Goal: Information Seeking & Learning: Learn about a topic

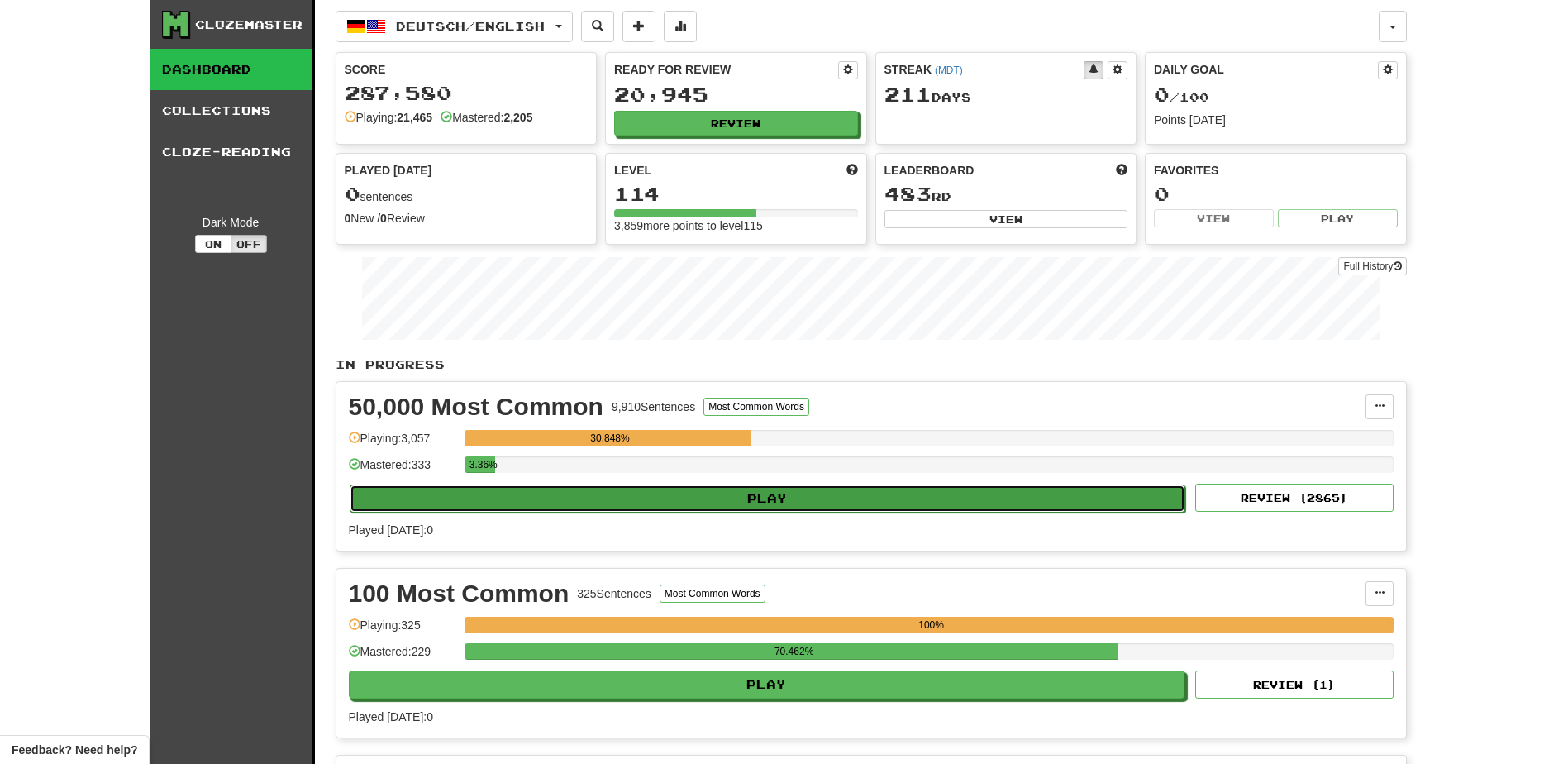
click at [719, 499] on button "Play" at bounding box center [768, 498] width 837 height 28
select select "**"
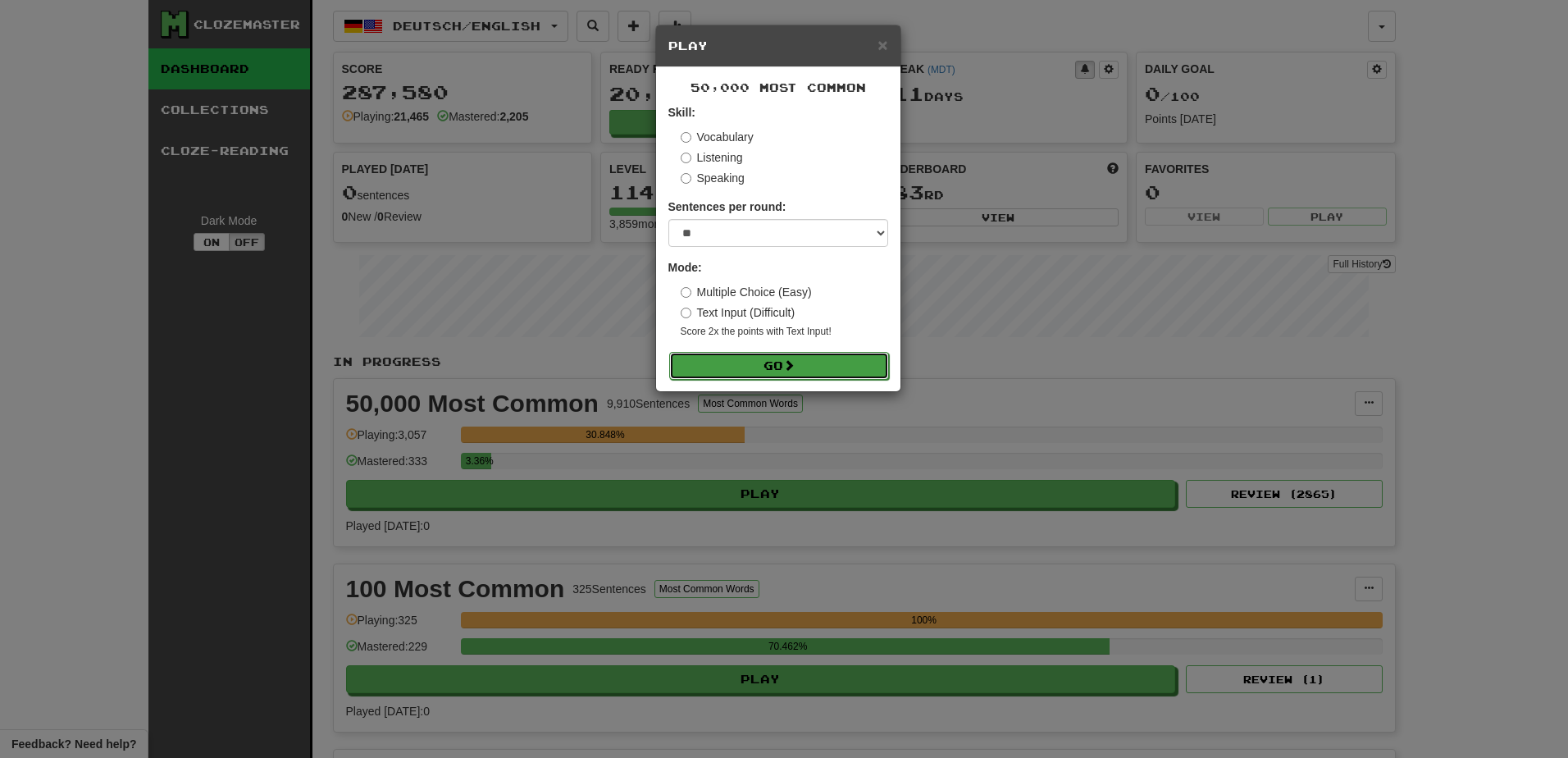
click at [774, 361] on button "Go" at bounding box center [778, 365] width 220 height 28
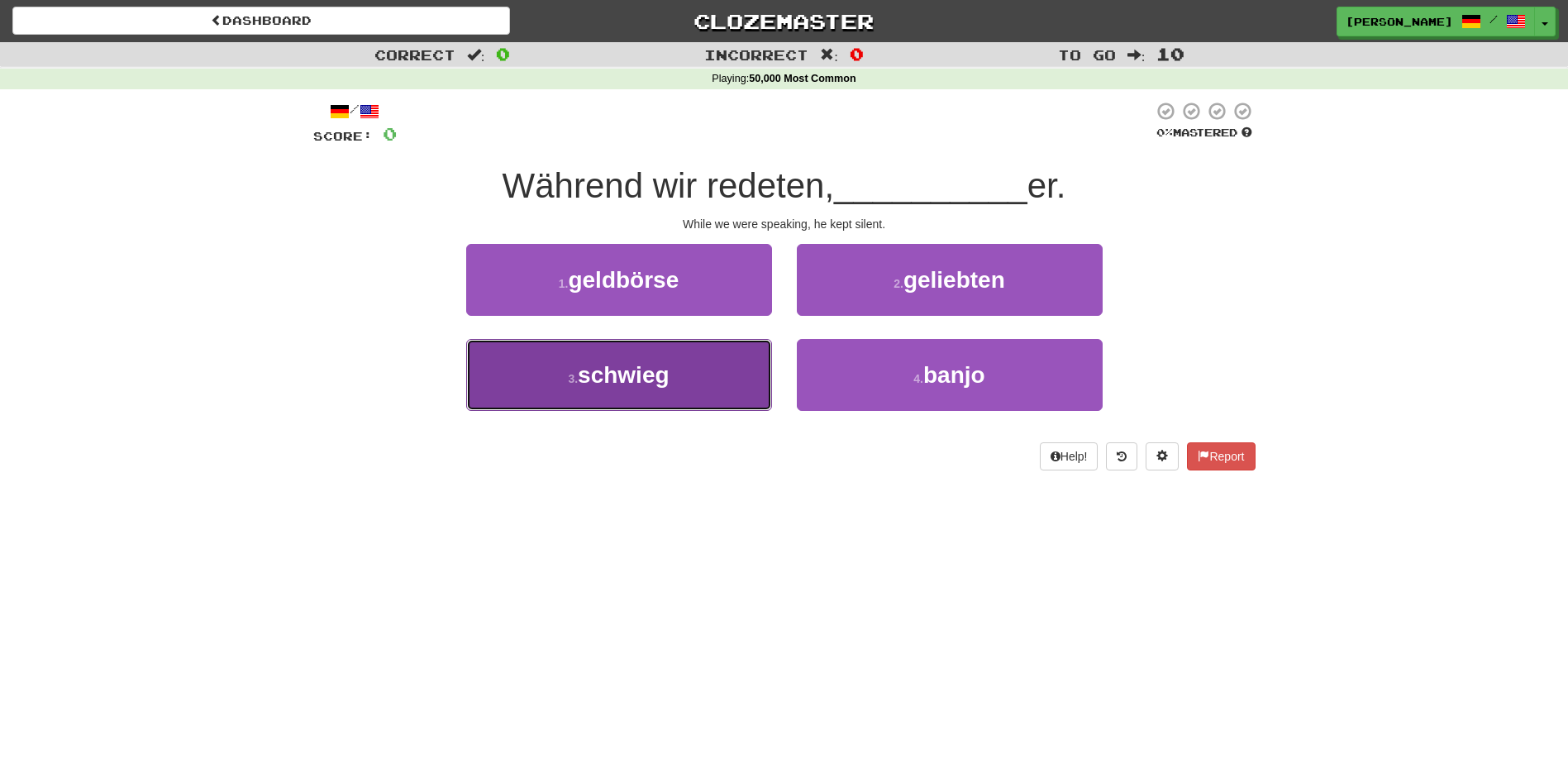
click at [677, 366] on button "3 . schwieg" at bounding box center [619, 375] width 306 height 72
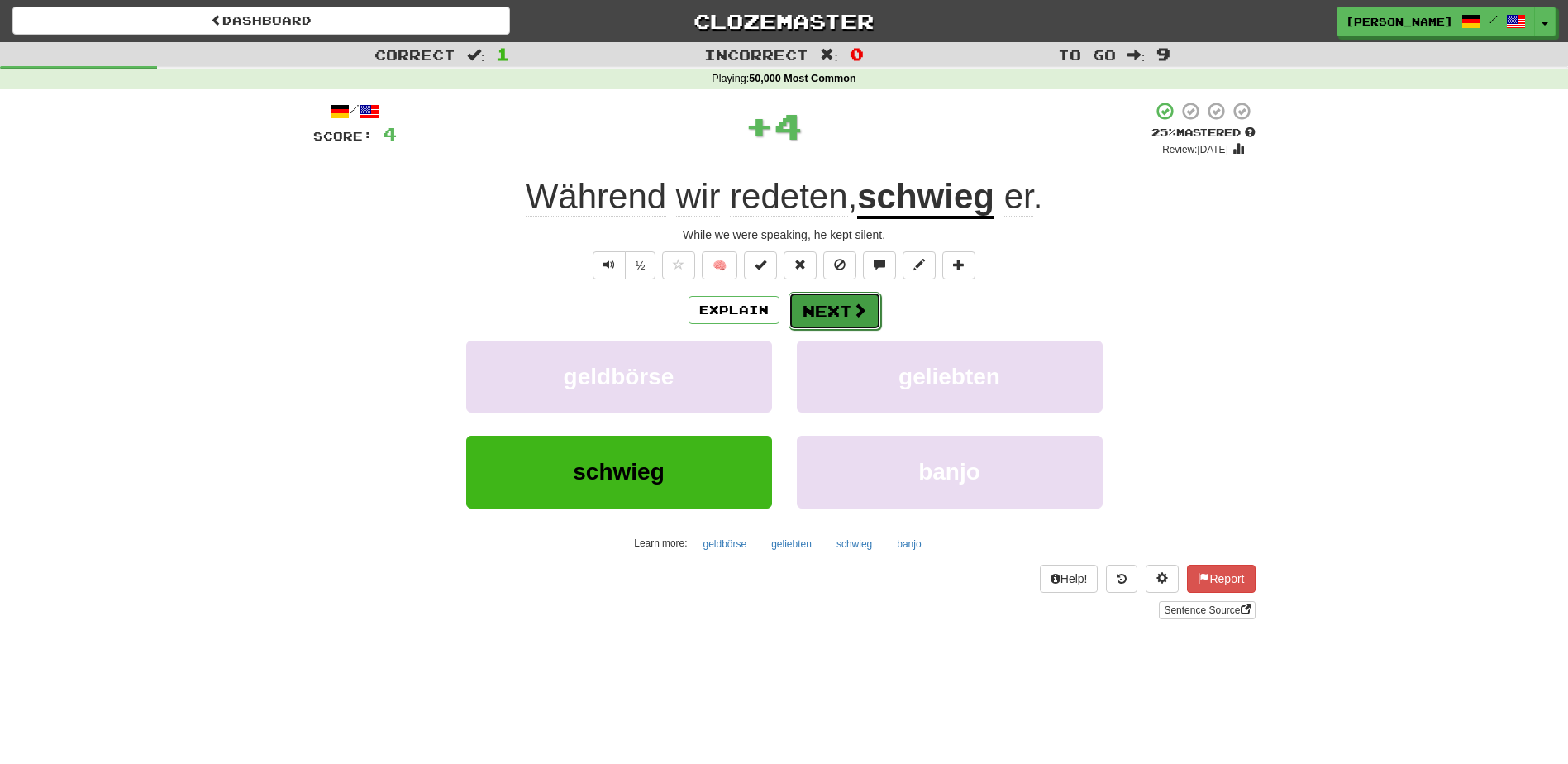
click at [805, 305] on button "Next" at bounding box center [835, 310] width 93 height 38
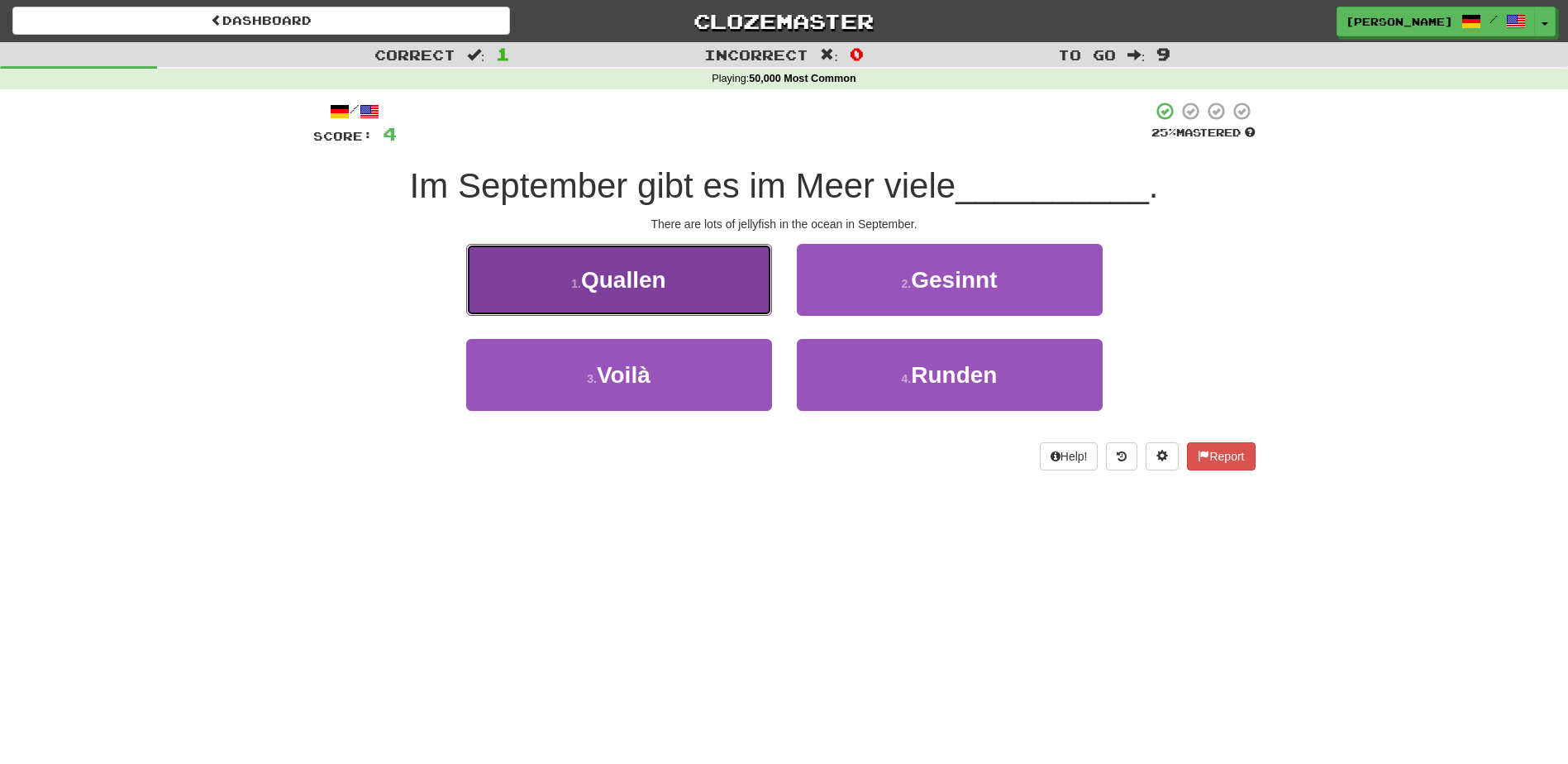
click at [742, 298] on button "1 . Quallen" at bounding box center [619, 279] width 306 height 72
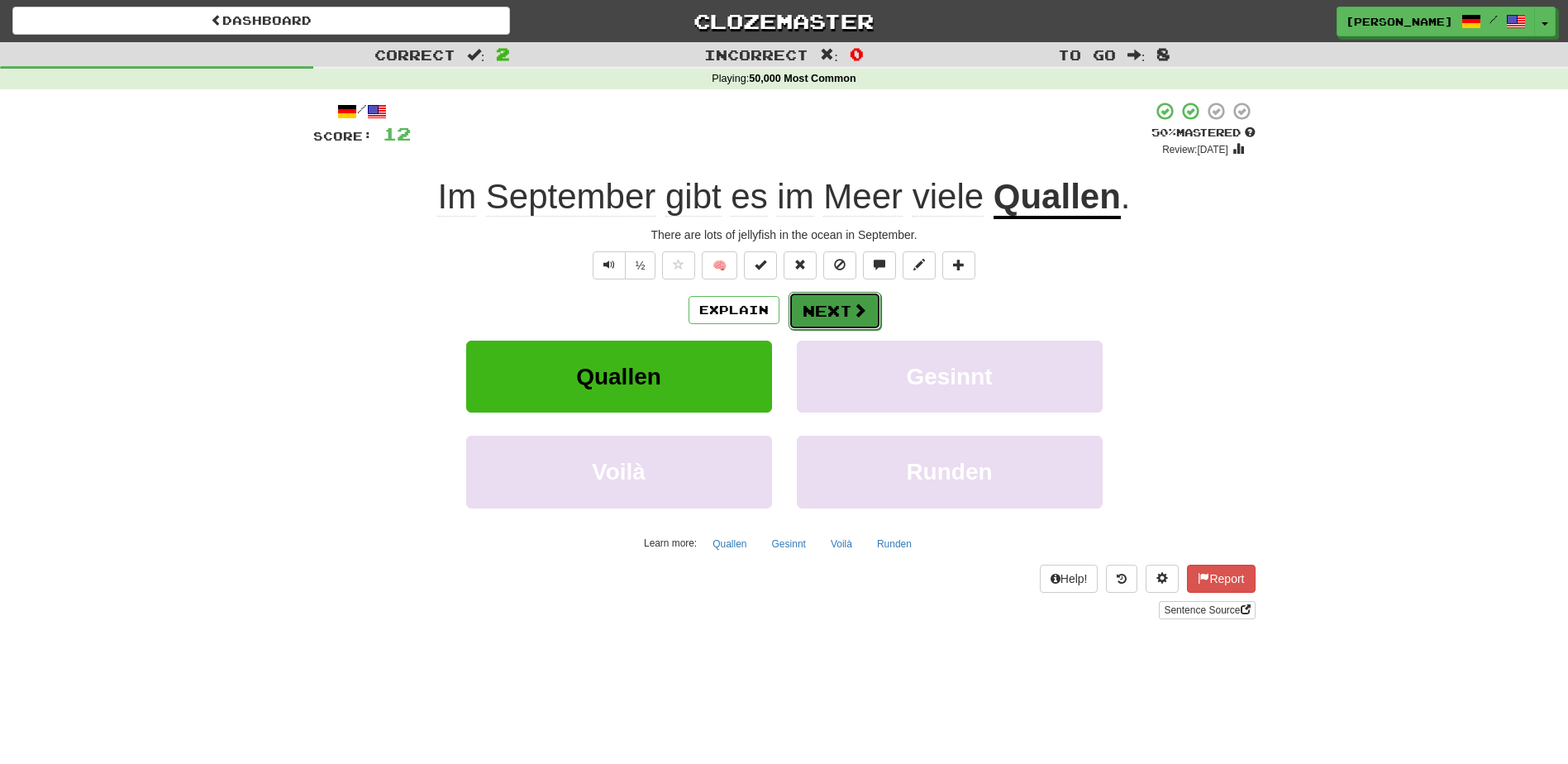
click at [810, 309] on button "Next" at bounding box center [835, 310] width 93 height 38
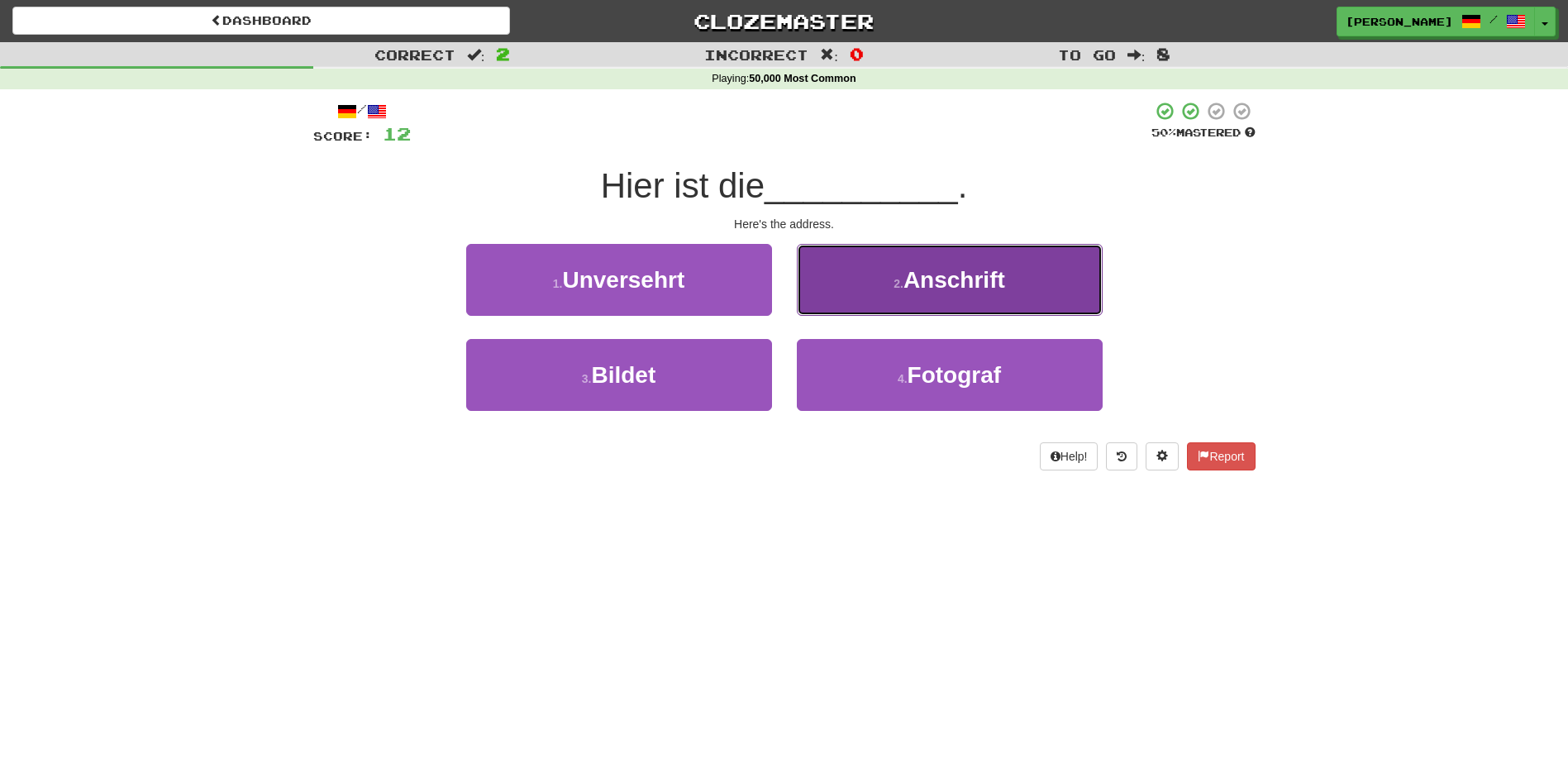
click at [862, 302] on button "2 . Anschrift" at bounding box center [950, 279] width 306 height 72
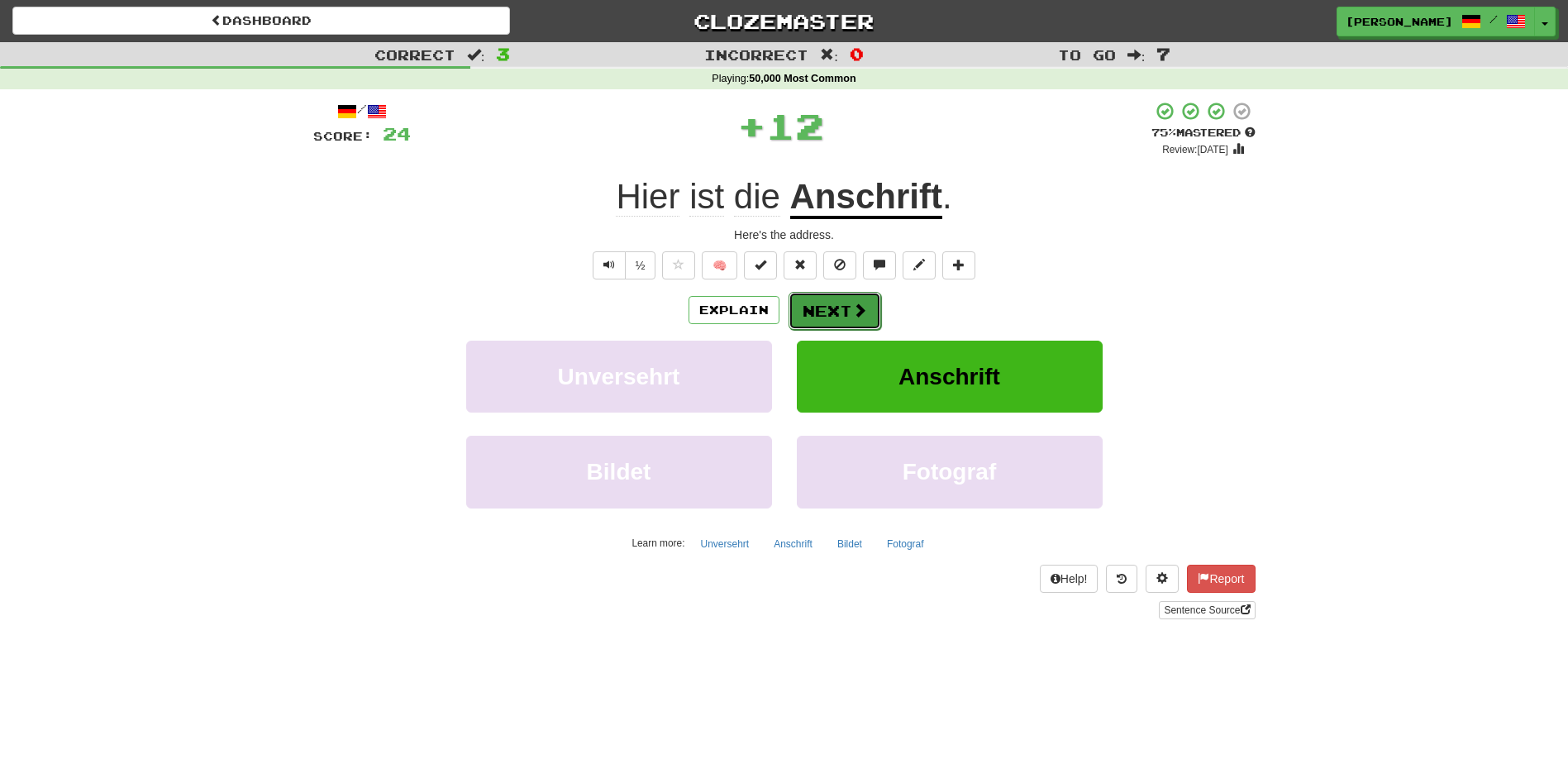
click at [814, 312] on button "Next" at bounding box center [835, 310] width 93 height 38
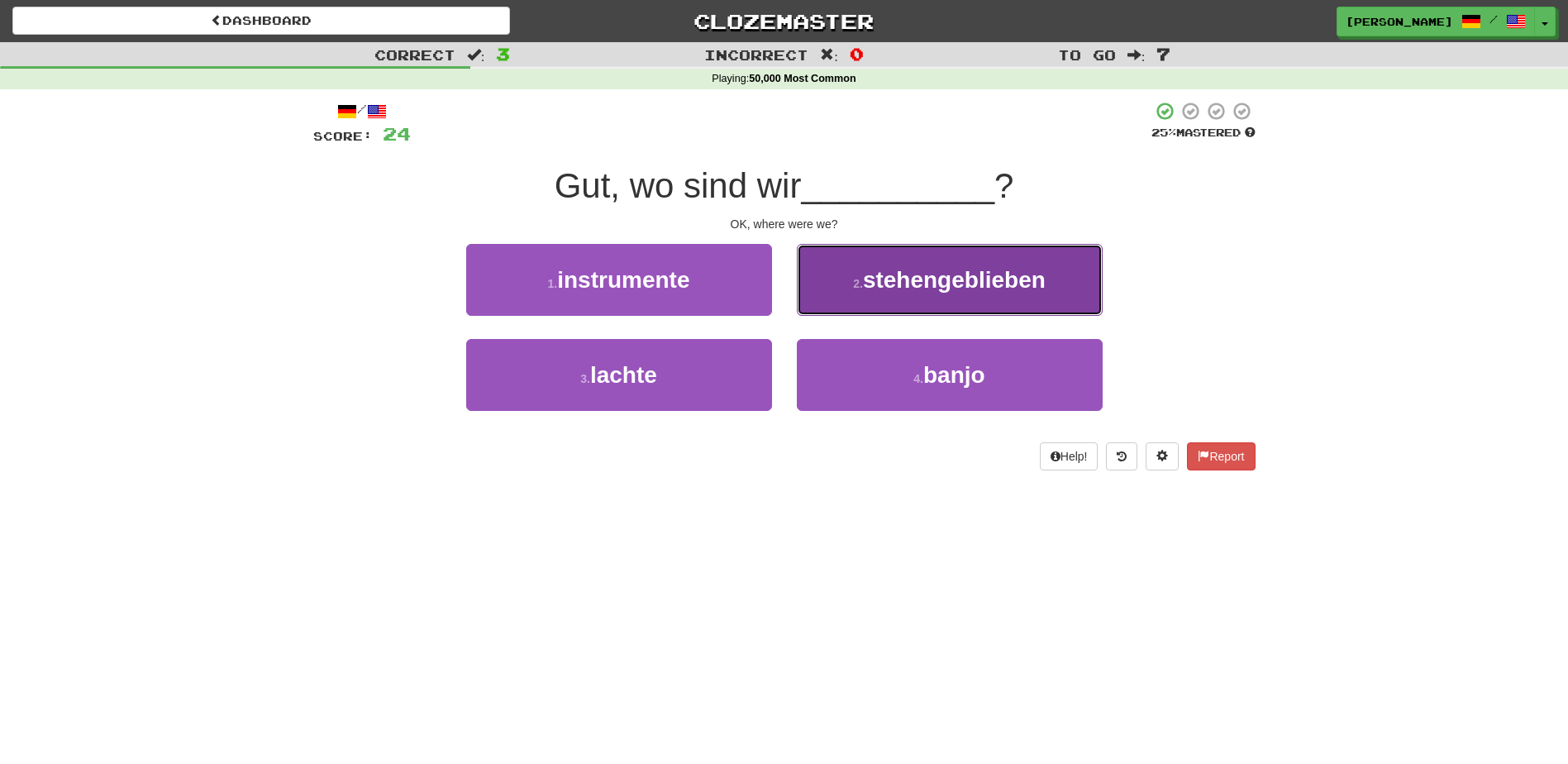
click at [821, 293] on button "2 . stehengeblieben" at bounding box center [950, 279] width 306 height 72
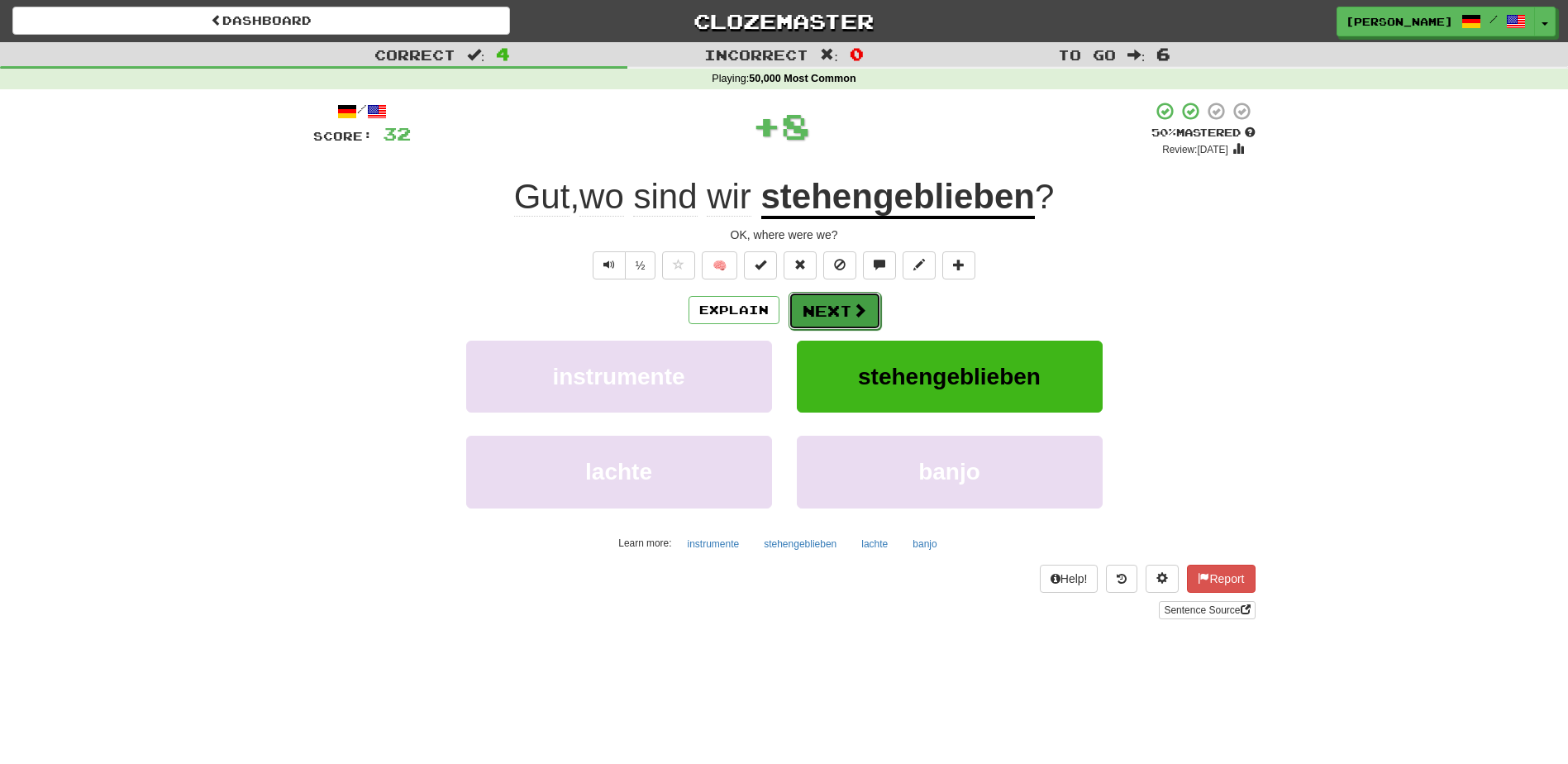
click at [818, 304] on button "Next" at bounding box center [835, 310] width 93 height 38
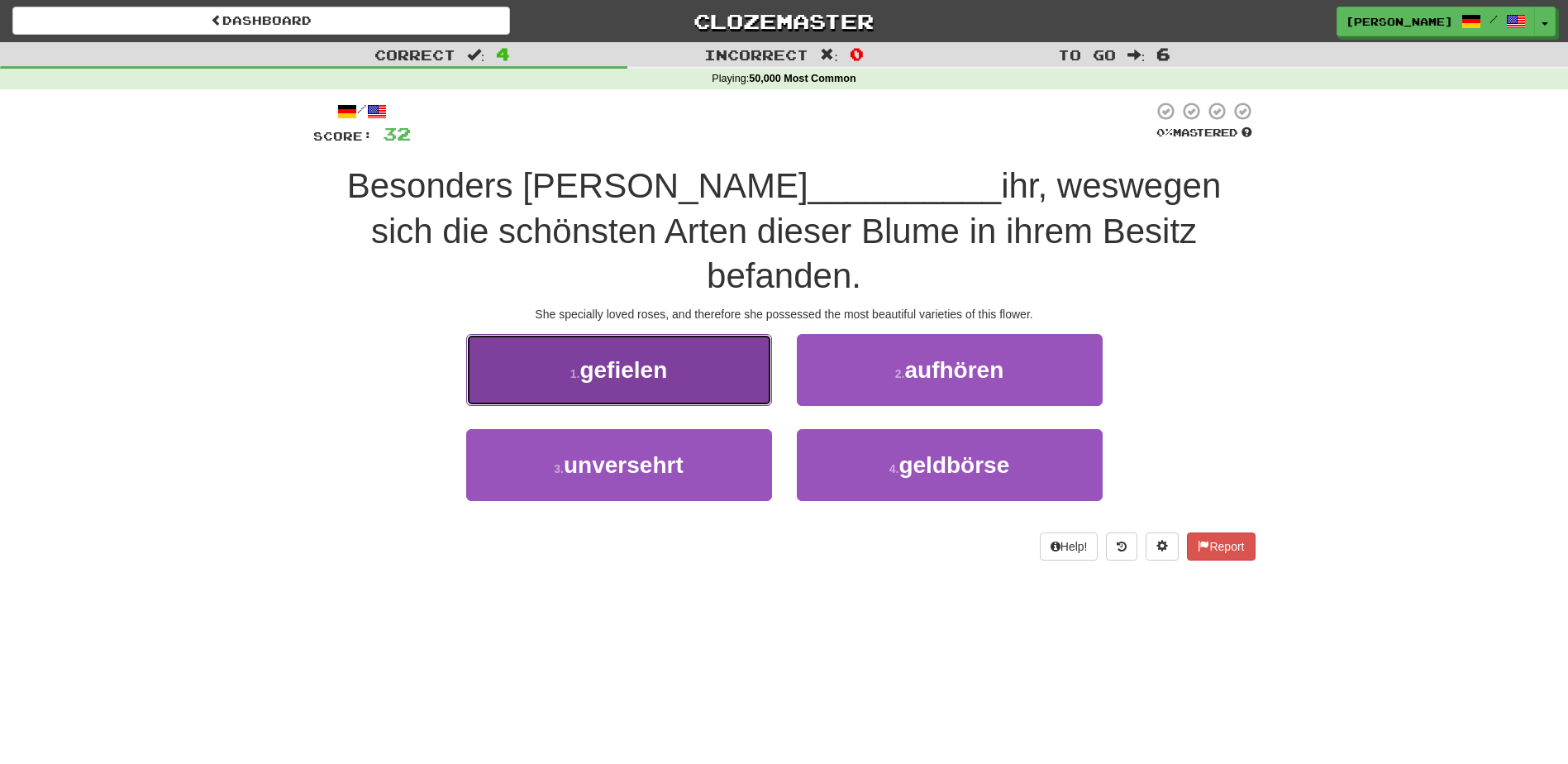
click at [726, 342] on button "1 . gefielen" at bounding box center [619, 370] width 306 height 72
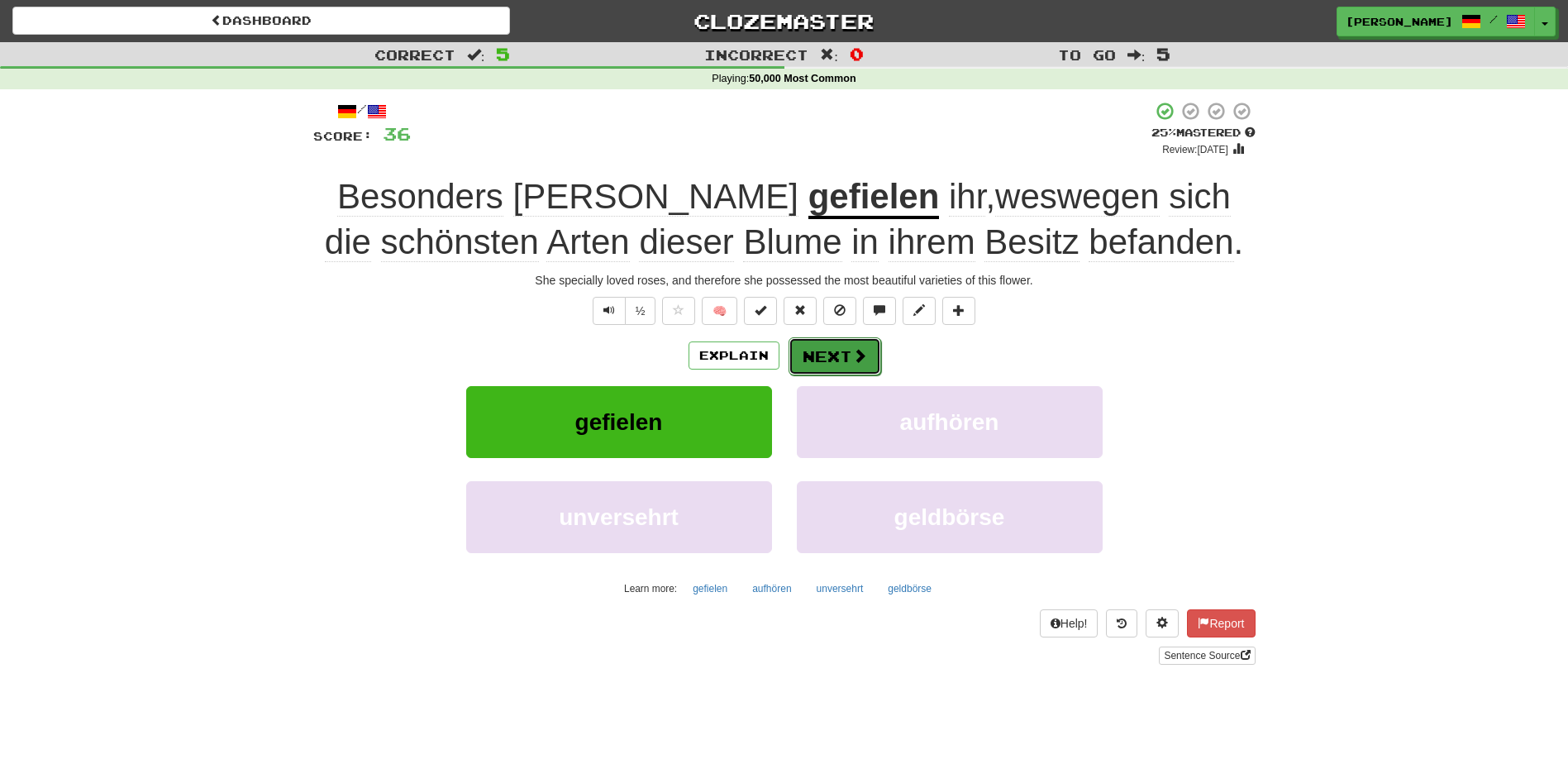
click at [837, 358] on button "Next" at bounding box center [835, 355] width 93 height 38
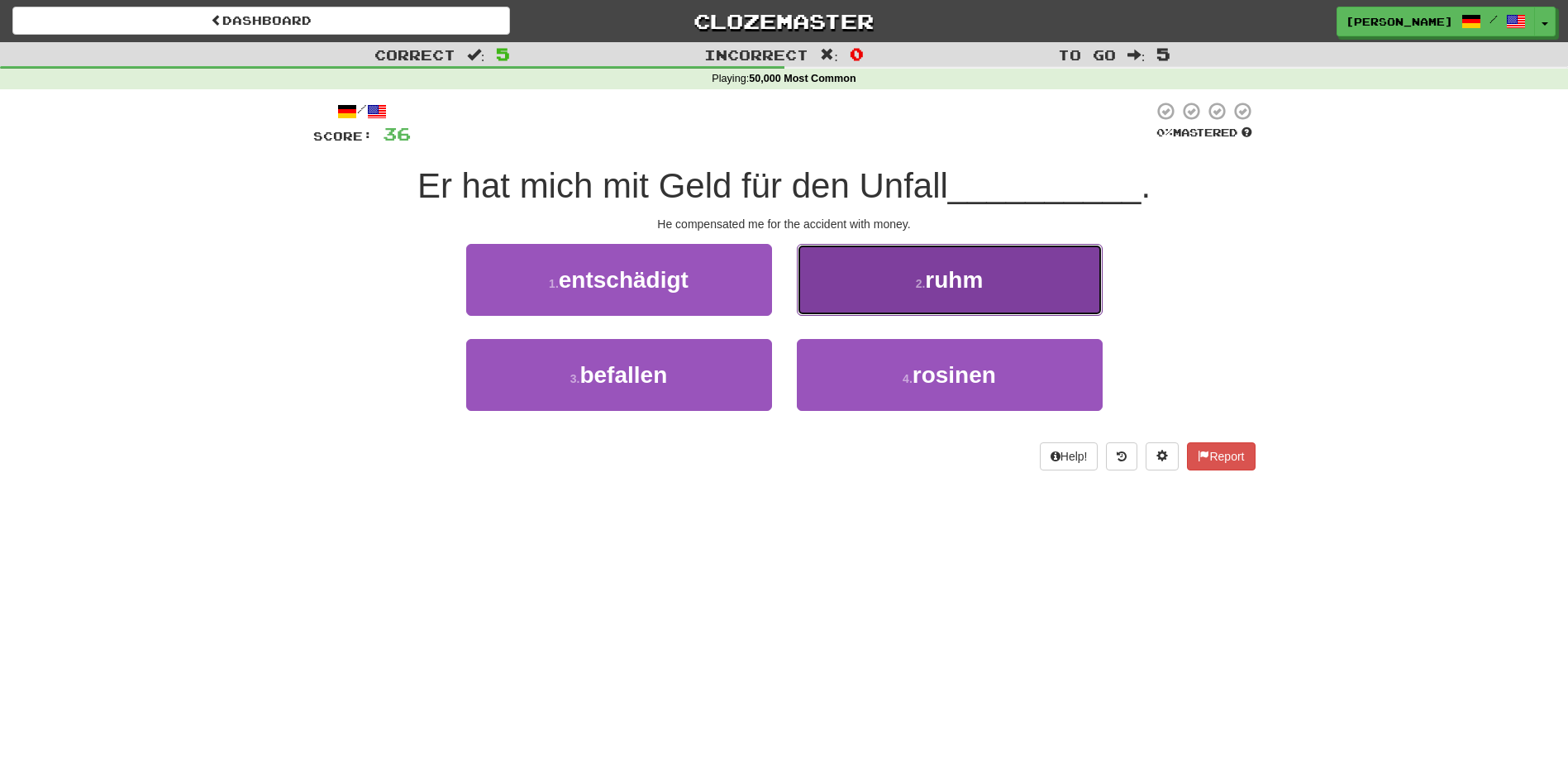
click at [863, 301] on button "2 . ruhm" at bounding box center [950, 279] width 306 height 72
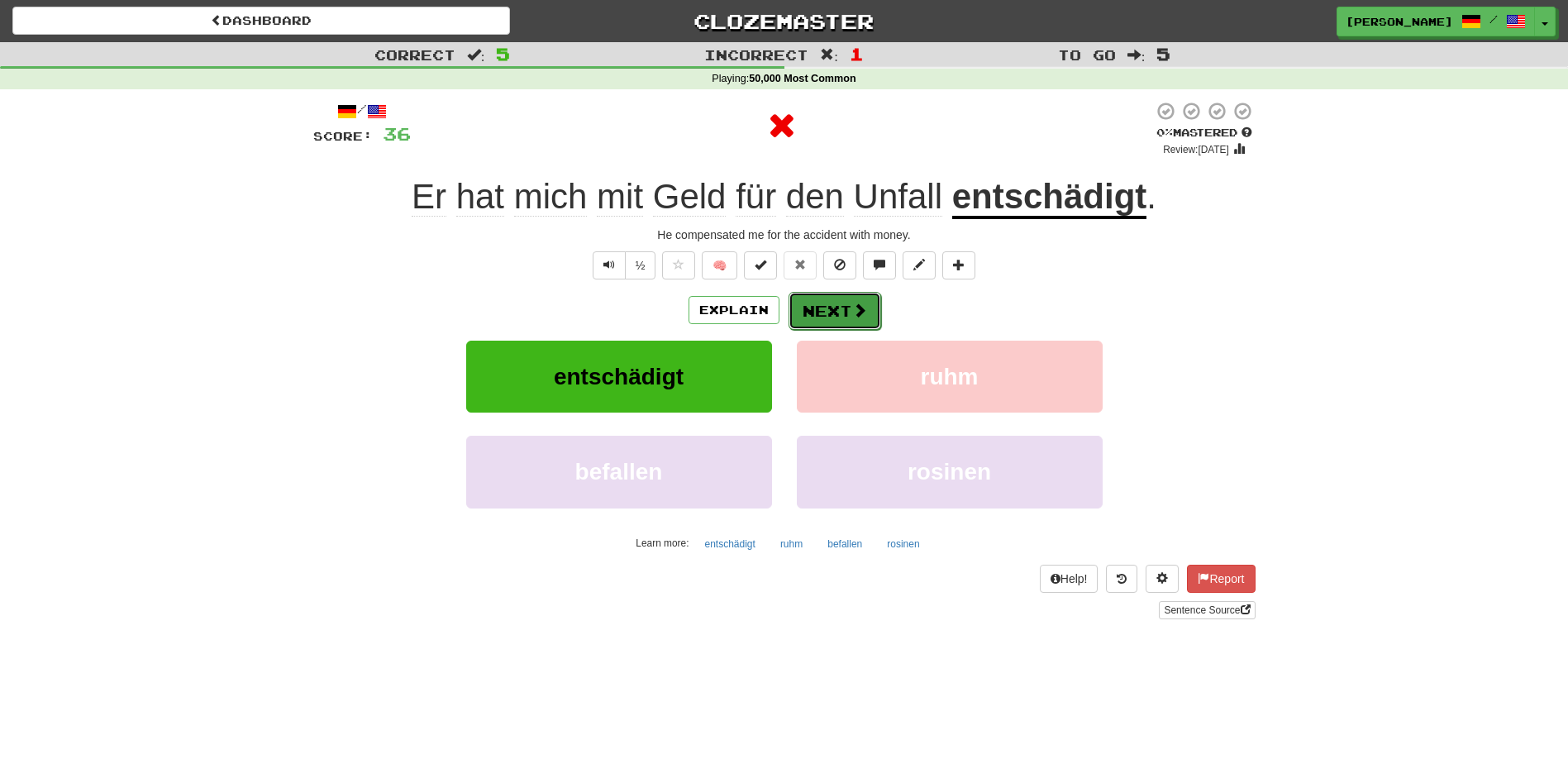
click at [841, 305] on button "Next" at bounding box center [835, 310] width 93 height 38
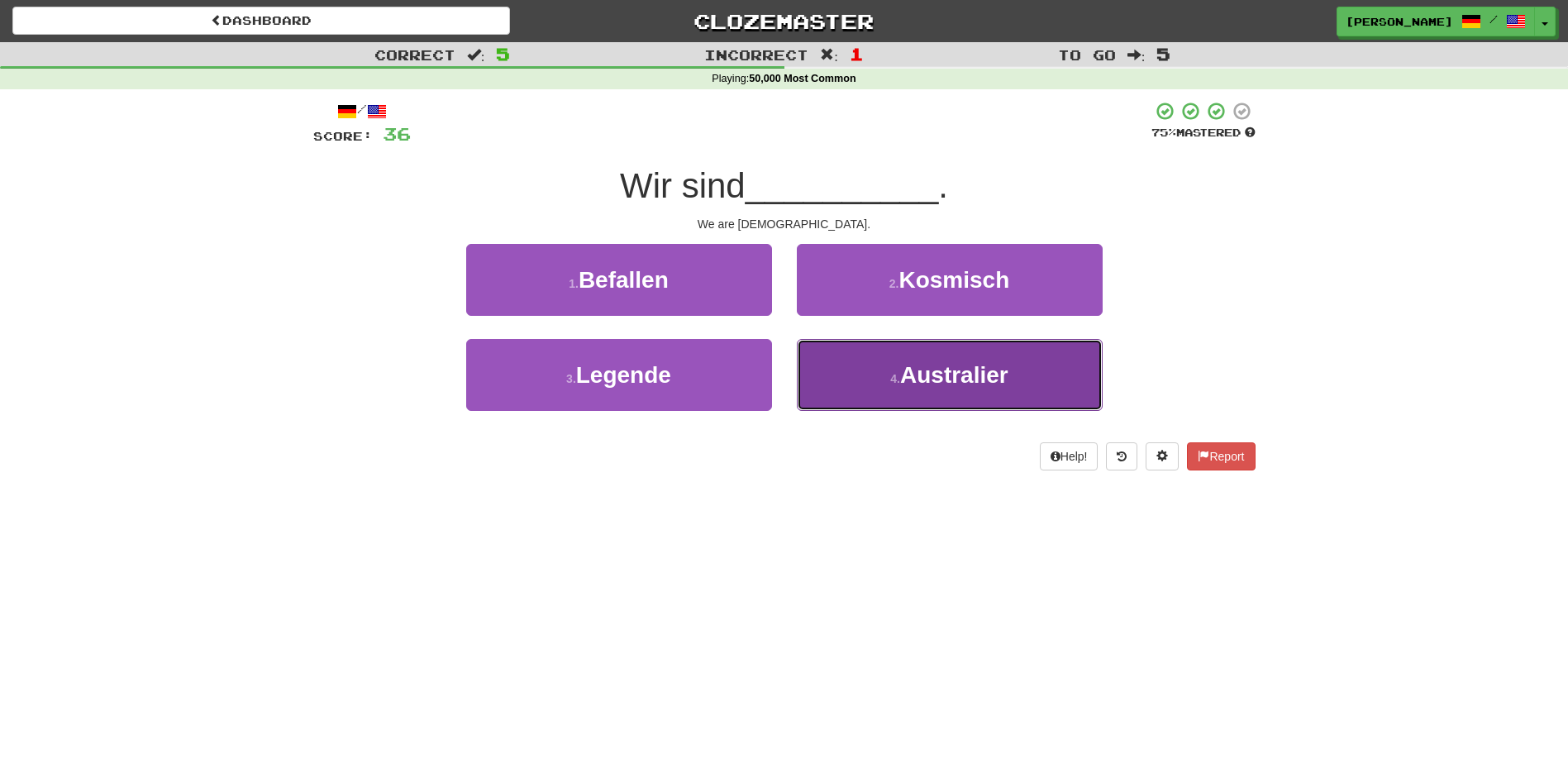
click at [875, 373] on button "4 . Australier" at bounding box center [950, 375] width 306 height 72
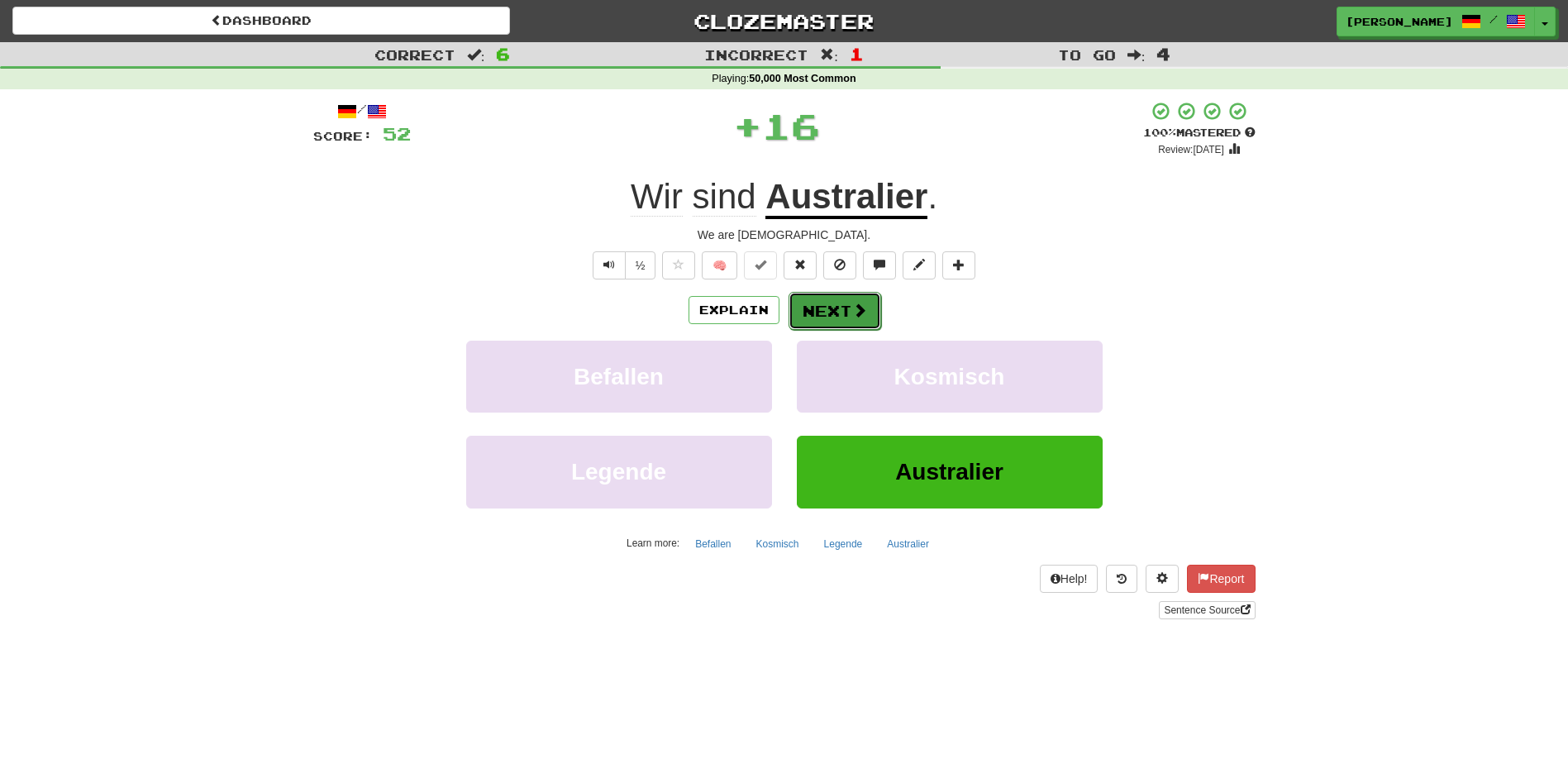
click at [819, 304] on button "Next" at bounding box center [835, 310] width 93 height 38
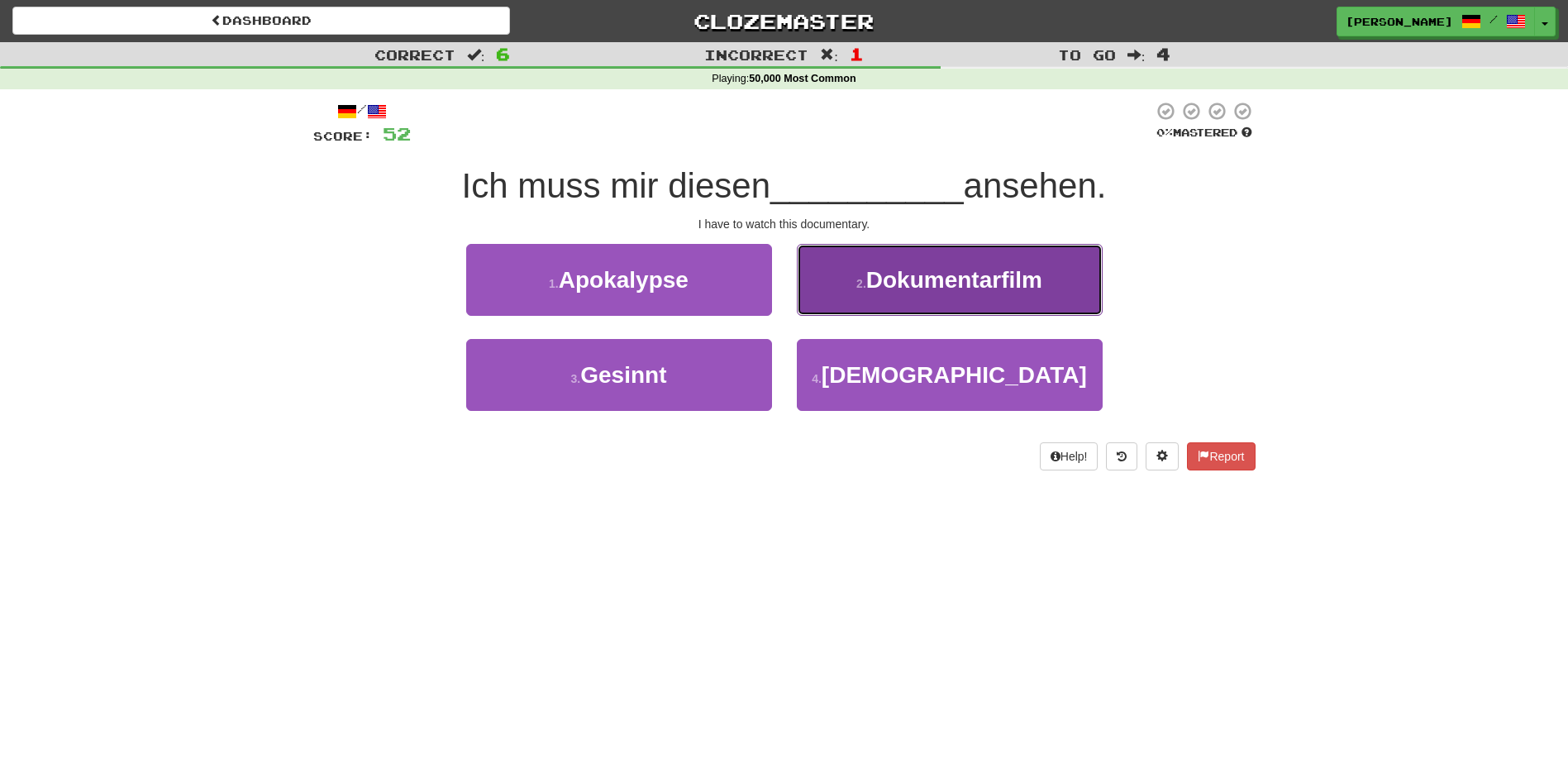
click at [824, 293] on button "2 . Dokumentarfilm" at bounding box center [950, 279] width 306 height 72
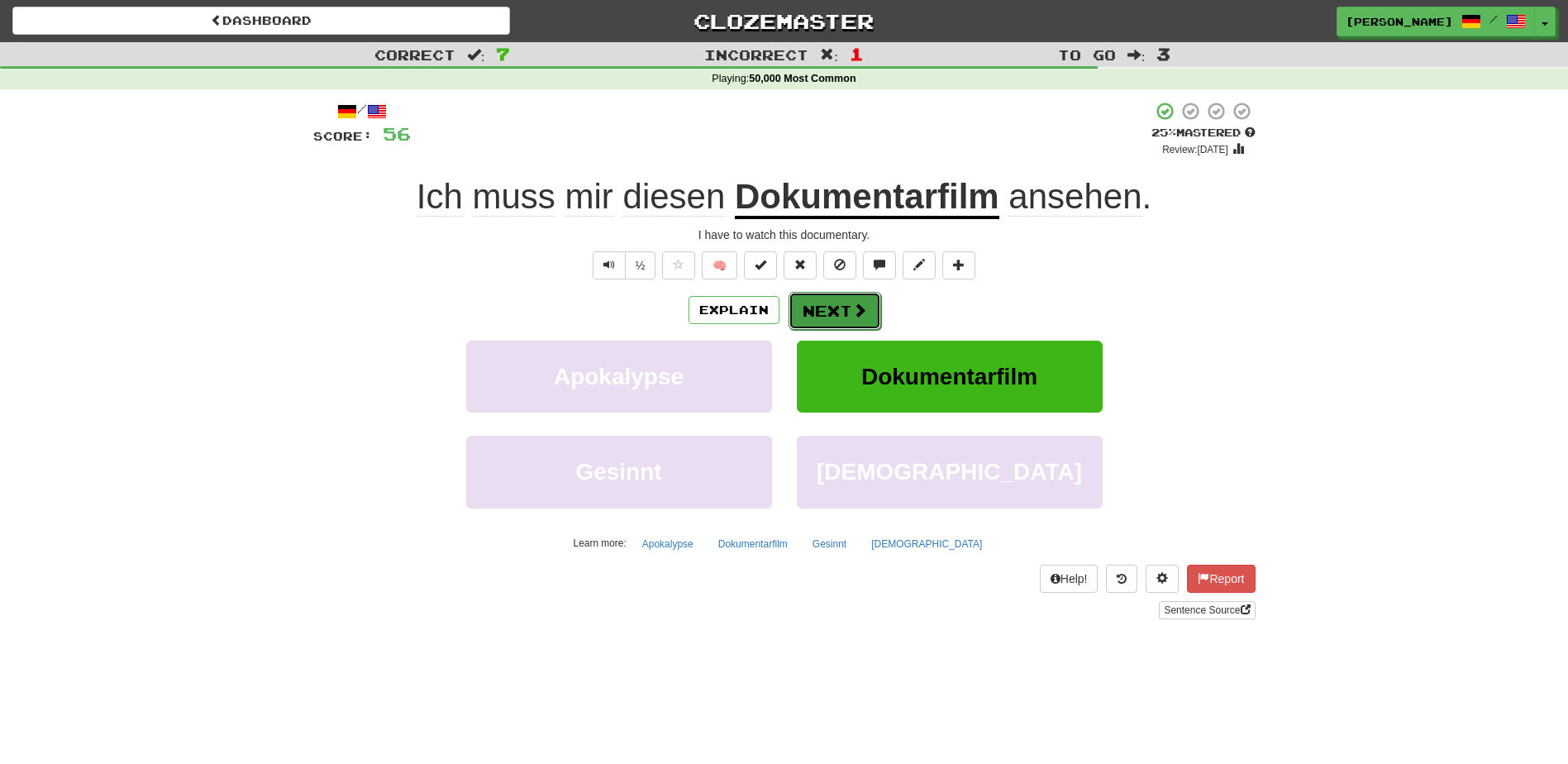
click at [819, 299] on button "Next" at bounding box center [835, 310] width 93 height 38
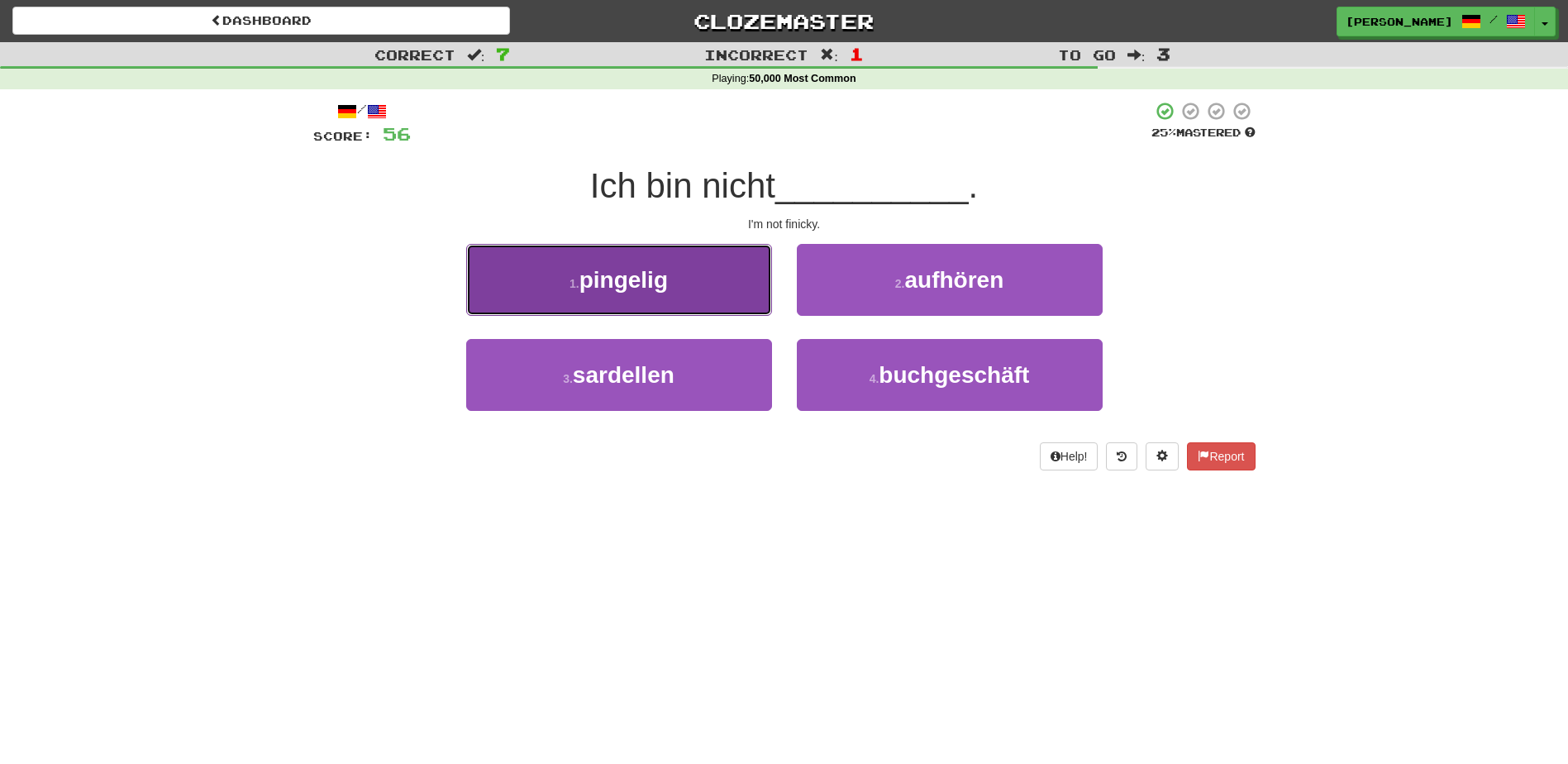
click at [665, 297] on button "1 . pingelig" at bounding box center [619, 279] width 306 height 72
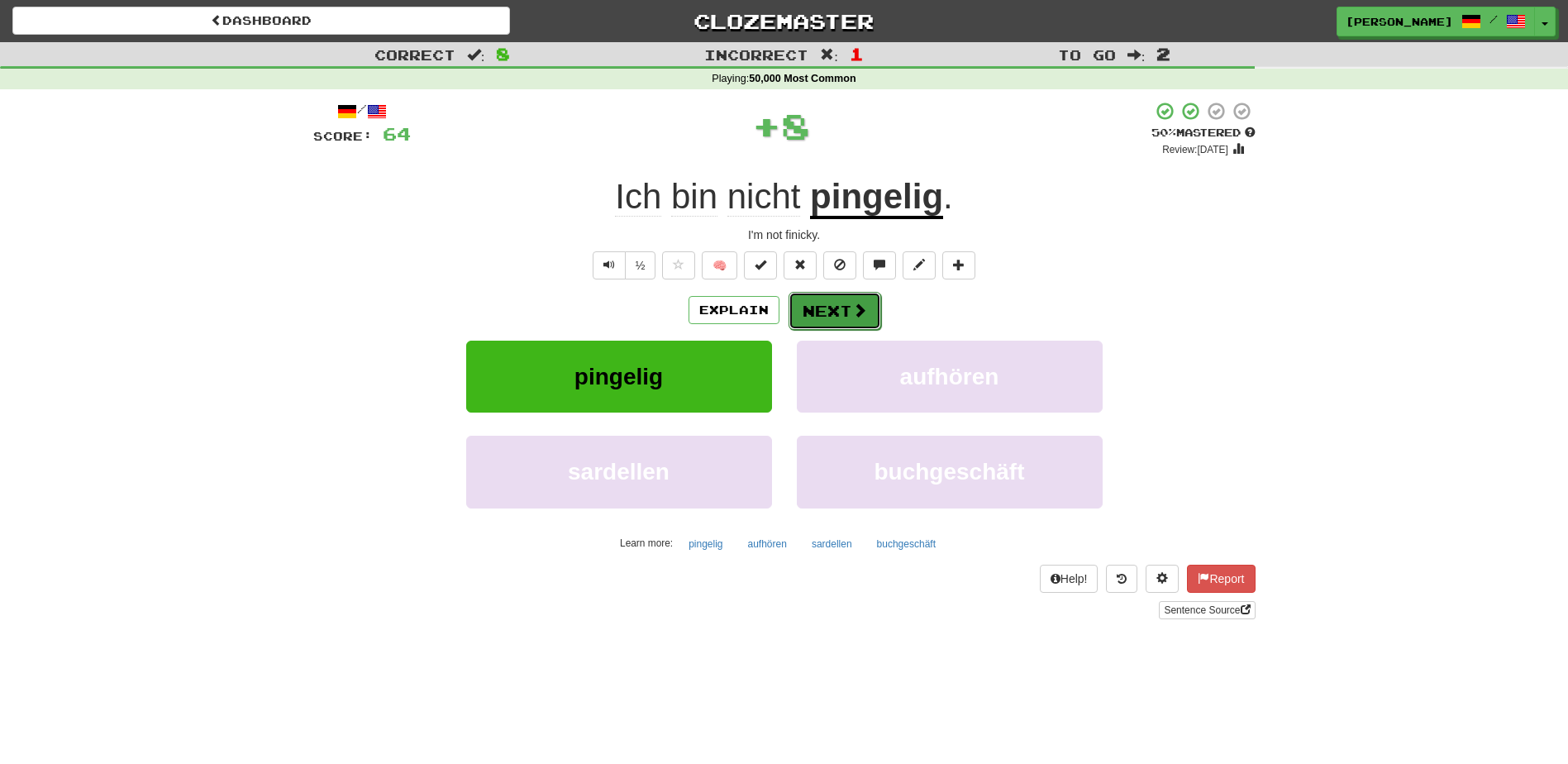
click at [806, 300] on button "Next" at bounding box center [835, 310] width 93 height 38
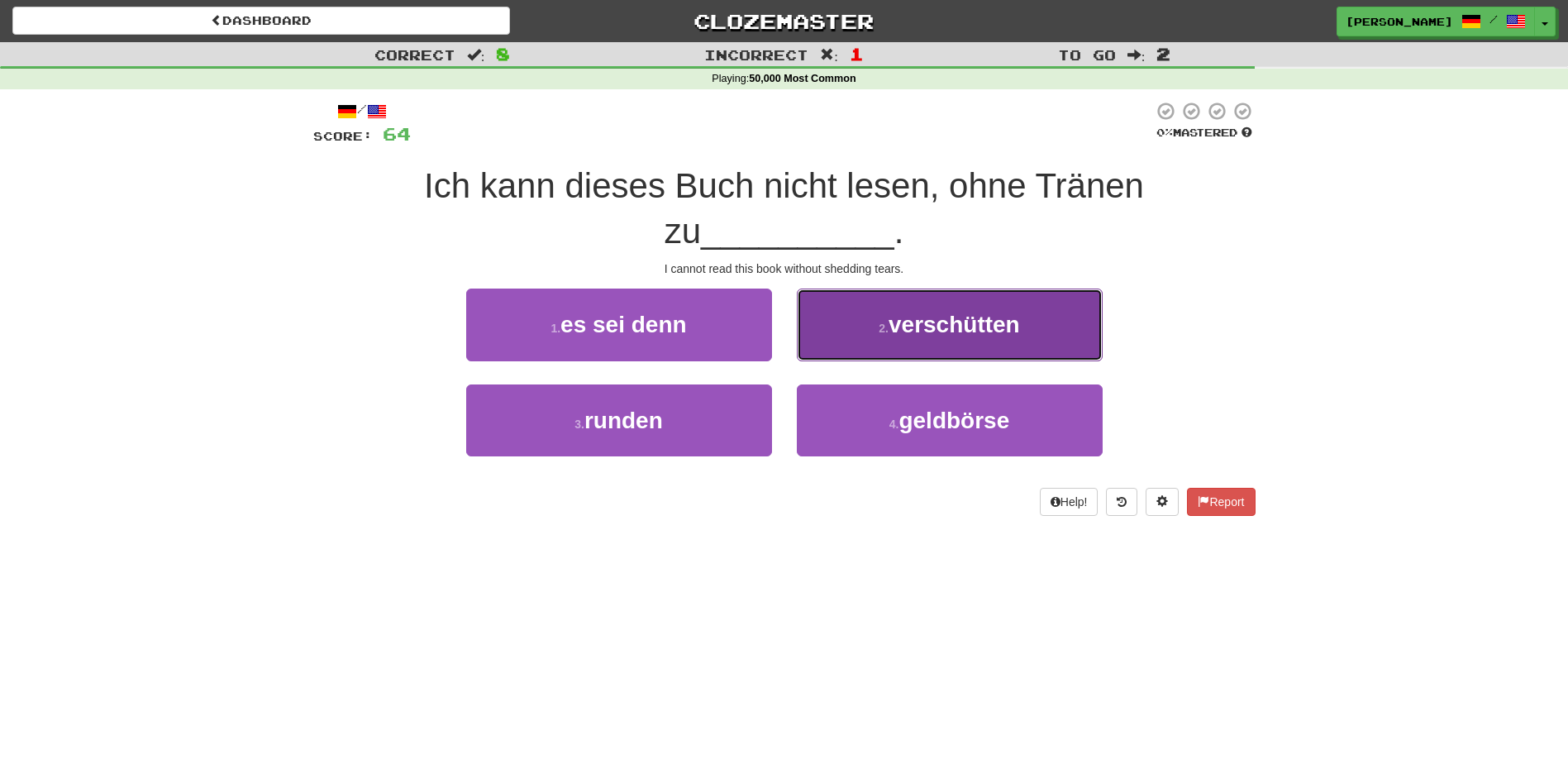
click at [840, 335] on button "2 . verschütten" at bounding box center [950, 324] width 306 height 72
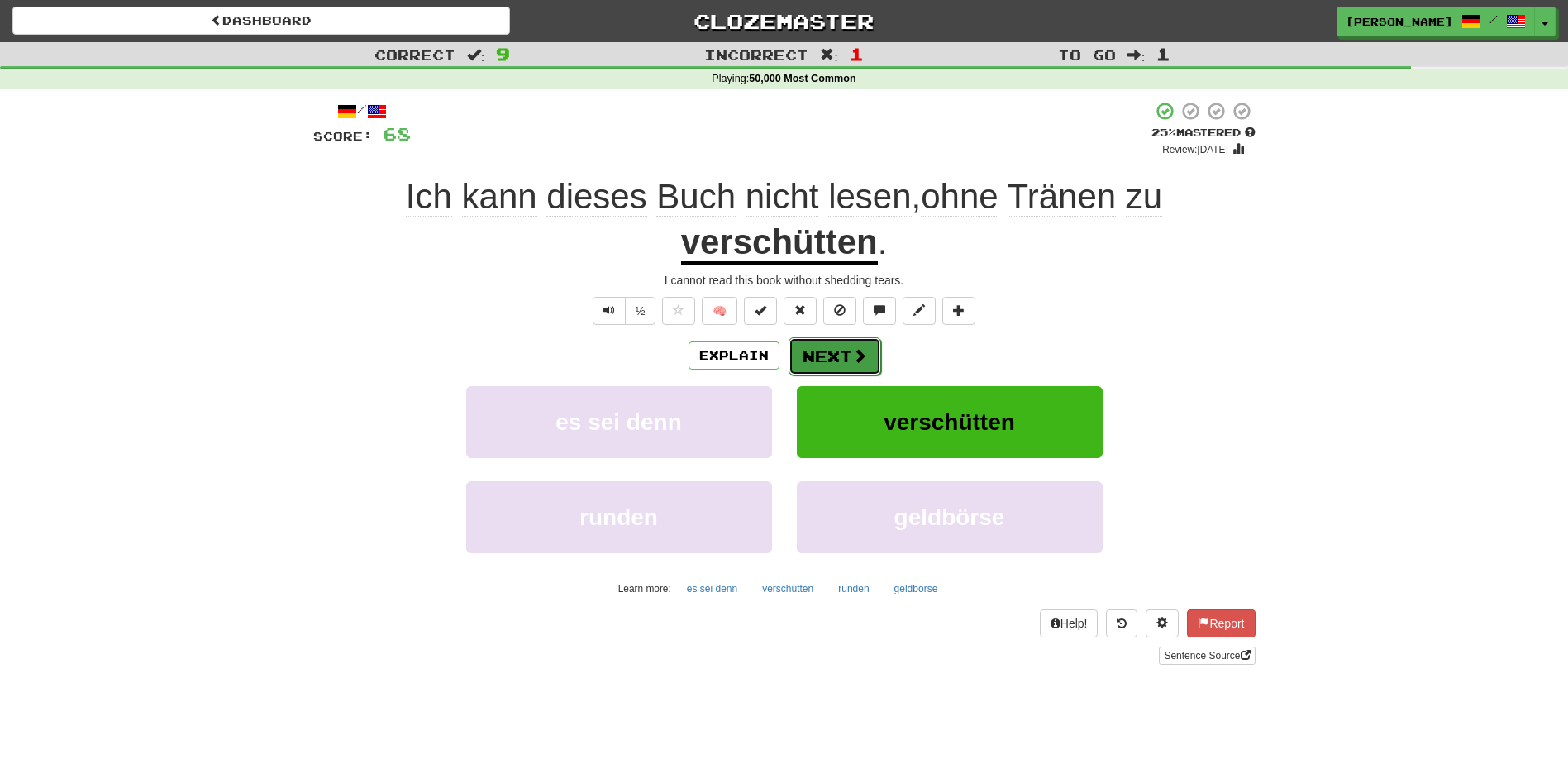
click at [831, 354] on button "Next" at bounding box center [835, 355] width 93 height 38
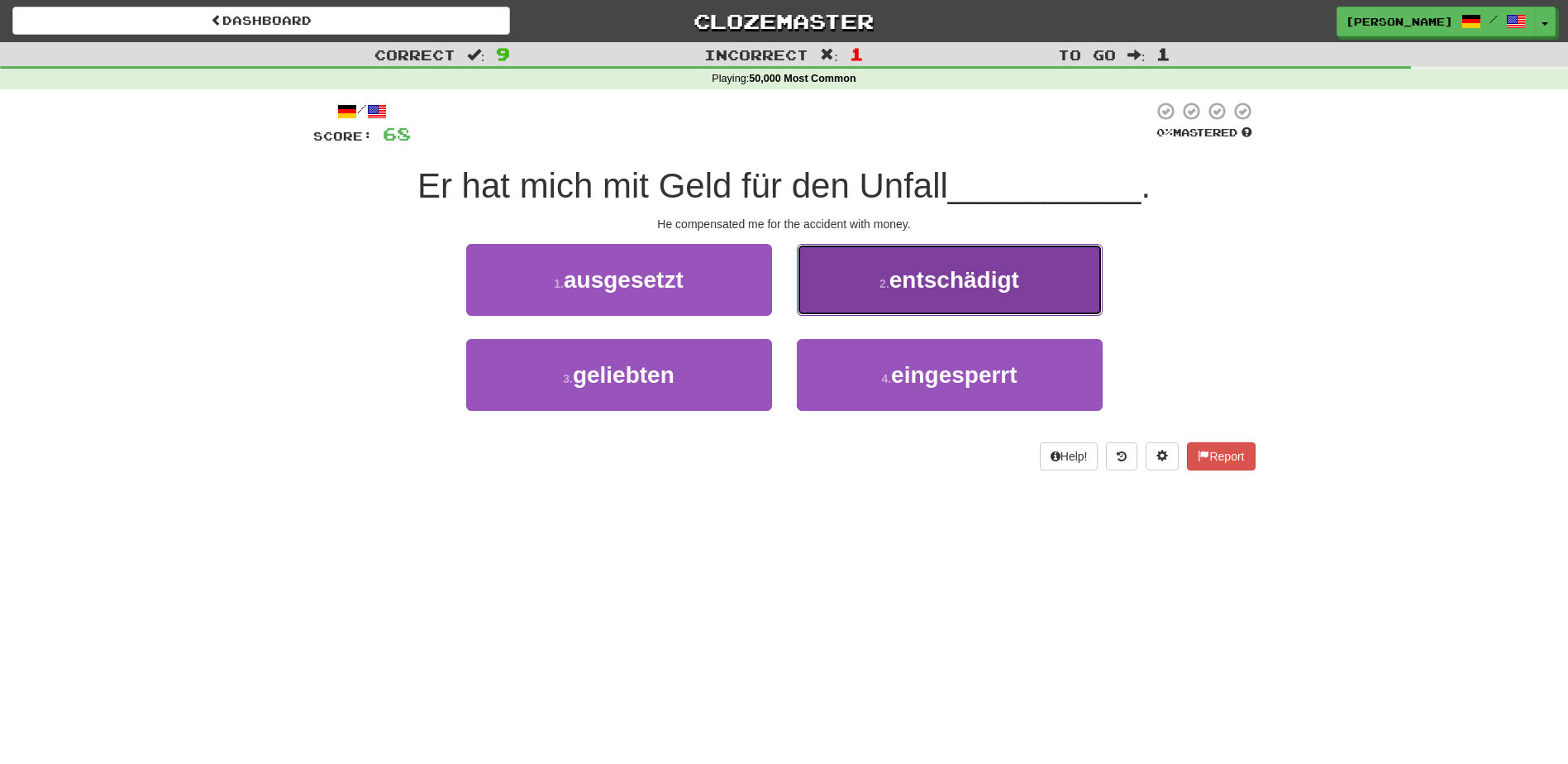
click at [843, 285] on button "2 . entschädigt" at bounding box center [950, 279] width 306 height 72
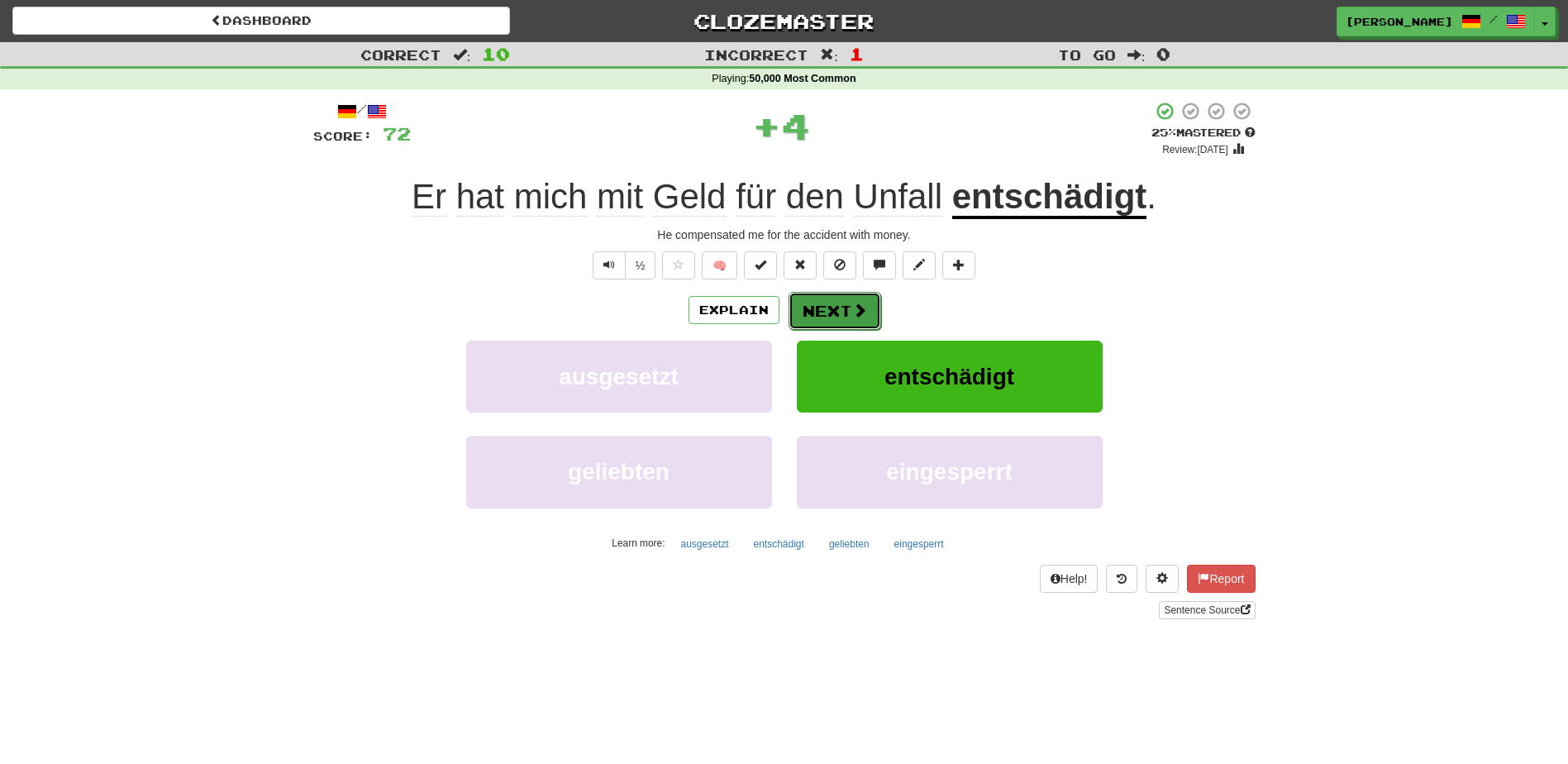
click at [834, 309] on button "Next" at bounding box center [835, 310] width 93 height 38
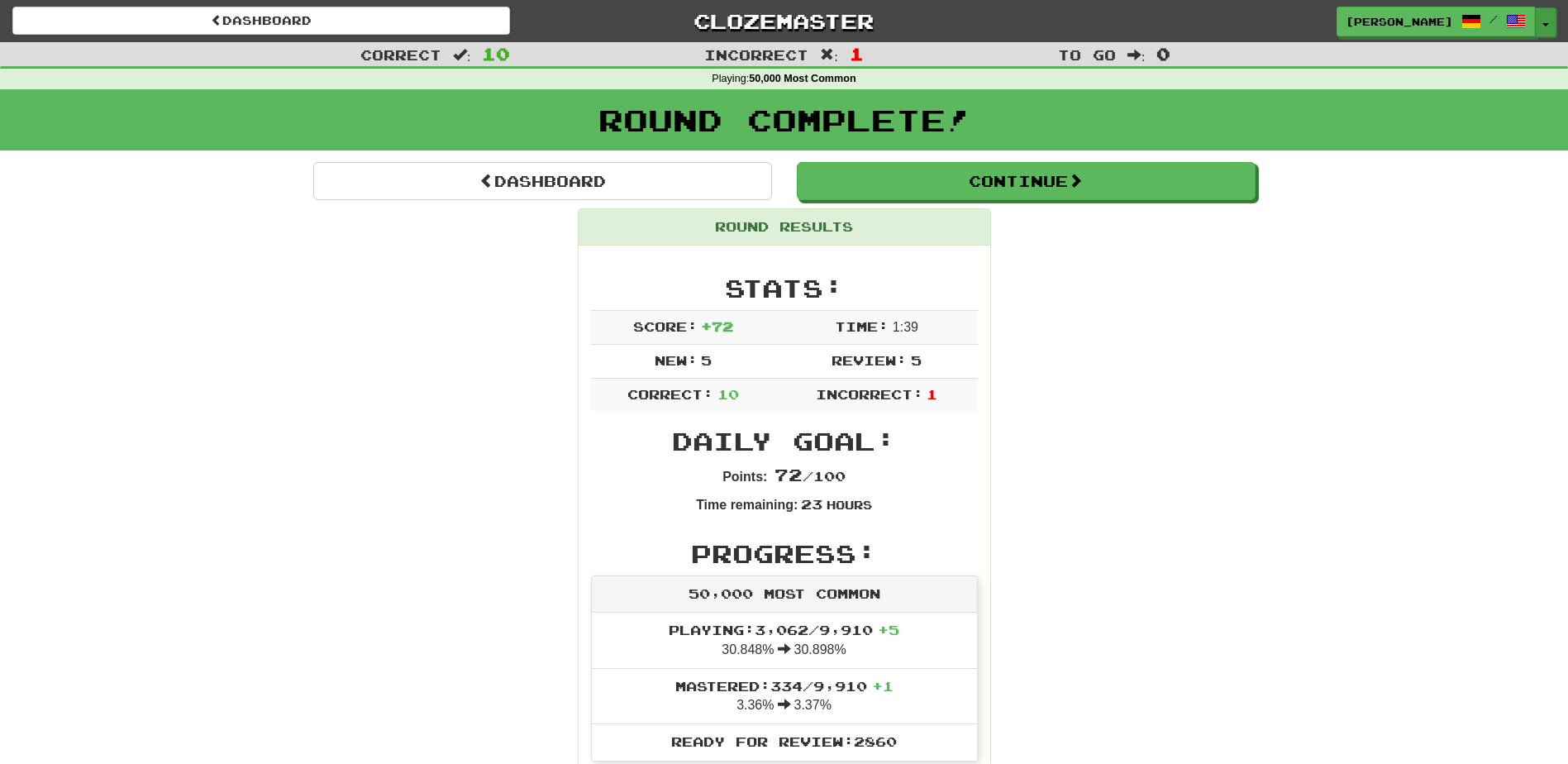
click at [1543, 23] on span "button" at bounding box center [1545, 25] width 6 height 4
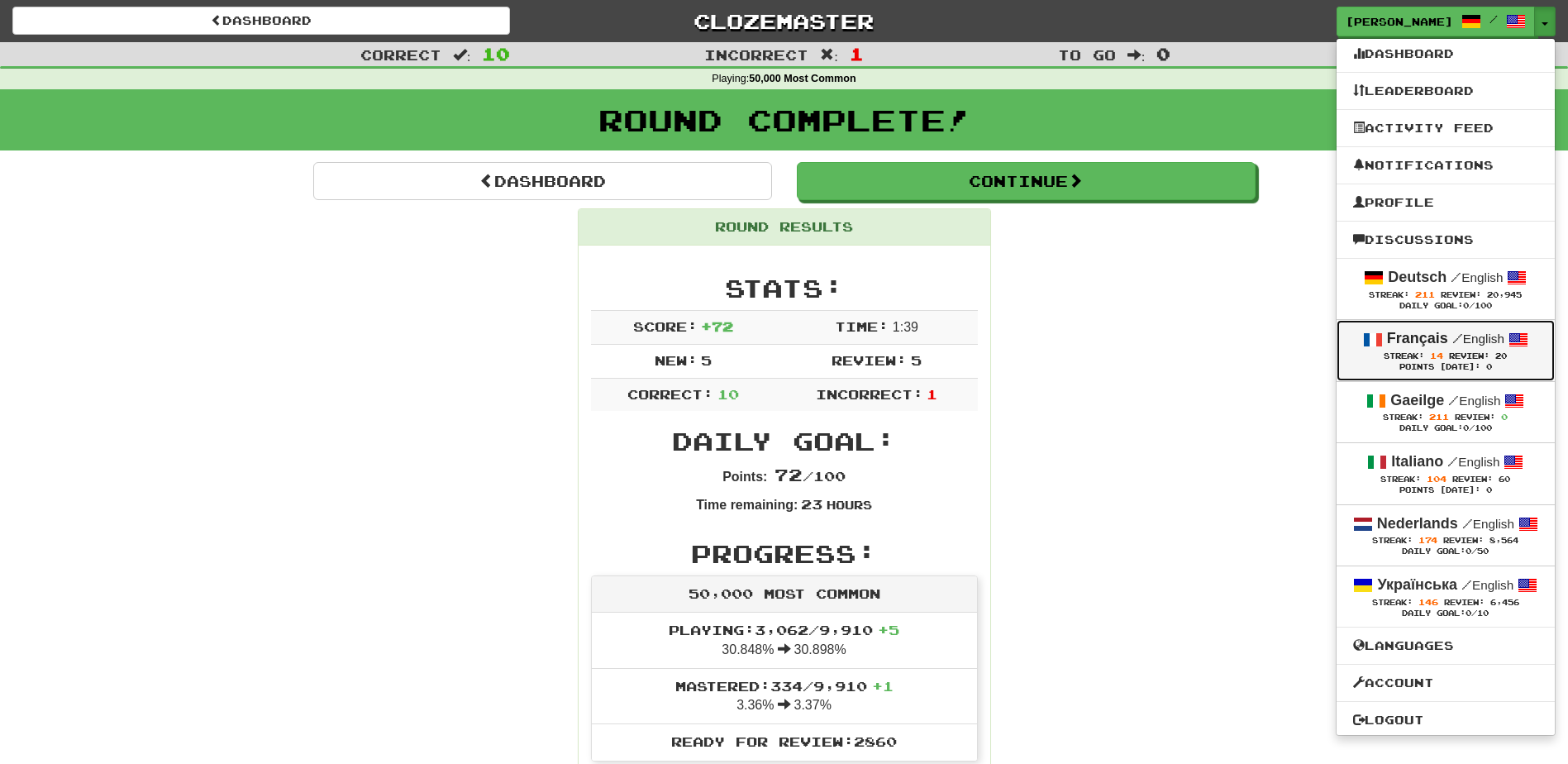
click at [1401, 332] on strong "Français" at bounding box center [1417, 338] width 62 height 17
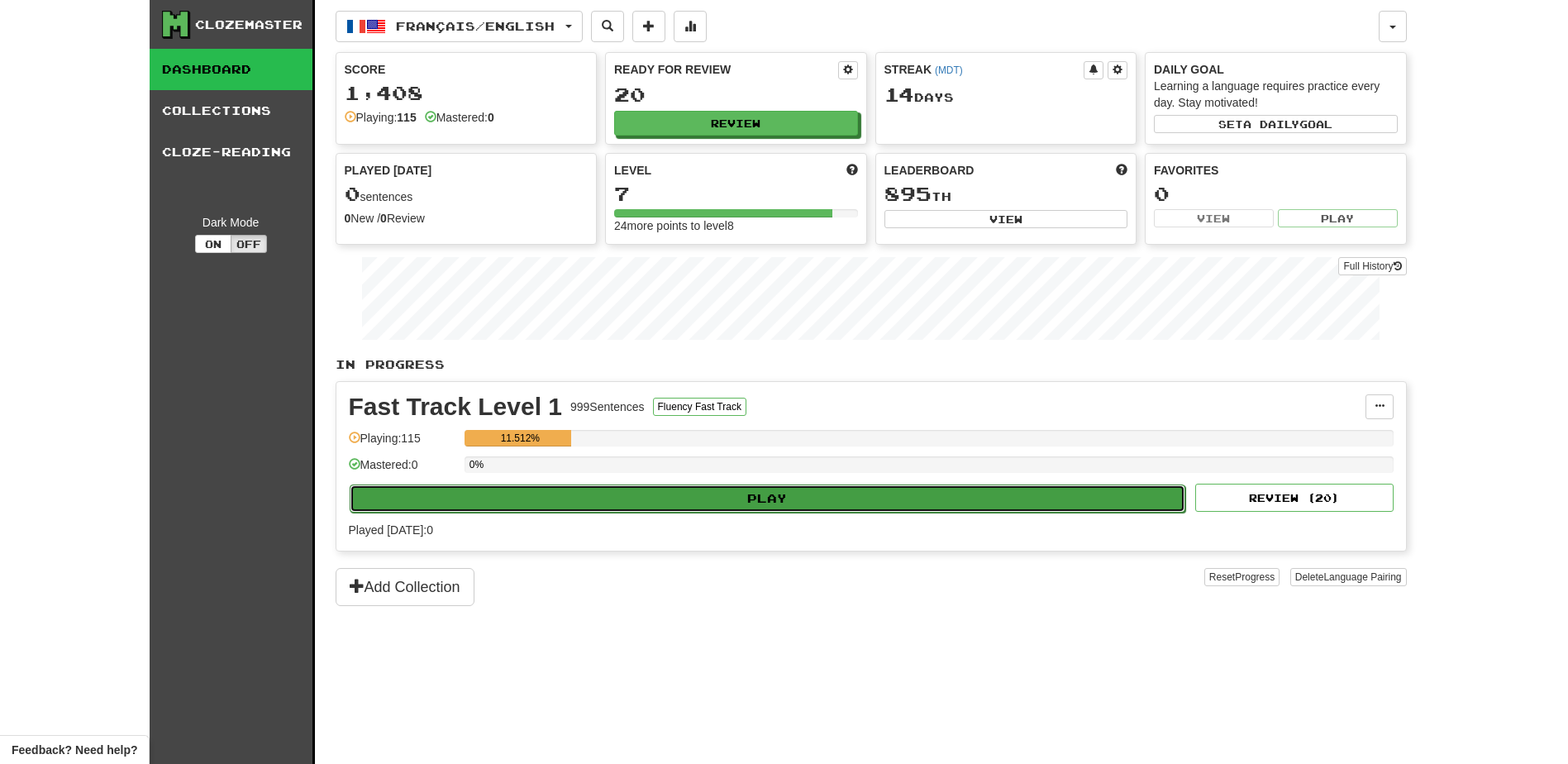
click at [771, 492] on button "Play" at bounding box center [768, 498] width 837 height 28
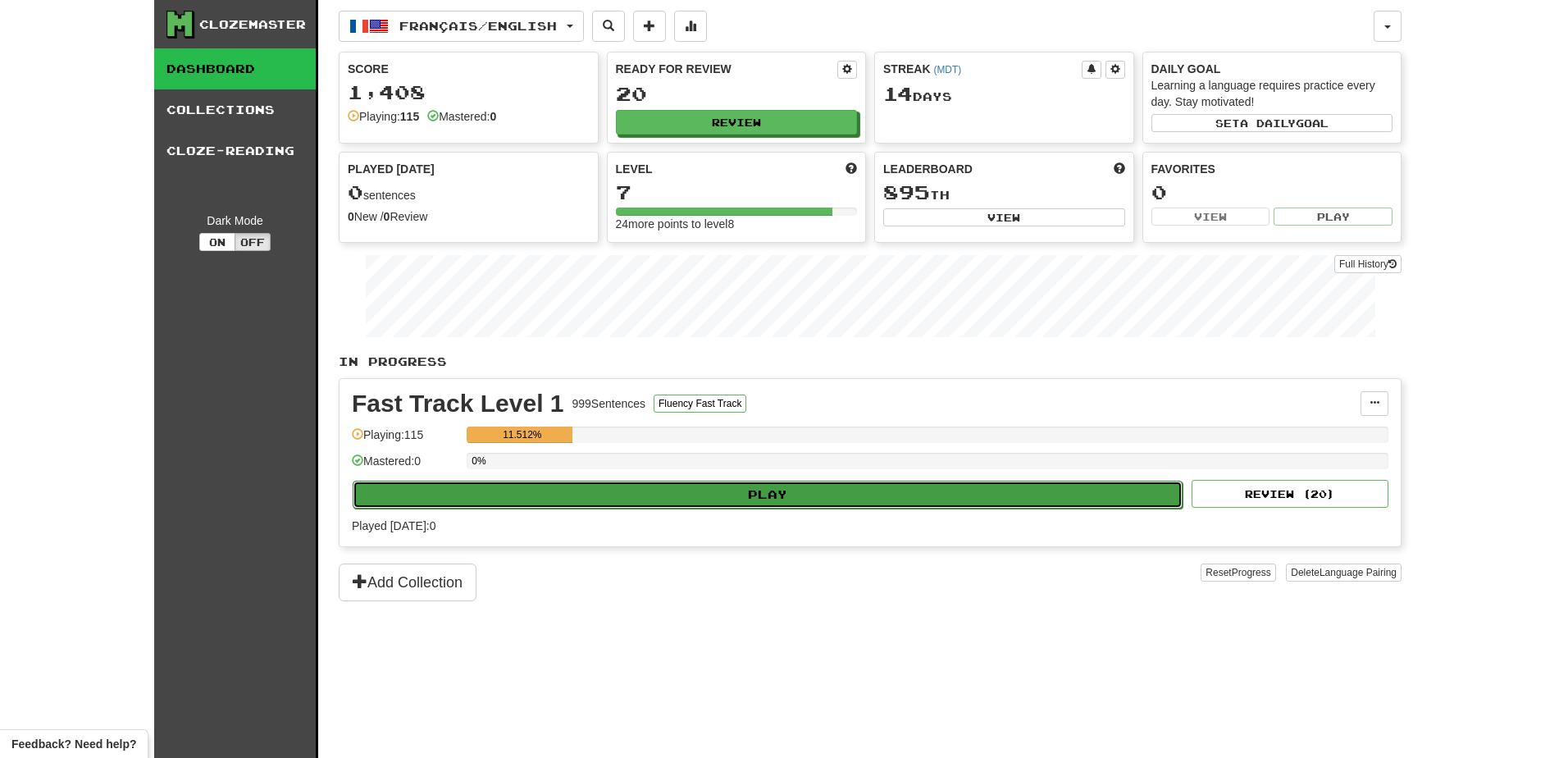
select select "**"
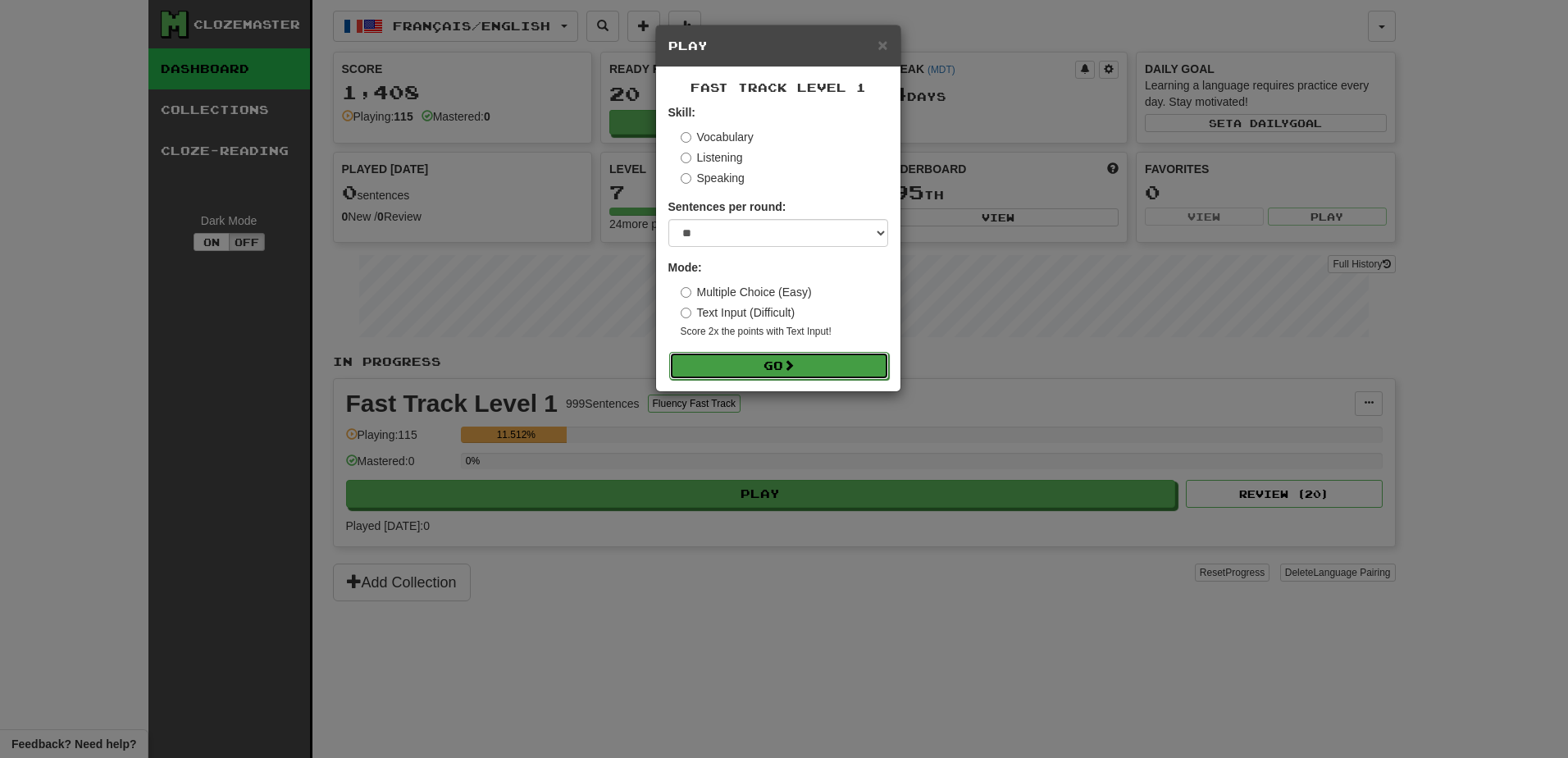
click at [782, 364] on button "Go" at bounding box center [778, 365] width 220 height 28
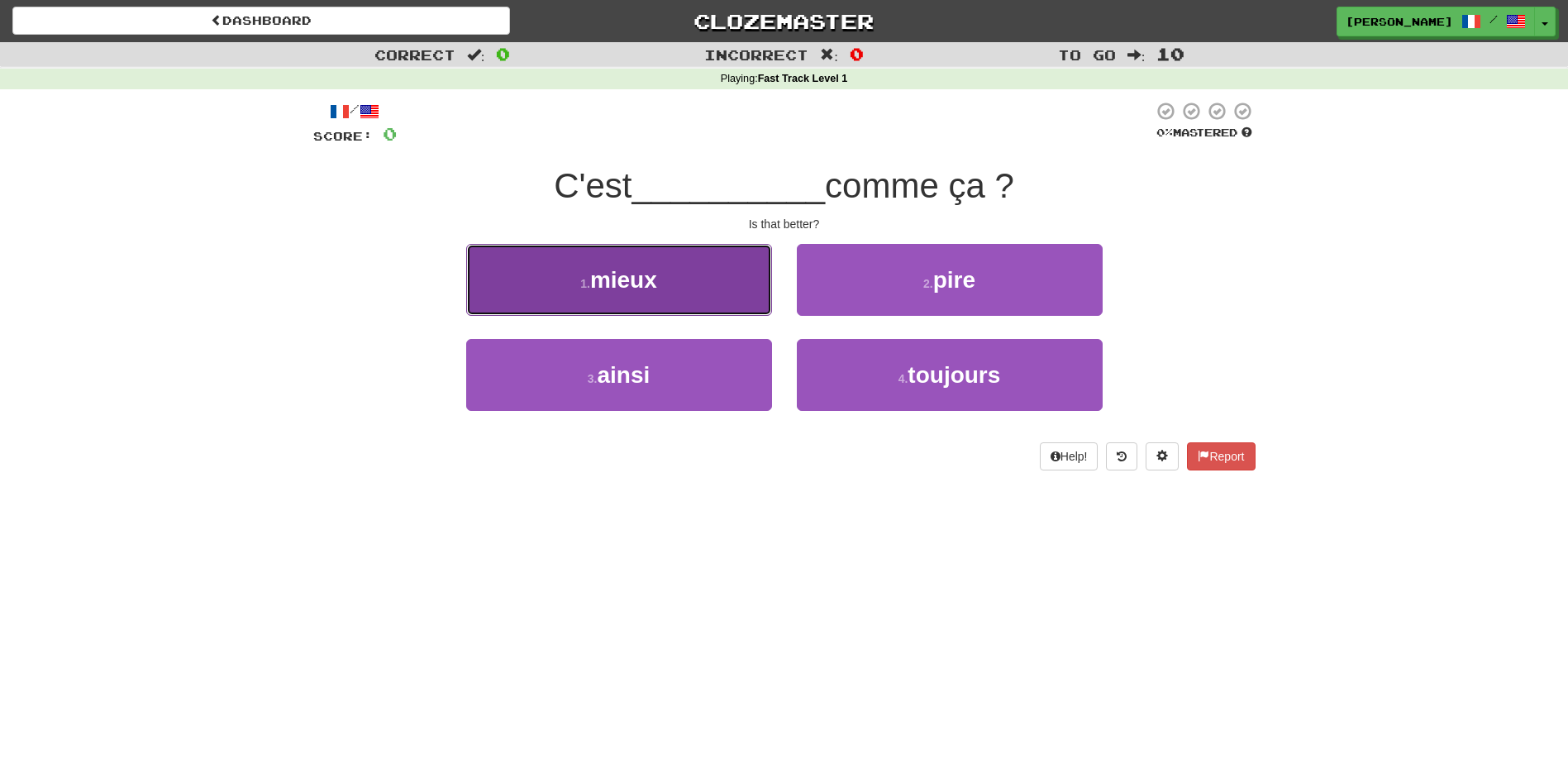
click at [706, 300] on button "1 . mieux" at bounding box center [619, 279] width 306 height 72
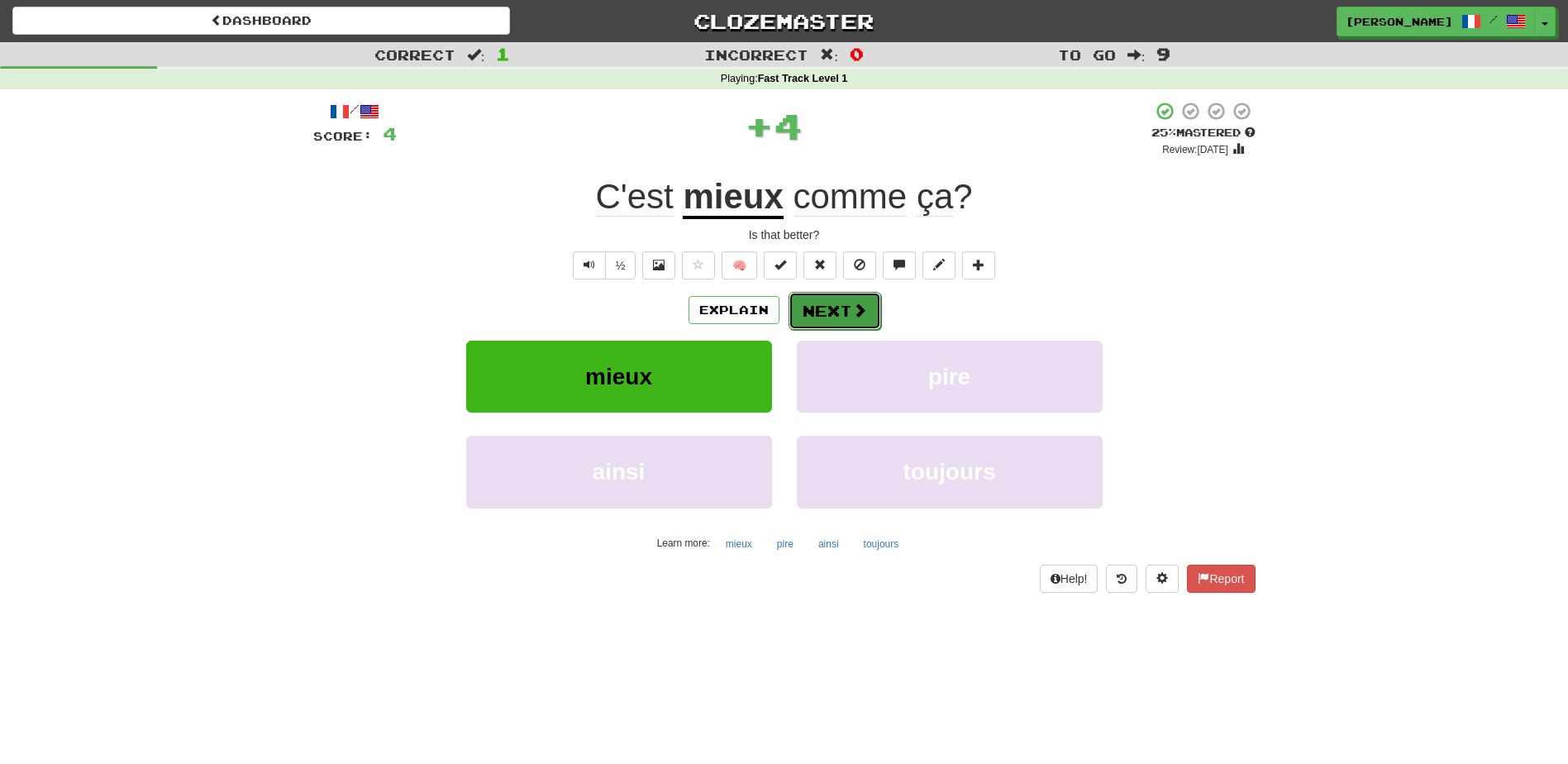
click at [810, 298] on button "Next" at bounding box center [835, 310] width 93 height 38
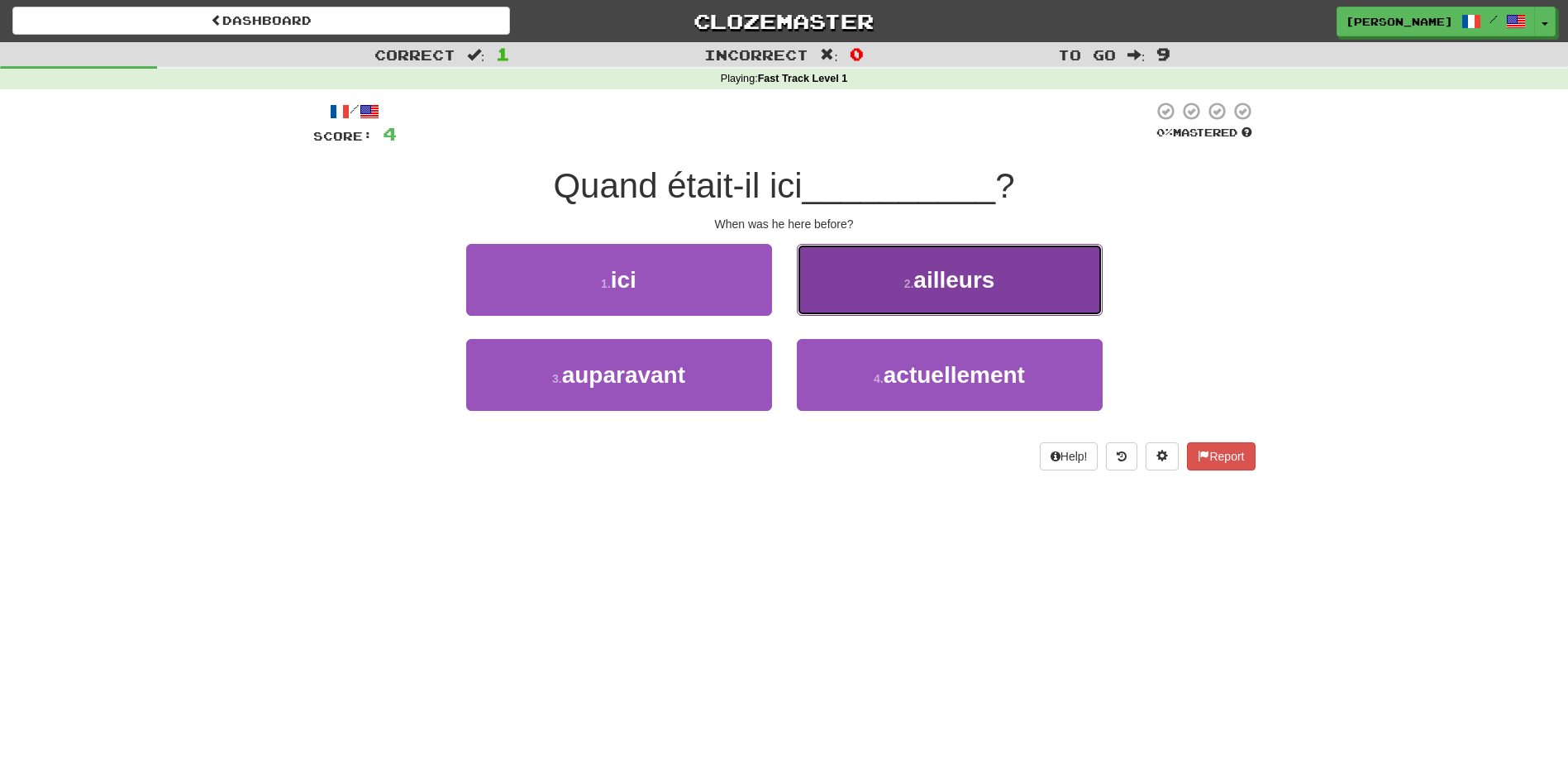
click at [818, 288] on button "2 . ailleurs" at bounding box center [950, 279] width 306 height 72
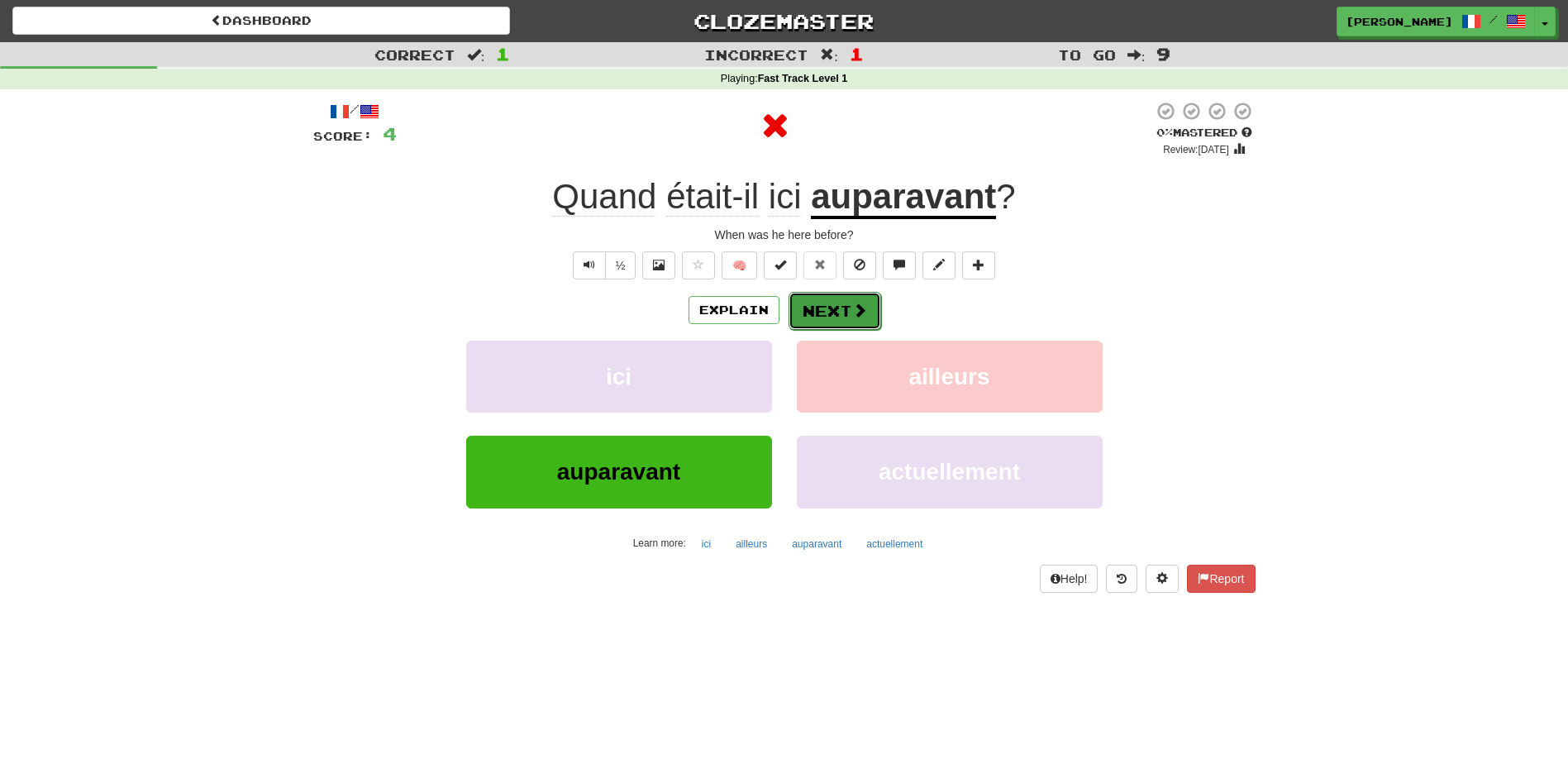
click at [798, 305] on button "Next" at bounding box center [835, 310] width 93 height 38
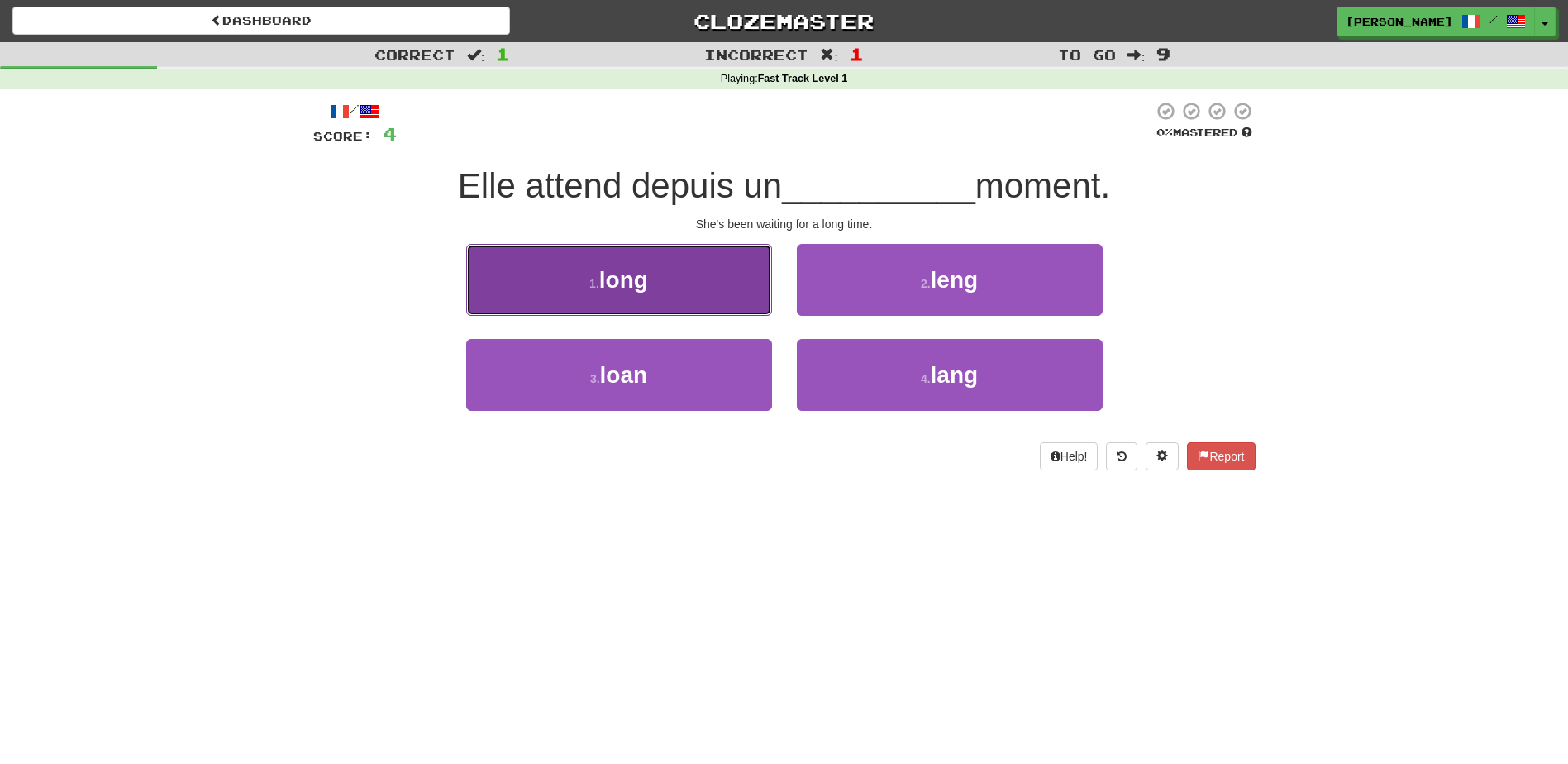
click at [746, 298] on button "1 . long" at bounding box center [619, 279] width 306 height 72
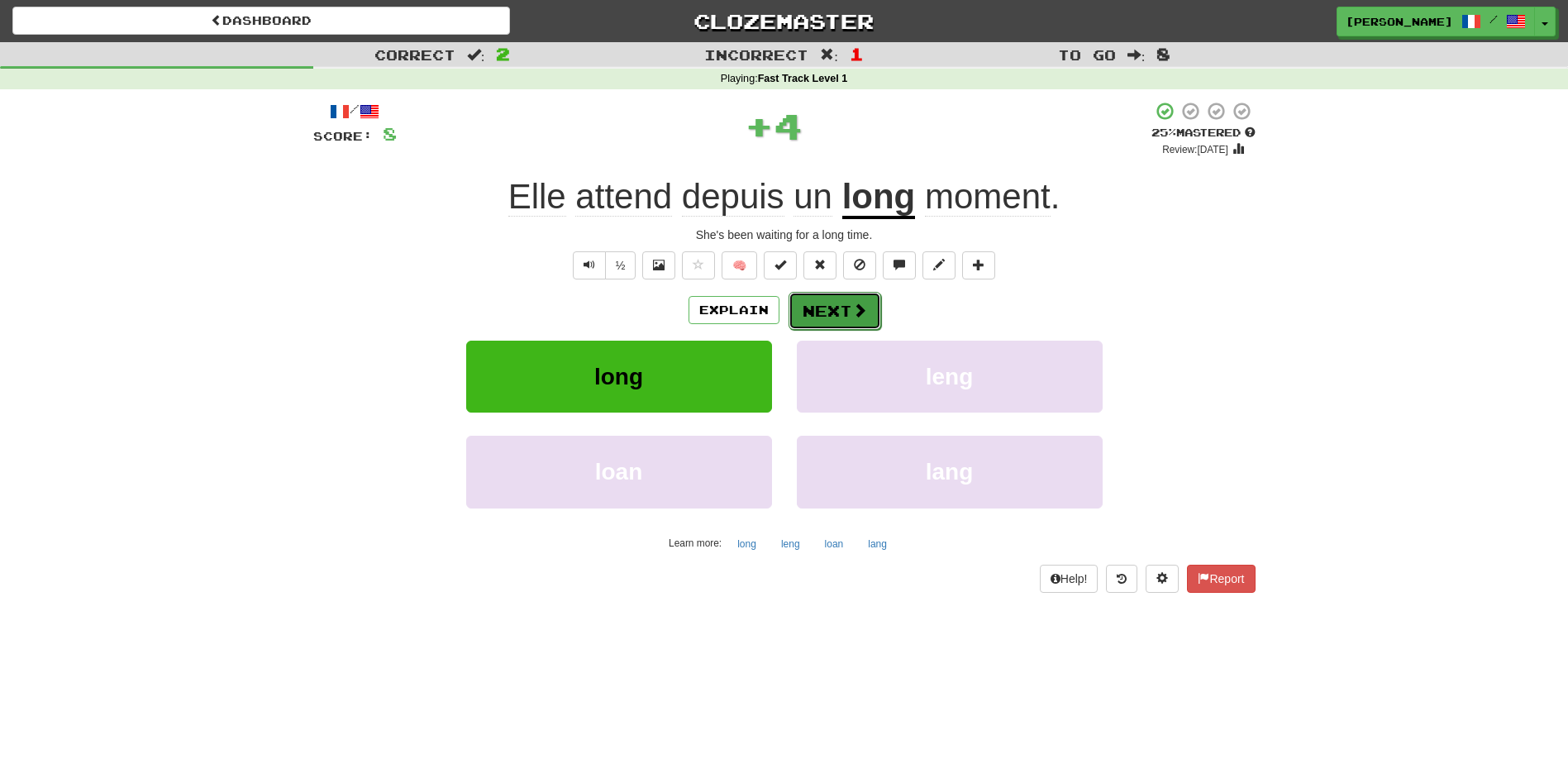
click at [829, 301] on button "Next" at bounding box center [835, 310] width 93 height 38
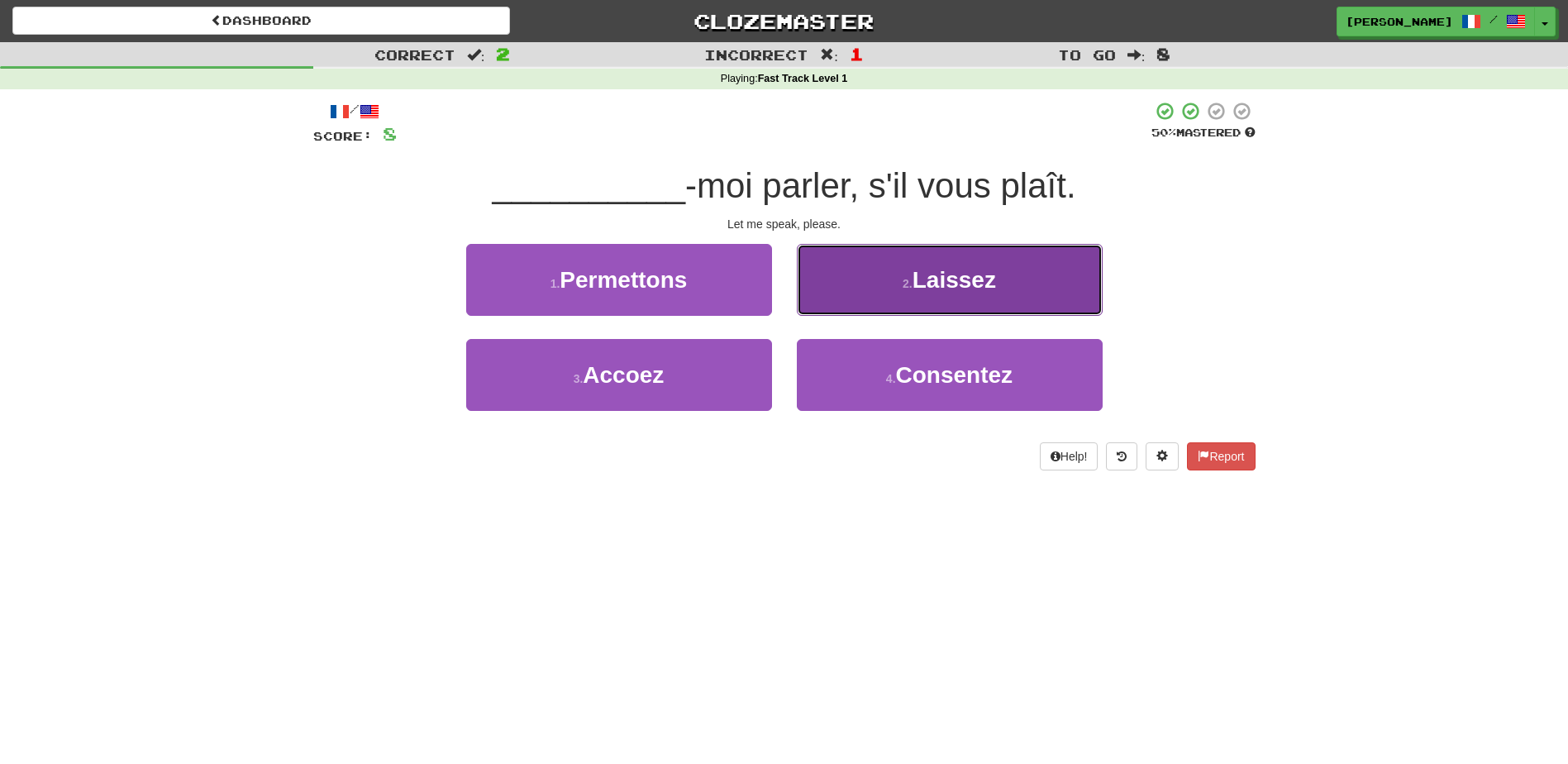
click at [849, 294] on button "2 . Laissez" at bounding box center [950, 279] width 306 height 72
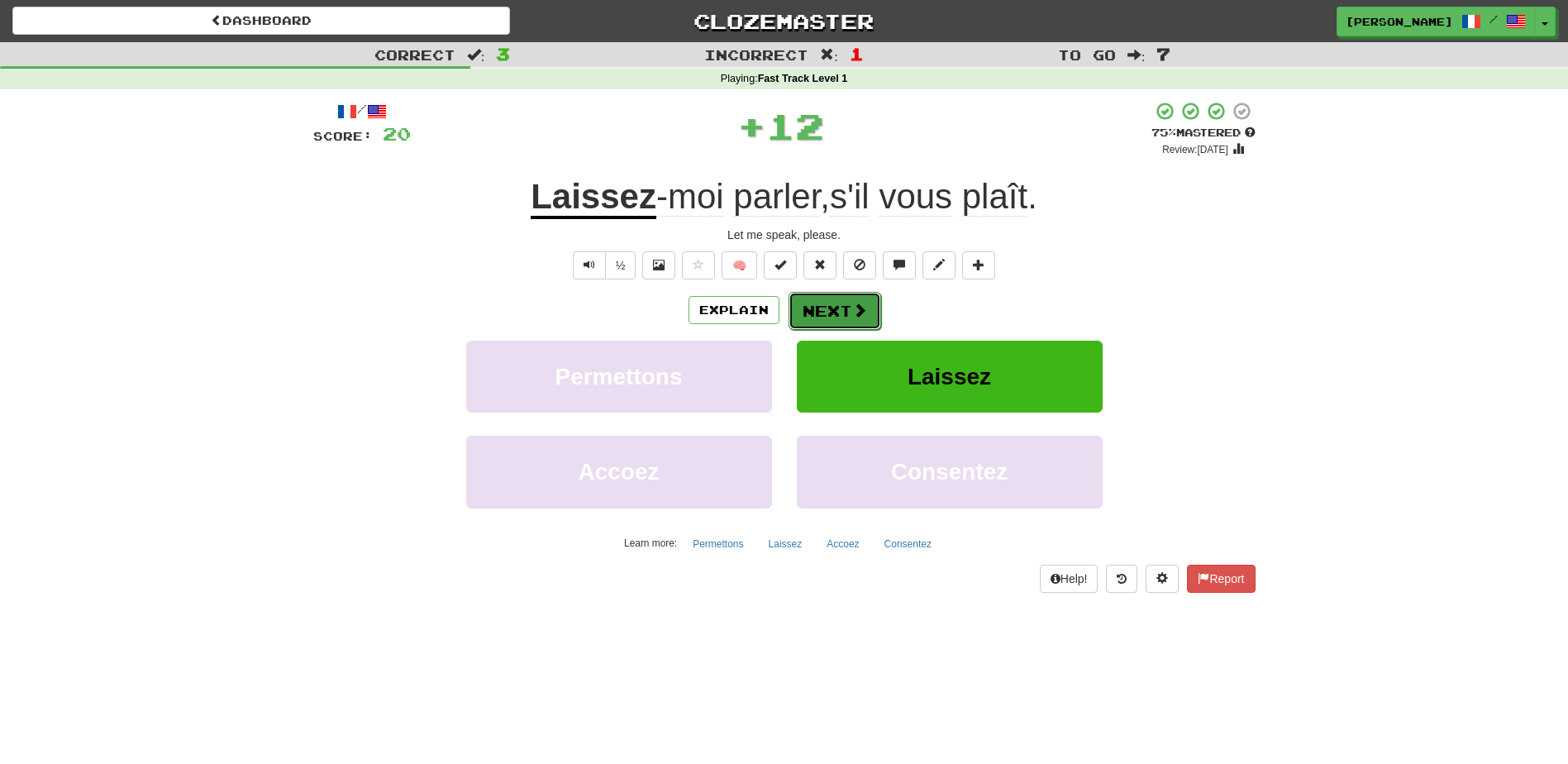
click at [828, 307] on button "Next" at bounding box center [835, 310] width 93 height 38
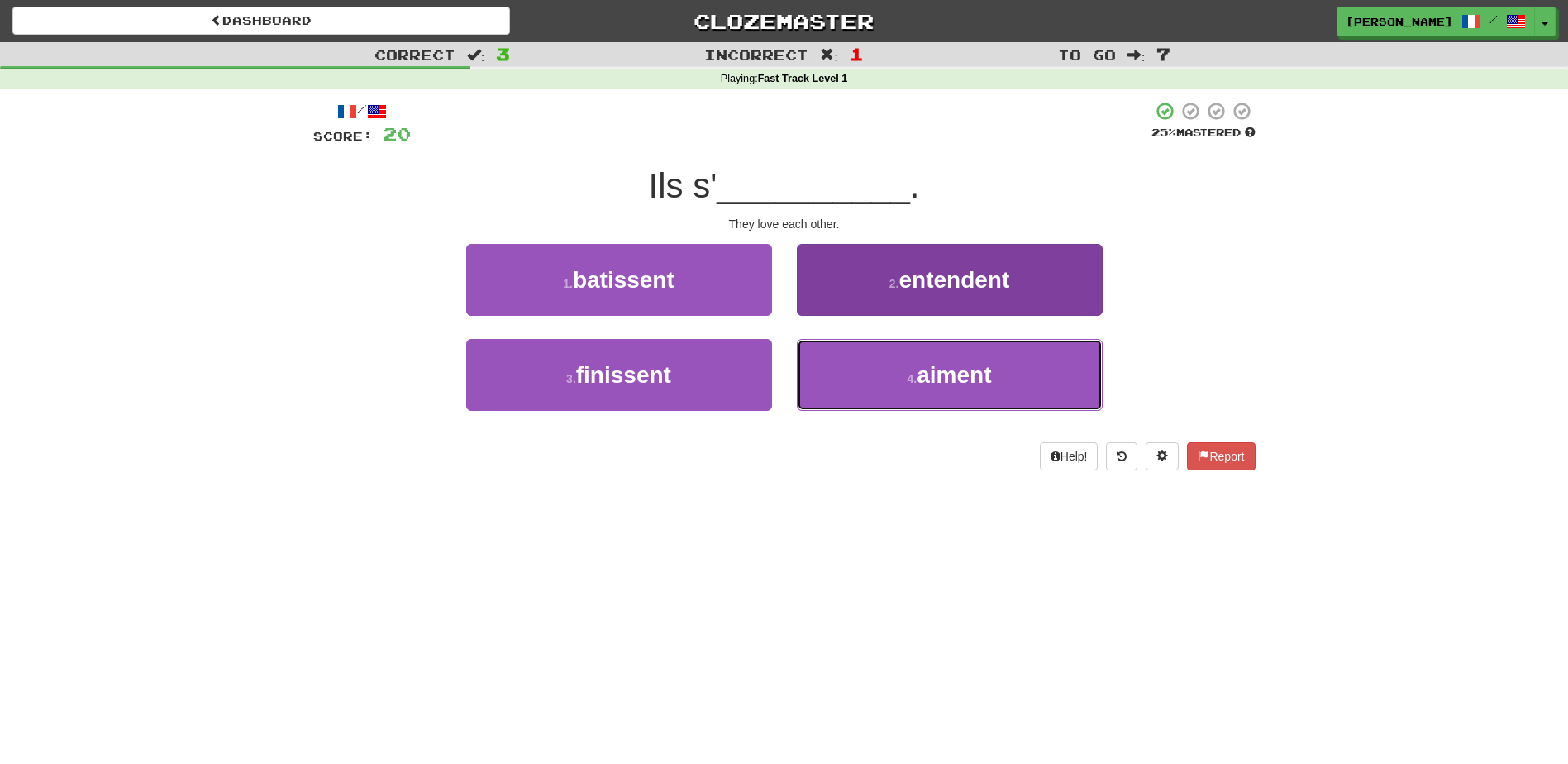
drag, startPoint x: 863, startPoint y: 365, endPoint x: 849, endPoint y: 349, distance: 21.3
click at [863, 366] on button "4 . aiment" at bounding box center [950, 375] width 306 height 72
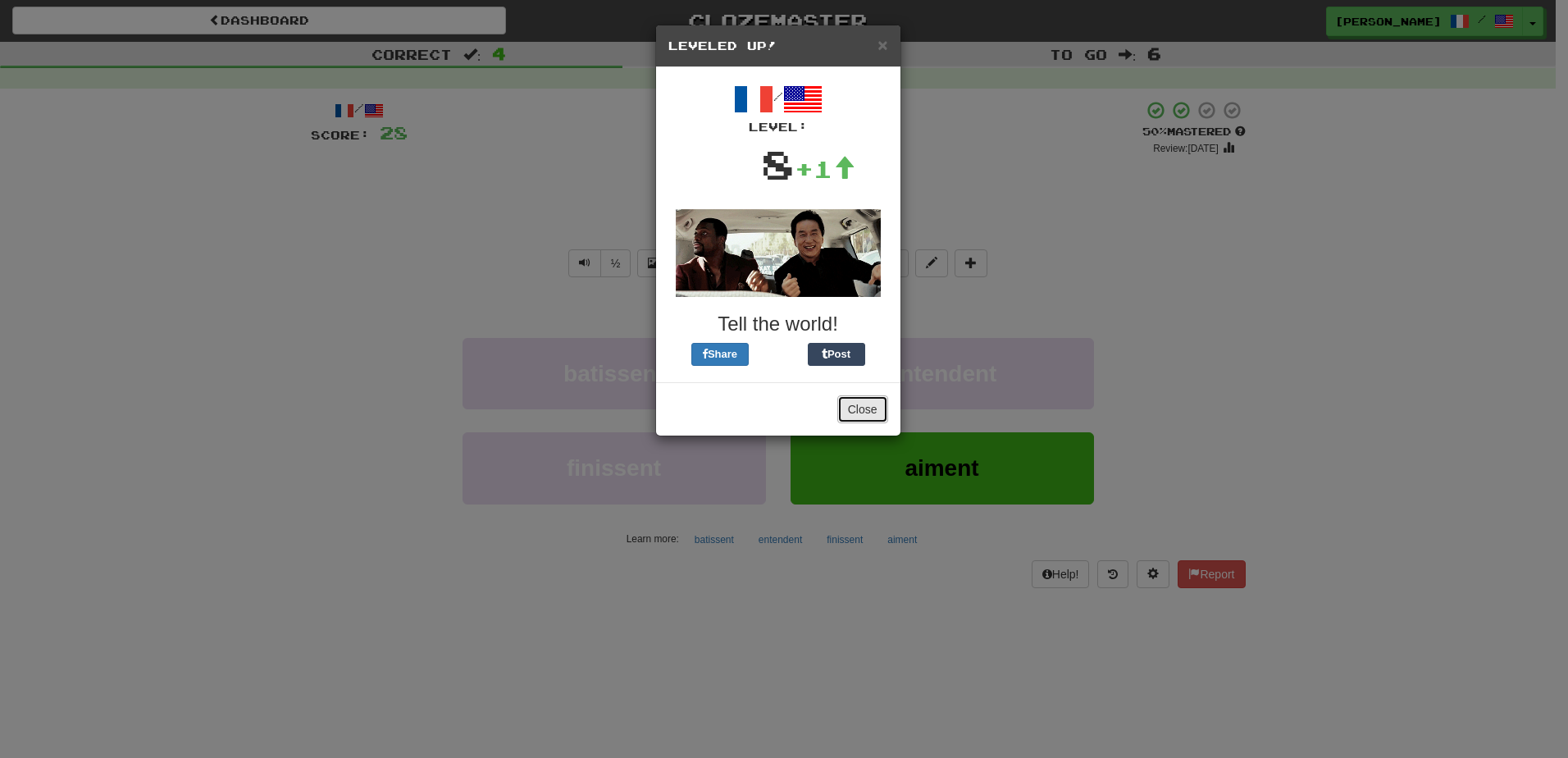
click at [860, 404] on button "Close" at bounding box center [863, 409] width 51 height 28
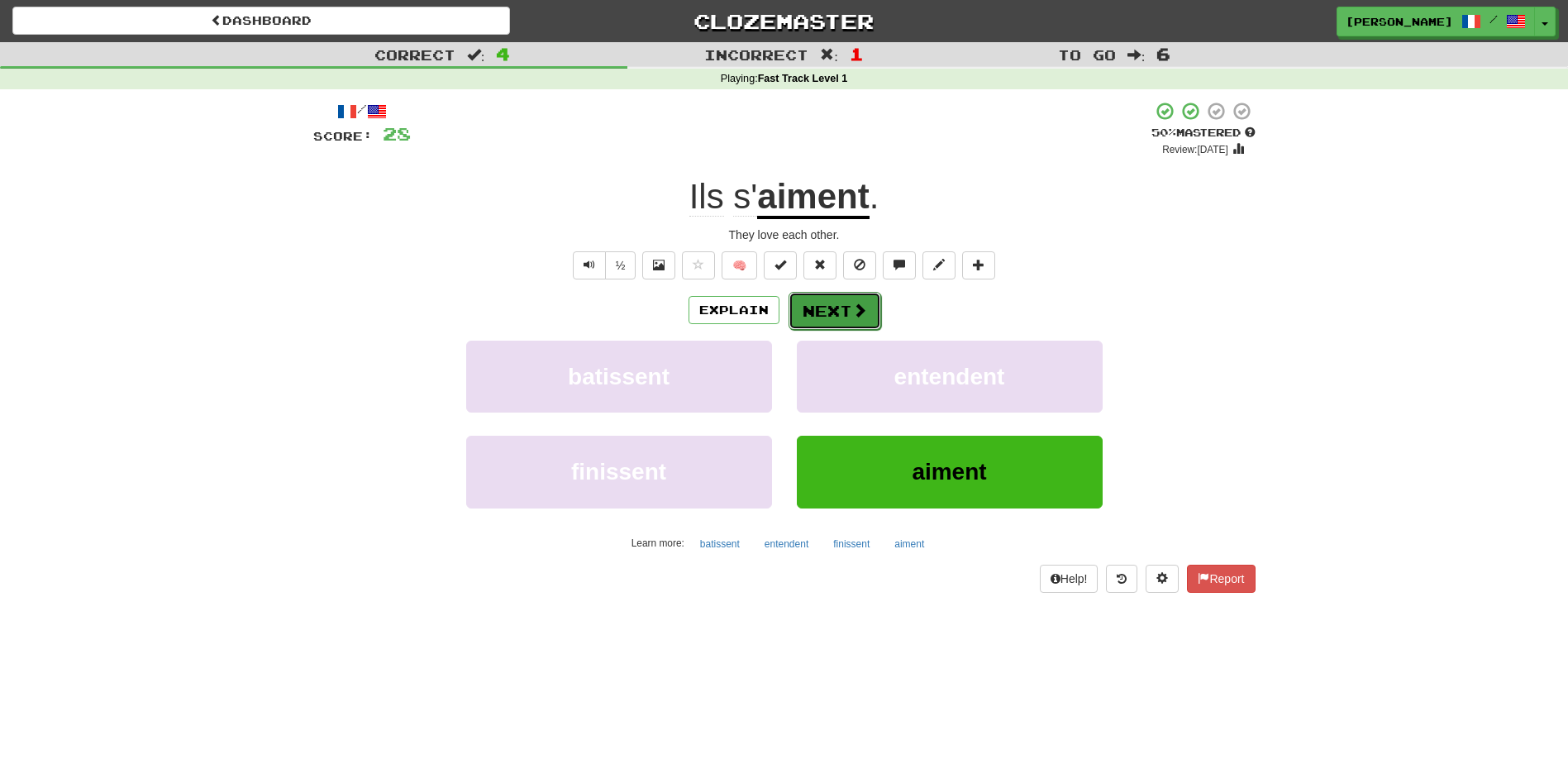
click at [845, 317] on button "Next" at bounding box center [835, 310] width 93 height 38
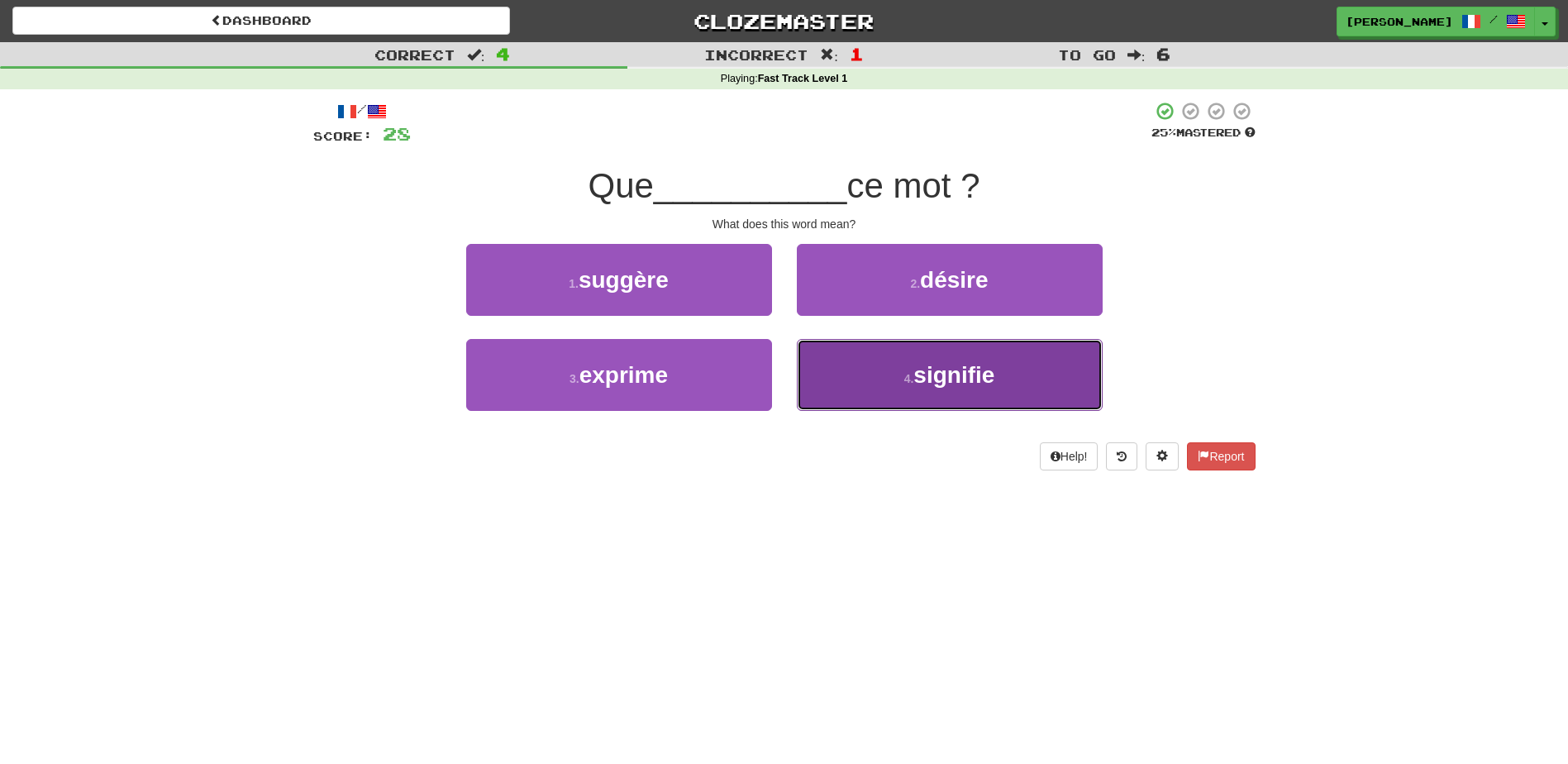
click at [872, 373] on button "4 . signifie" at bounding box center [950, 375] width 306 height 72
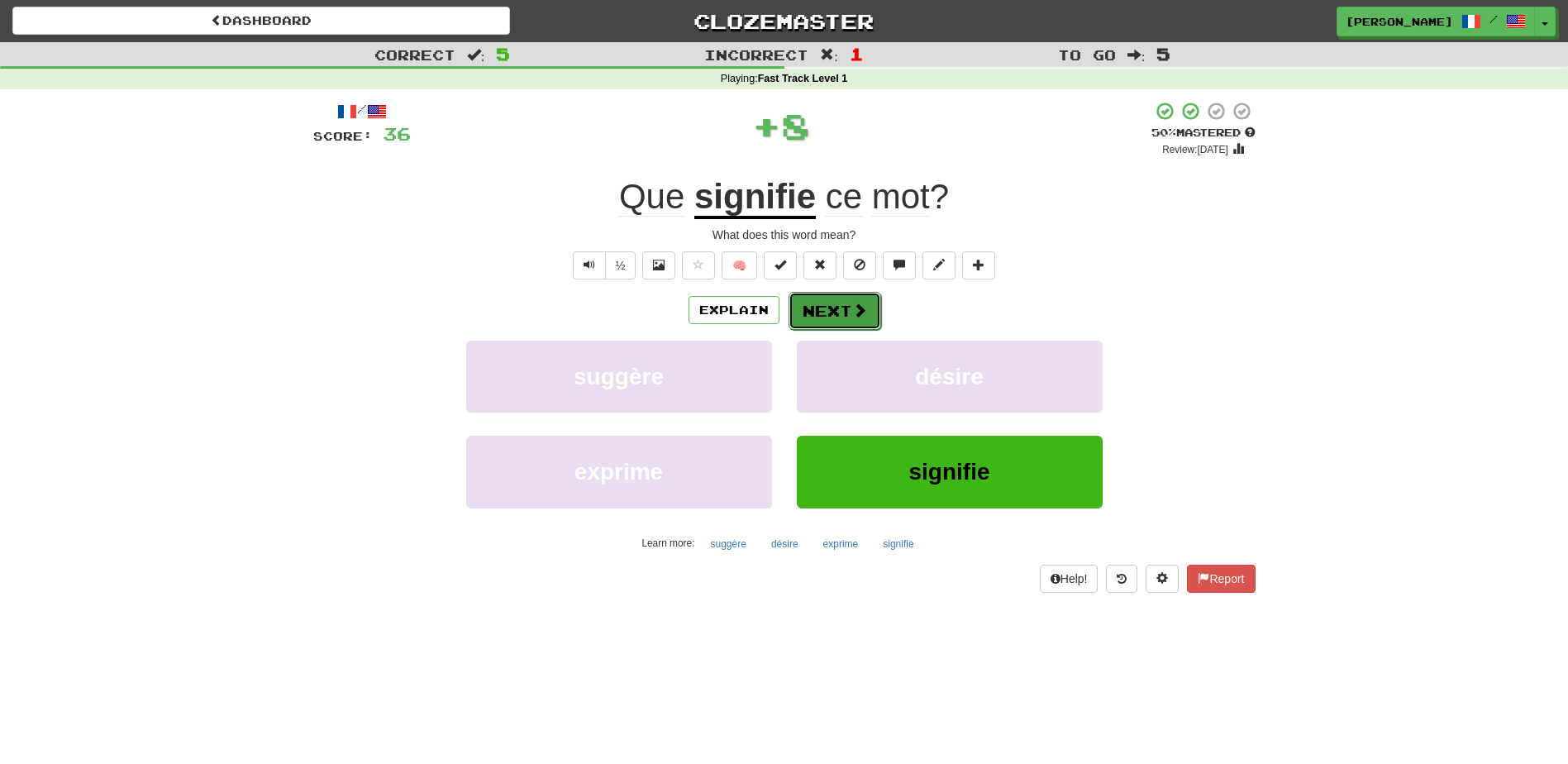
click at [844, 305] on button "Next" at bounding box center [835, 310] width 93 height 38
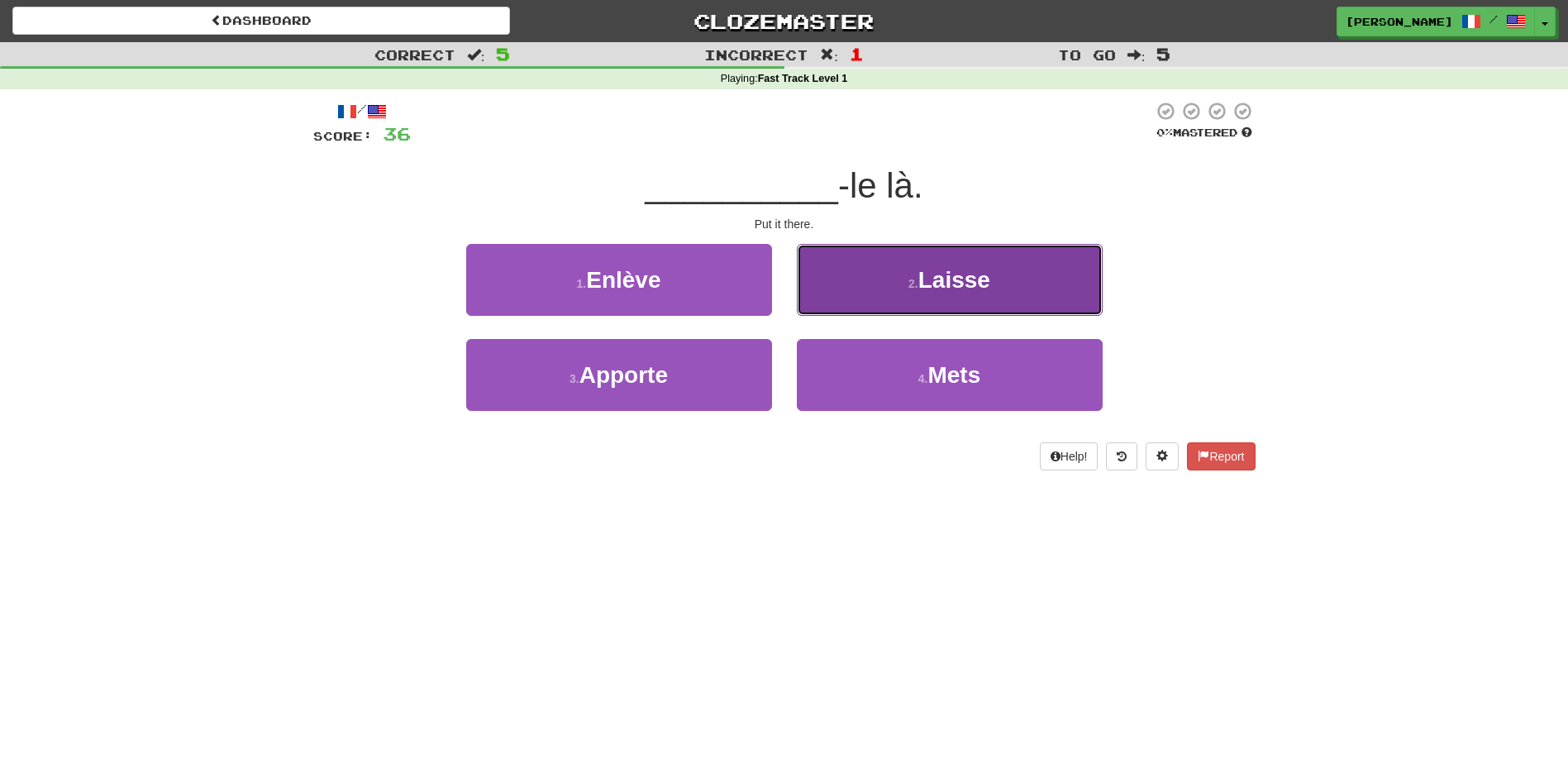
click at [847, 299] on button "2 . Laisse" at bounding box center [950, 279] width 306 height 72
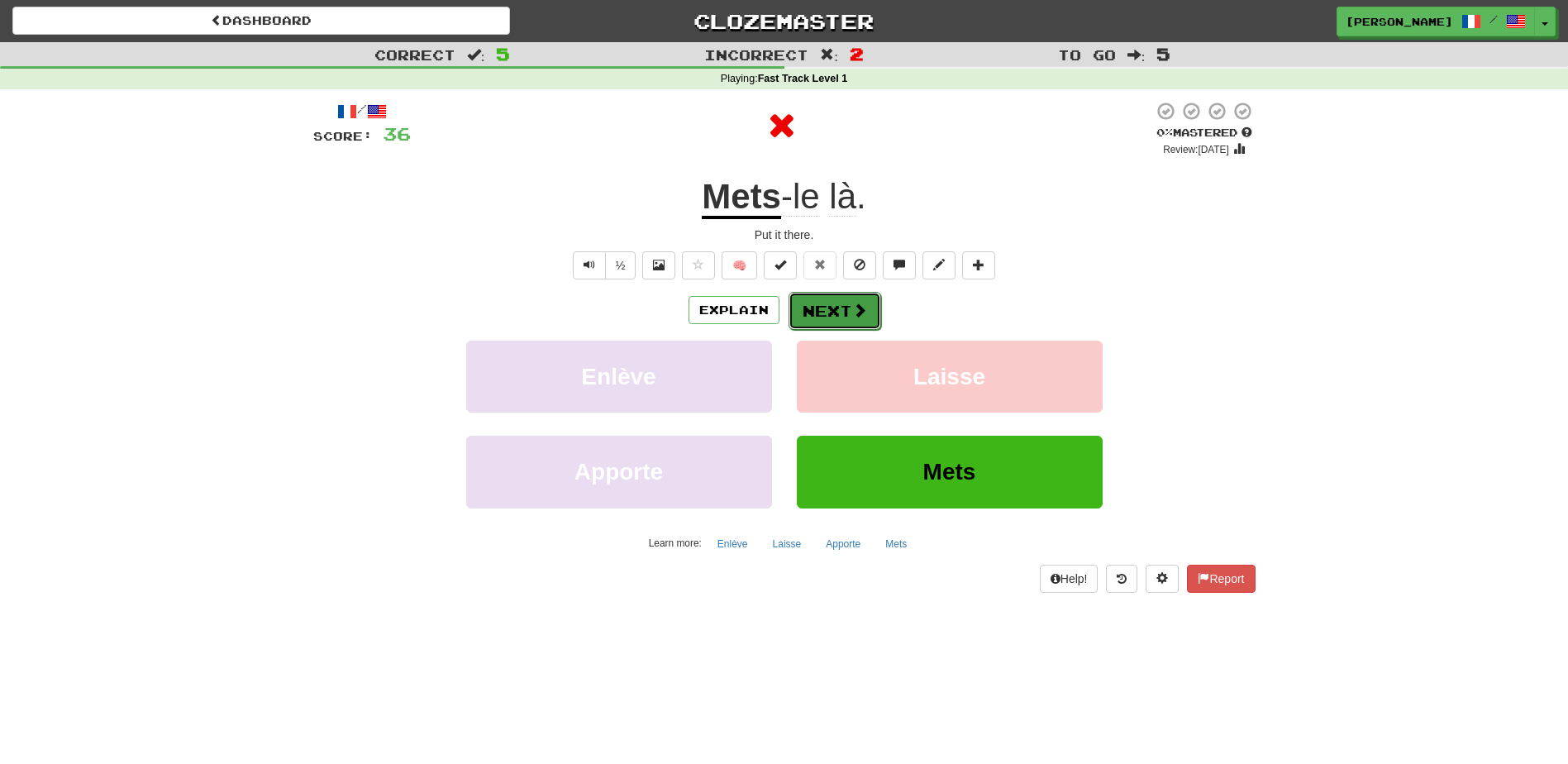
click at [842, 303] on button "Next" at bounding box center [835, 310] width 93 height 38
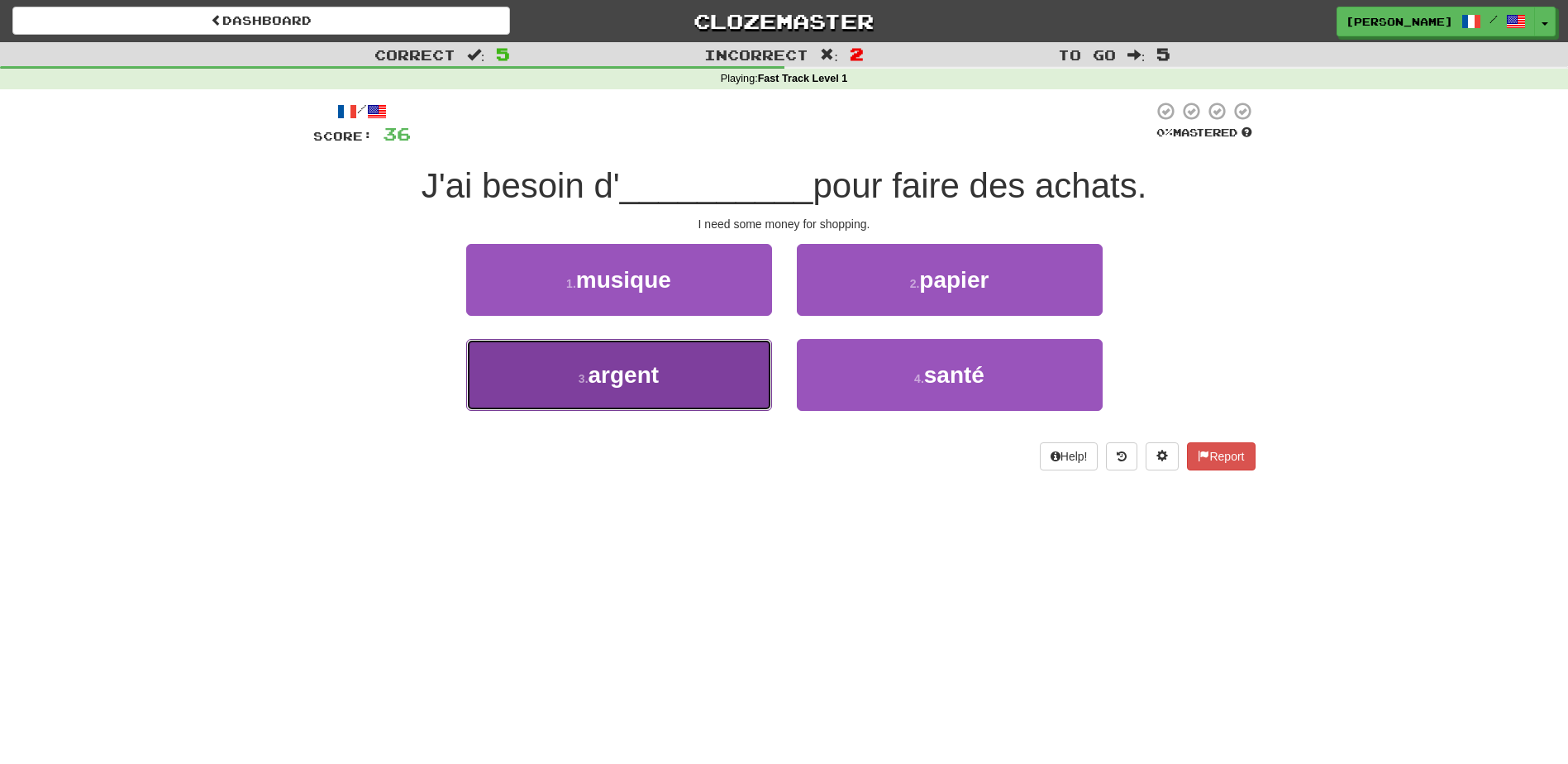
click at [702, 366] on button "3 . argent" at bounding box center [619, 375] width 306 height 72
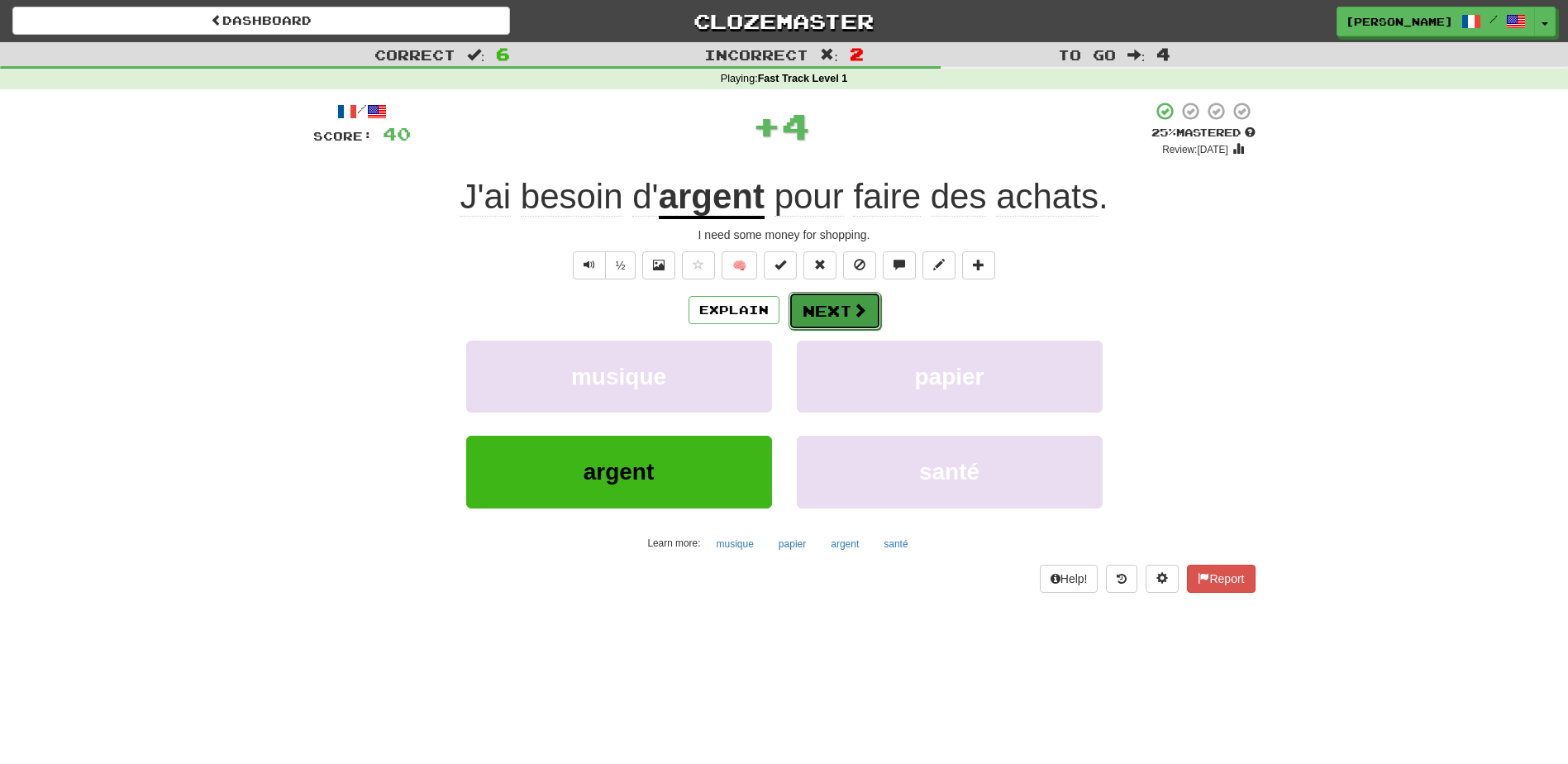
click at [808, 304] on button "Next" at bounding box center [835, 310] width 93 height 38
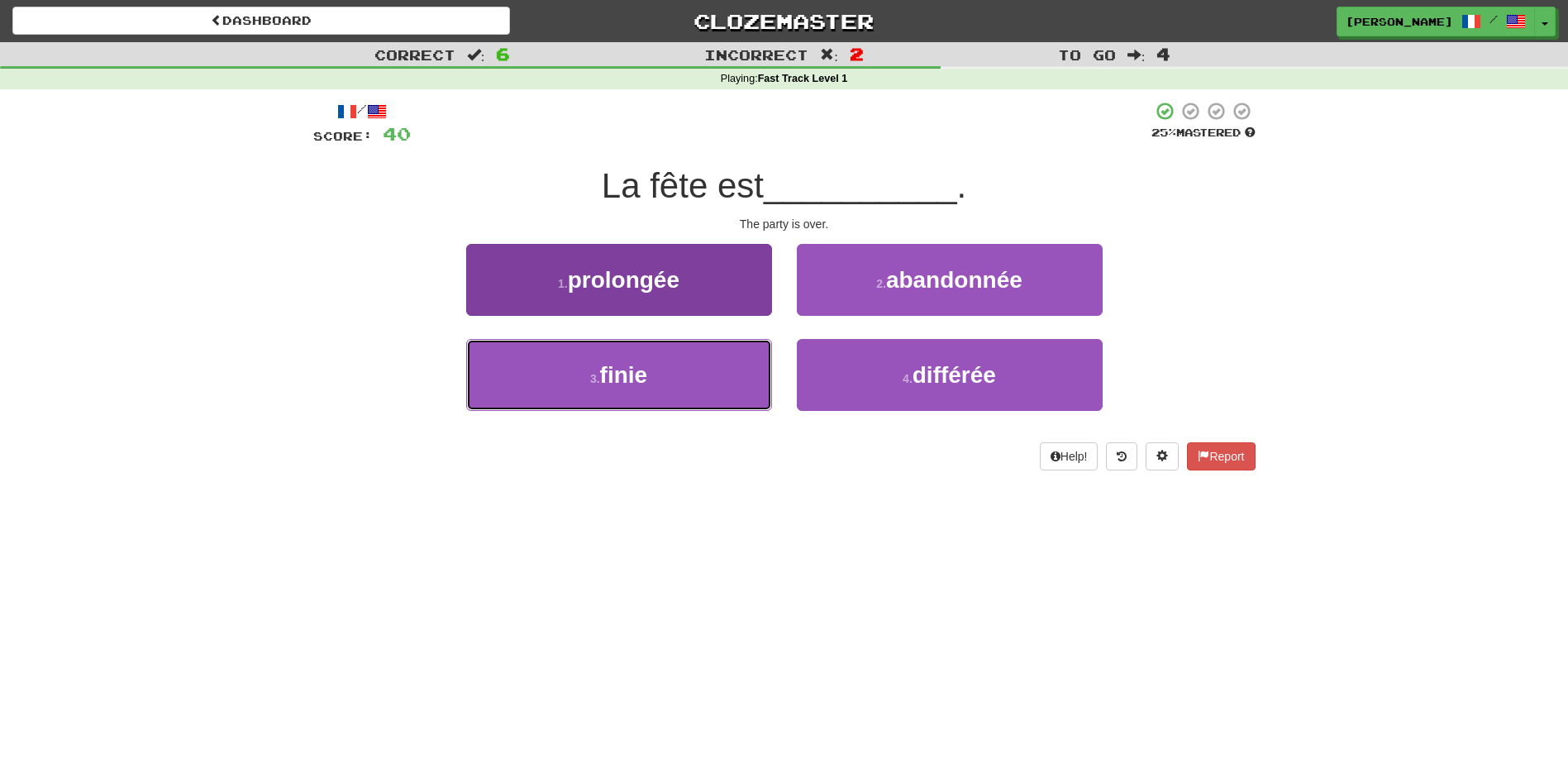
click at [722, 379] on button "3 . finie" at bounding box center [619, 375] width 306 height 72
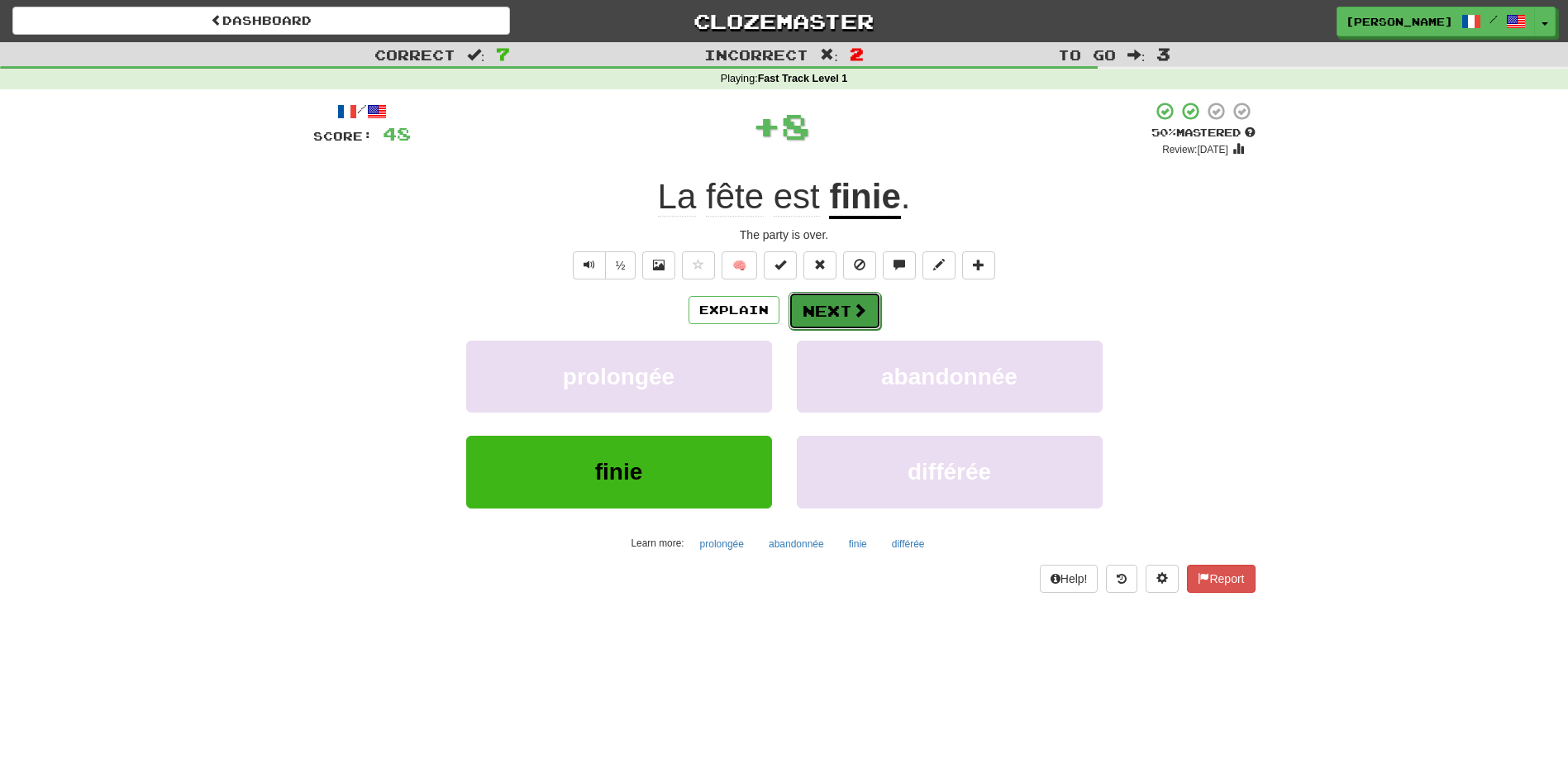
click at [805, 311] on button "Next" at bounding box center [835, 310] width 93 height 38
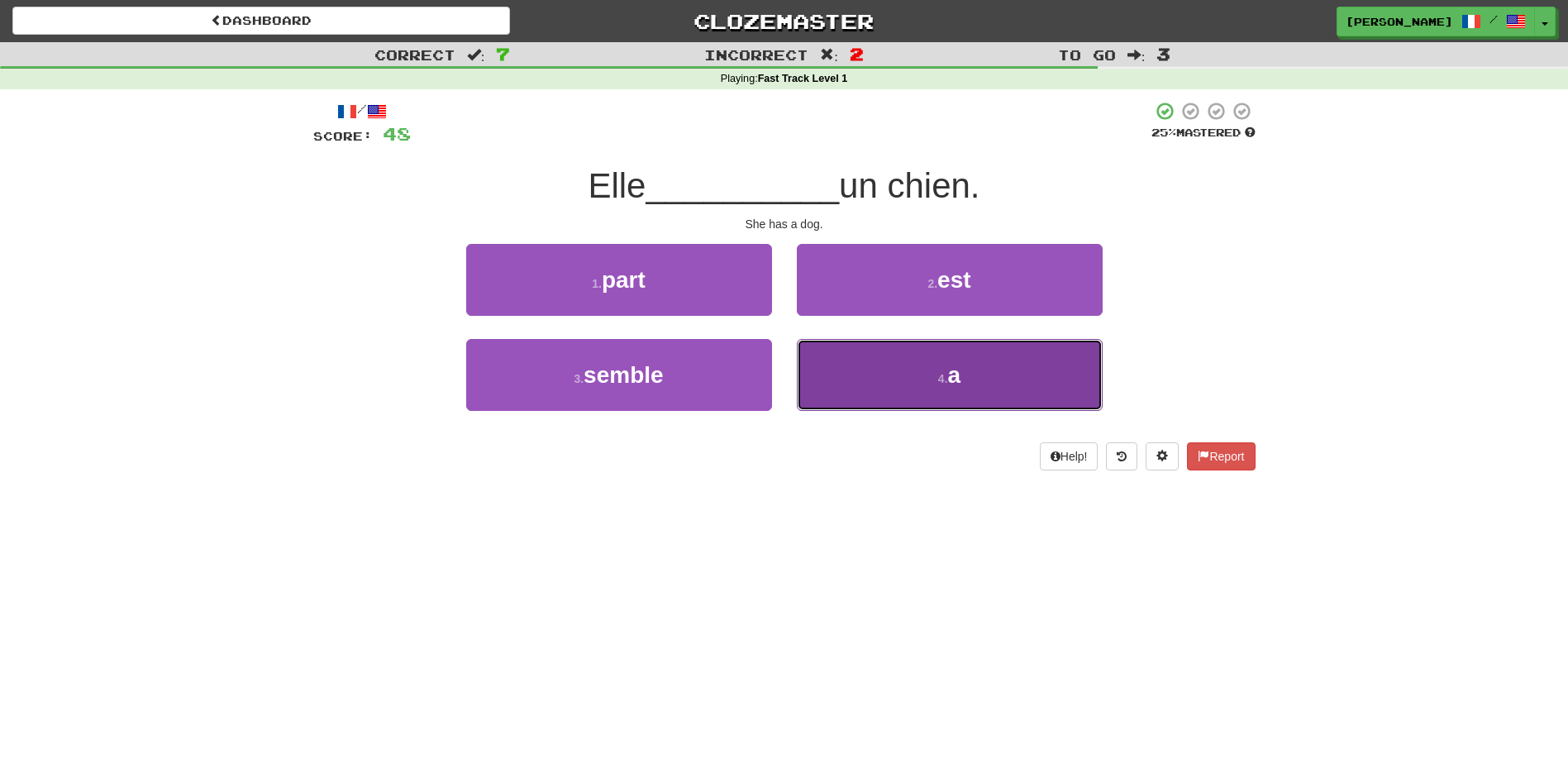
click at [847, 379] on button "4 . a" at bounding box center [950, 375] width 306 height 72
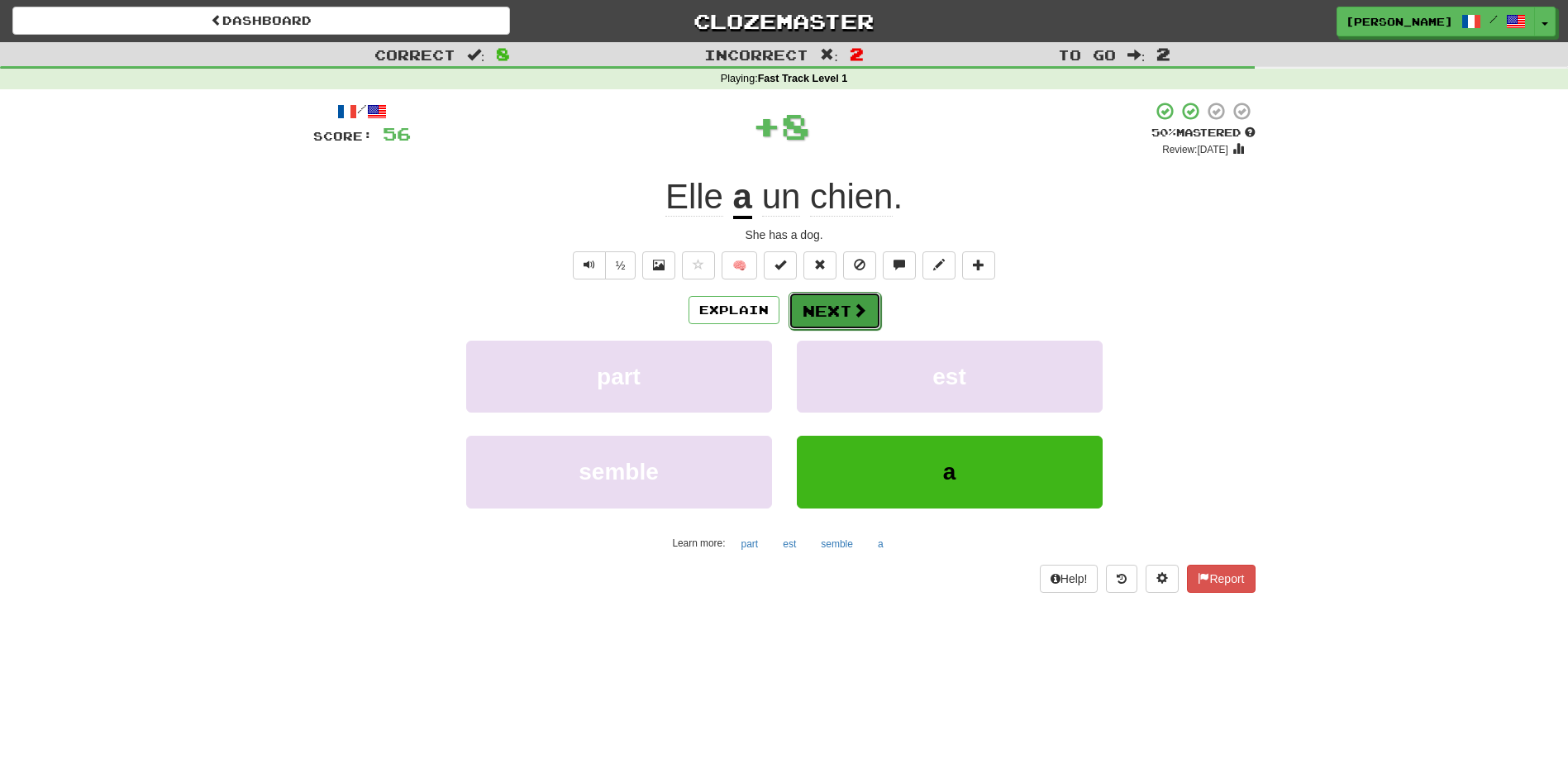
click at [827, 309] on button "Next" at bounding box center [835, 310] width 93 height 38
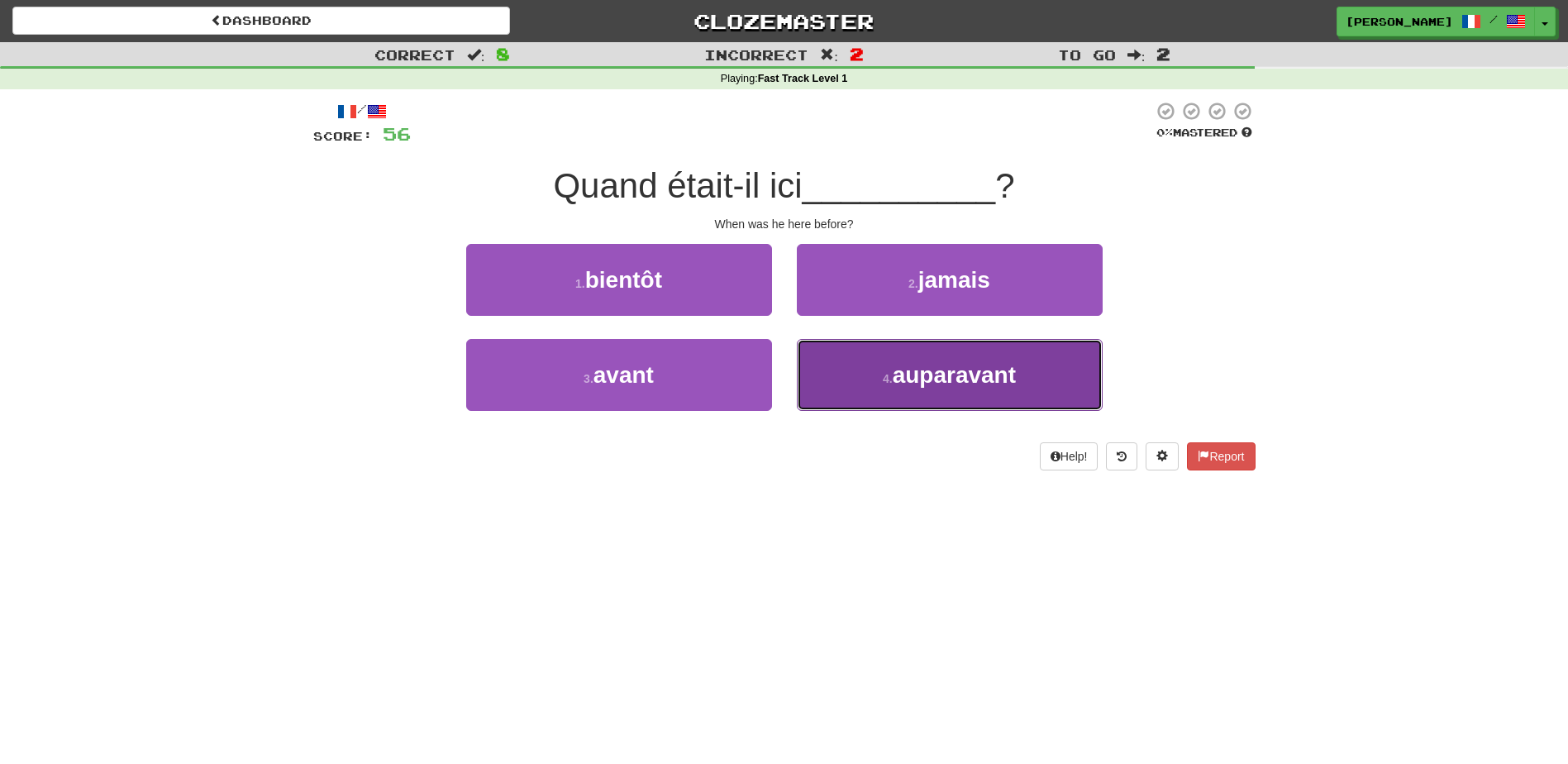
click at [895, 376] on span "auparavant" at bounding box center [954, 375] width 123 height 26
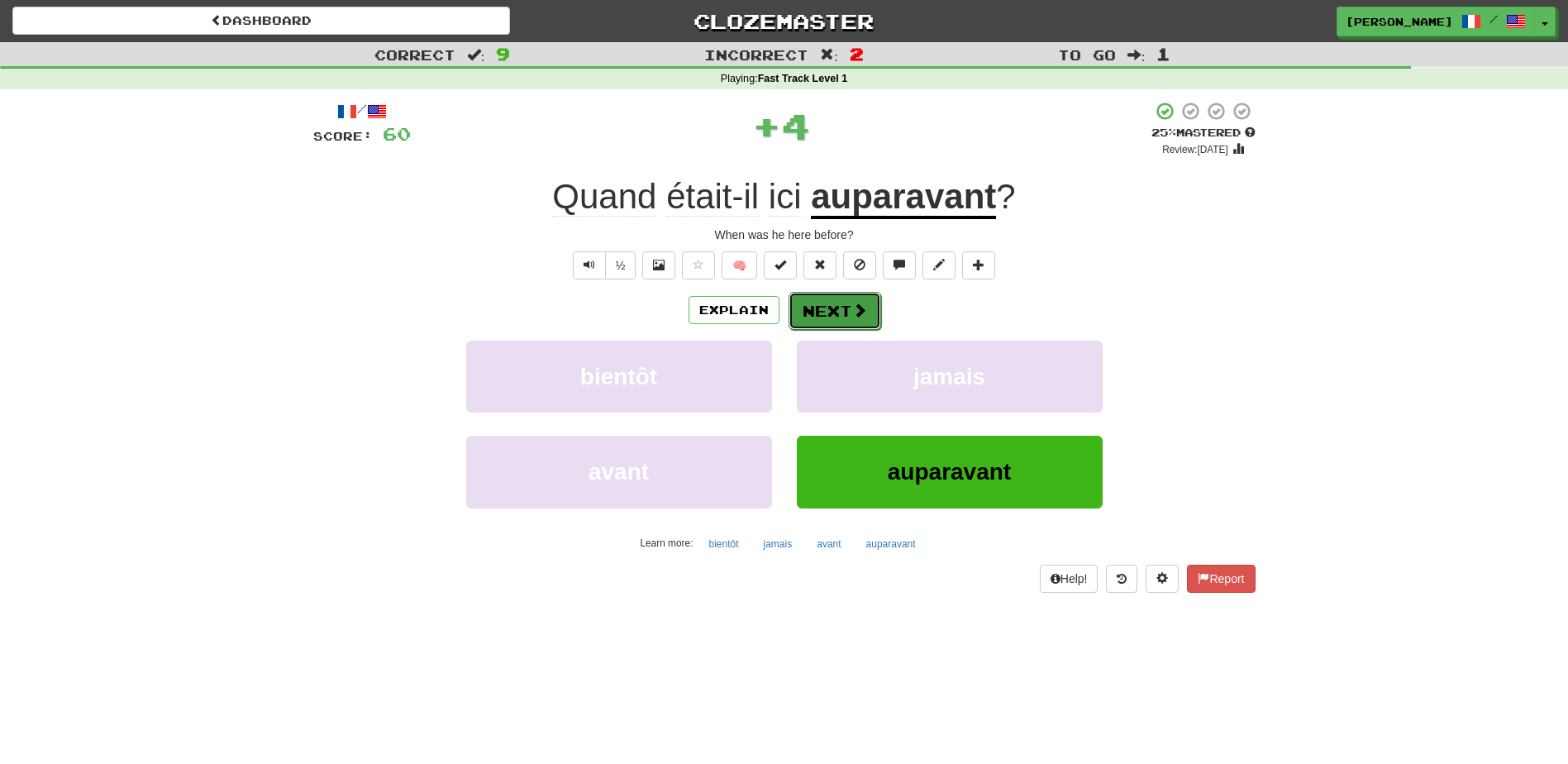
click at [852, 313] on span at bounding box center [860, 309] width 15 height 15
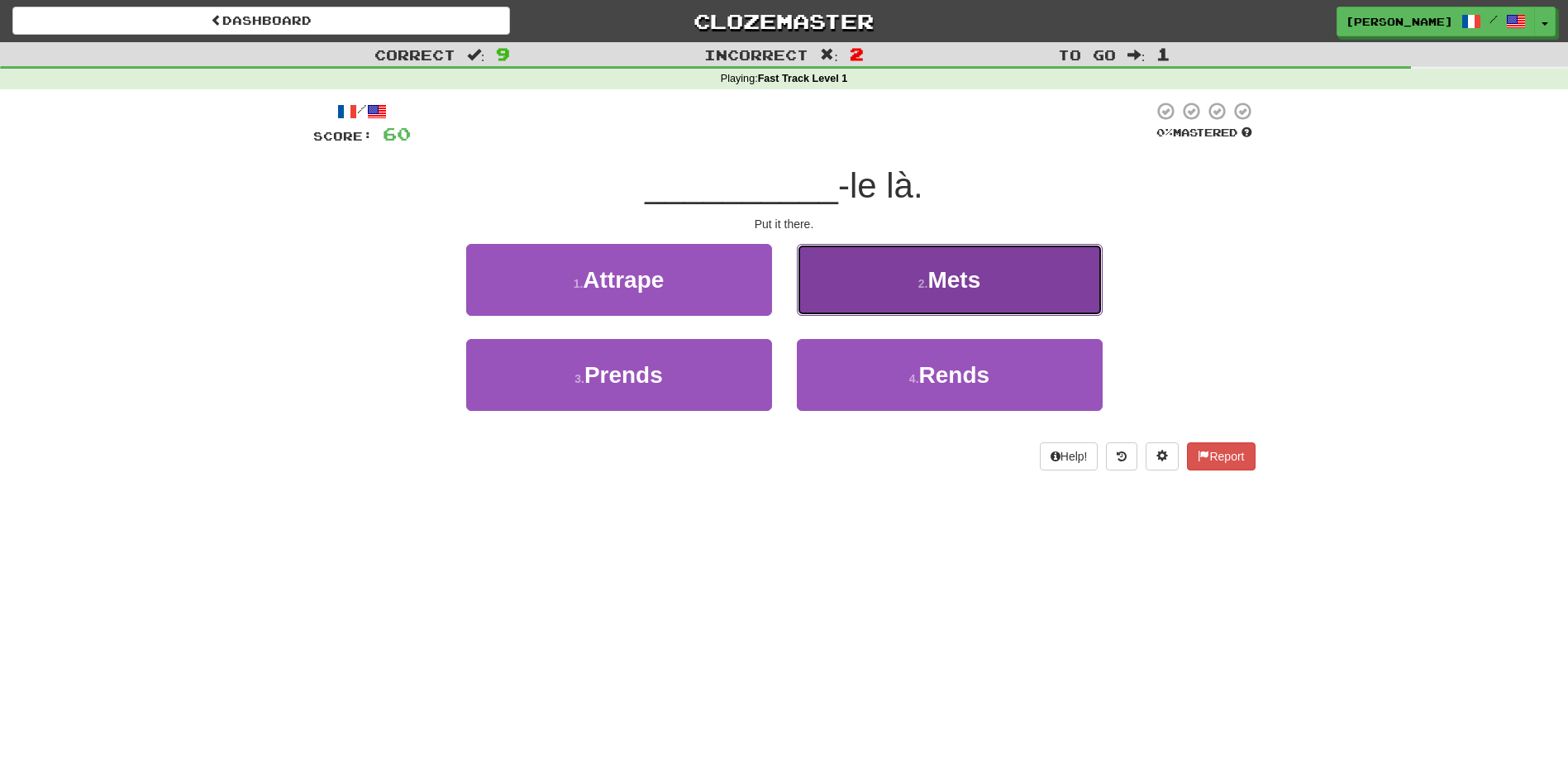
click at [905, 287] on button "2 . Mets" at bounding box center [950, 279] width 306 height 72
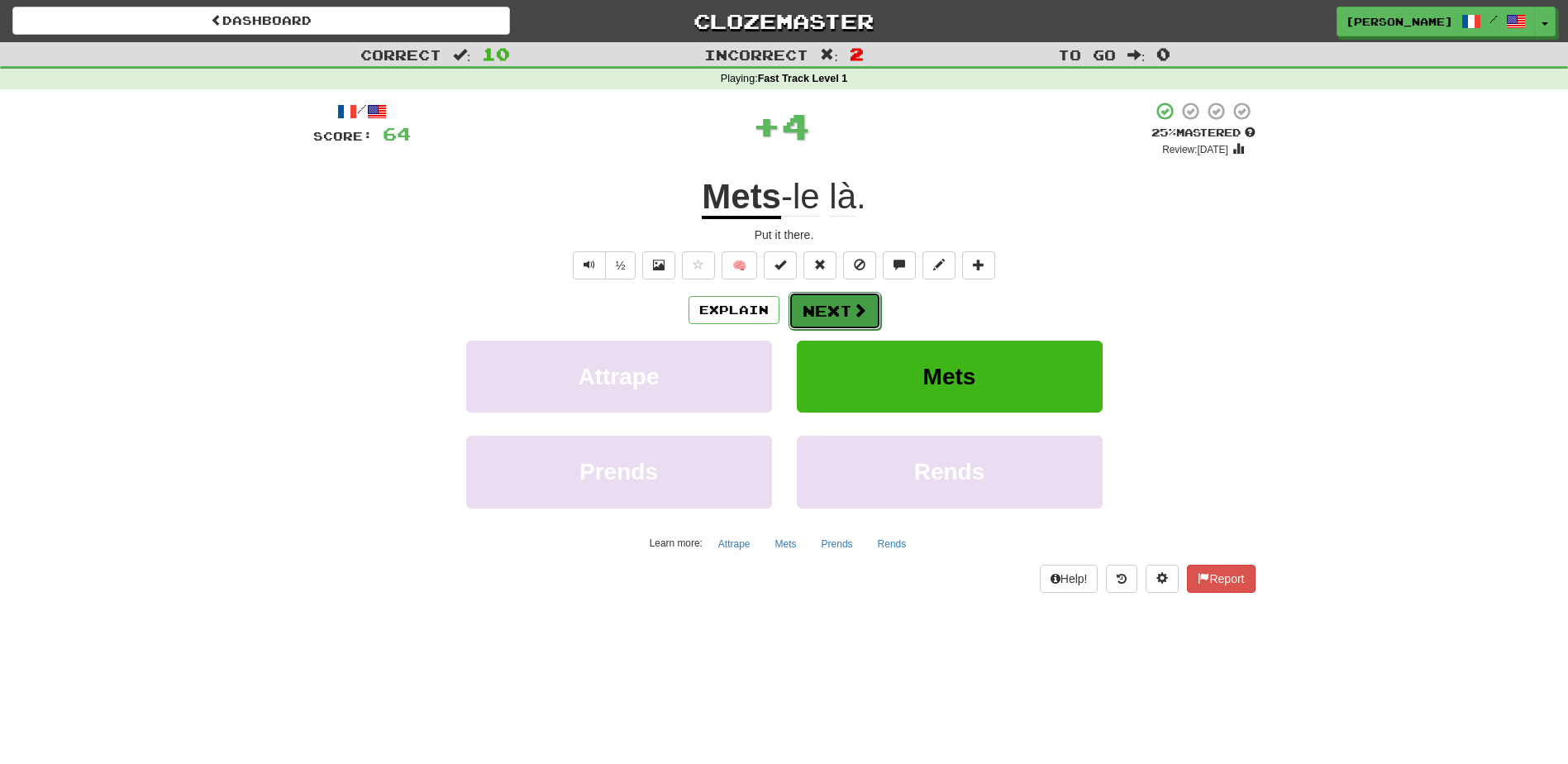
click at [866, 307] on button "Next" at bounding box center [835, 310] width 93 height 38
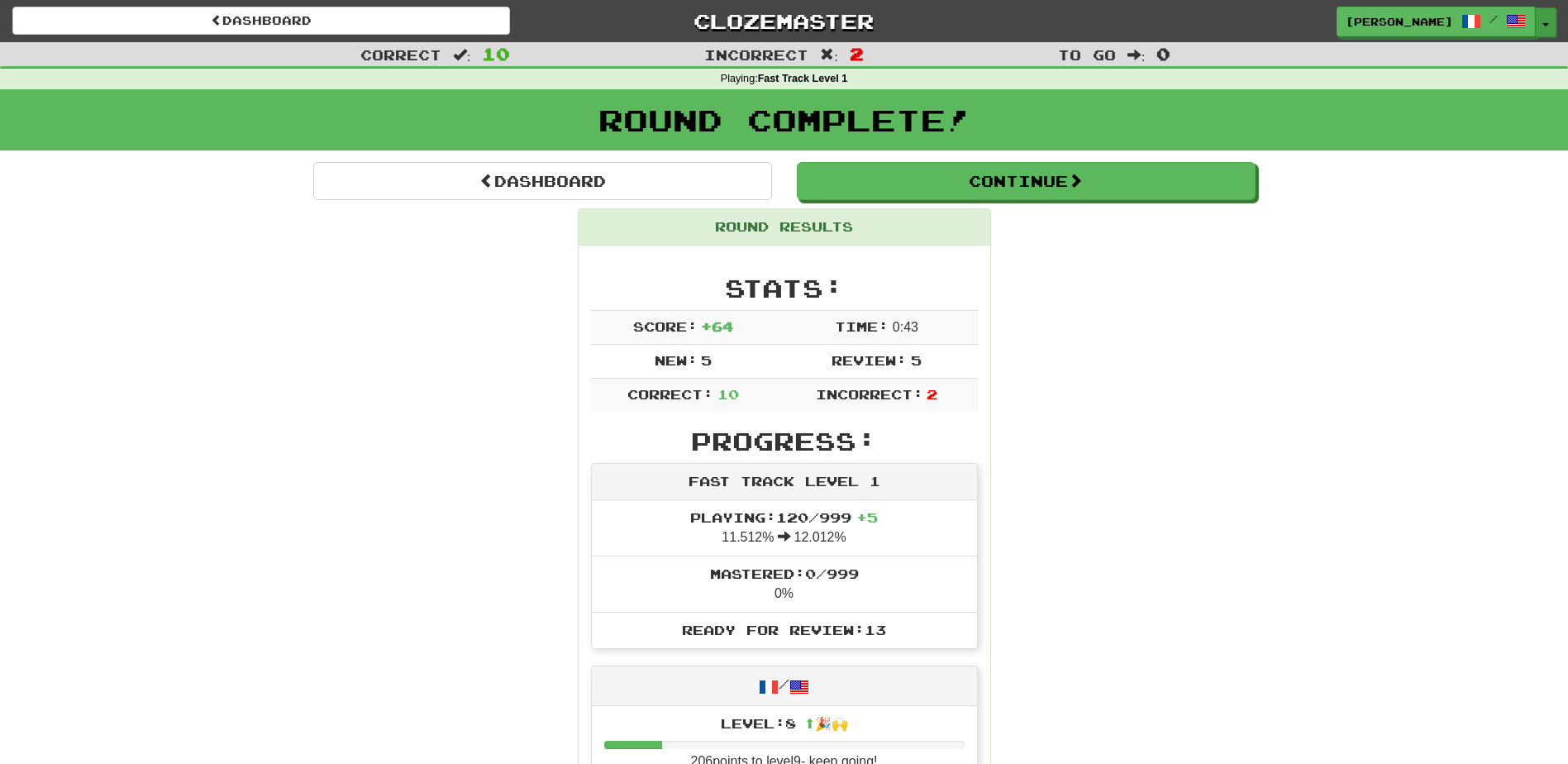
click at [1542, 16] on button "Toggle Dropdown" at bounding box center [1545, 22] width 21 height 29
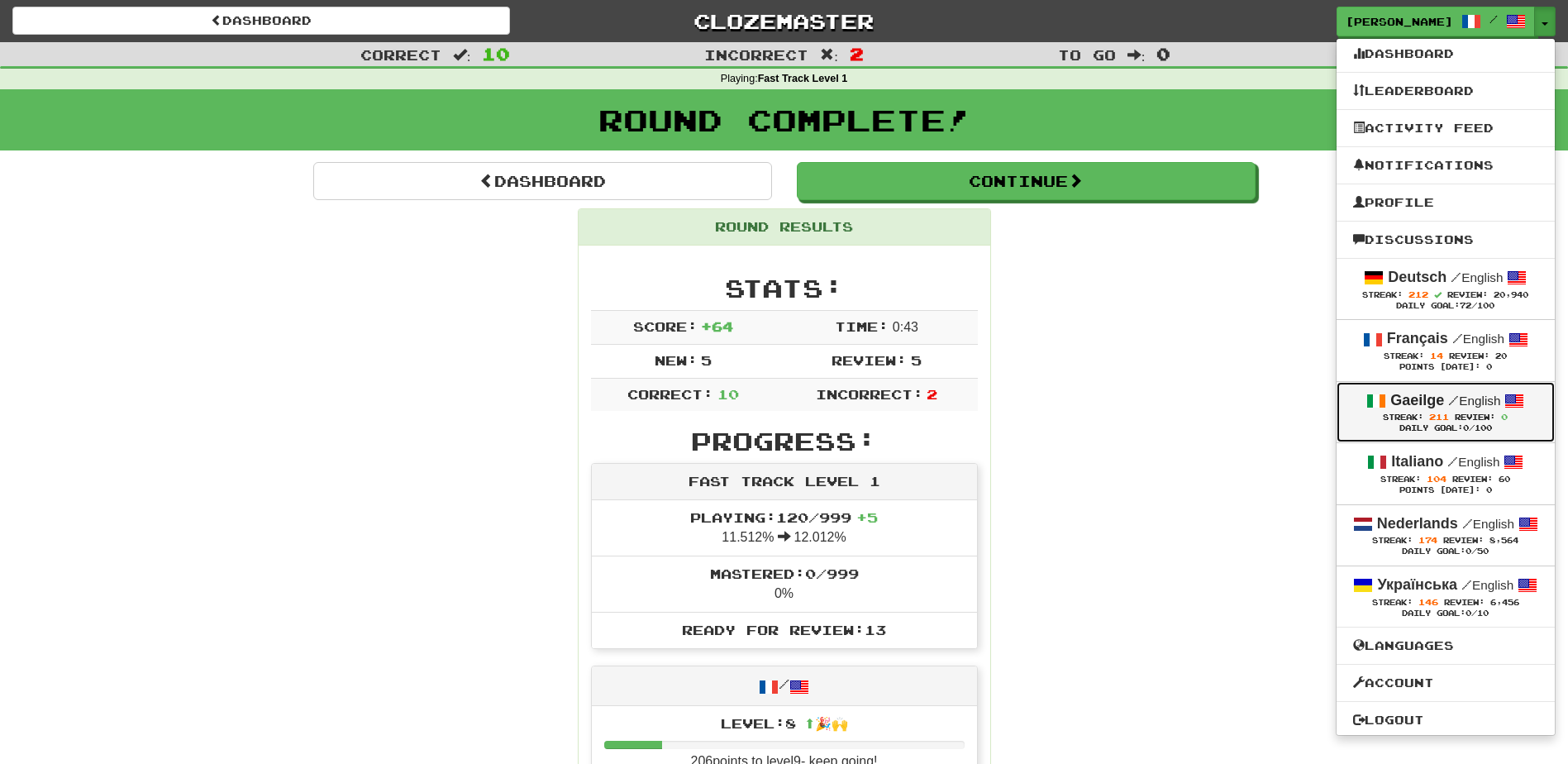
click at [1391, 406] on strong "Gaeilge" at bounding box center [1417, 400] width 53 height 17
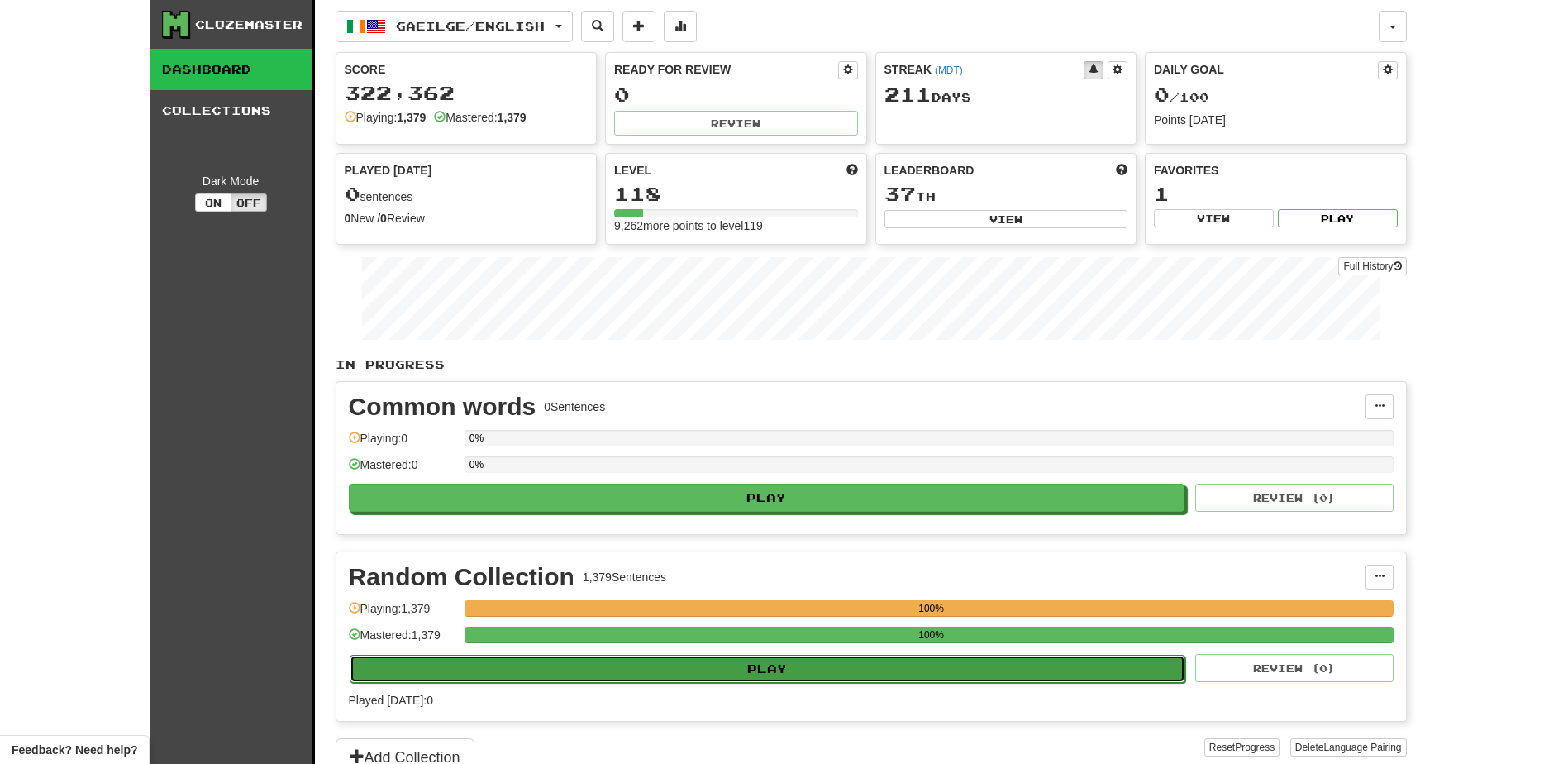
click at [736, 670] on button "Play" at bounding box center [768, 668] width 837 height 28
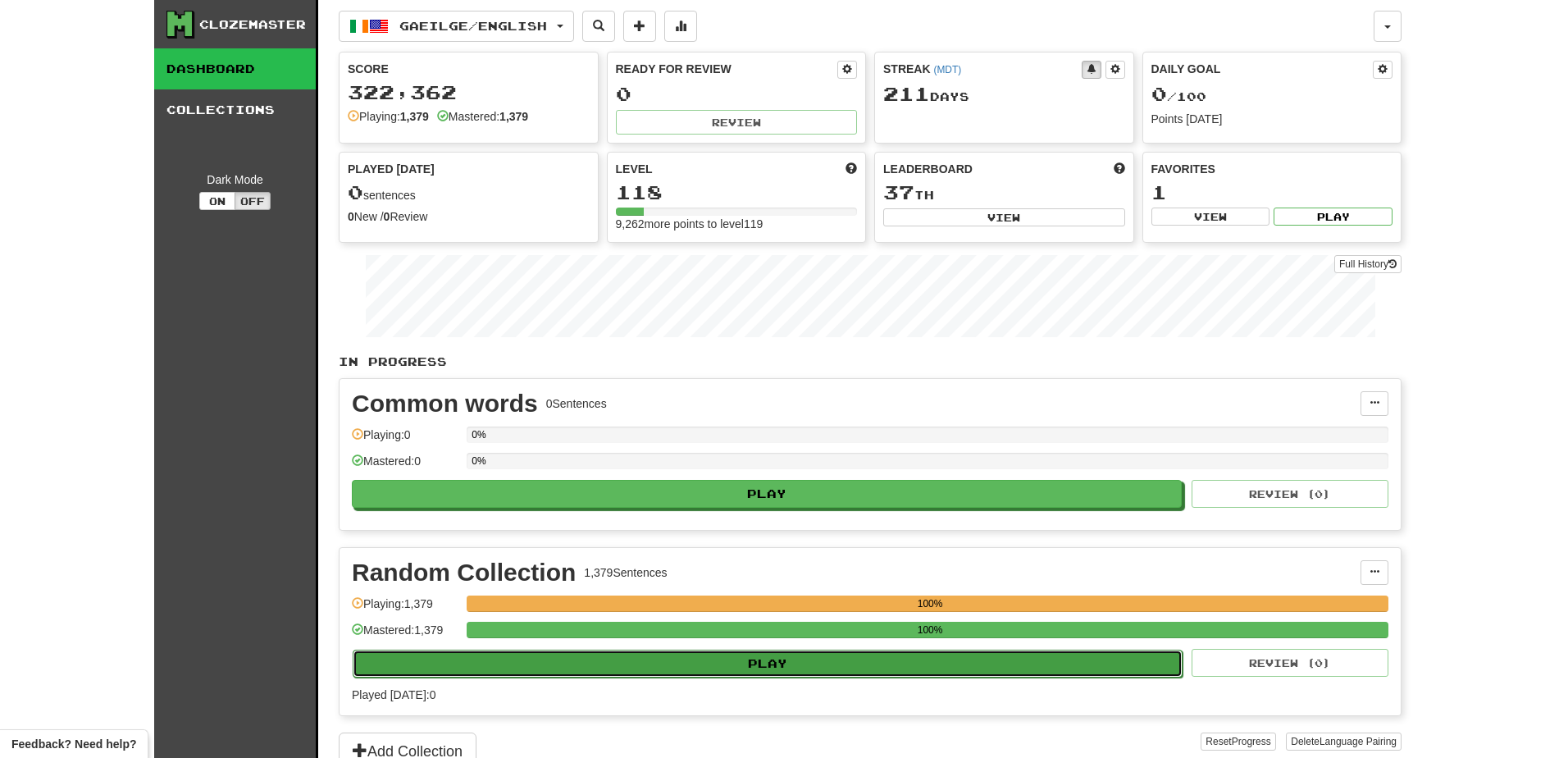
select select "**"
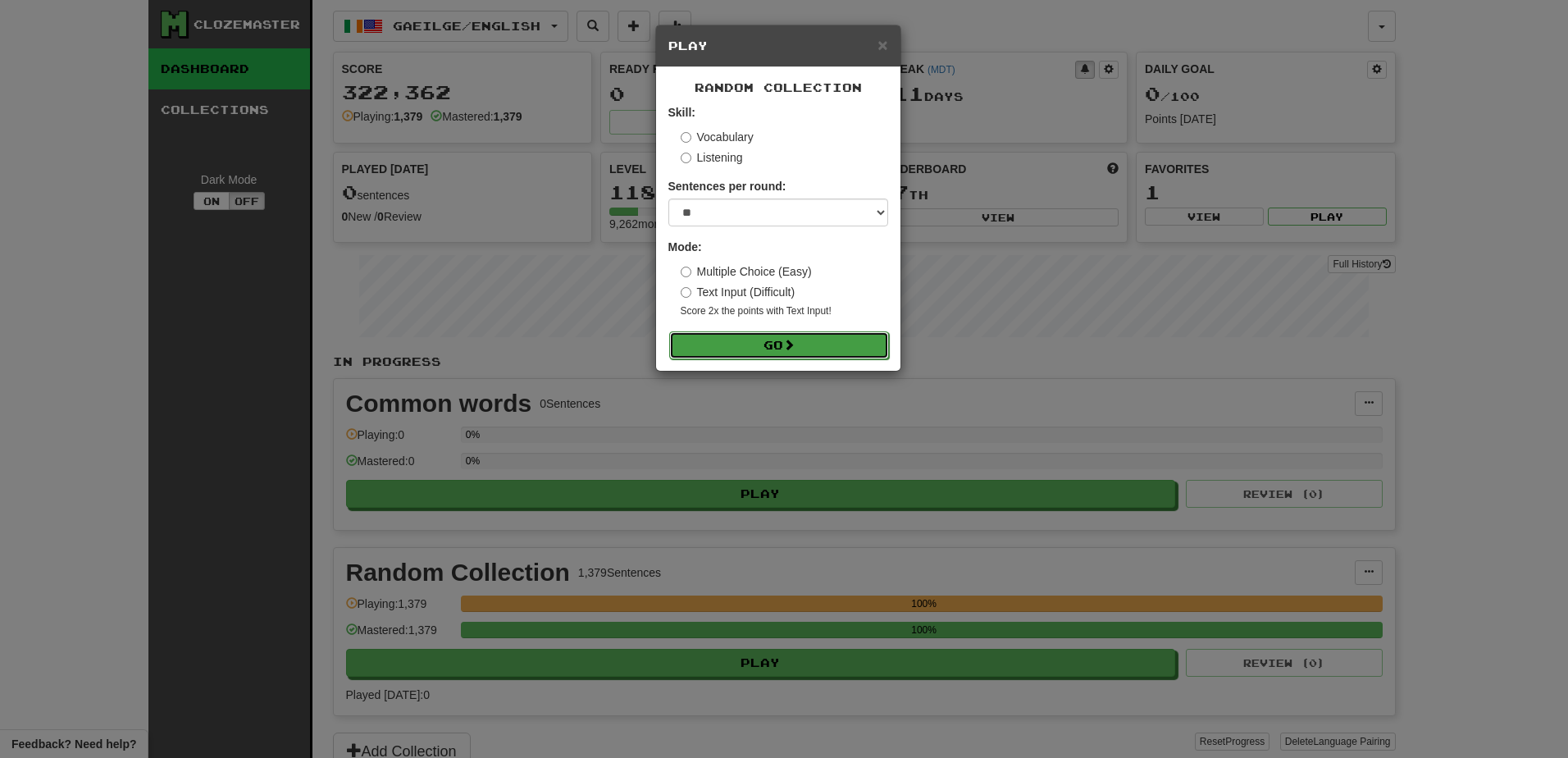
click at [751, 348] on button "Go" at bounding box center [778, 345] width 220 height 28
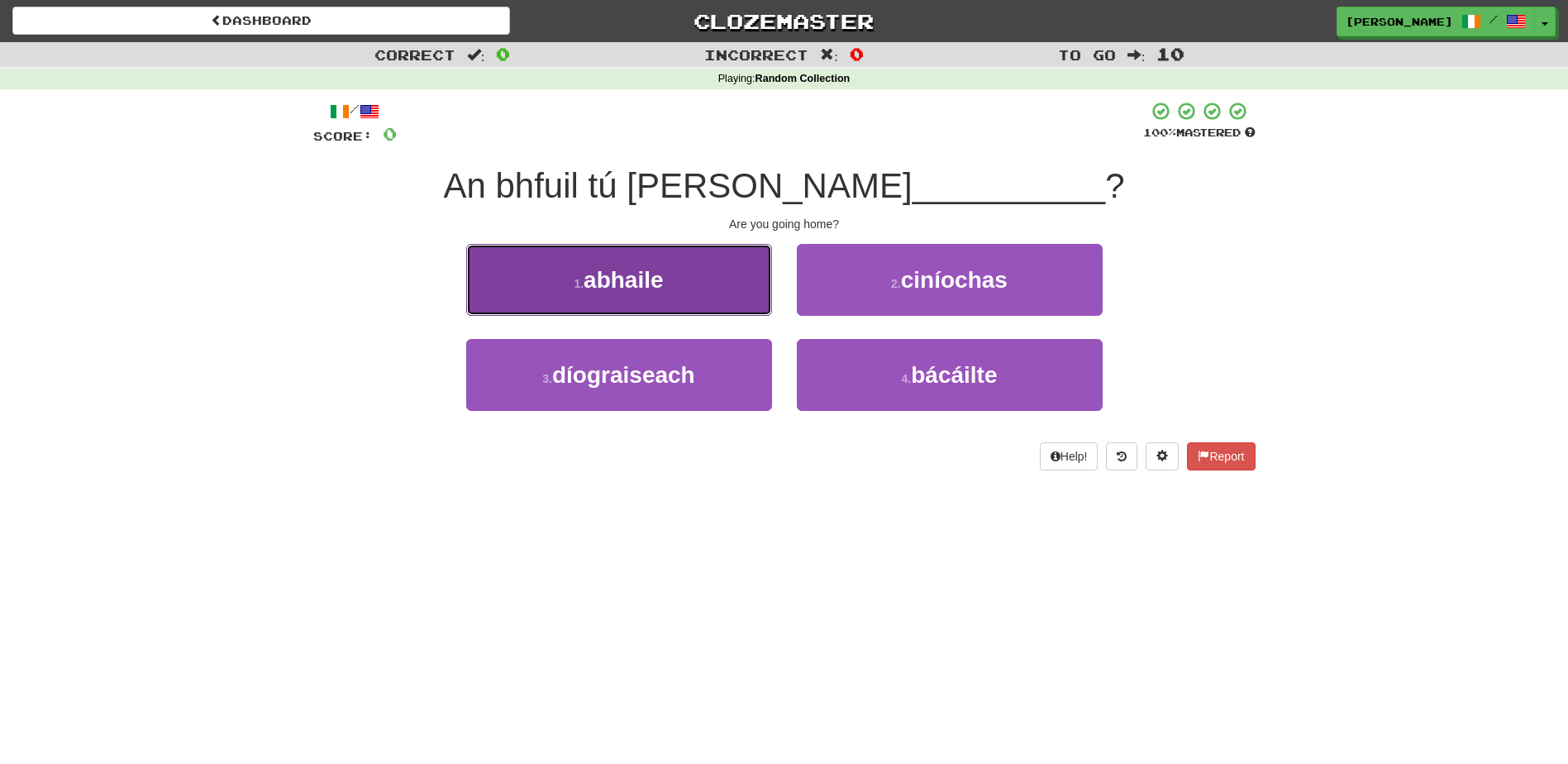
click at [739, 301] on button "1 . abhaile" at bounding box center [619, 279] width 306 height 72
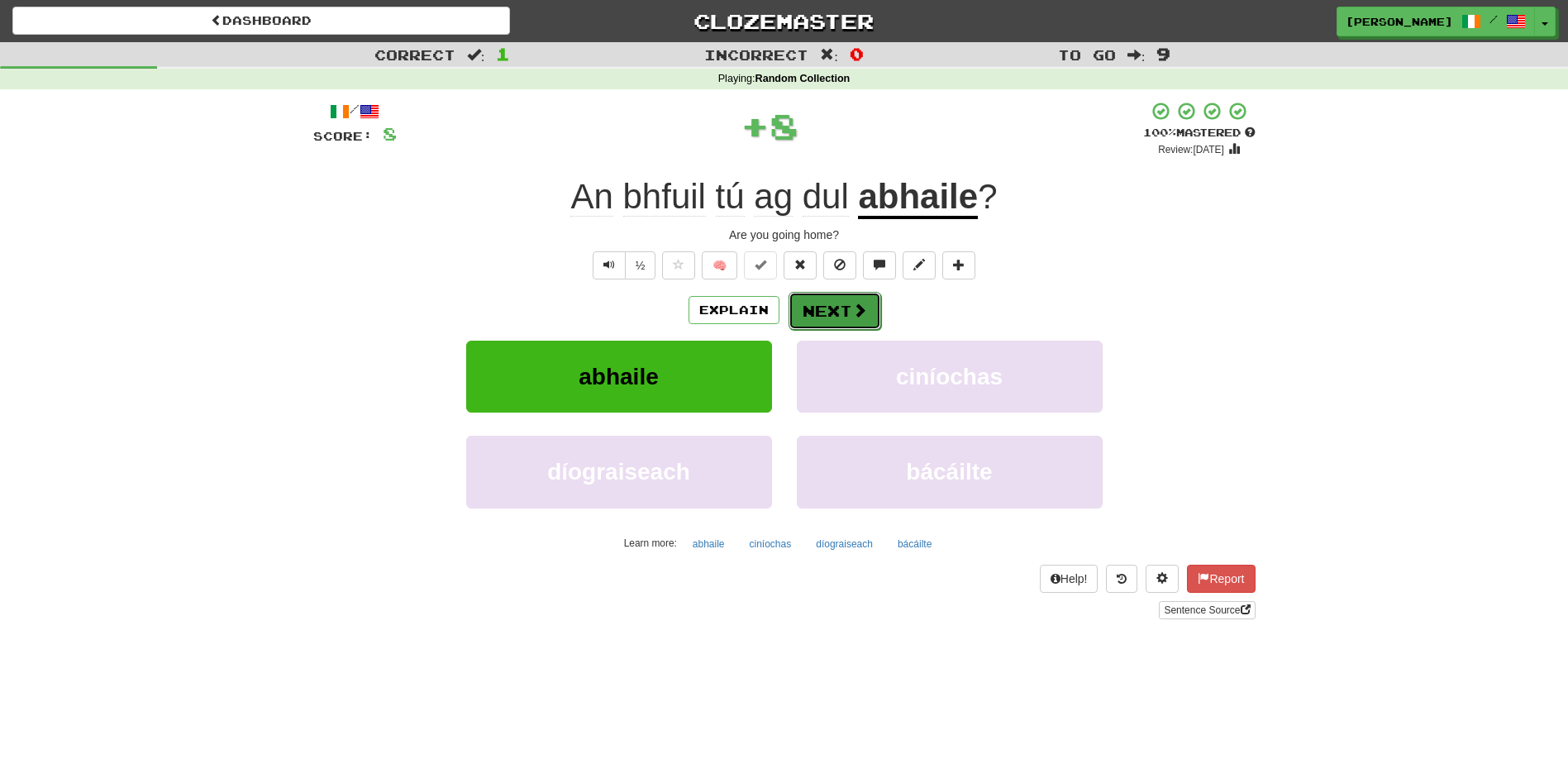
click at [829, 308] on button "Next" at bounding box center [835, 310] width 93 height 38
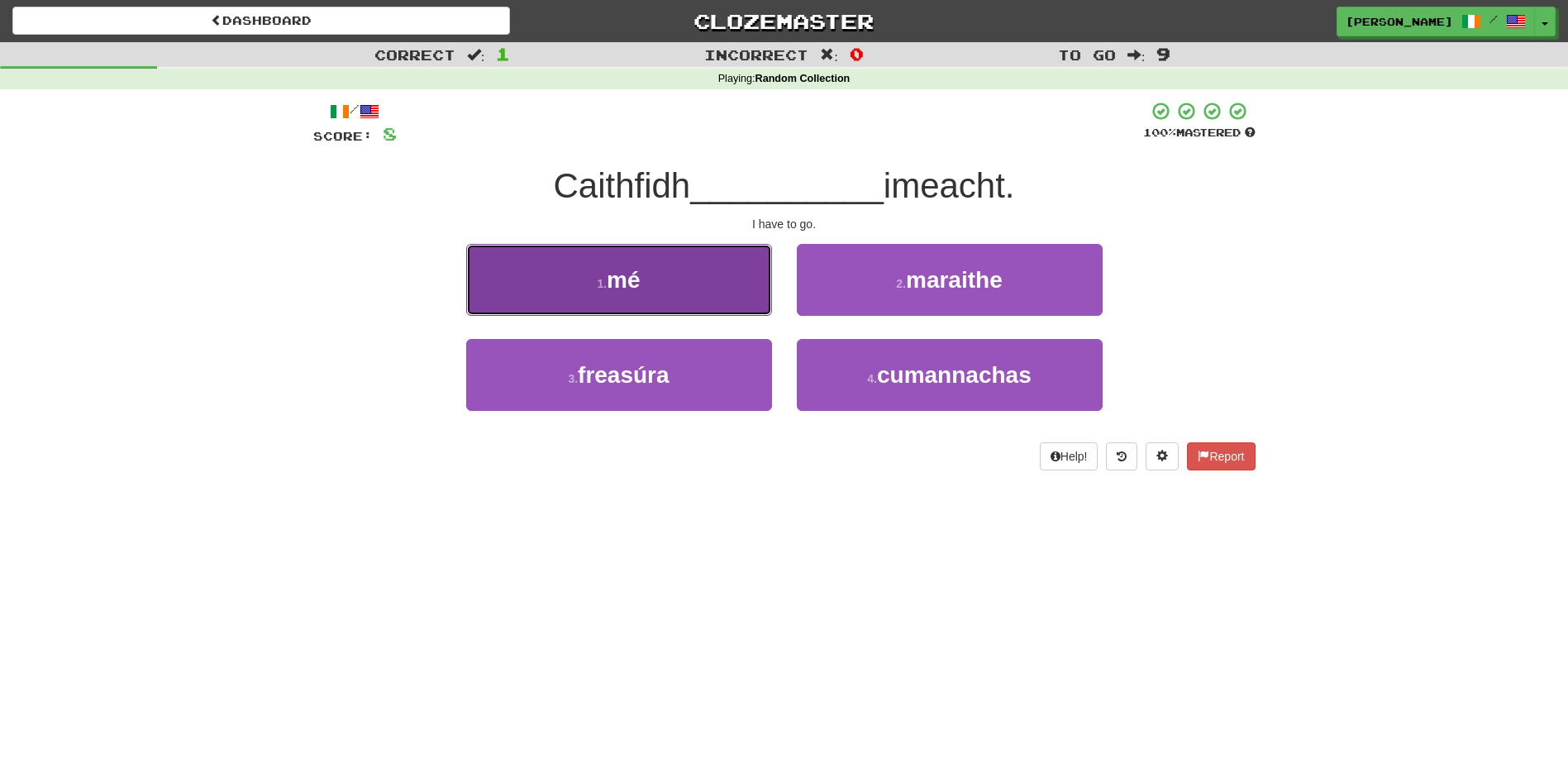
click at [706, 274] on button "1 . mé" at bounding box center [619, 279] width 306 height 72
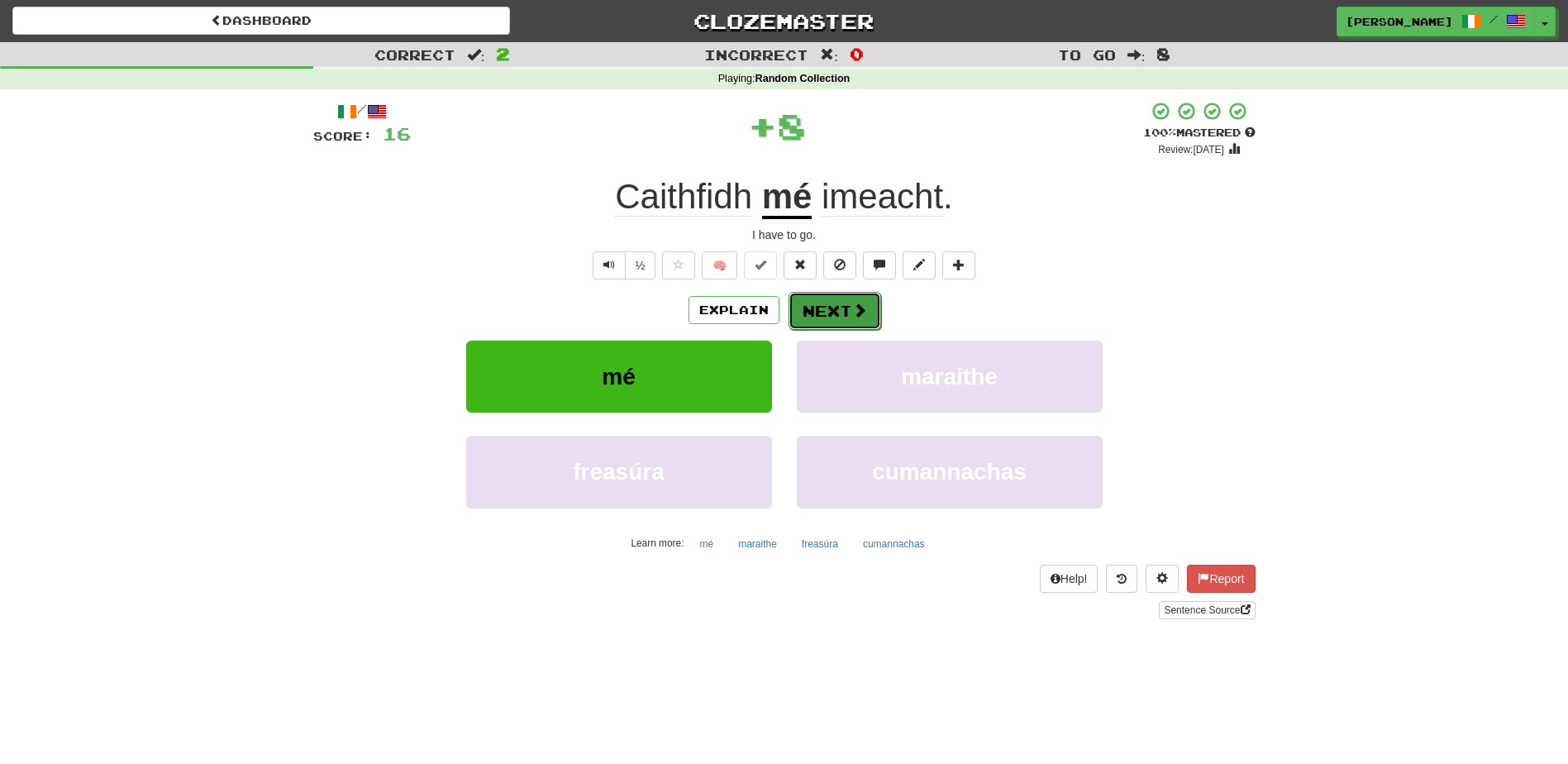
click at [820, 301] on button "Next" at bounding box center [835, 310] width 93 height 38
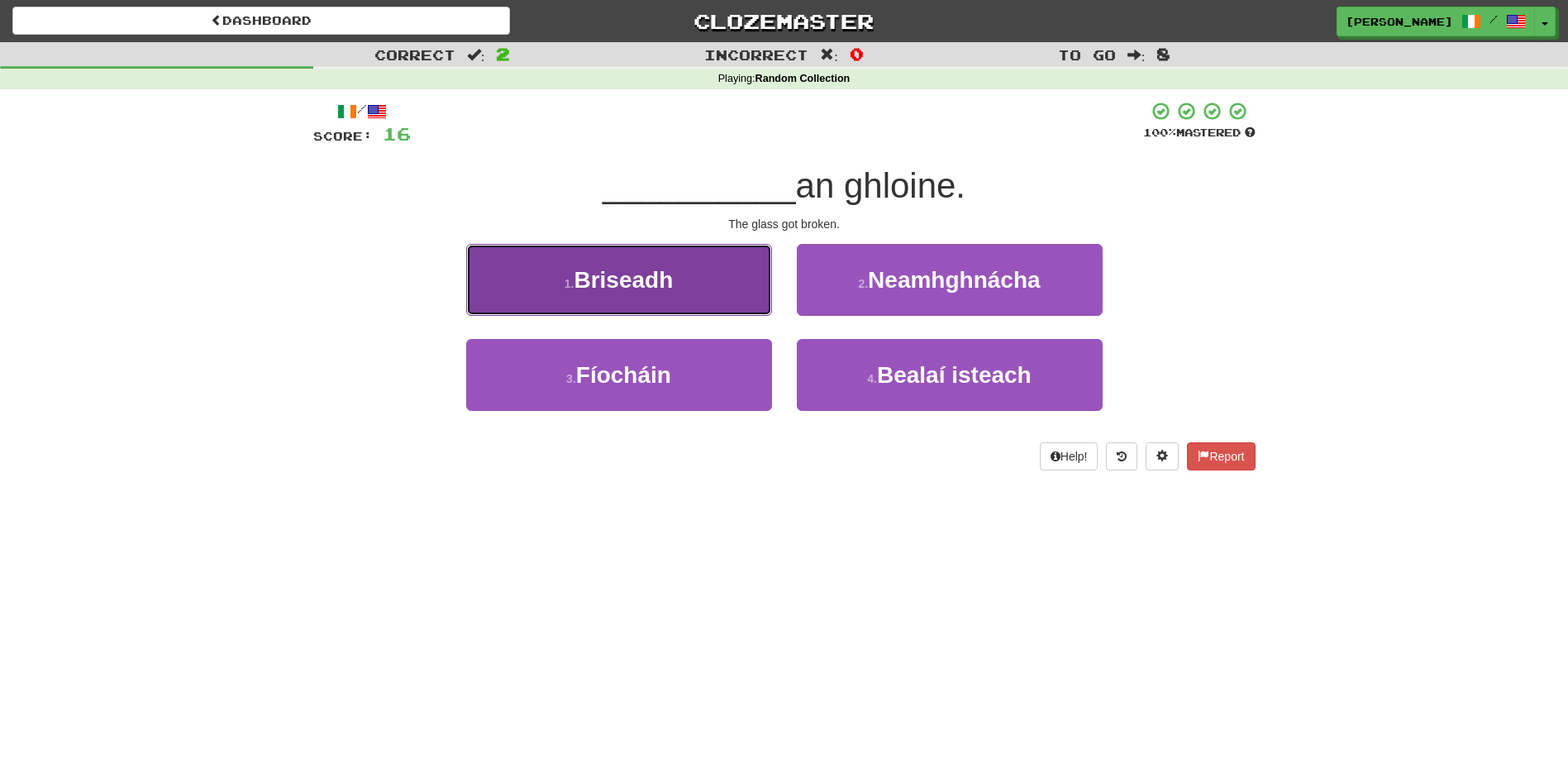
click at [721, 290] on button "1 . Briseadh" at bounding box center [619, 279] width 306 height 72
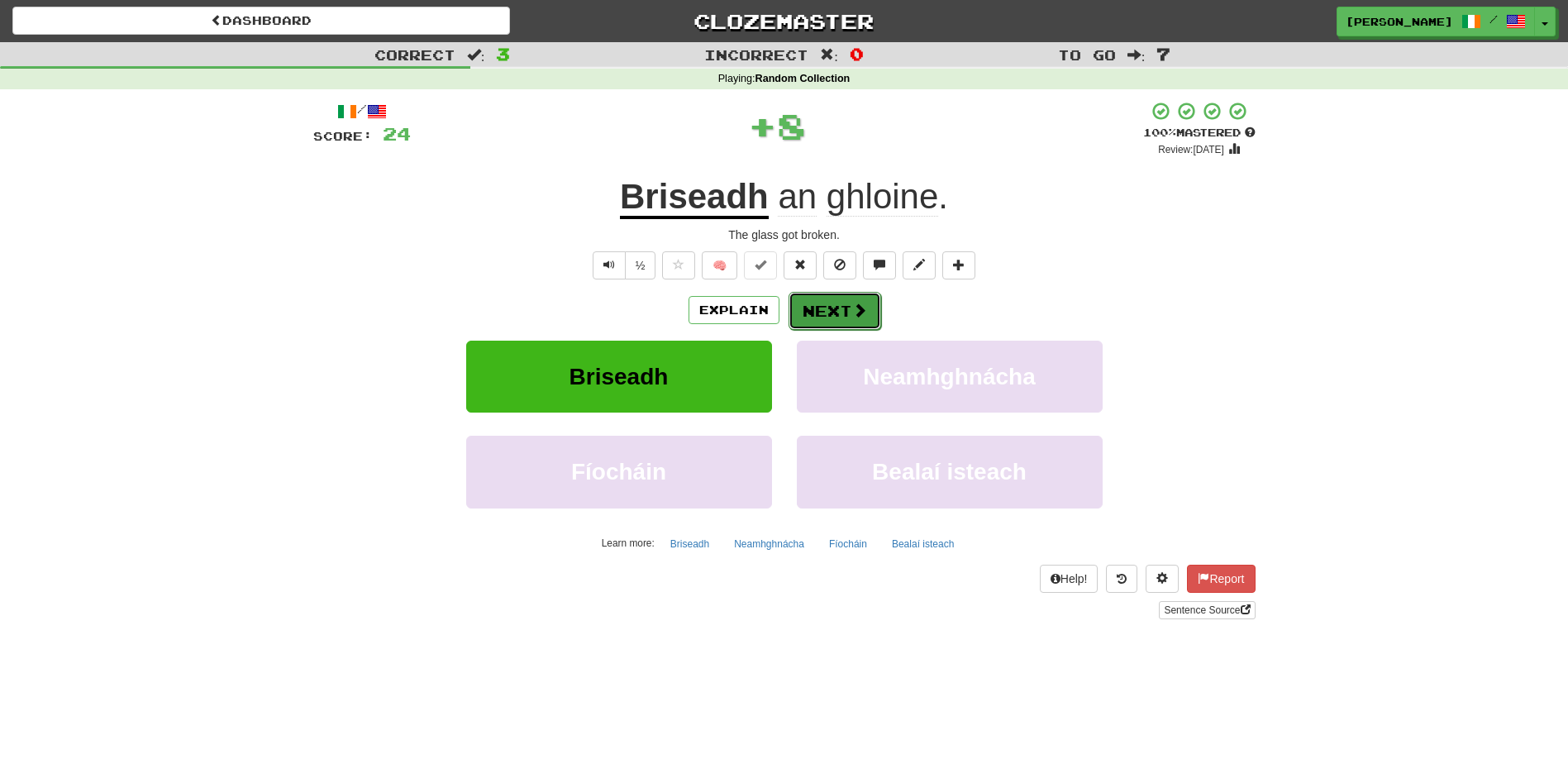
click at [808, 301] on button "Next" at bounding box center [835, 310] width 93 height 38
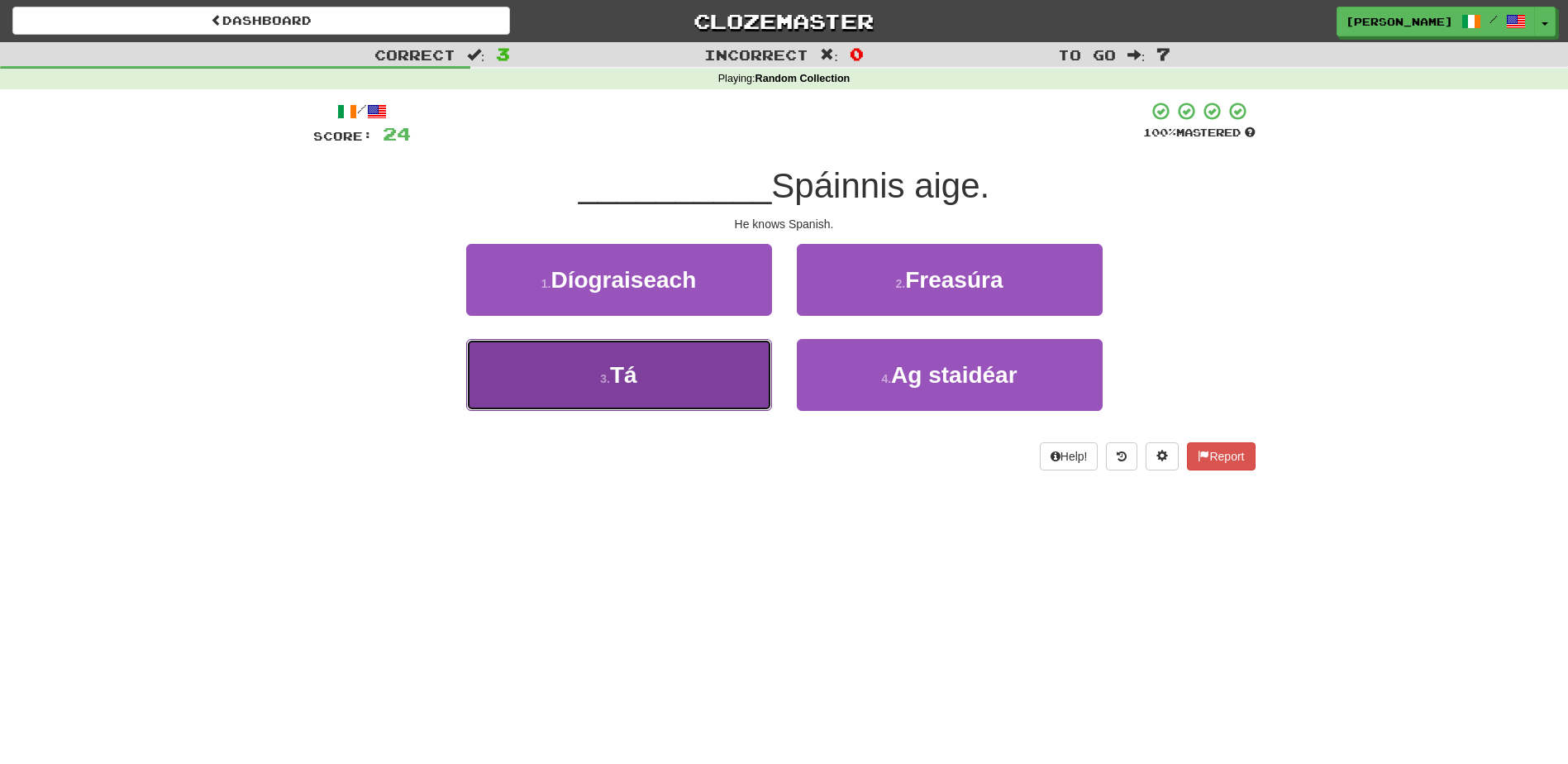
click at [715, 384] on button "3 . Tá" at bounding box center [619, 375] width 306 height 72
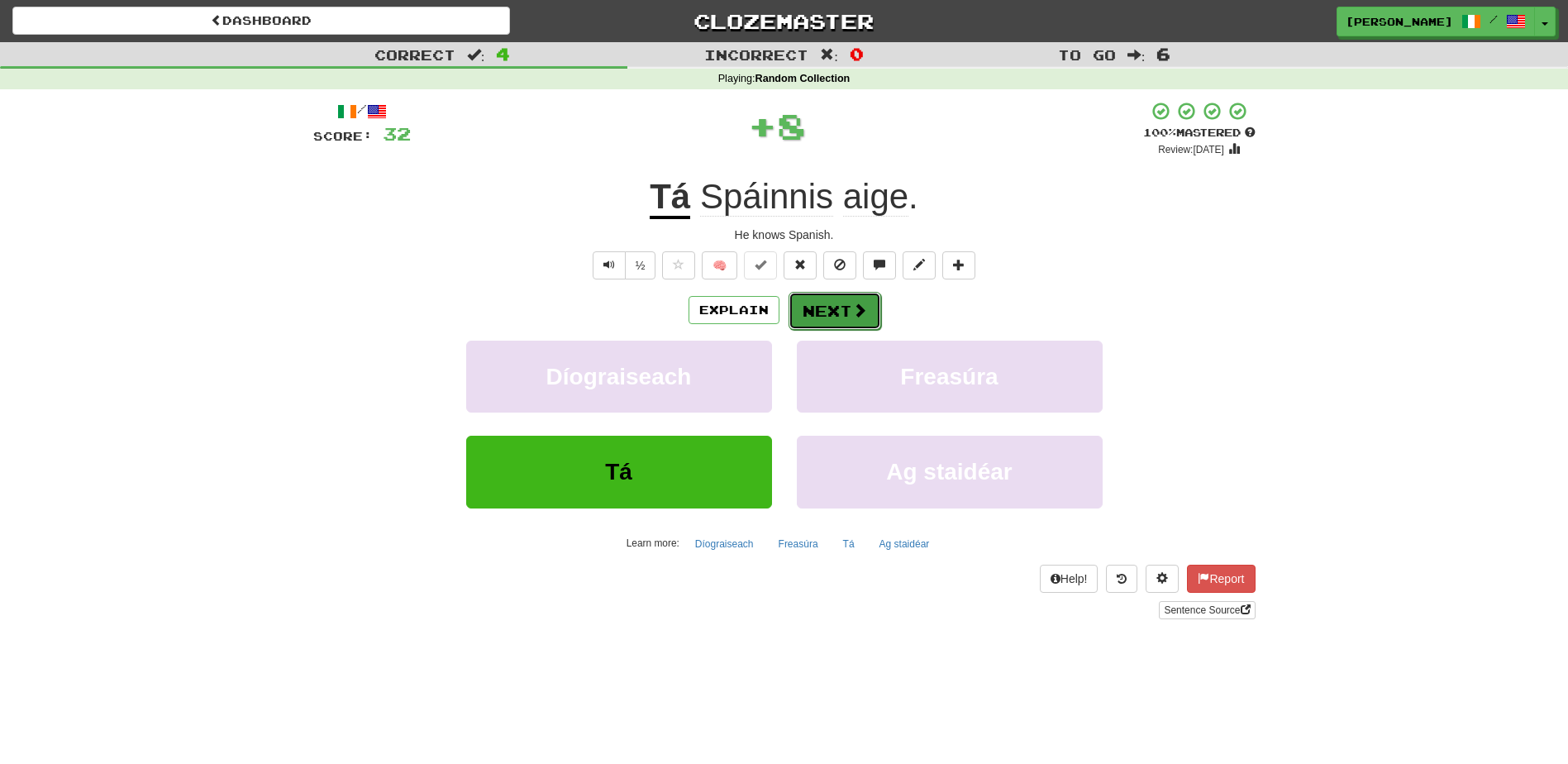
click at [812, 309] on button "Next" at bounding box center [835, 310] width 93 height 38
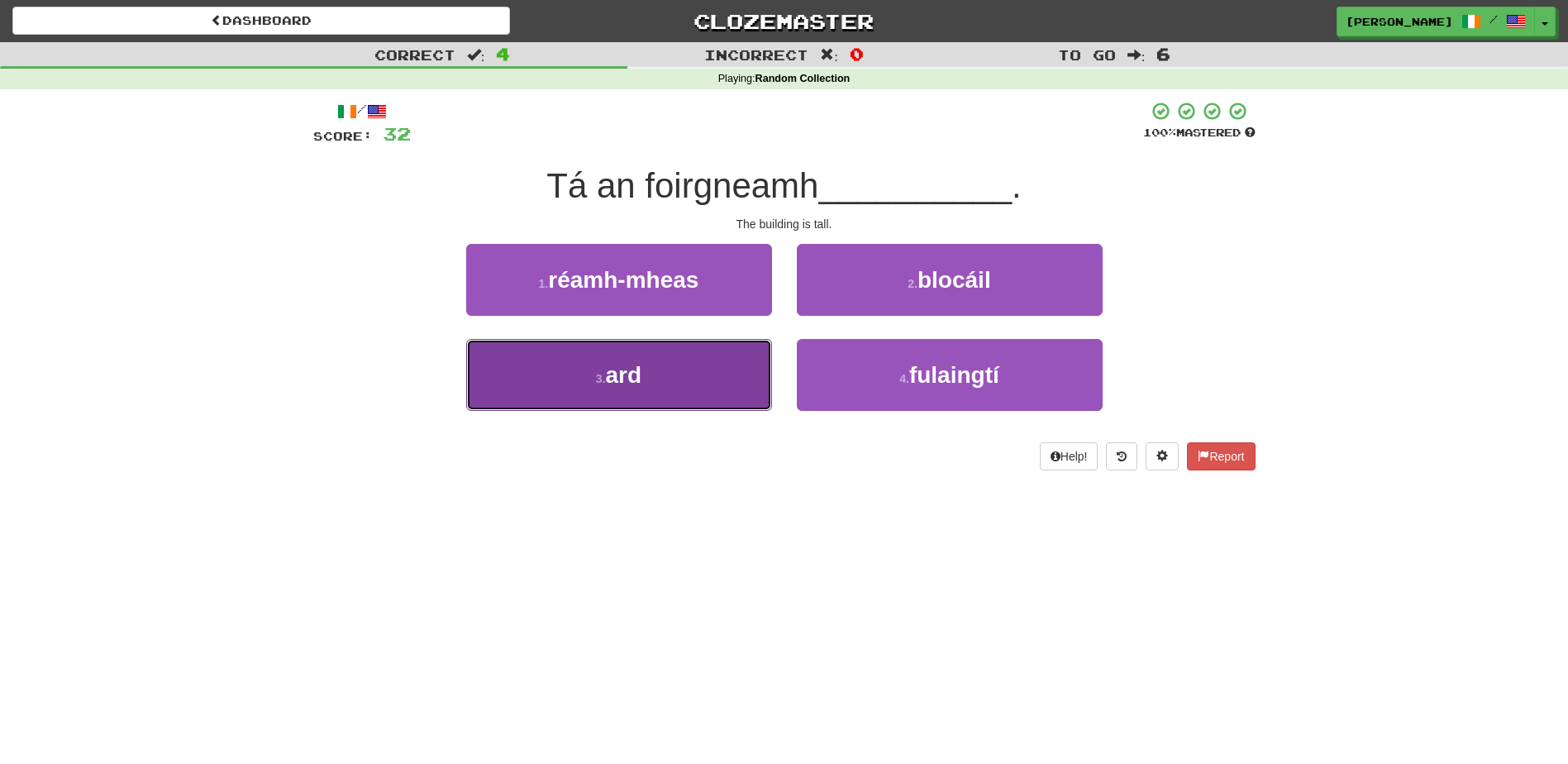
click at [738, 370] on button "3 . ard" at bounding box center [619, 375] width 306 height 72
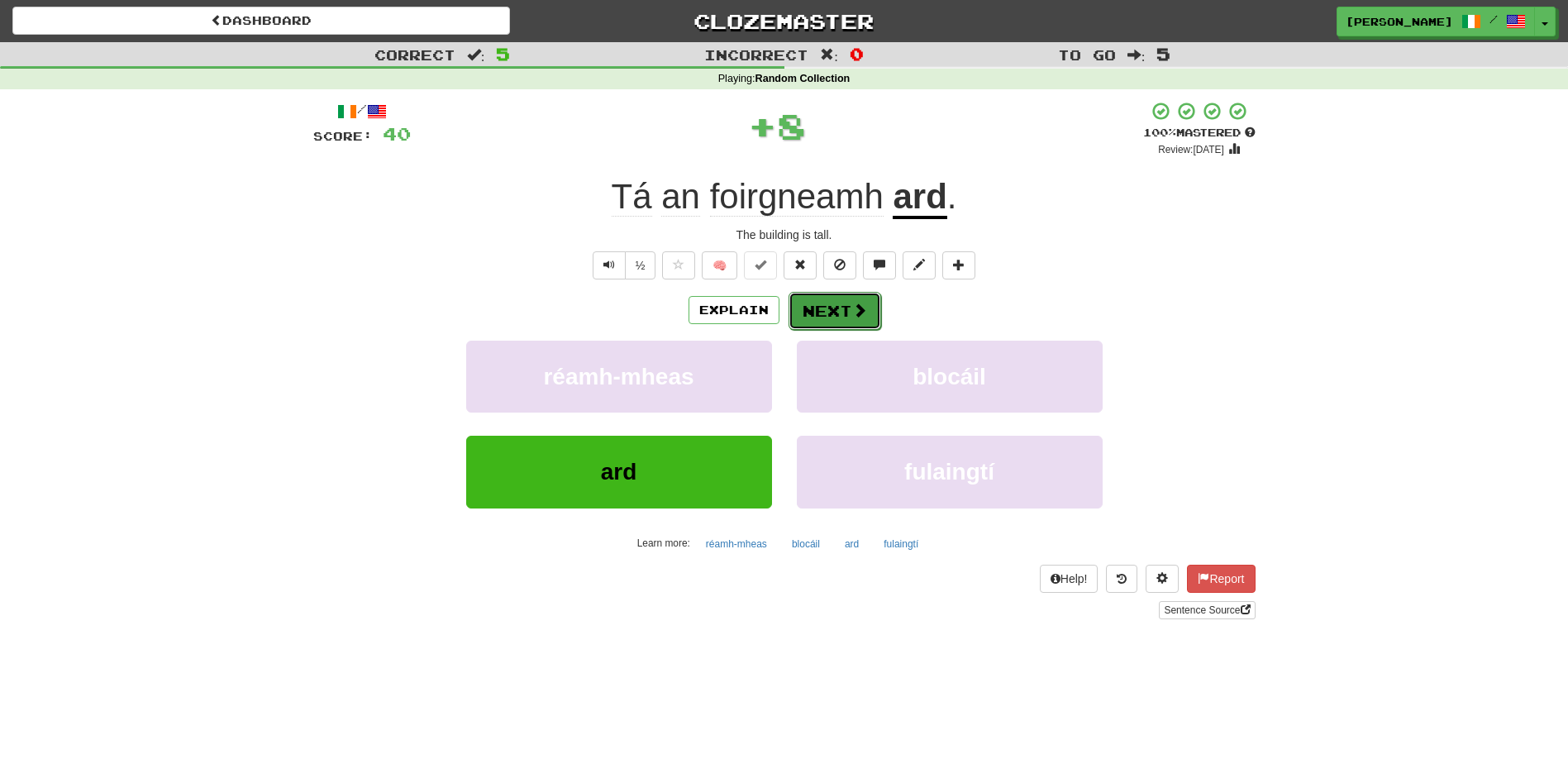
click at [814, 310] on button "Next" at bounding box center [835, 310] width 93 height 38
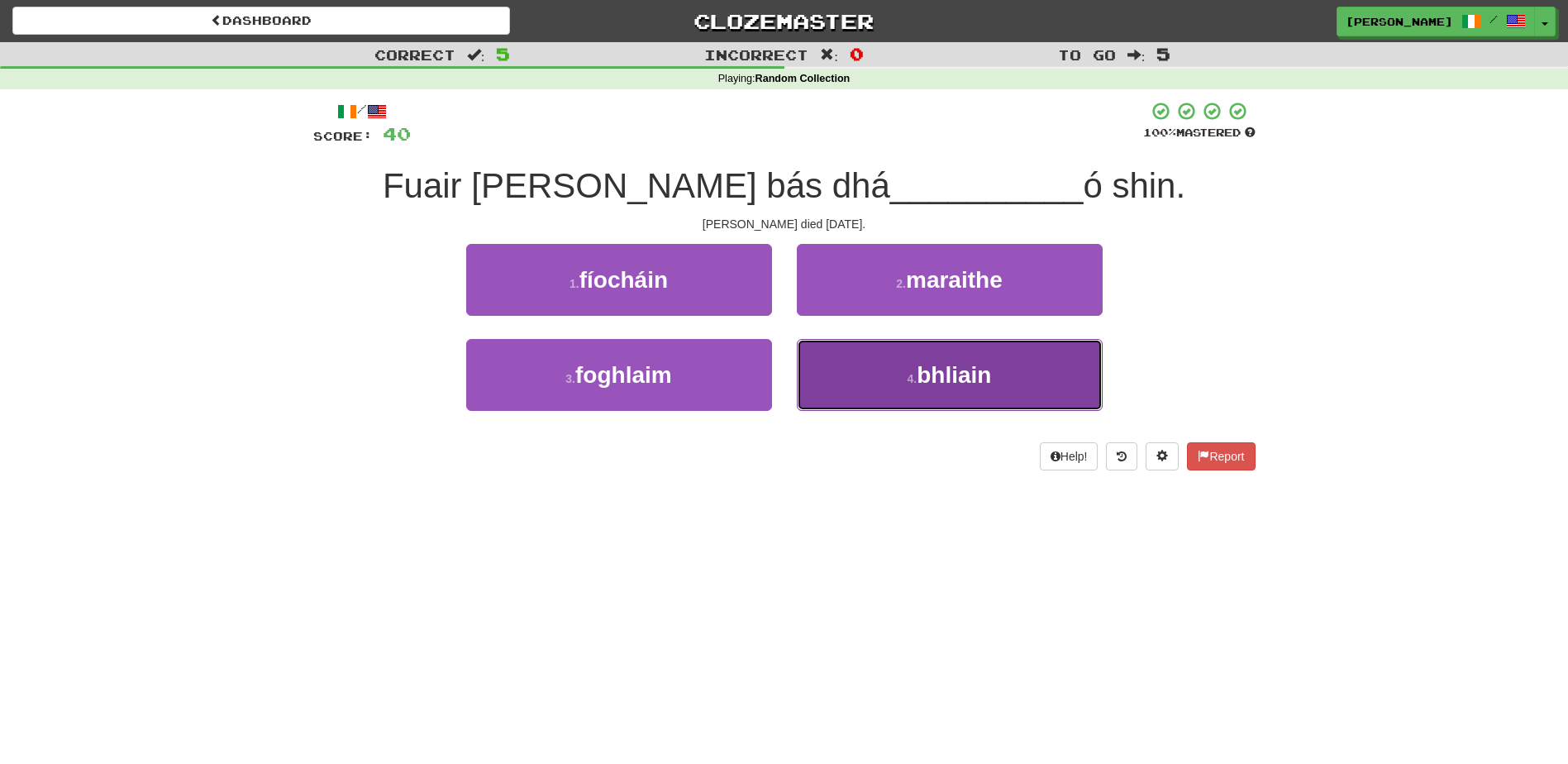
click at [861, 365] on button "4 . bhliain" at bounding box center [950, 375] width 306 height 72
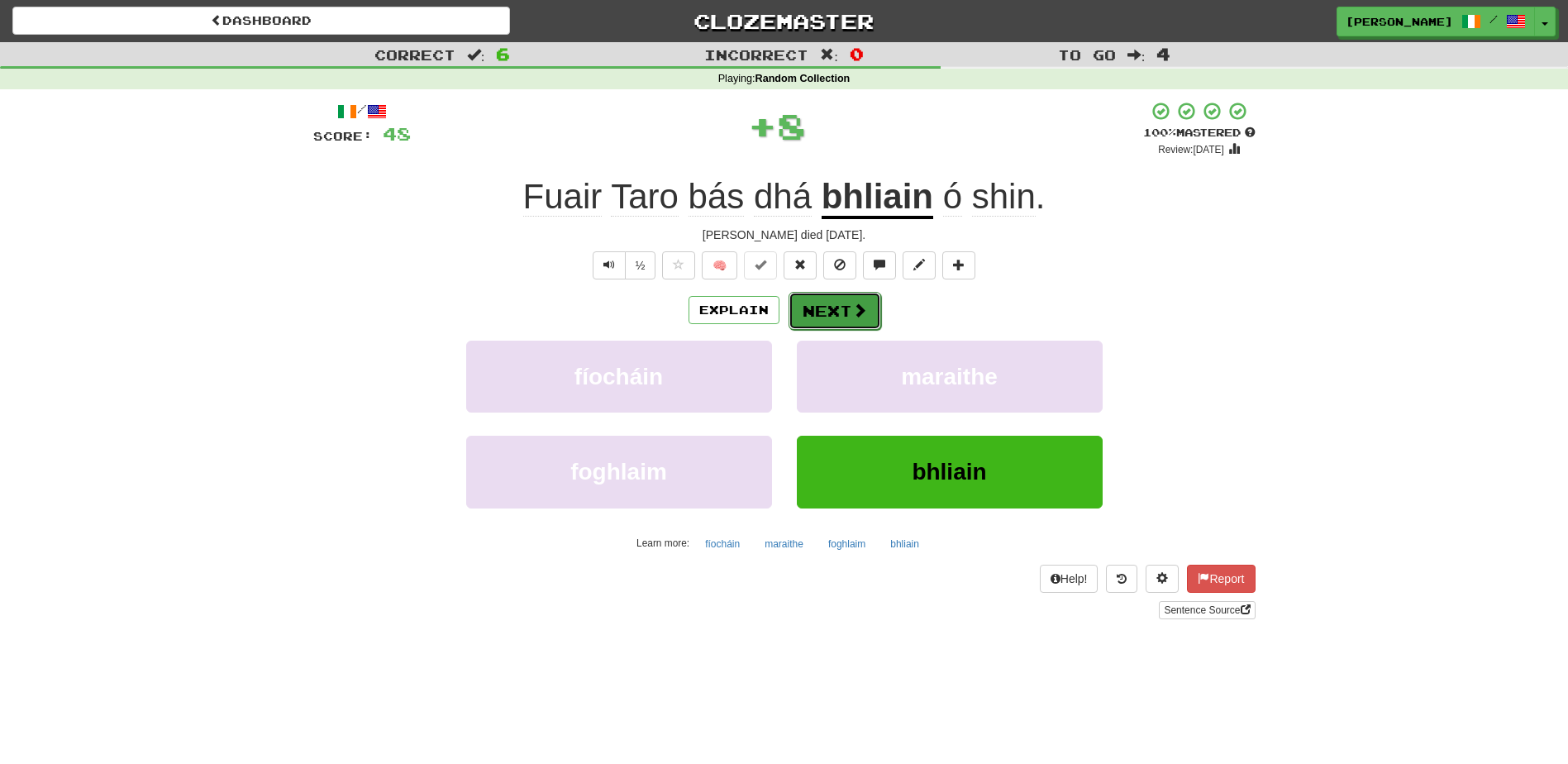
click at [821, 306] on button "Next" at bounding box center [835, 310] width 93 height 38
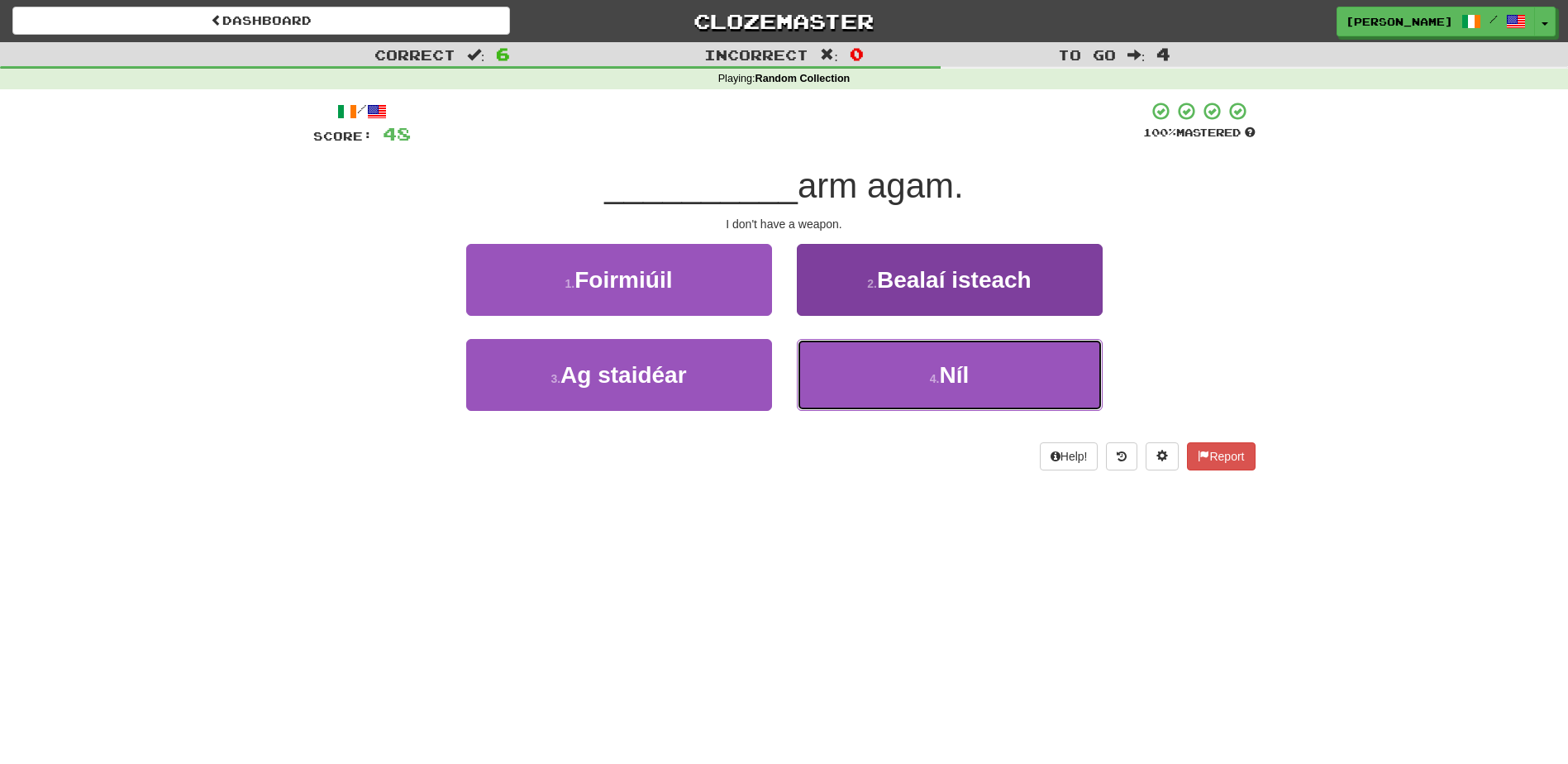
click at [882, 369] on button "4 . Níl" at bounding box center [950, 375] width 306 height 72
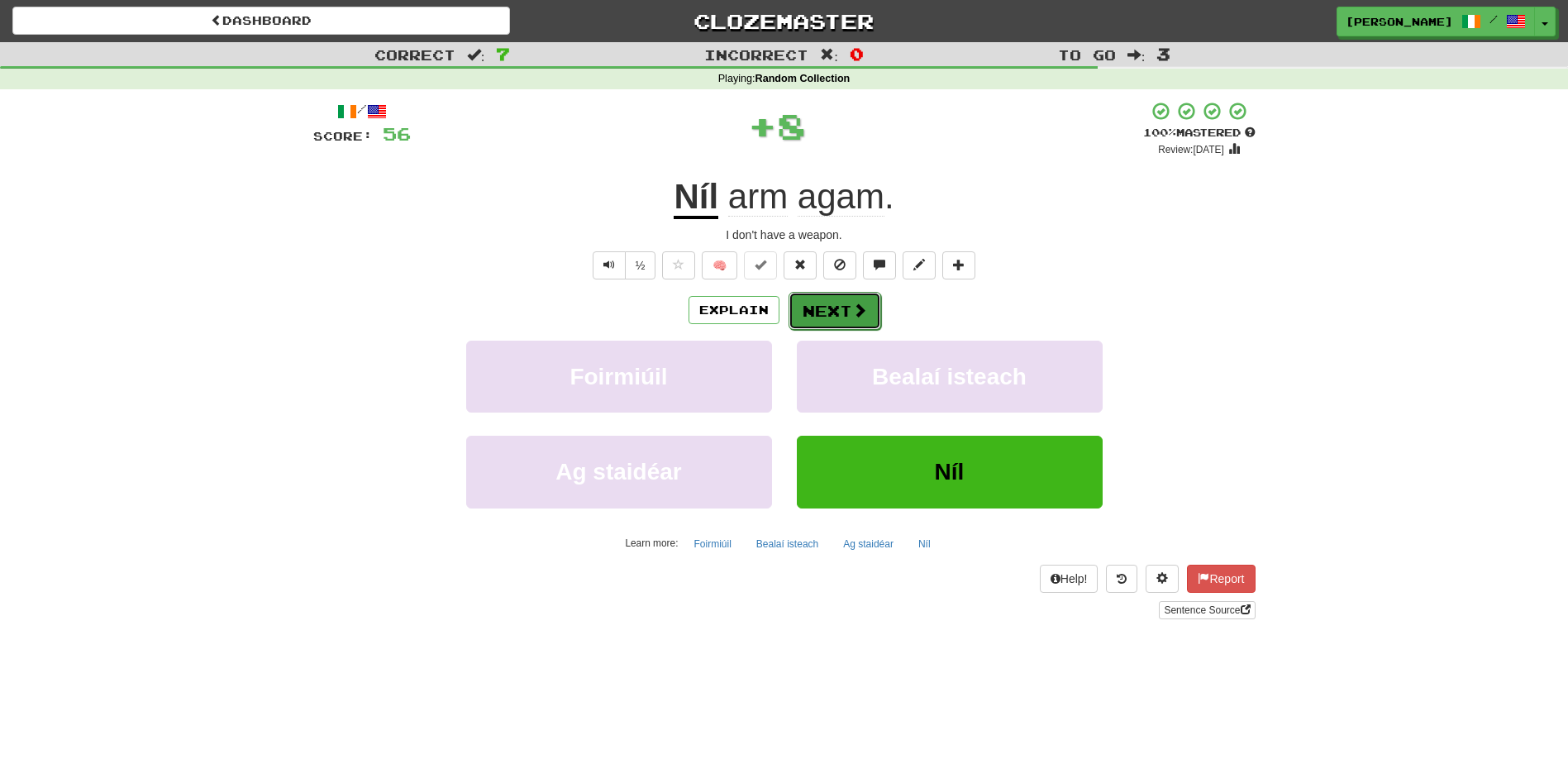
click at [840, 309] on button "Next" at bounding box center [835, 310] width 93 height 38
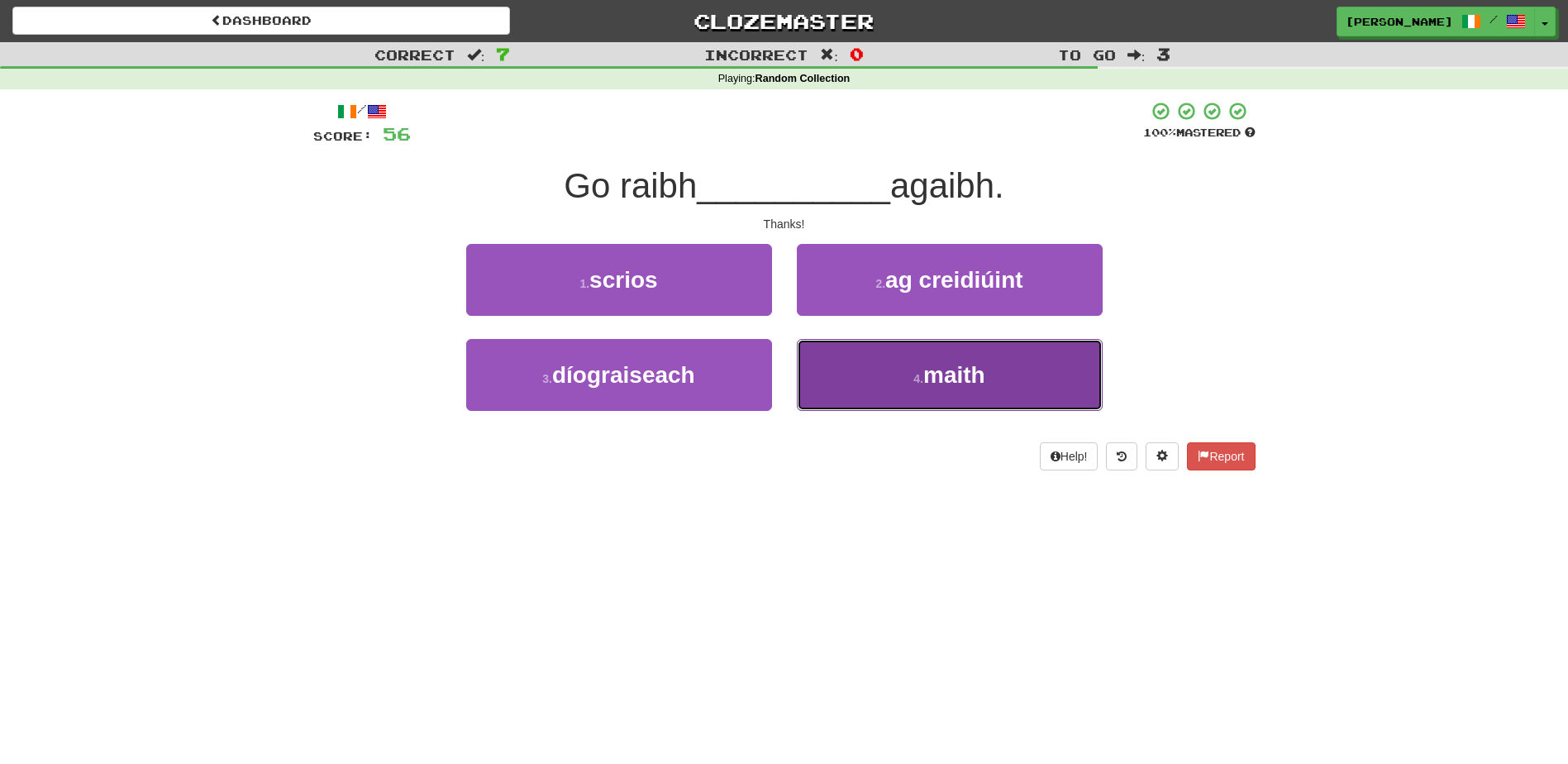
click at [861, 376] on button "4 . maith" at bounding box center [950, 375] width 306 height 72
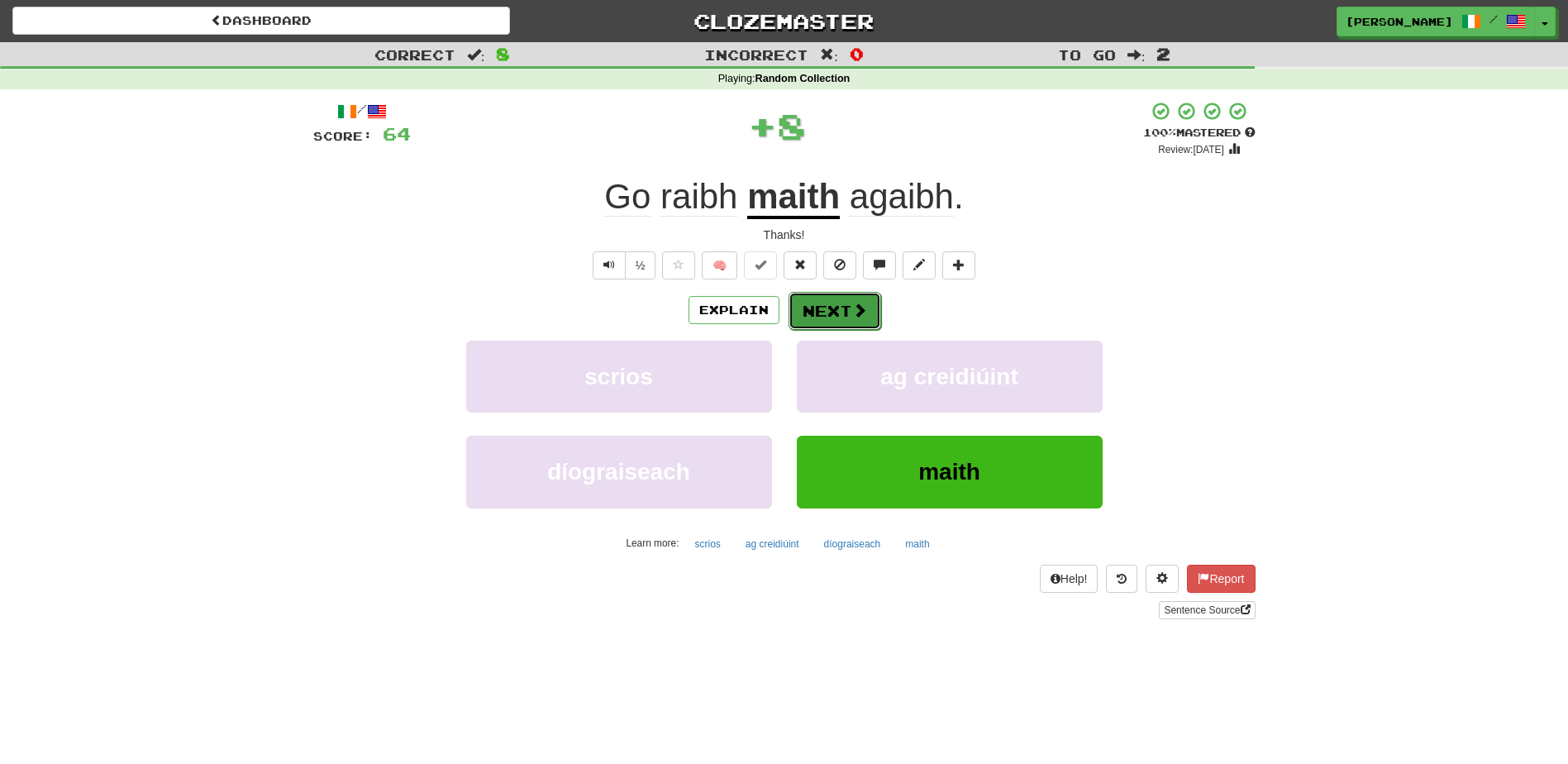
click at [839, 314] on button "Next" at bounding box center [835, 310] width 93 height 38
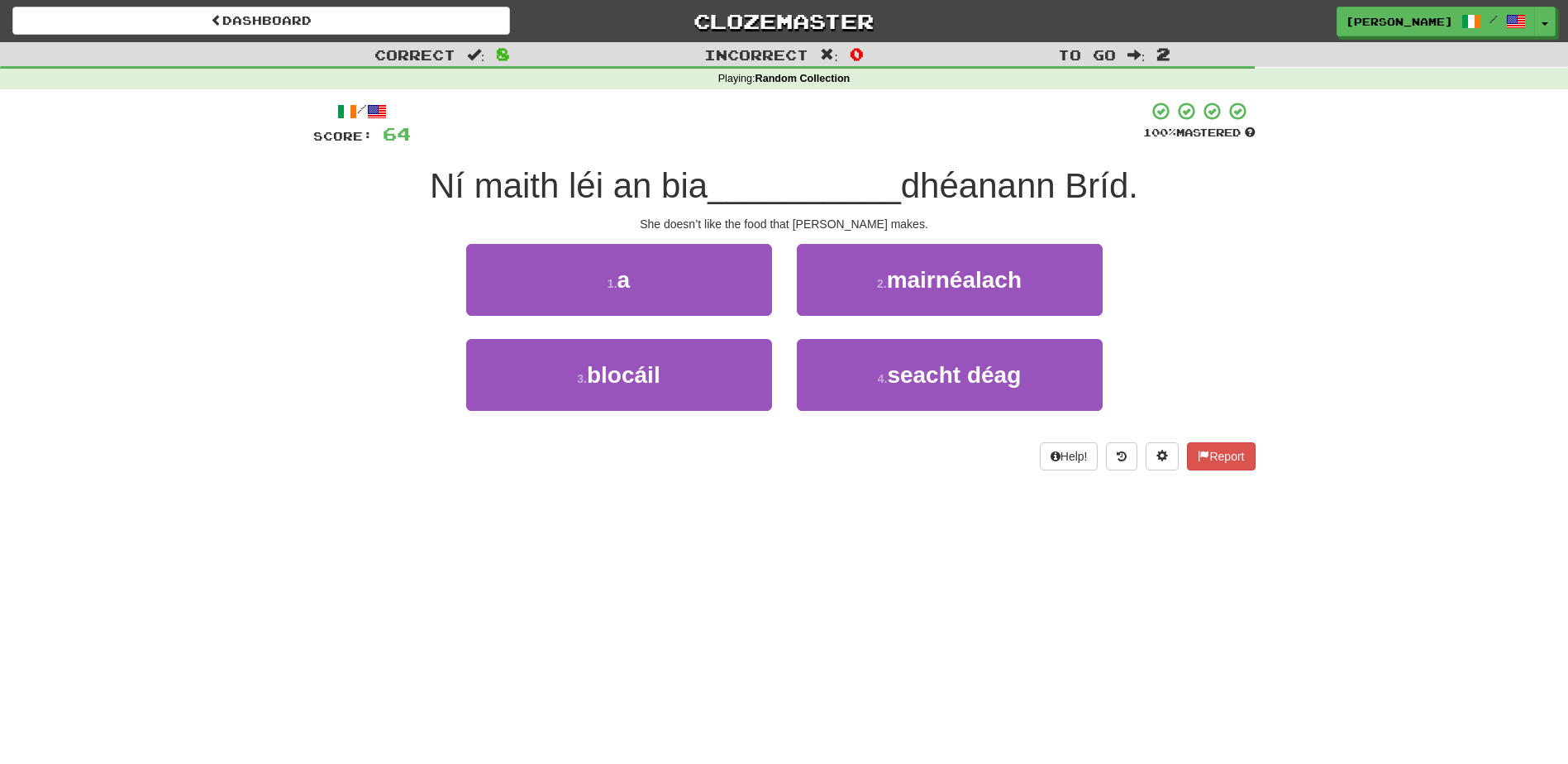
click at [780, 307] on div "1 . a" at bounding box center [619, 290] width 331 height 95
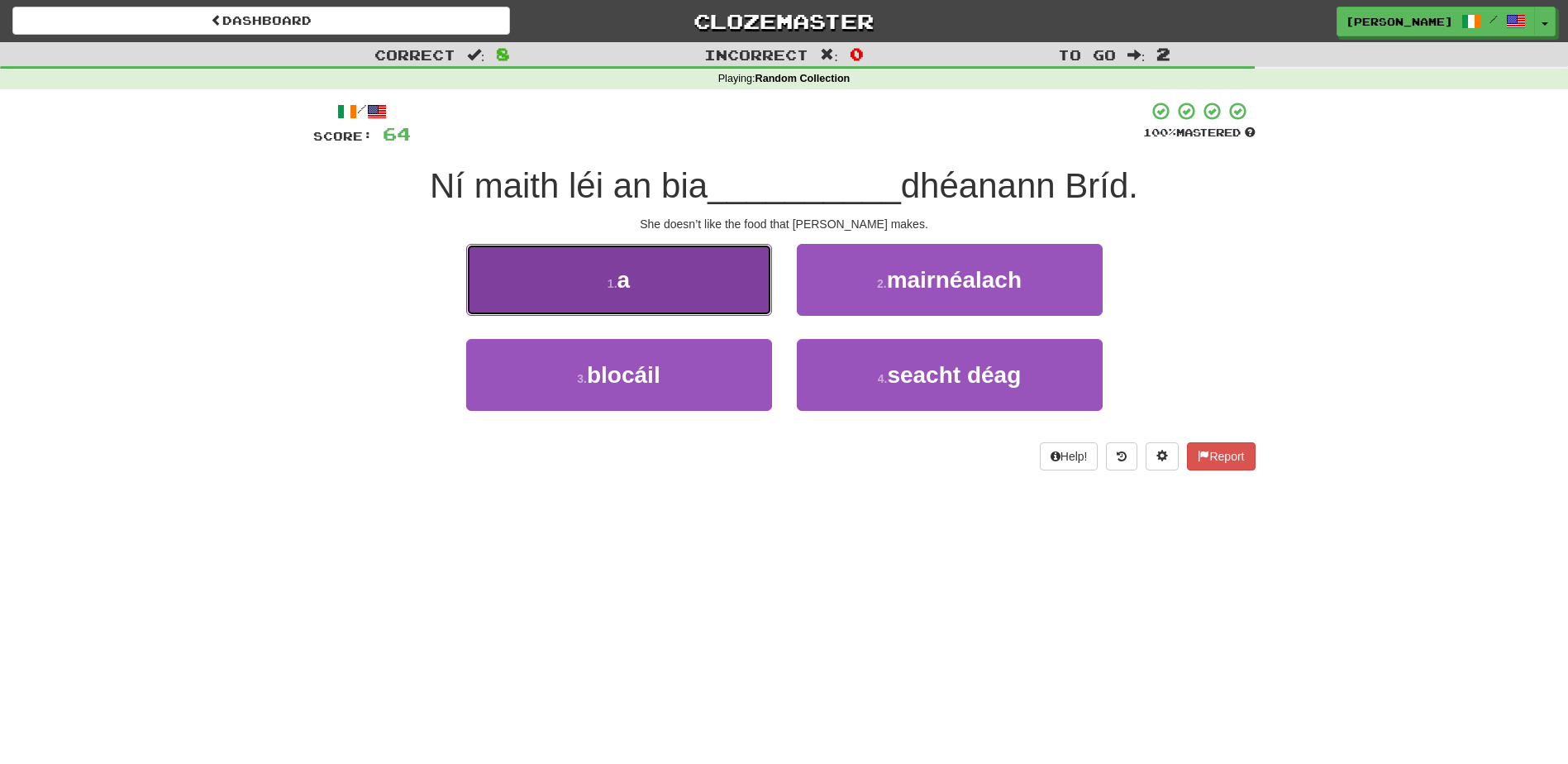
click at [706, 287] on button "1 . a" at bounding box center [619, 279] width 306 height 72
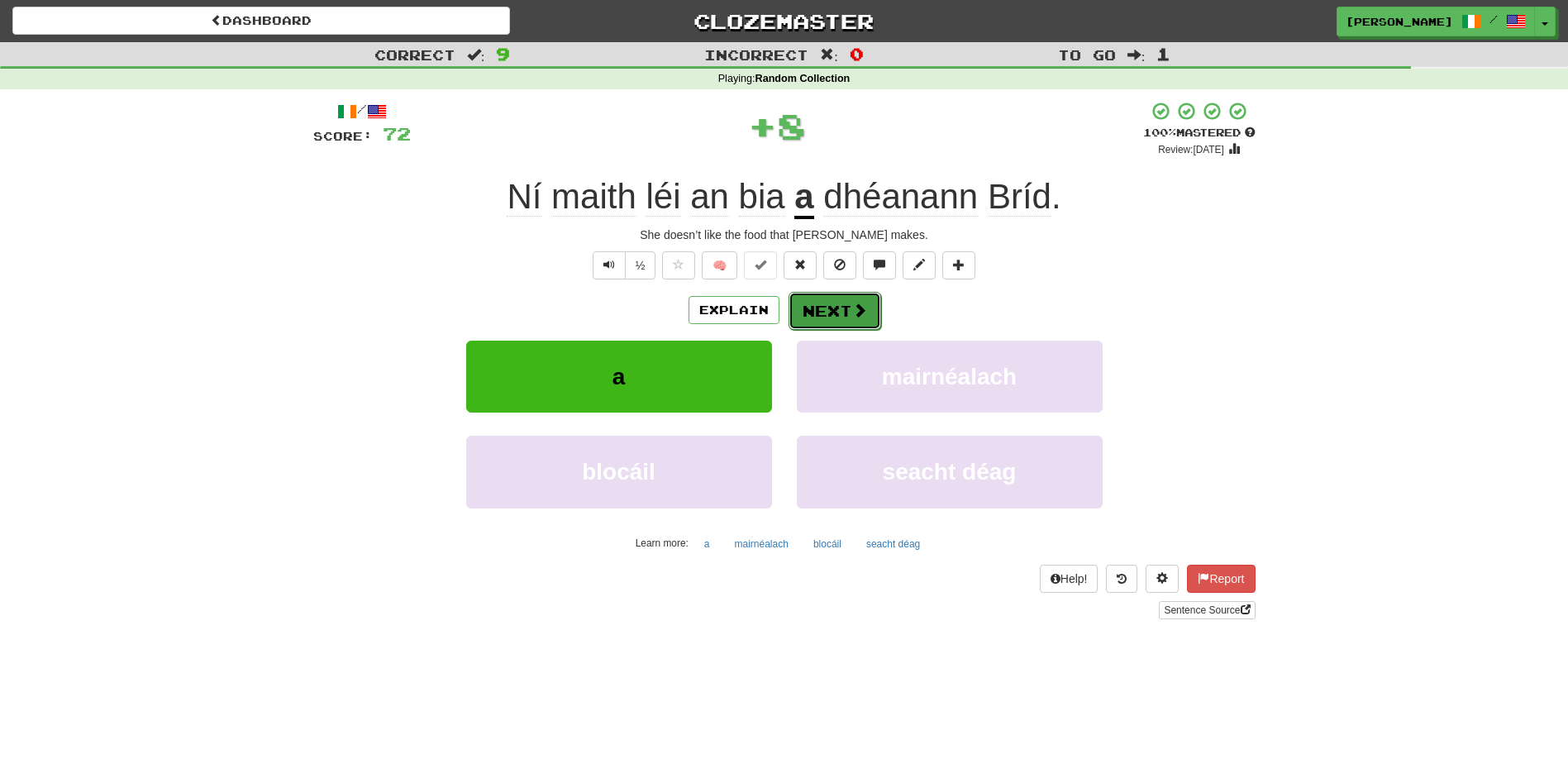
click at [823, 309] on button "Next" at bounding box center [835, 310] width 93 height 38
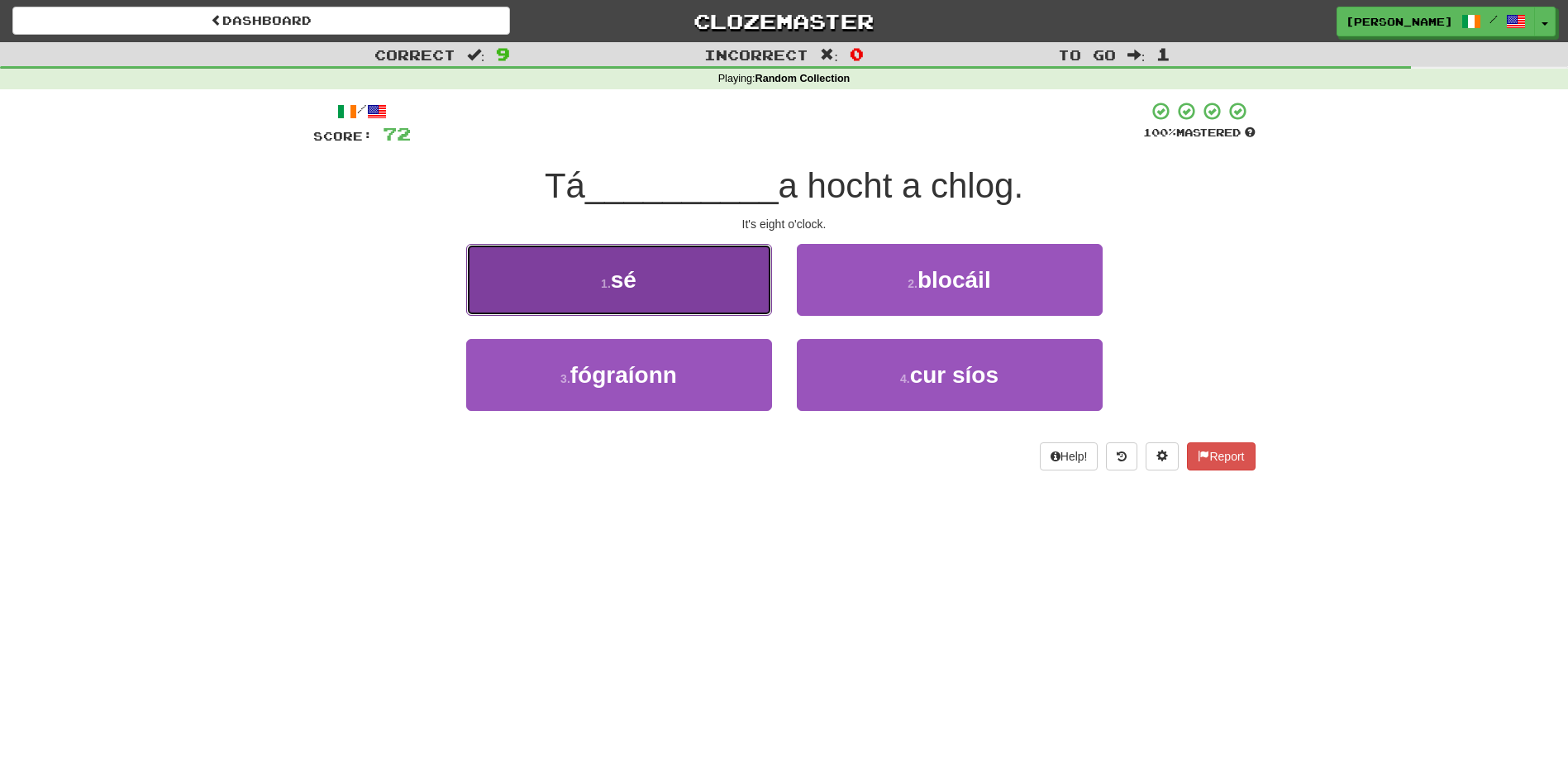
click at [750, 298] on button "1 . sé" at bounding box center [619, 279] width 306 height 72
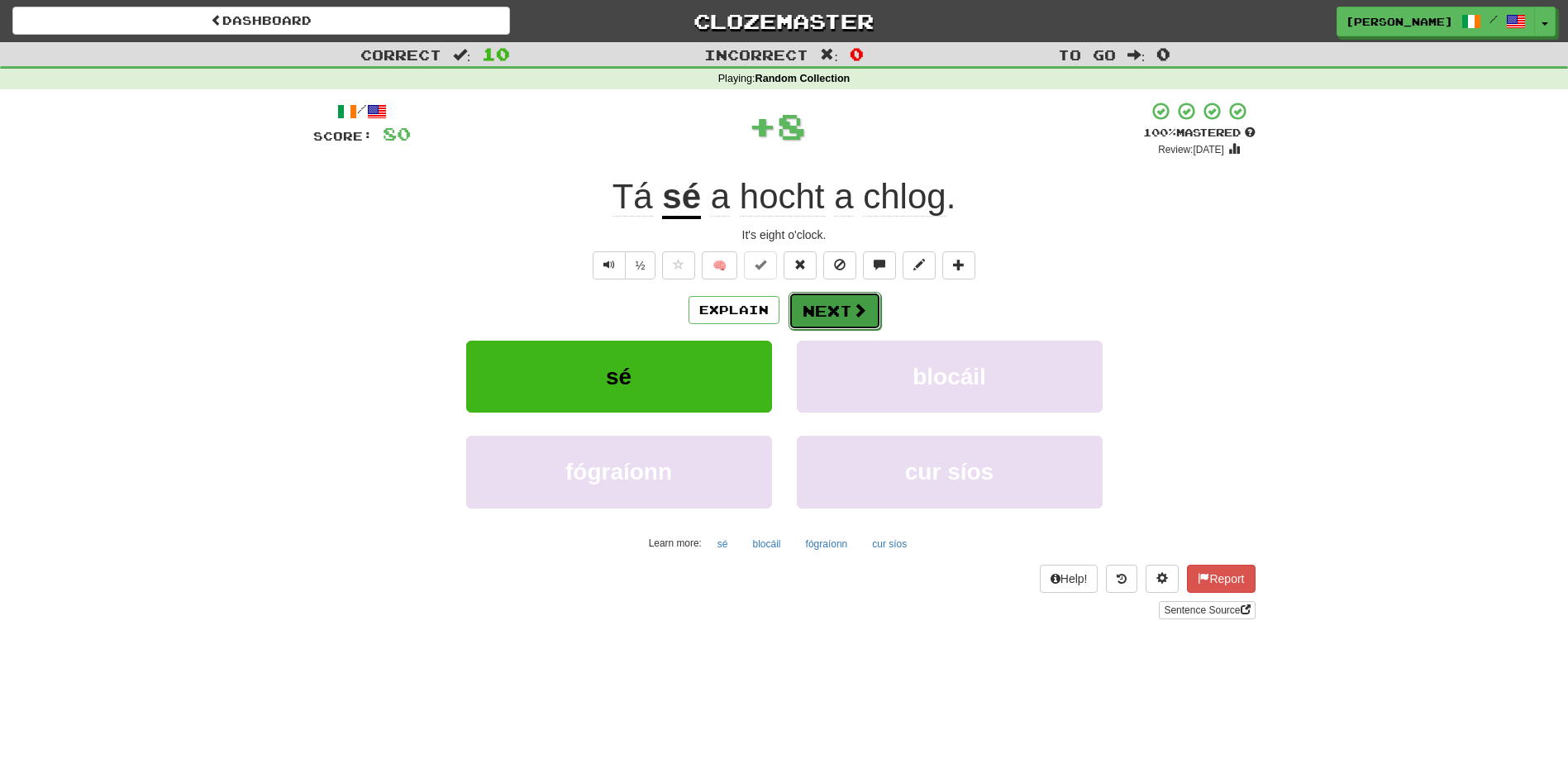
click at [822, 301] on button "Next" at bounding box center [835, 310] width 93 height 38
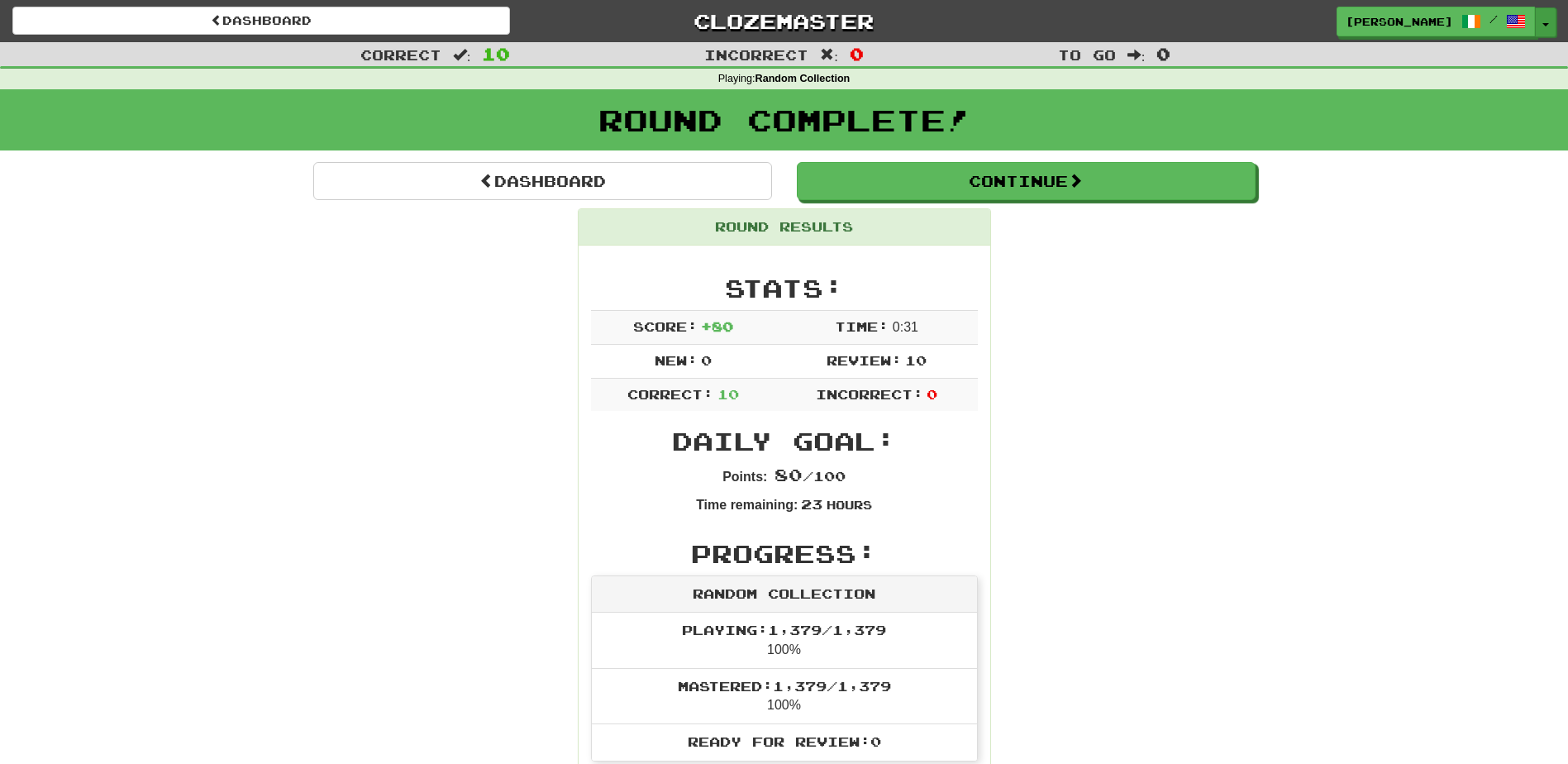
click at [1551, 29] on button "Toggle Dropdown" at bounding box center [1545, 22] width 21 height 29
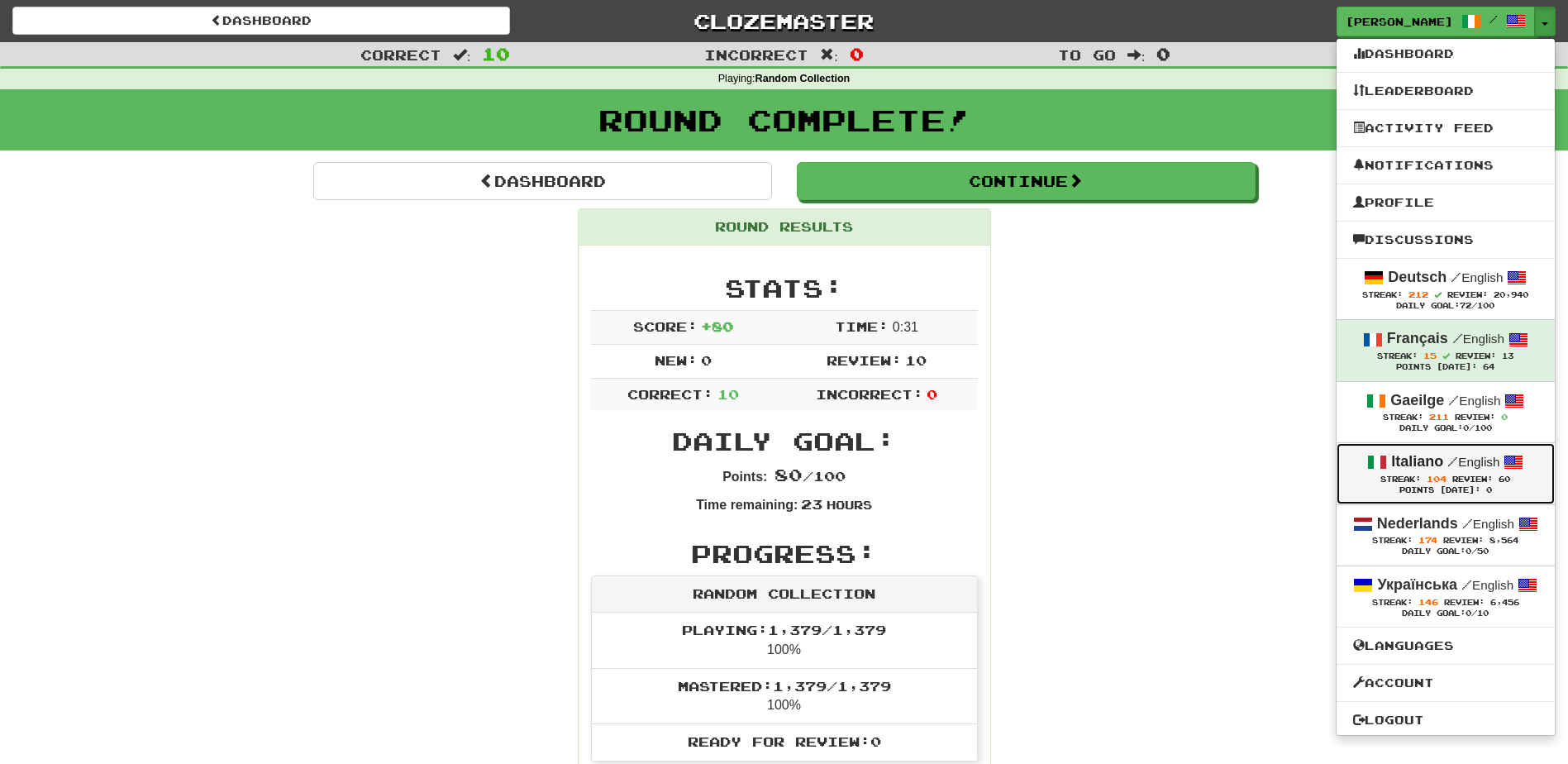
click at [1439, 462] on strong "Italiano" at bounding box center [1417, 461] width 52 height 17
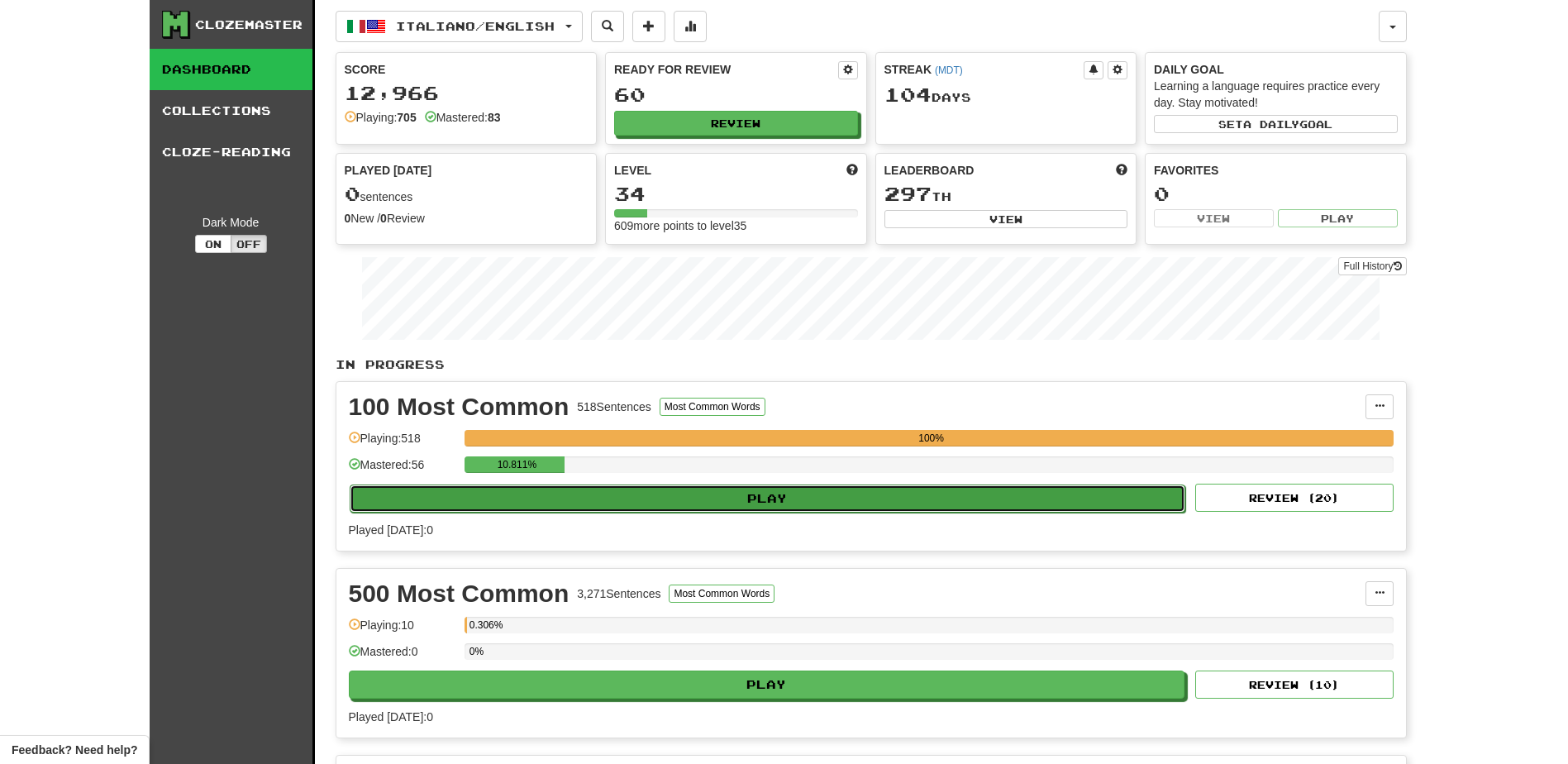
click at [661, 497] on button "Play" at bounding box center [768, 498] width 837 height 28
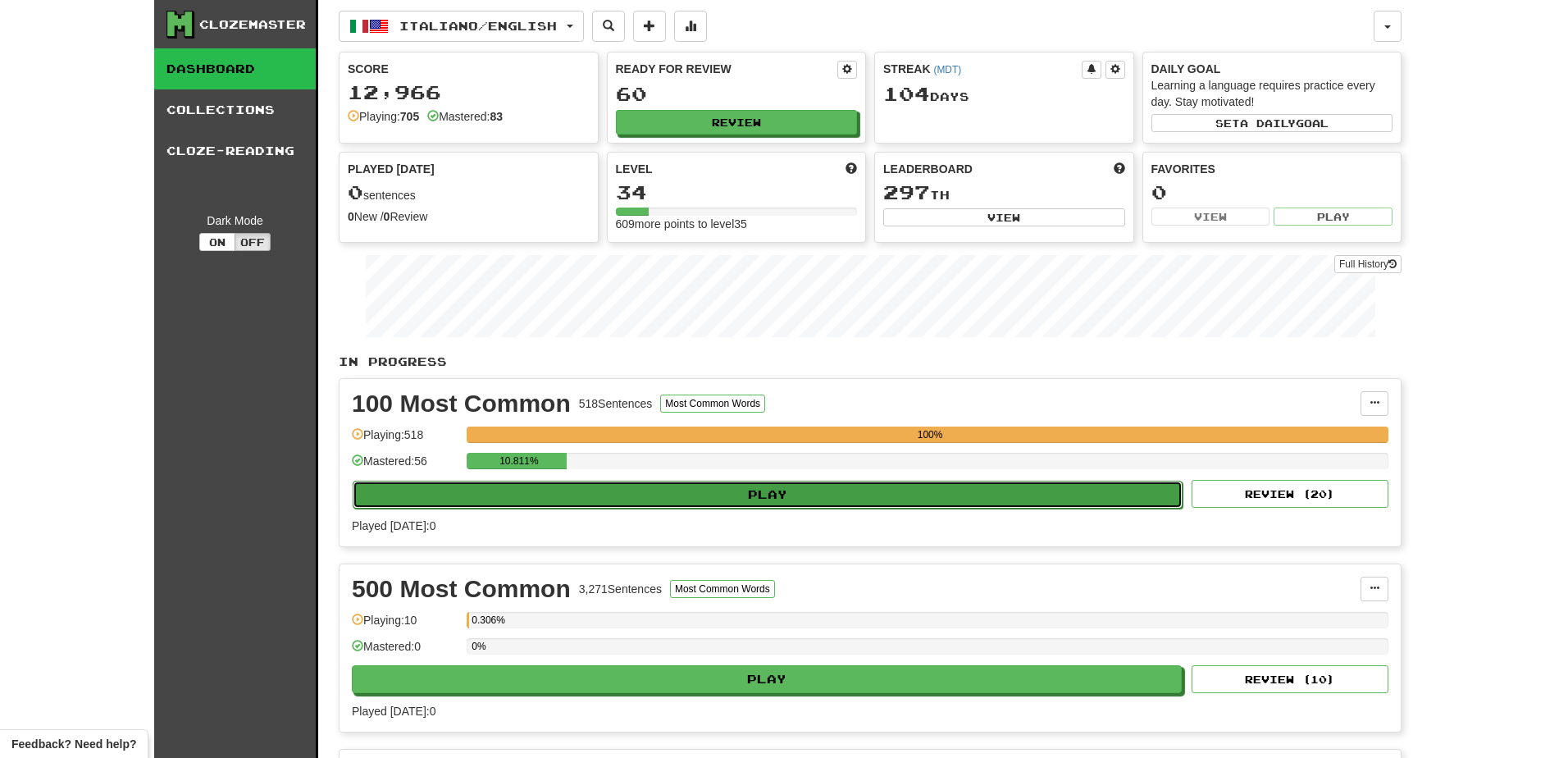
select select "**"
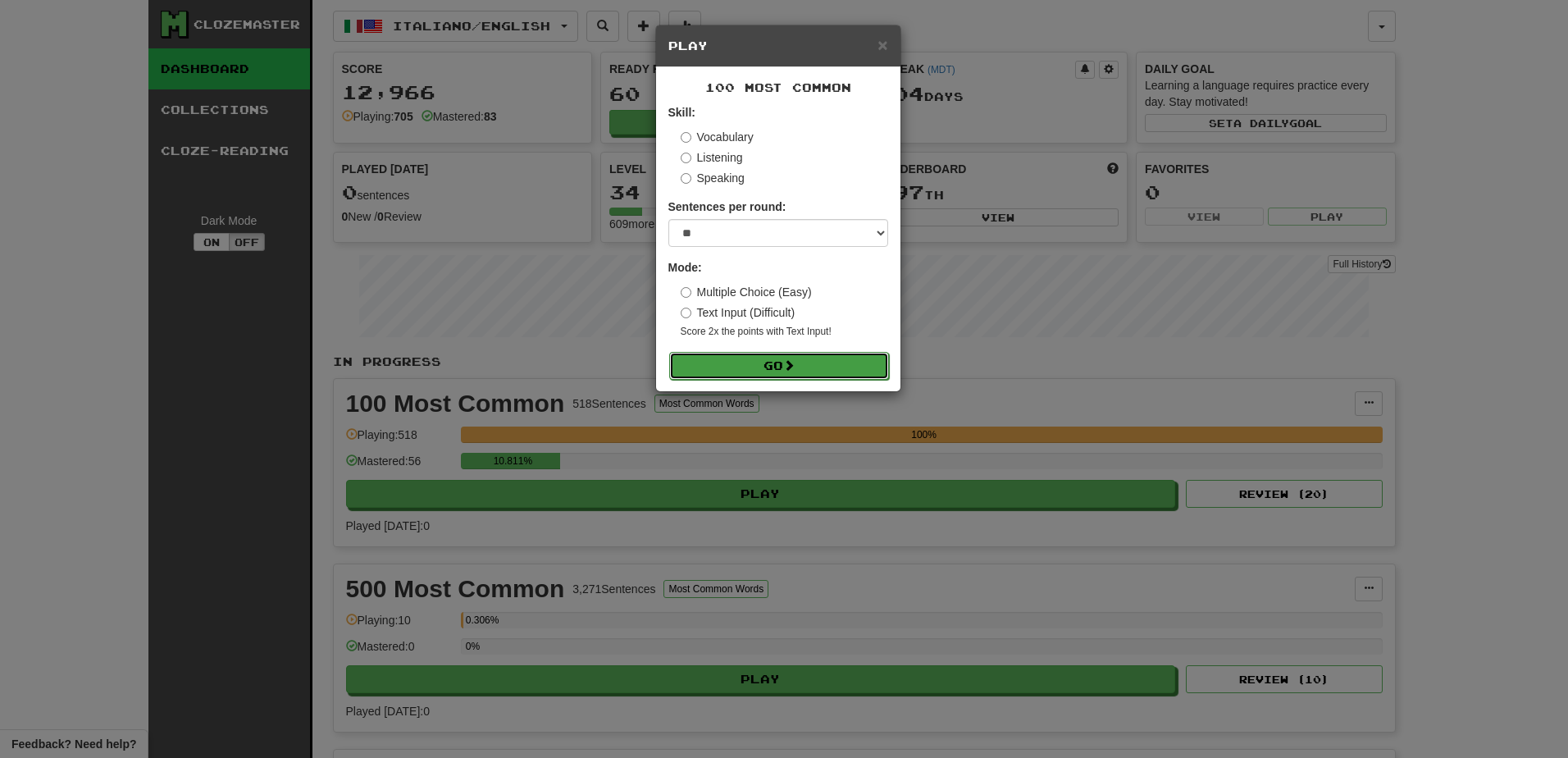
click at [733, 364] on button "Go" at bounding box center [778, 365] width 220 height 28
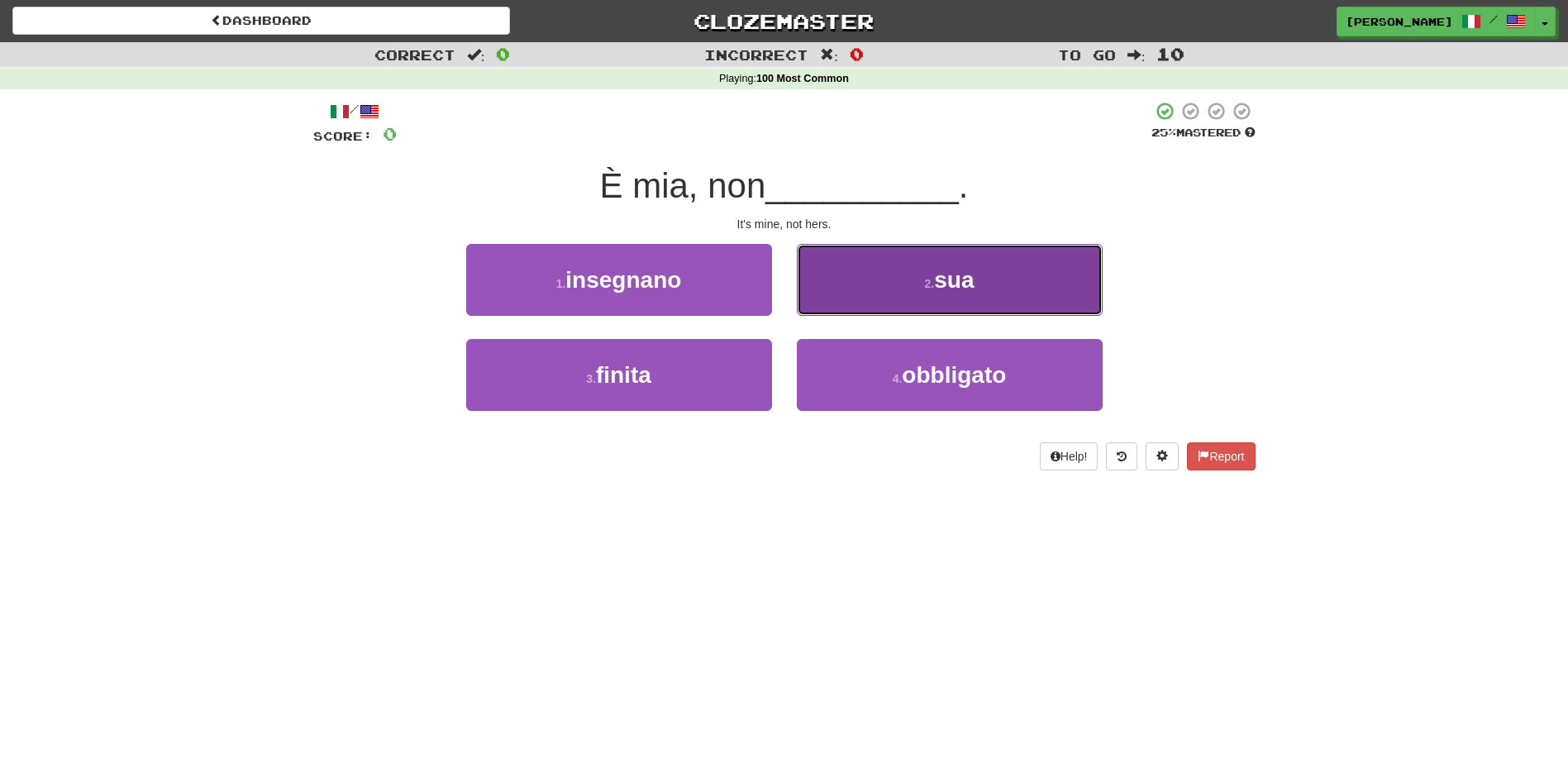
click at [887, 280] on button "2 . sua" at bounding box center [950, 279] width 306 height 72
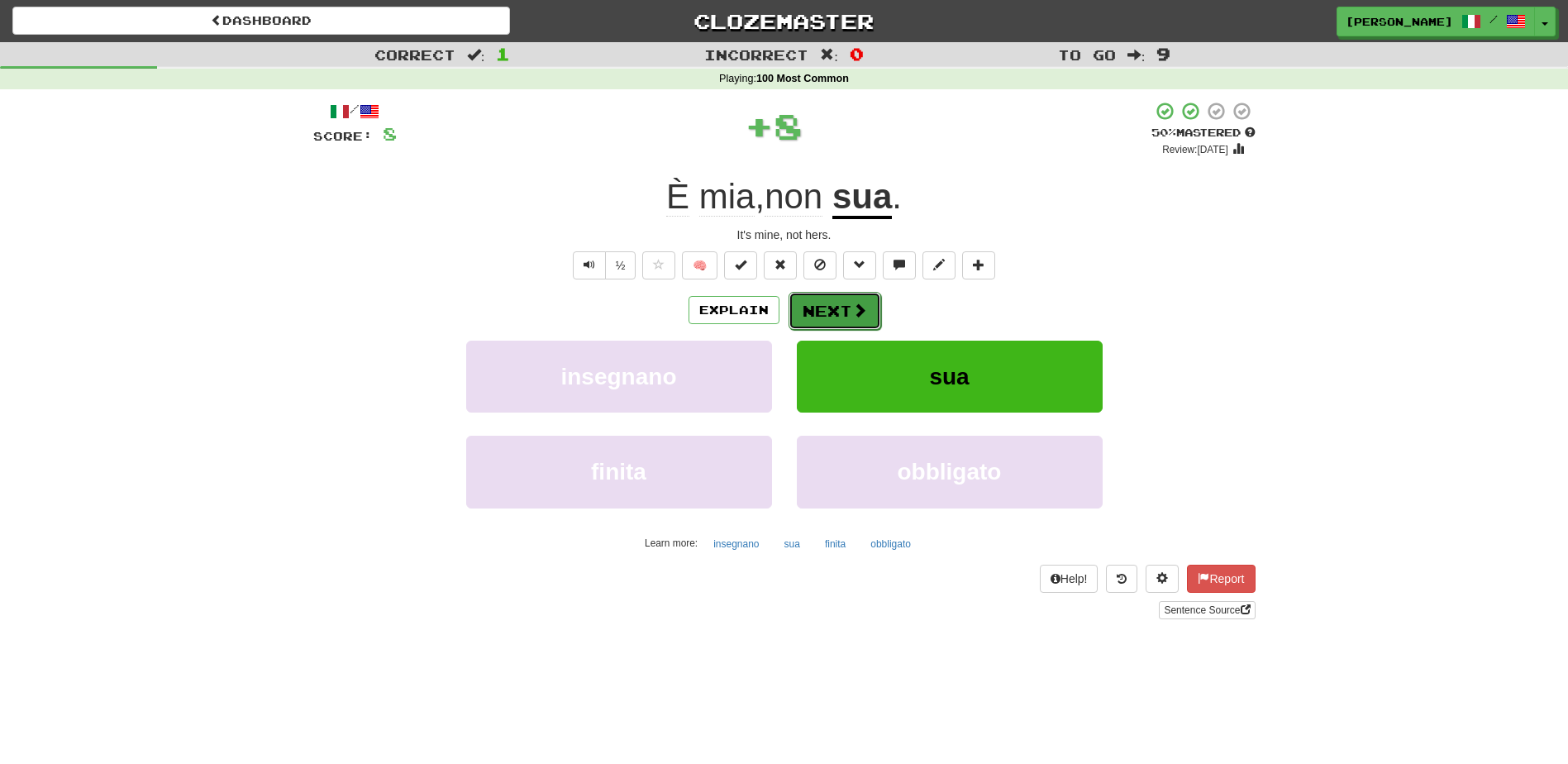
click at [830, 311] on button "Next" at bounding box center [835, 310] width 93 height 38
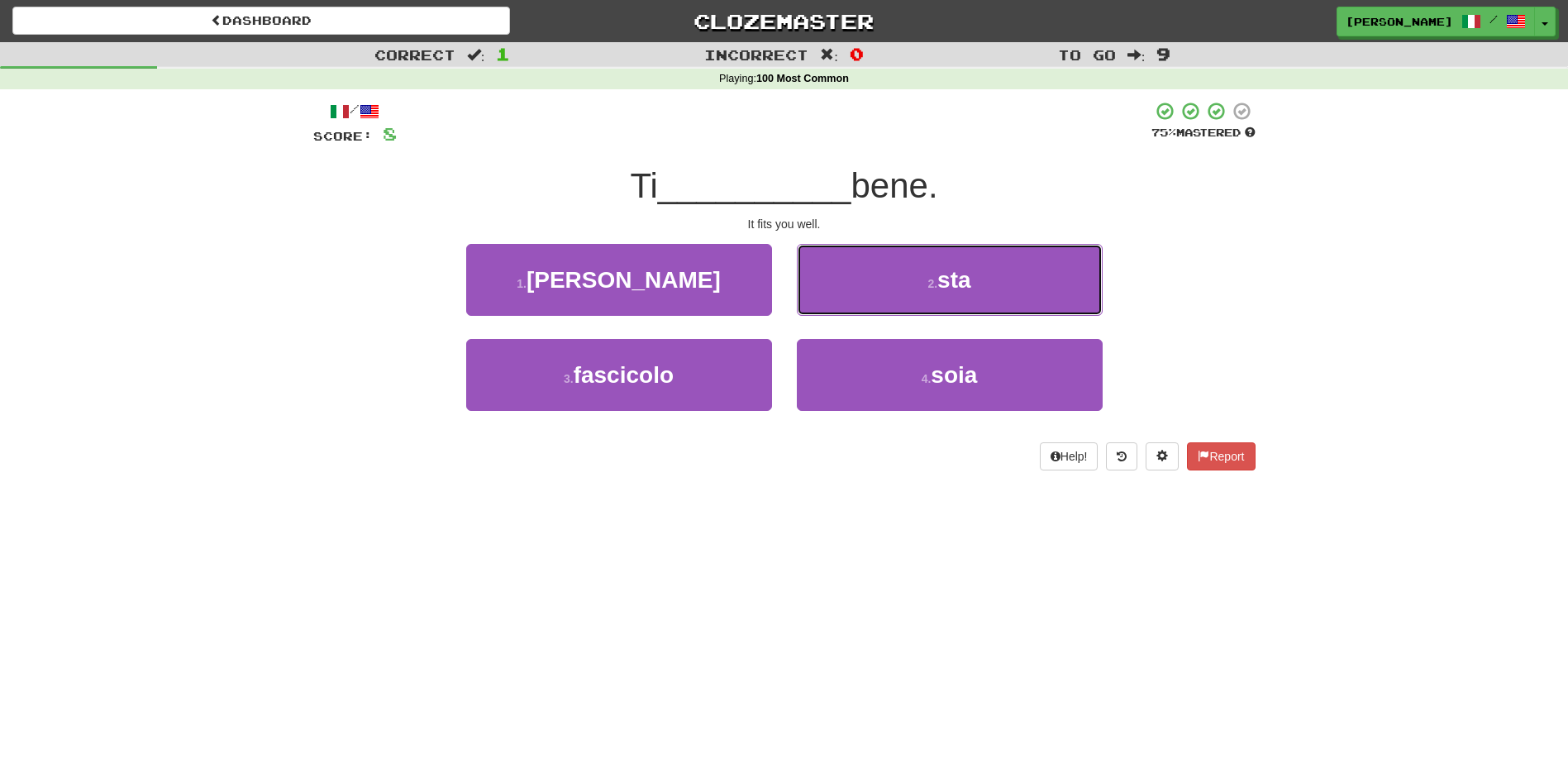
click at [830, 312] on button "2 . sta" at bounding box center [950, 279] width 306 height 72
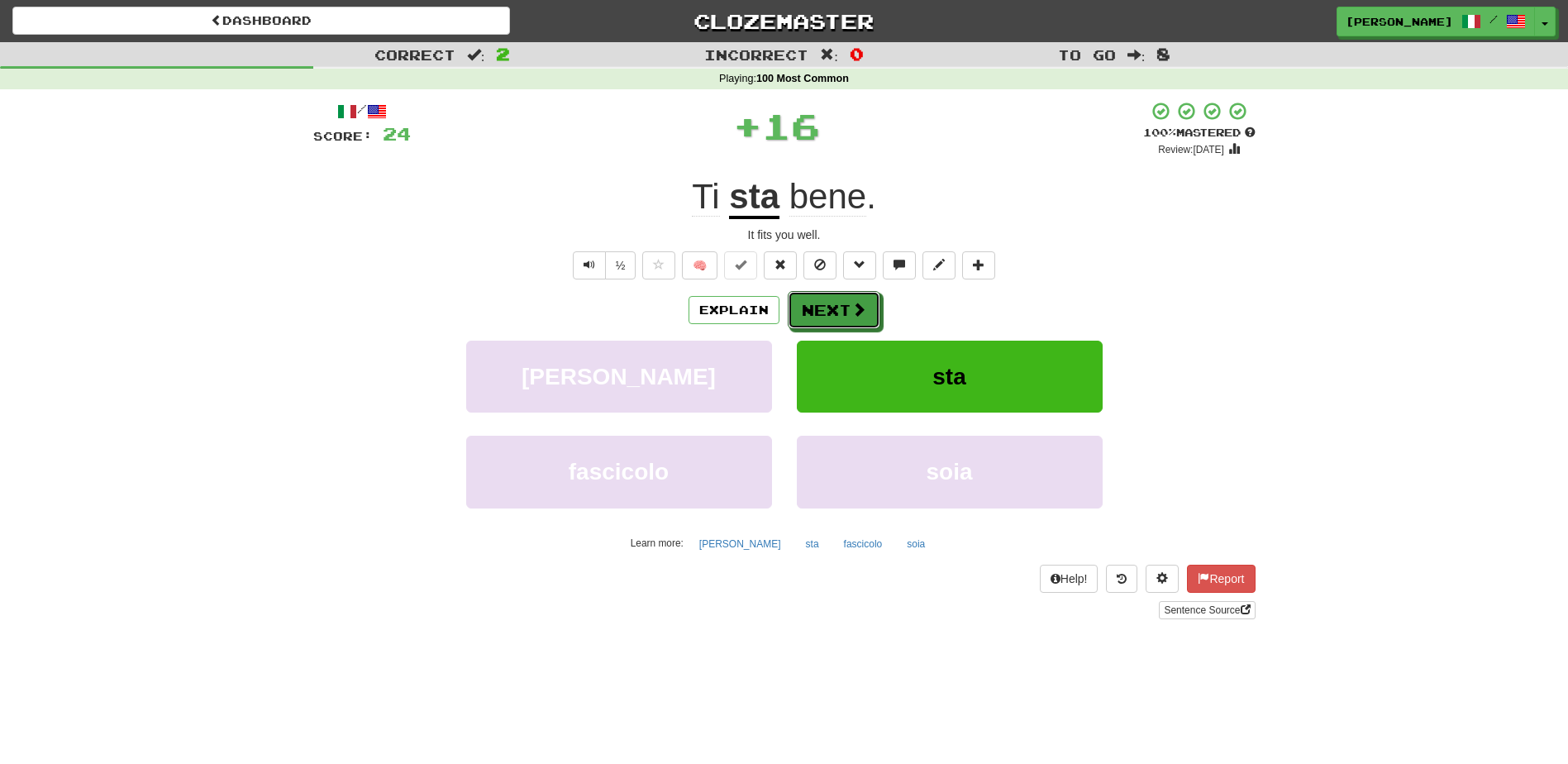
click at [830, 312] on button "Next" at bounding box center [834, 309] width 93 height 38
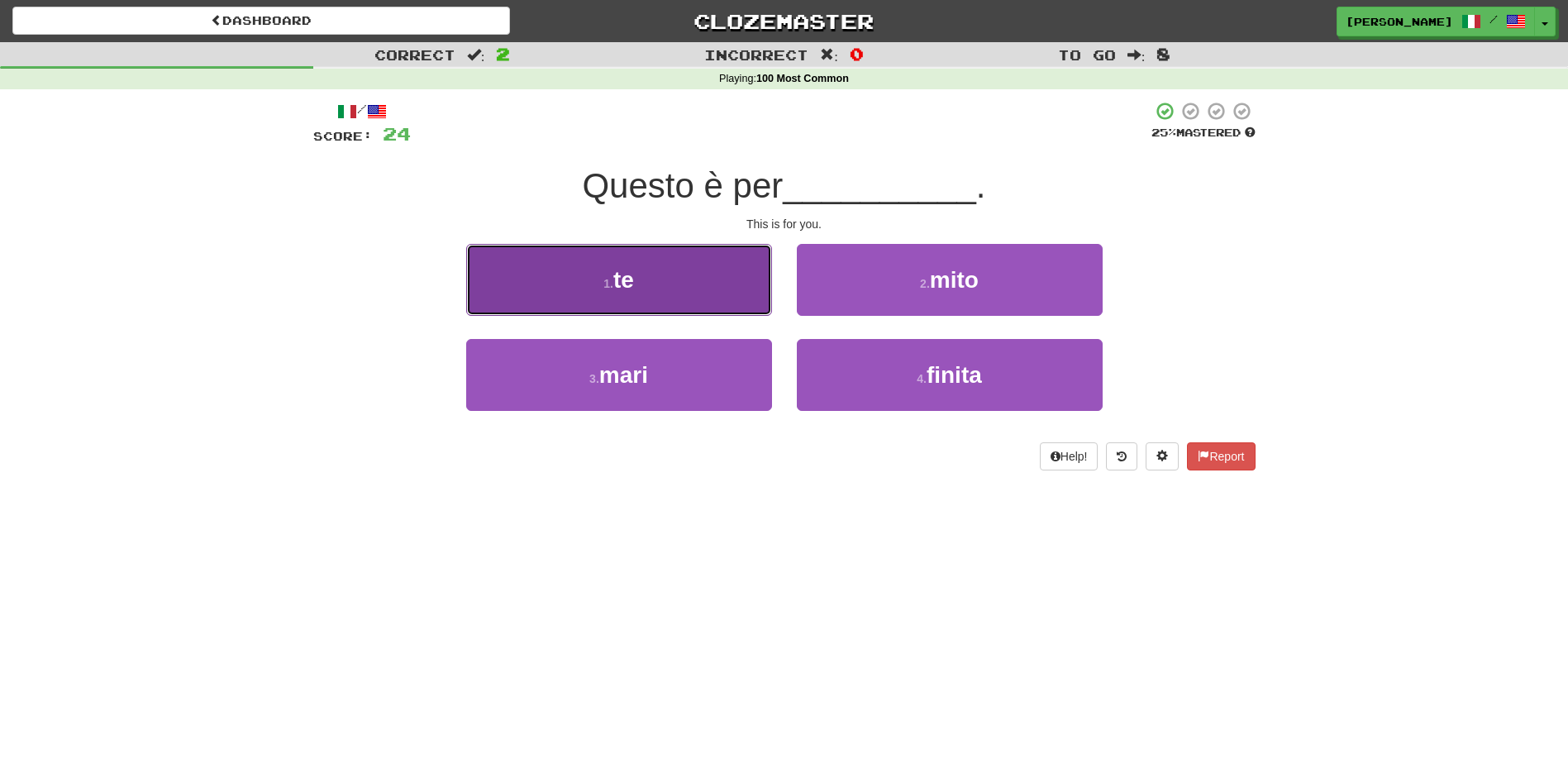
click at [713, 297] on button "1 . te" at bounding box center [619, 279] width 306 height 72
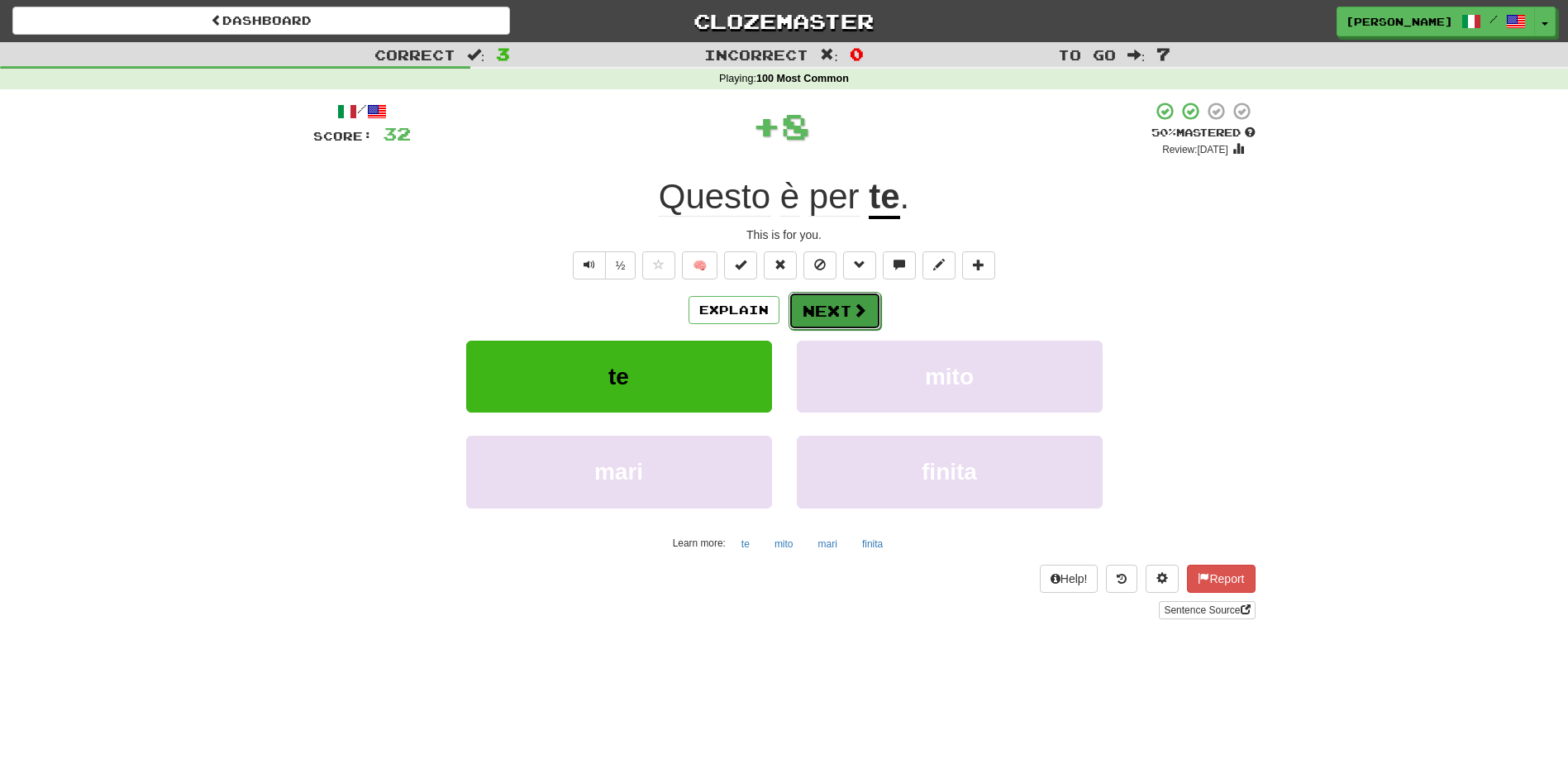
click at [840, 309] on button "Next" at bounding box center [835, 310] width 93 height 38
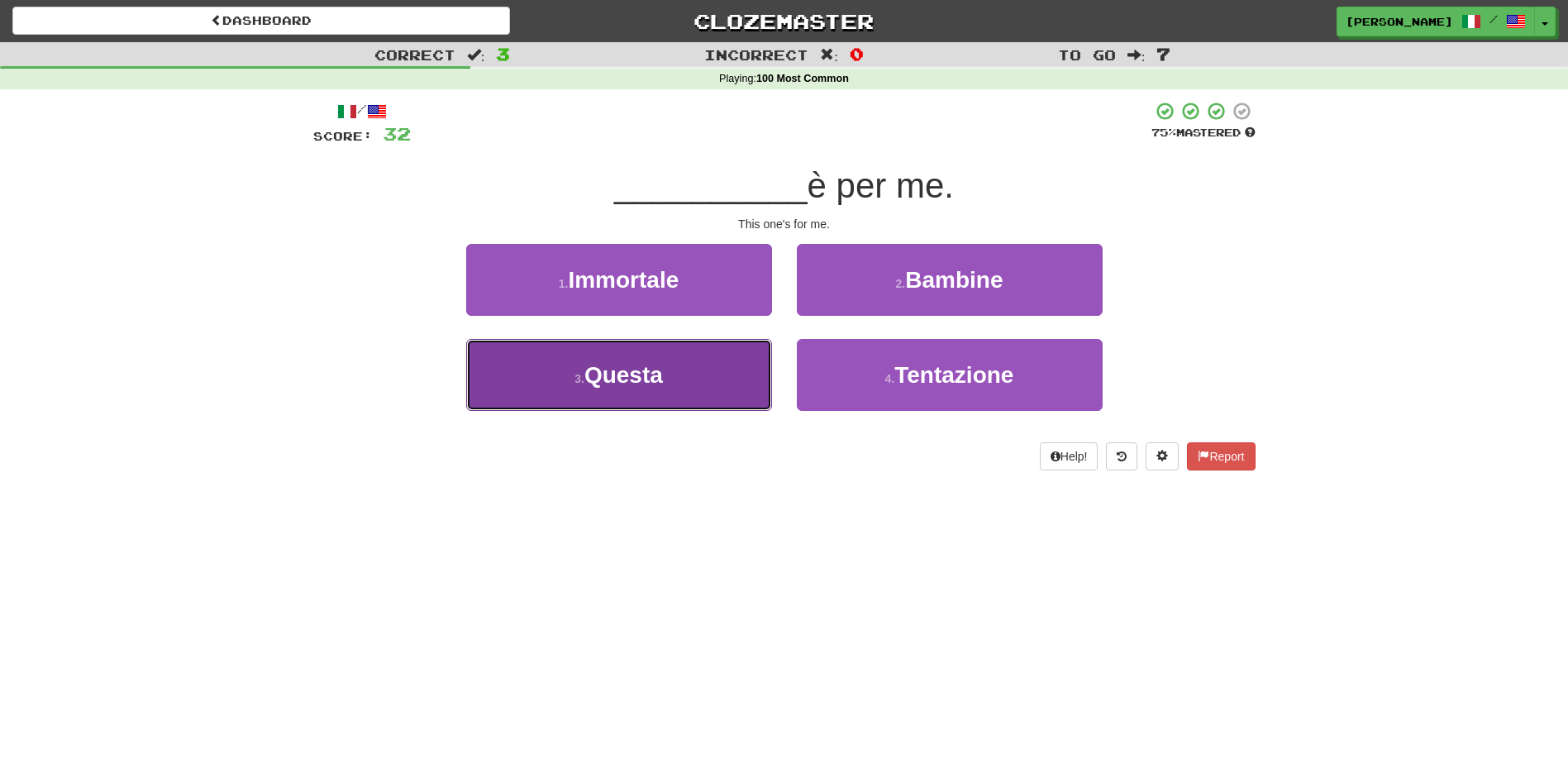
click at [731, 375] on button "3 . Questa" at bounding box center [619, 375] width 306 height 72
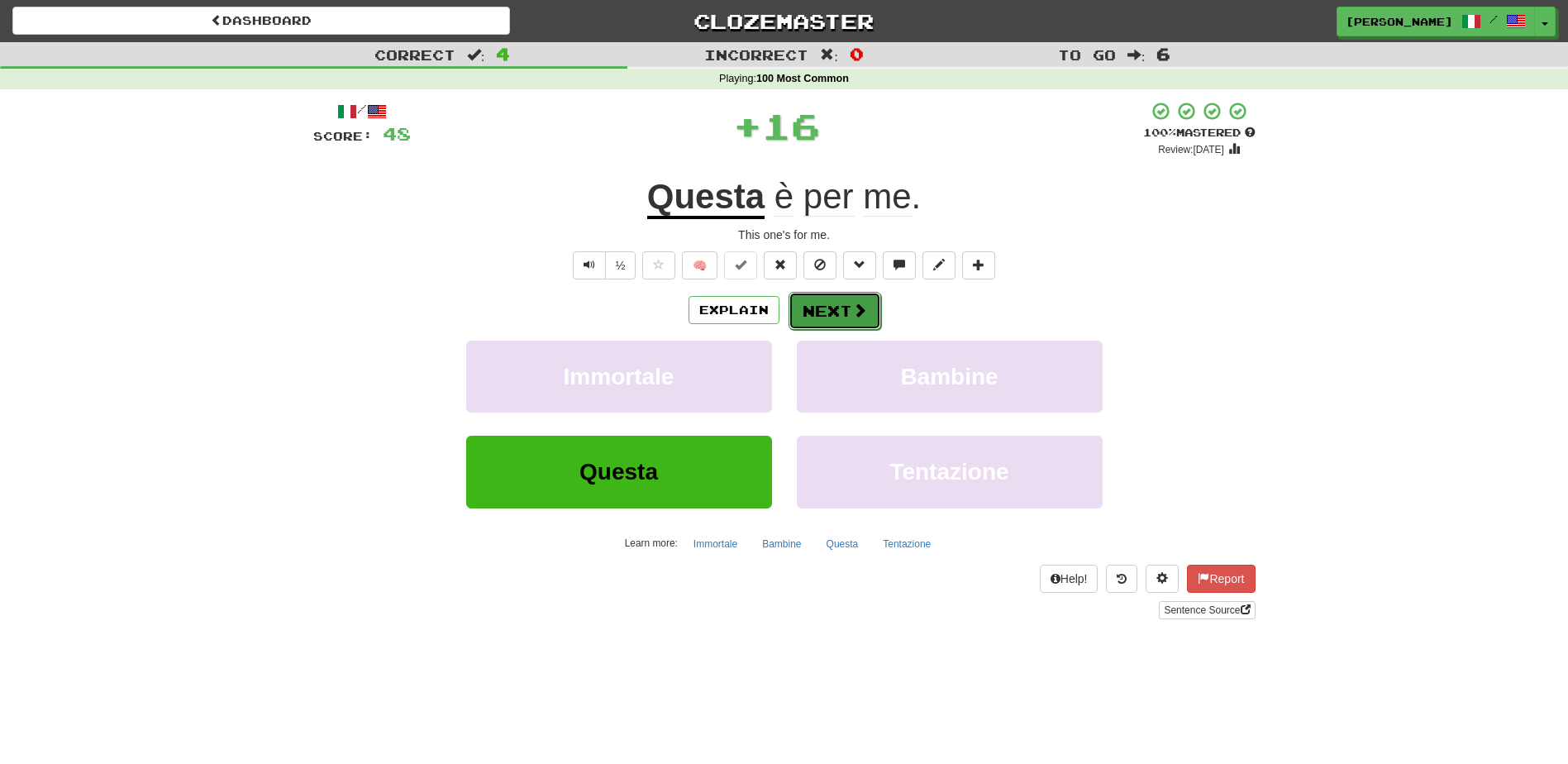
click at [830, 307] on button "Next" at bounding box center [835, 310] width 93 height 38
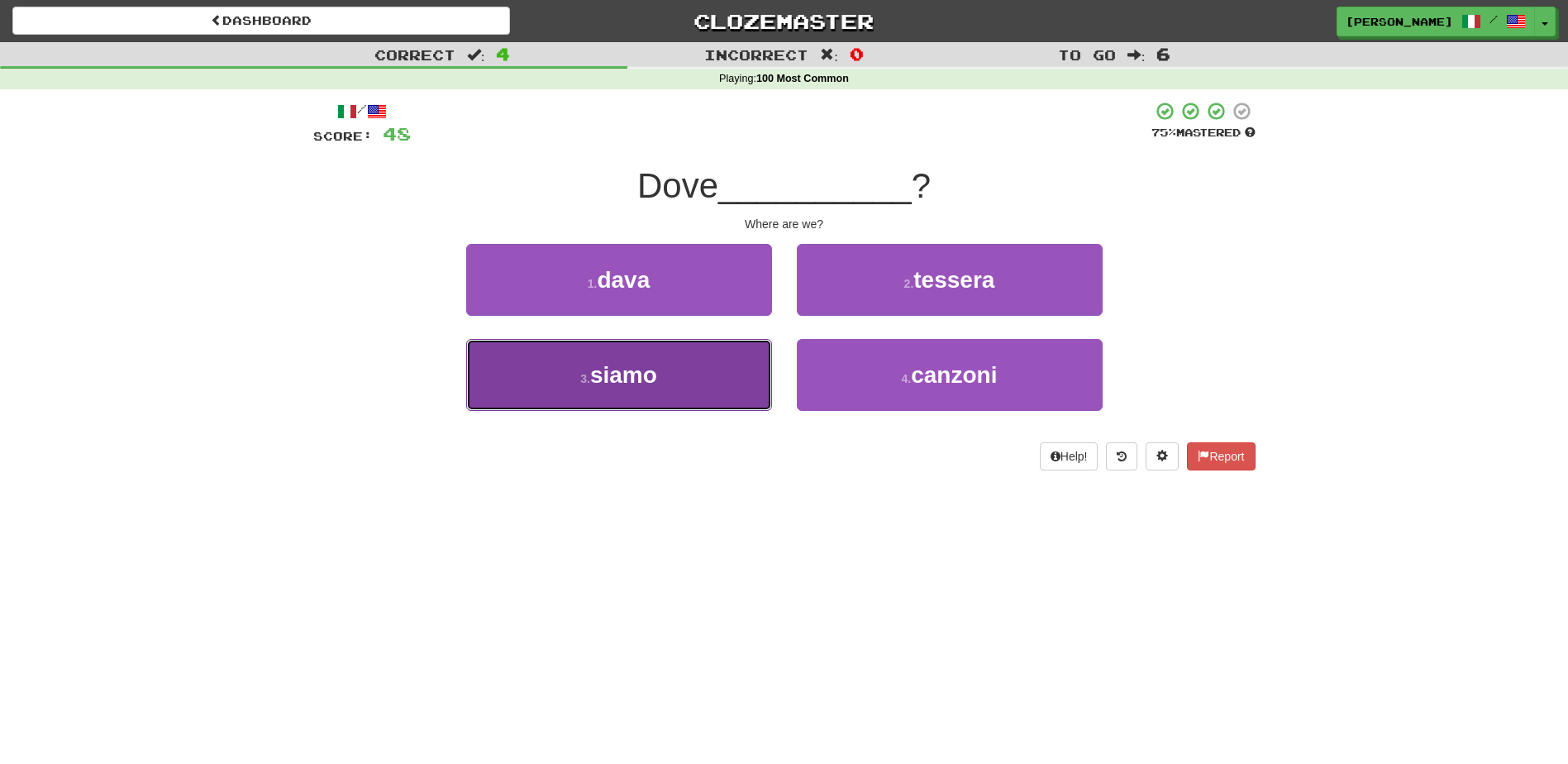
click at [727, 383] on button "3 . siamo" at bounding box center [619, 375] width 306 height 72
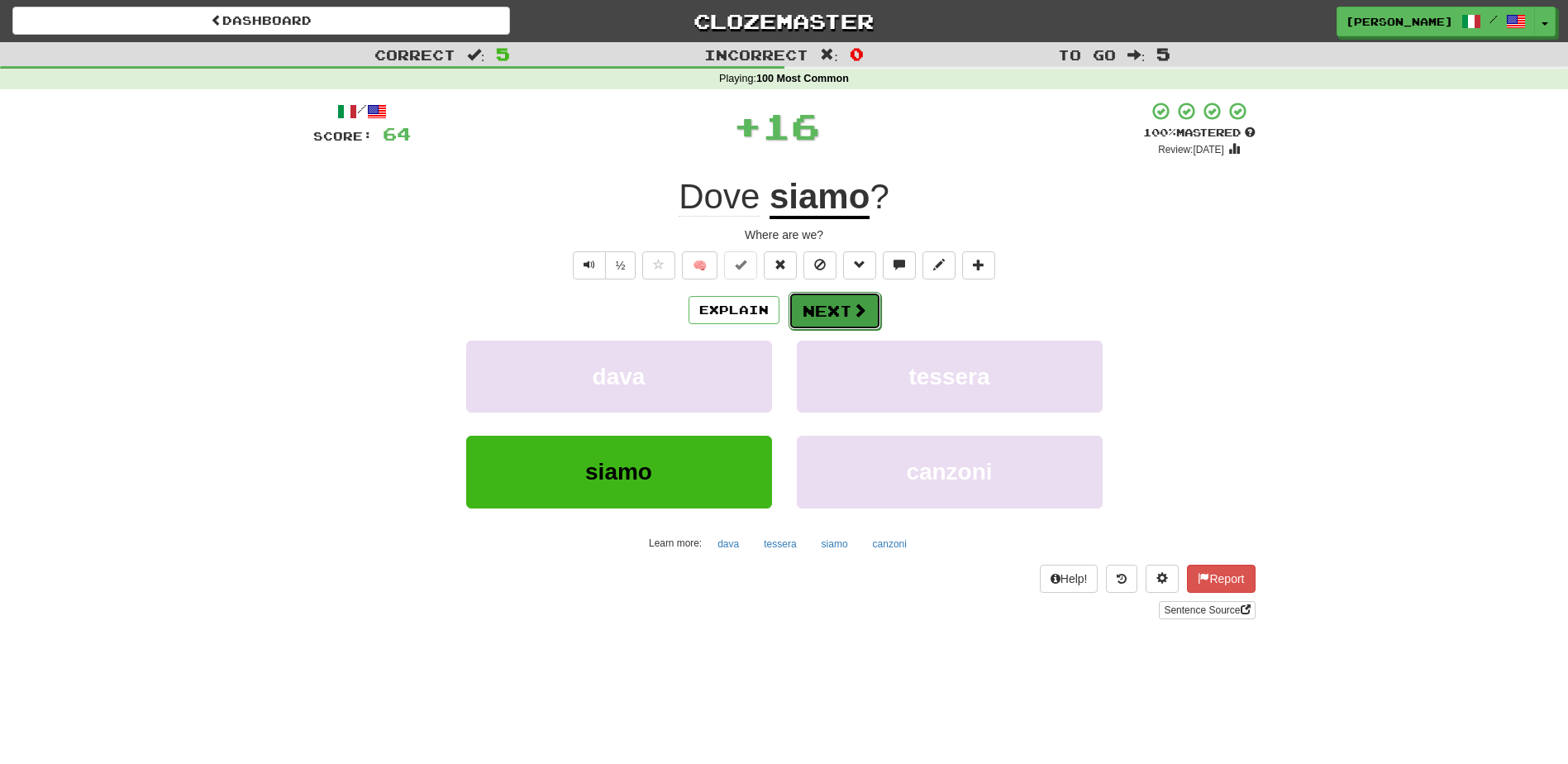
click at [827, 309] on button "Next" at bounding box center [835, 310] width 93 height 38
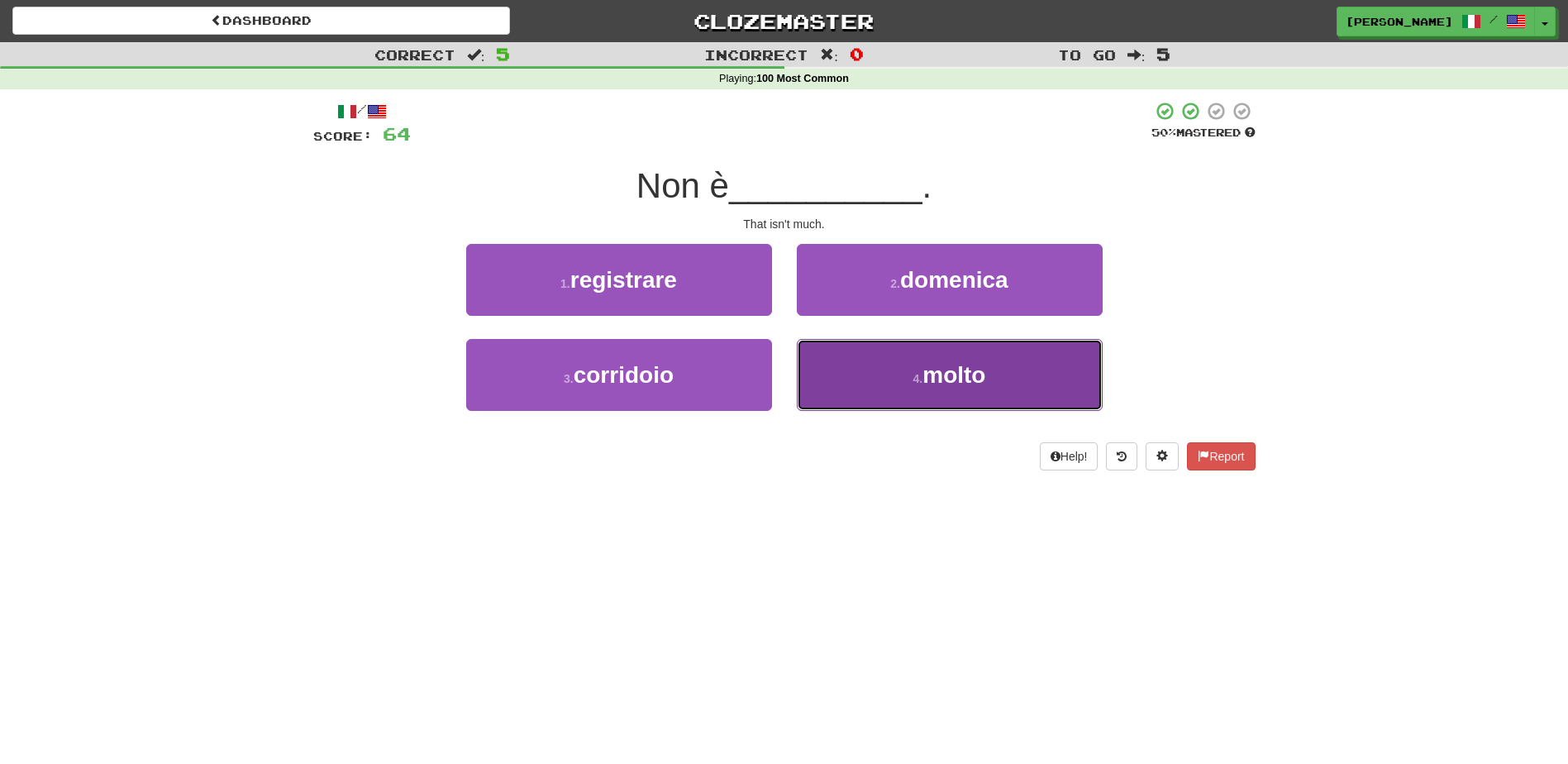
drag, startPoint x: 883, startPoint y: 383, endPoint x: 872, endPoint y: 370, distance: 17.0
click at [883, 384] on button "4 . molto" at bounding box center [950, 375] width 306 height 72
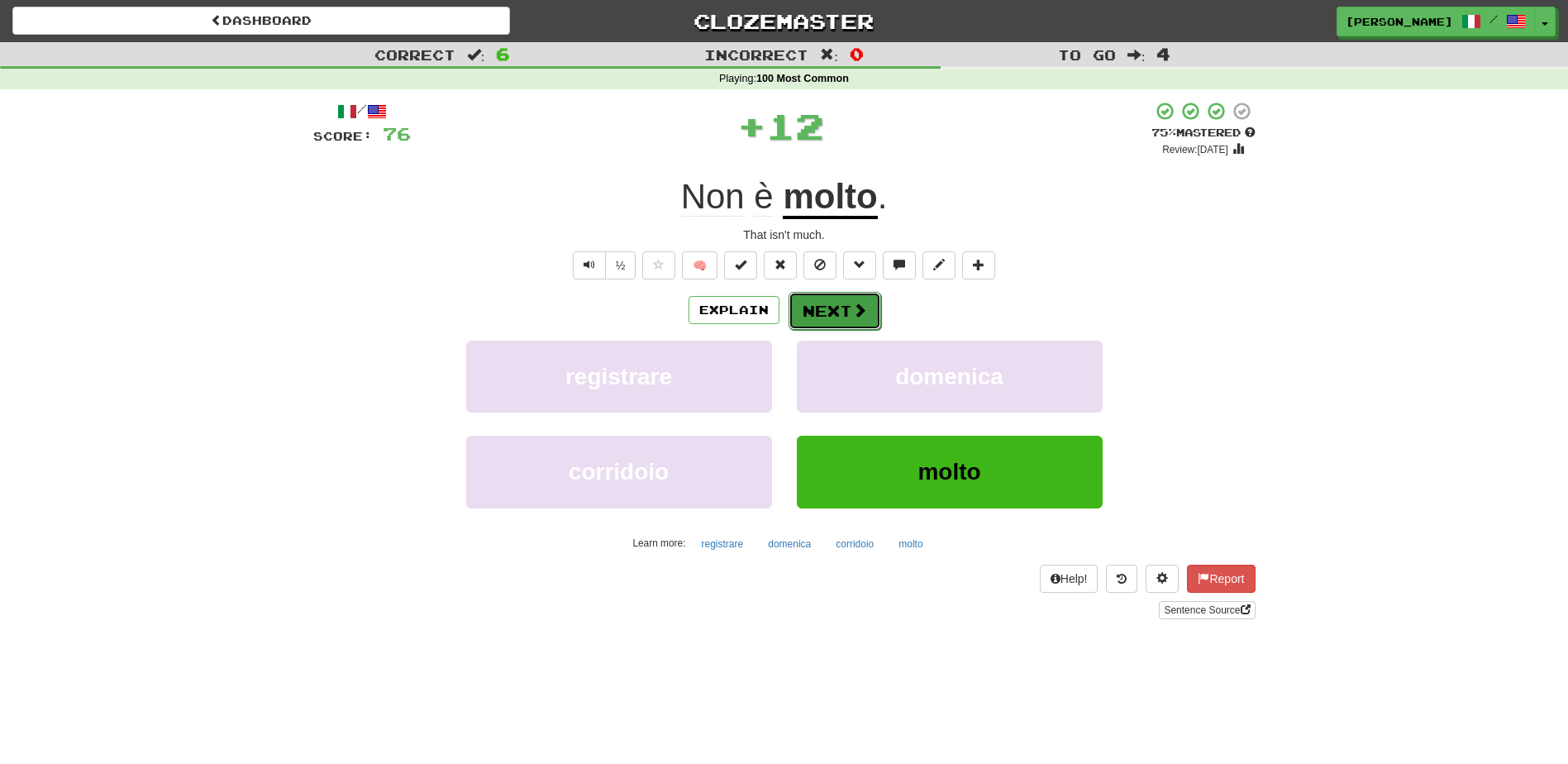
click at [846, 302] on button "Next" at bounding box center [835, 310] width 93 height 38
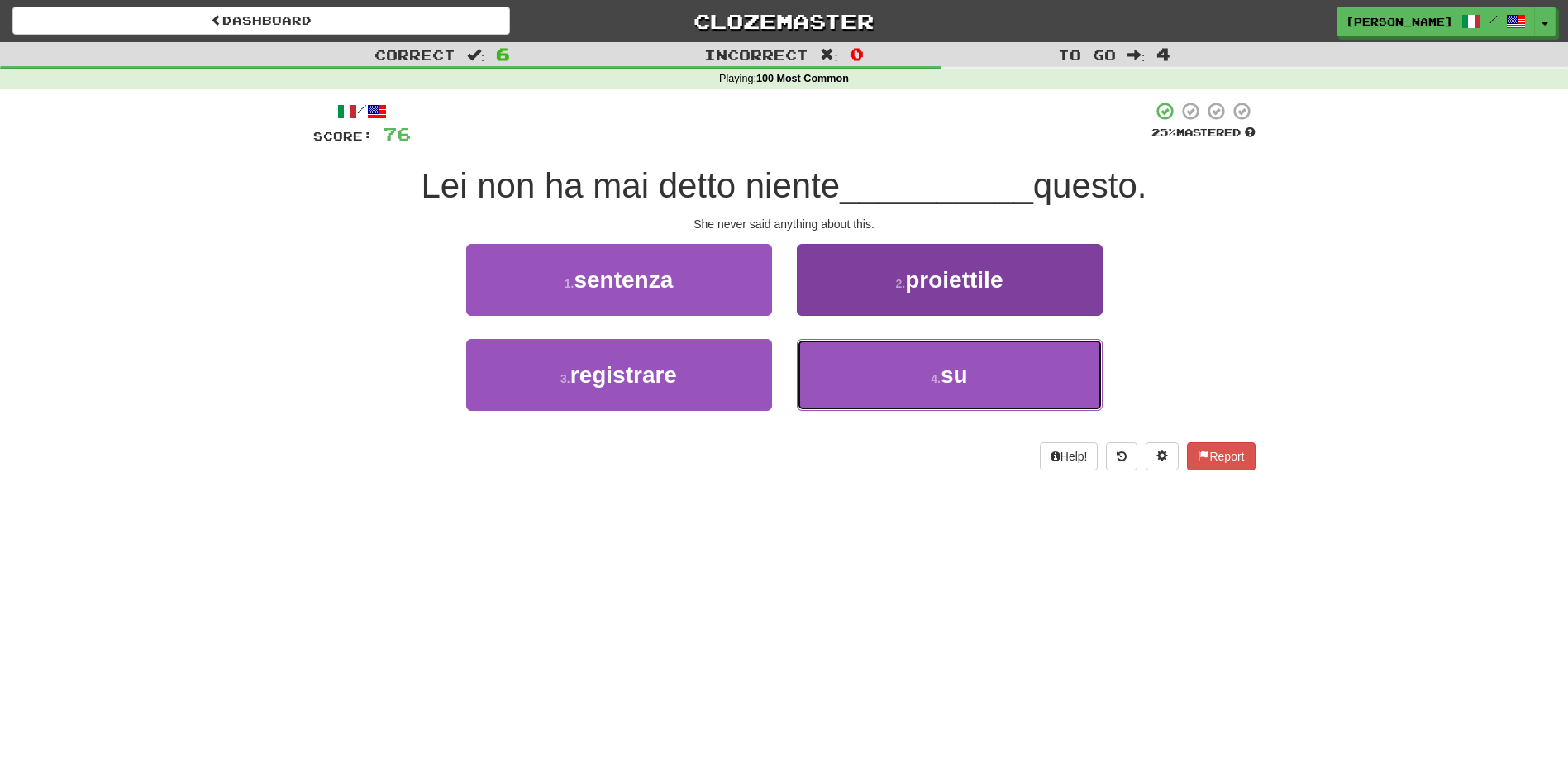
click at [868, 373] on button "4 . su" at bounding box center [950, 375] width 306 height 72
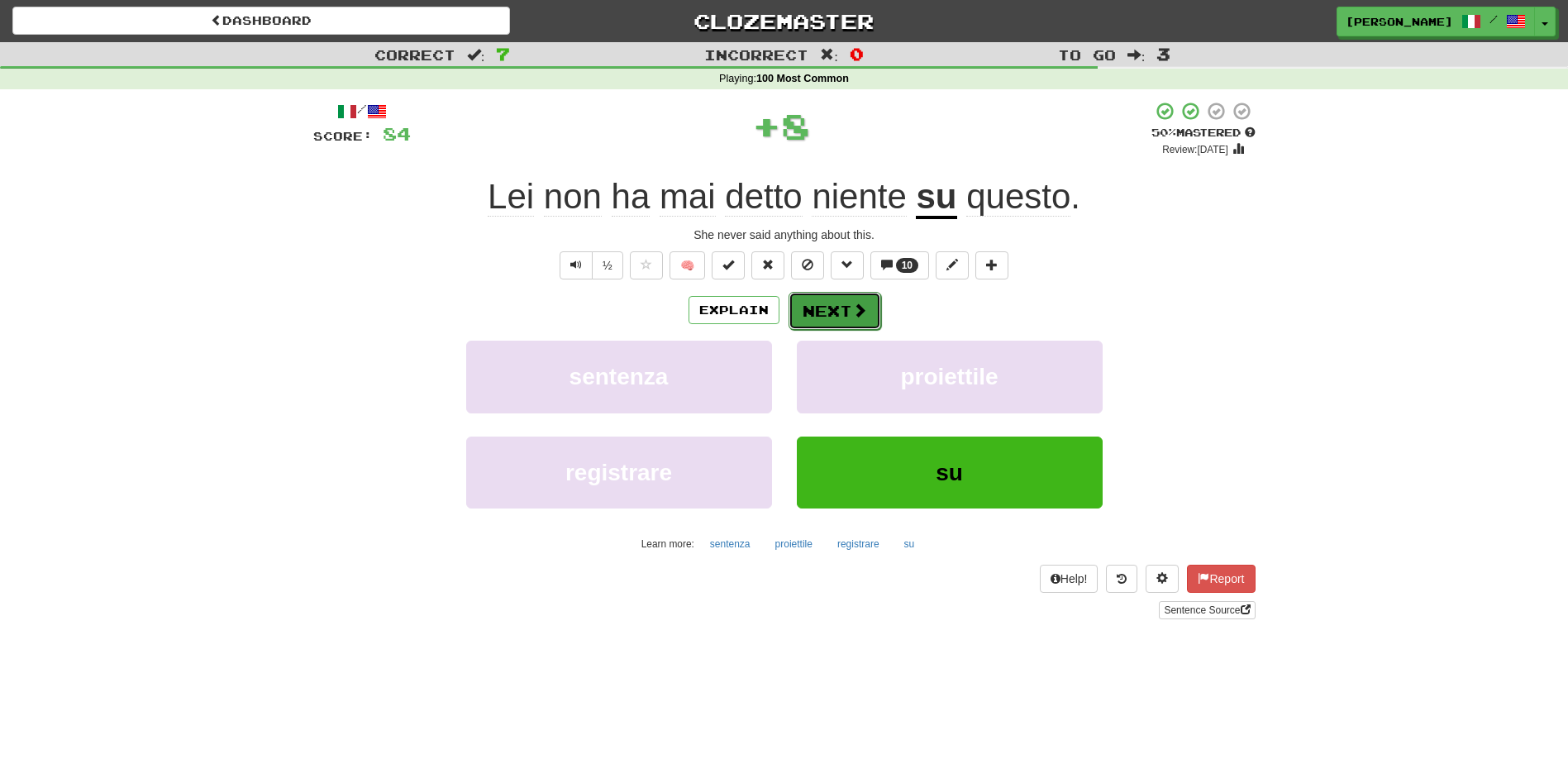
click at [835, 306] on button "Next" at bounding box center [835, 310] width 93 height 38
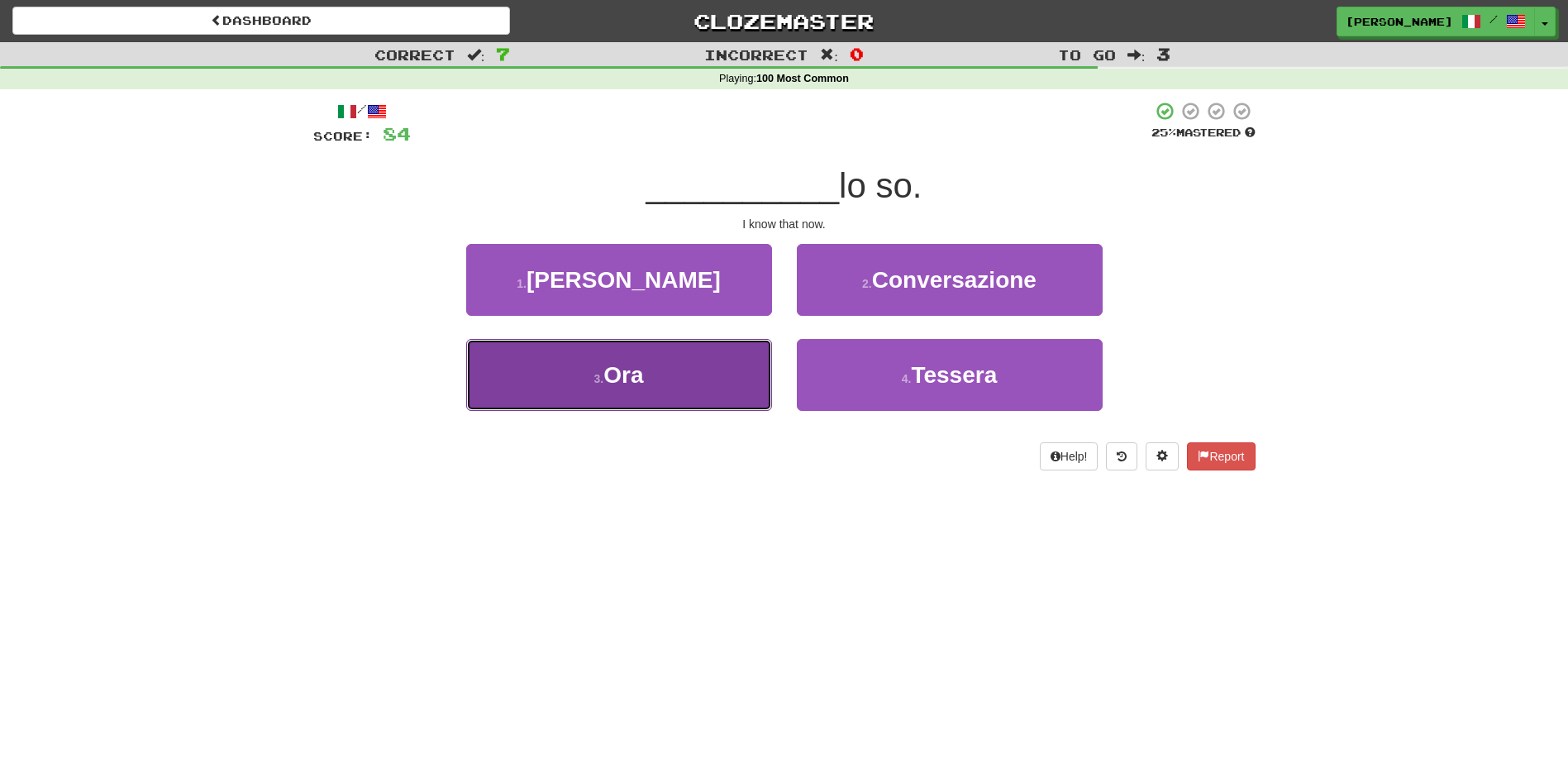
click at [748, 366] on button "3 . Ora" at bounding box center [619, 375] width 306 height 72
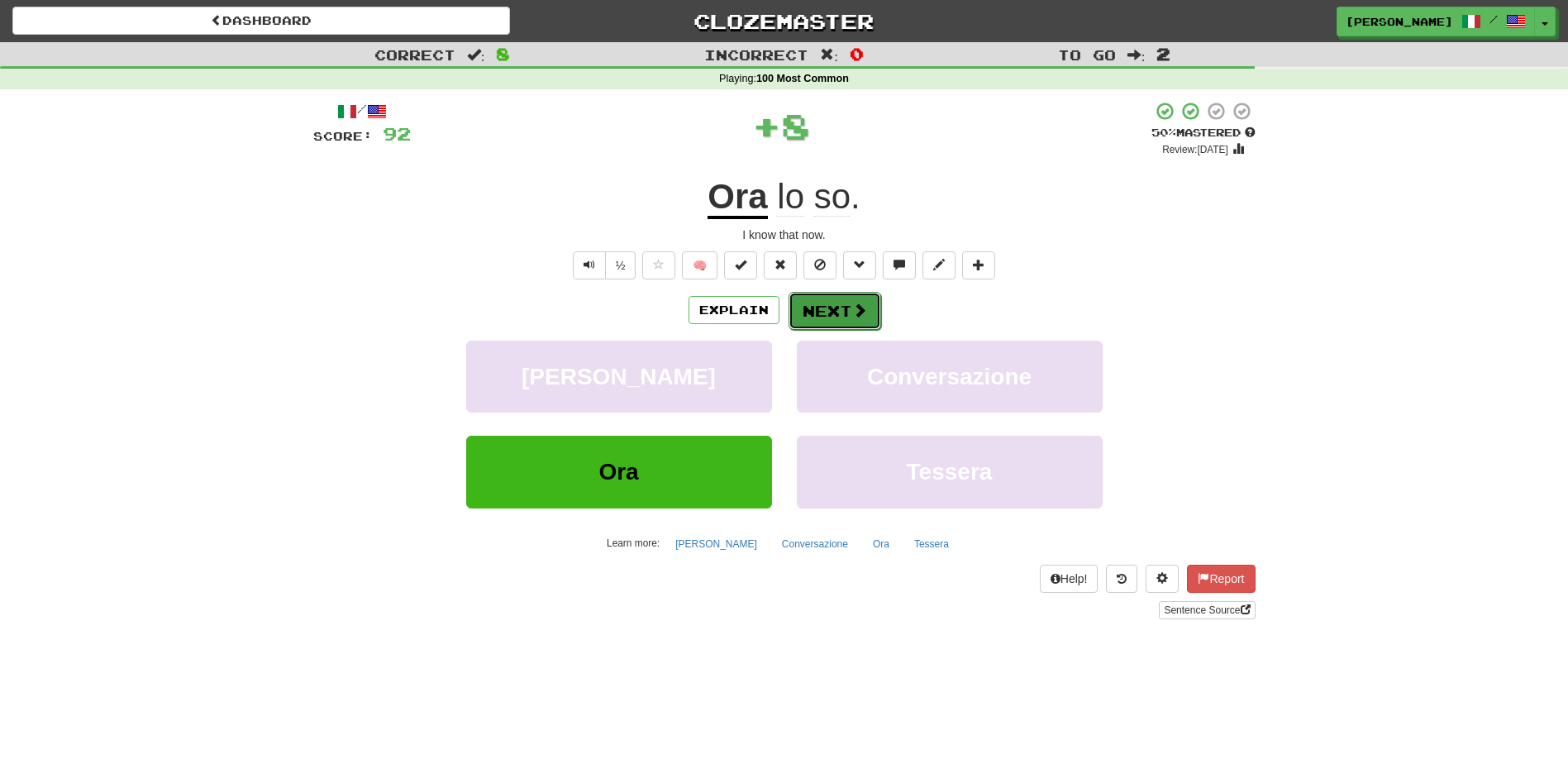
click at [842, 304] on button "Next" at bounding box center [835, 310] width 93 height 38
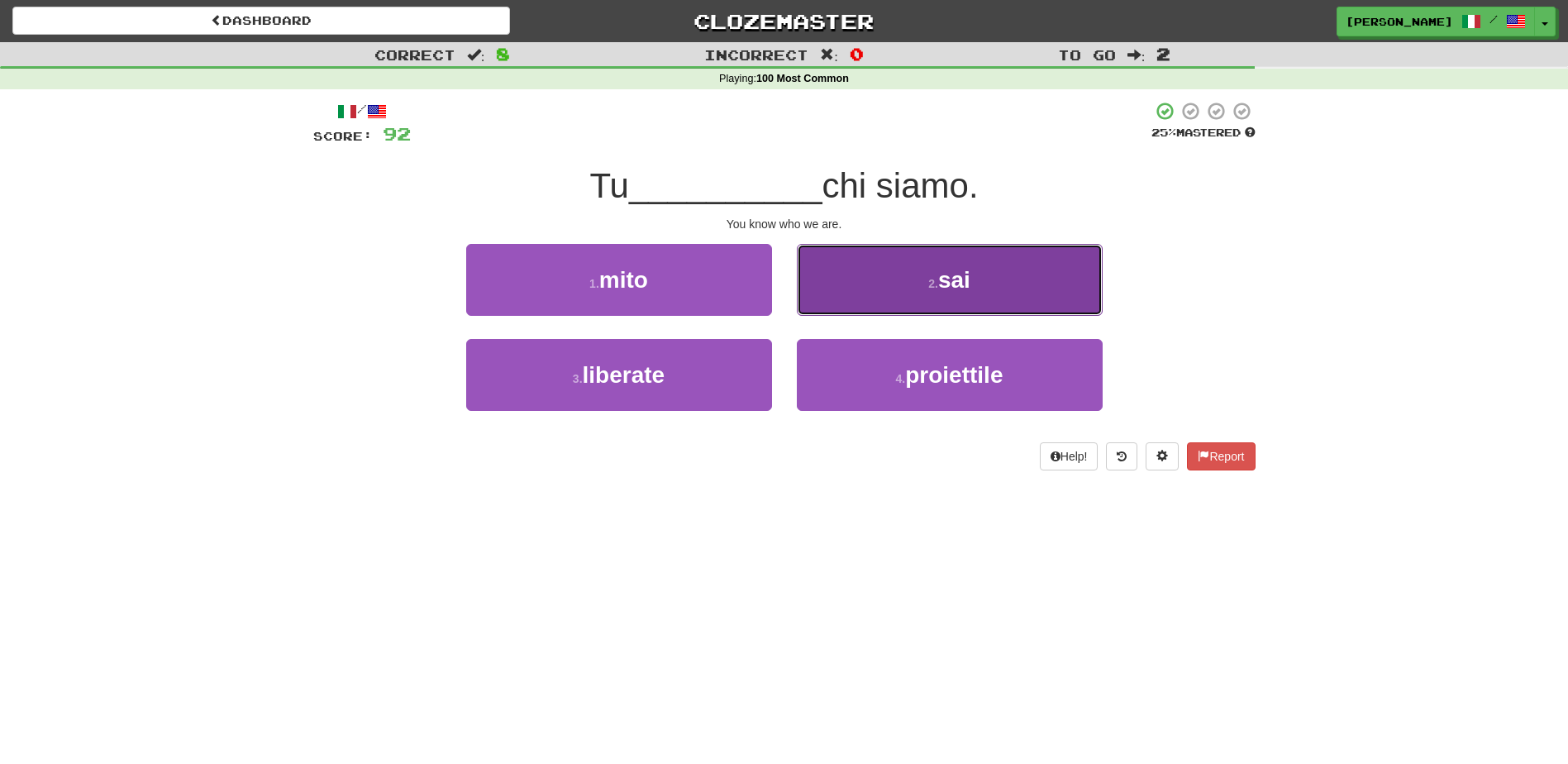
click at [840, 306] on button "2 . sai" at bounding box center [950, 279] width 306 height 72
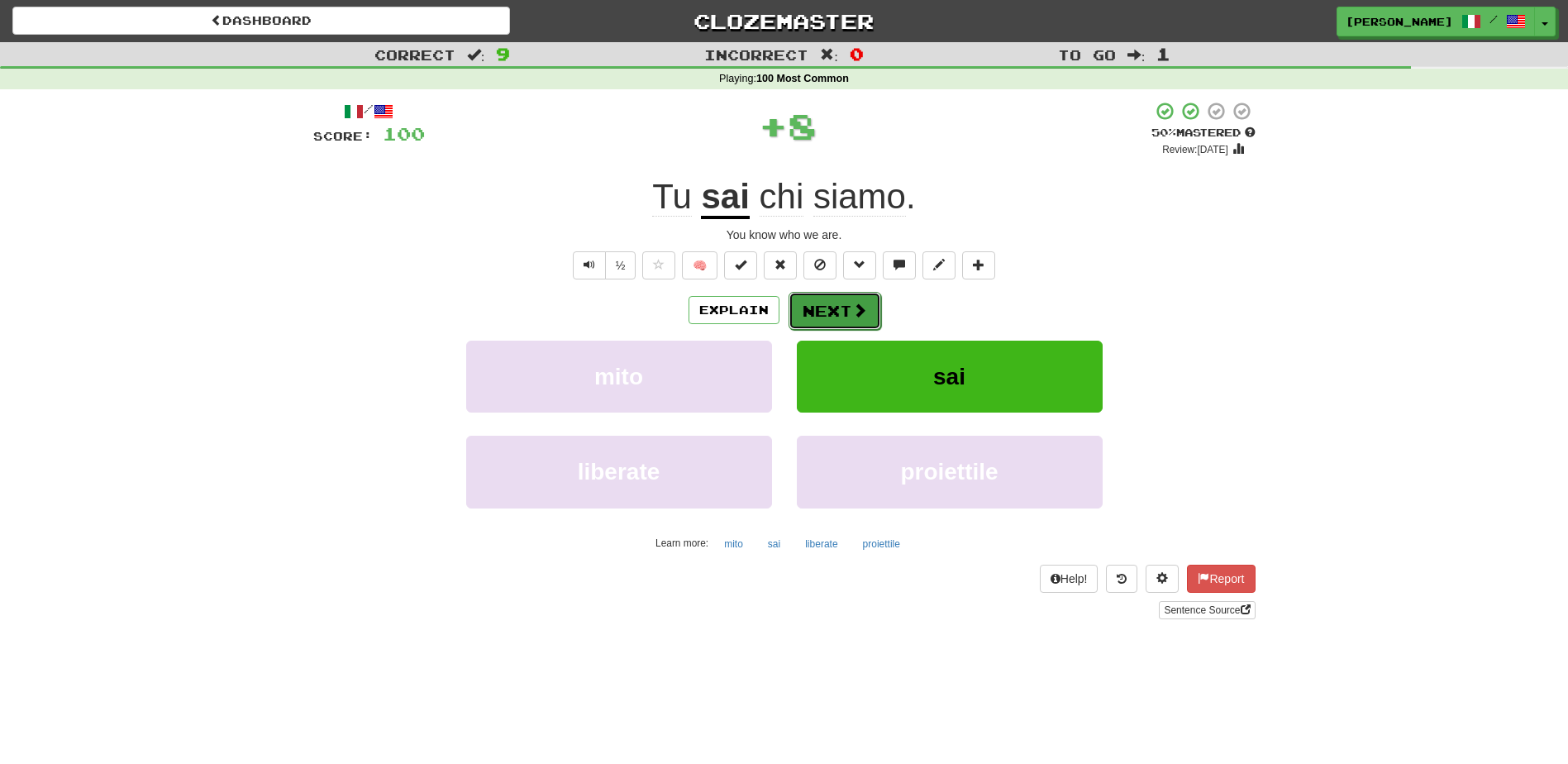
click at [828, 311] on button "Next" at bounding box center [835, 310] width 93 height 38
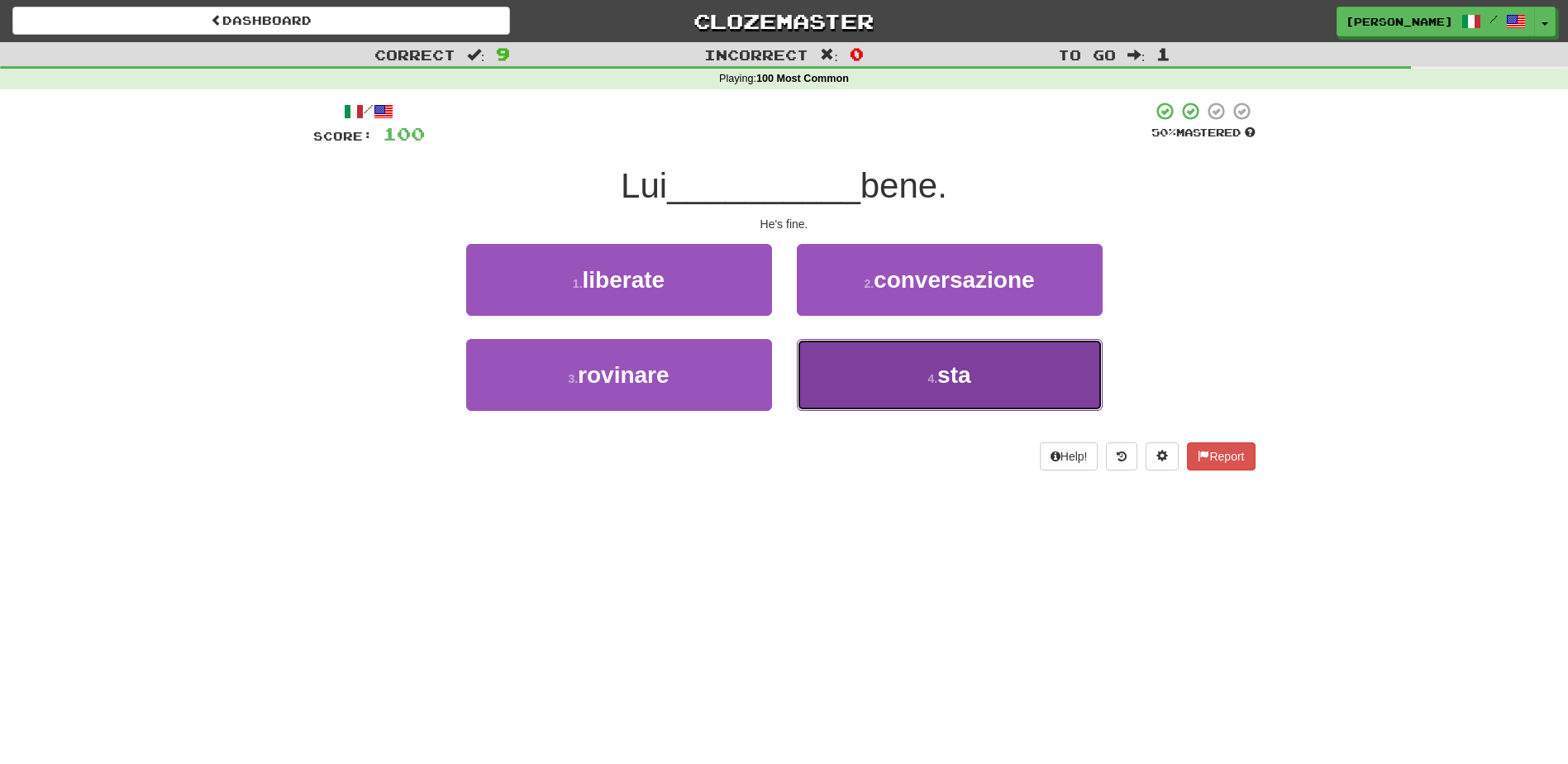
click at [846, 381] on button "4 . sta" at bounding box center [950, 375] width 306 height 72
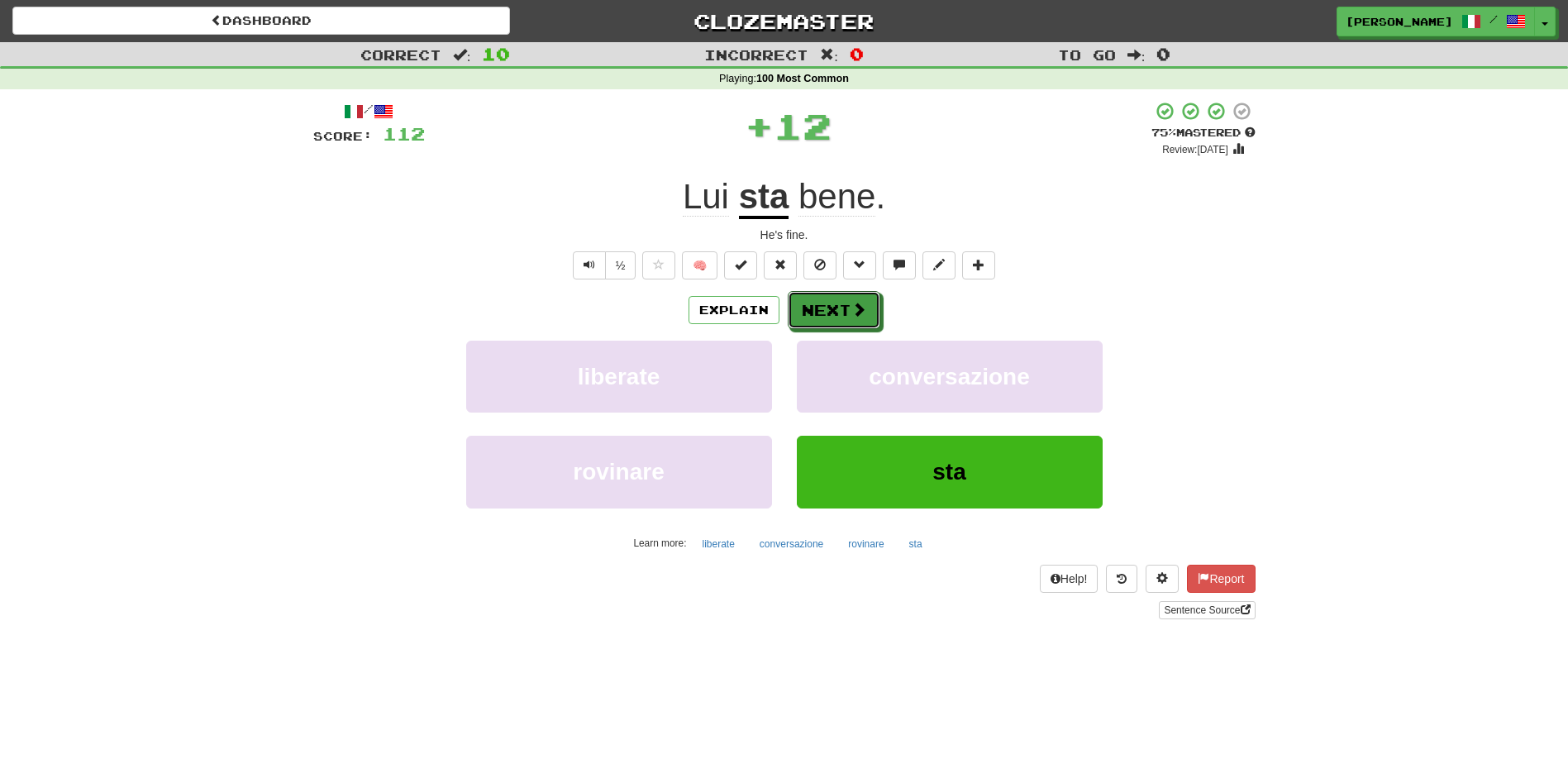
click at [818, 308] on button "Next" at bounding box center [834, 309] width 93 height 38
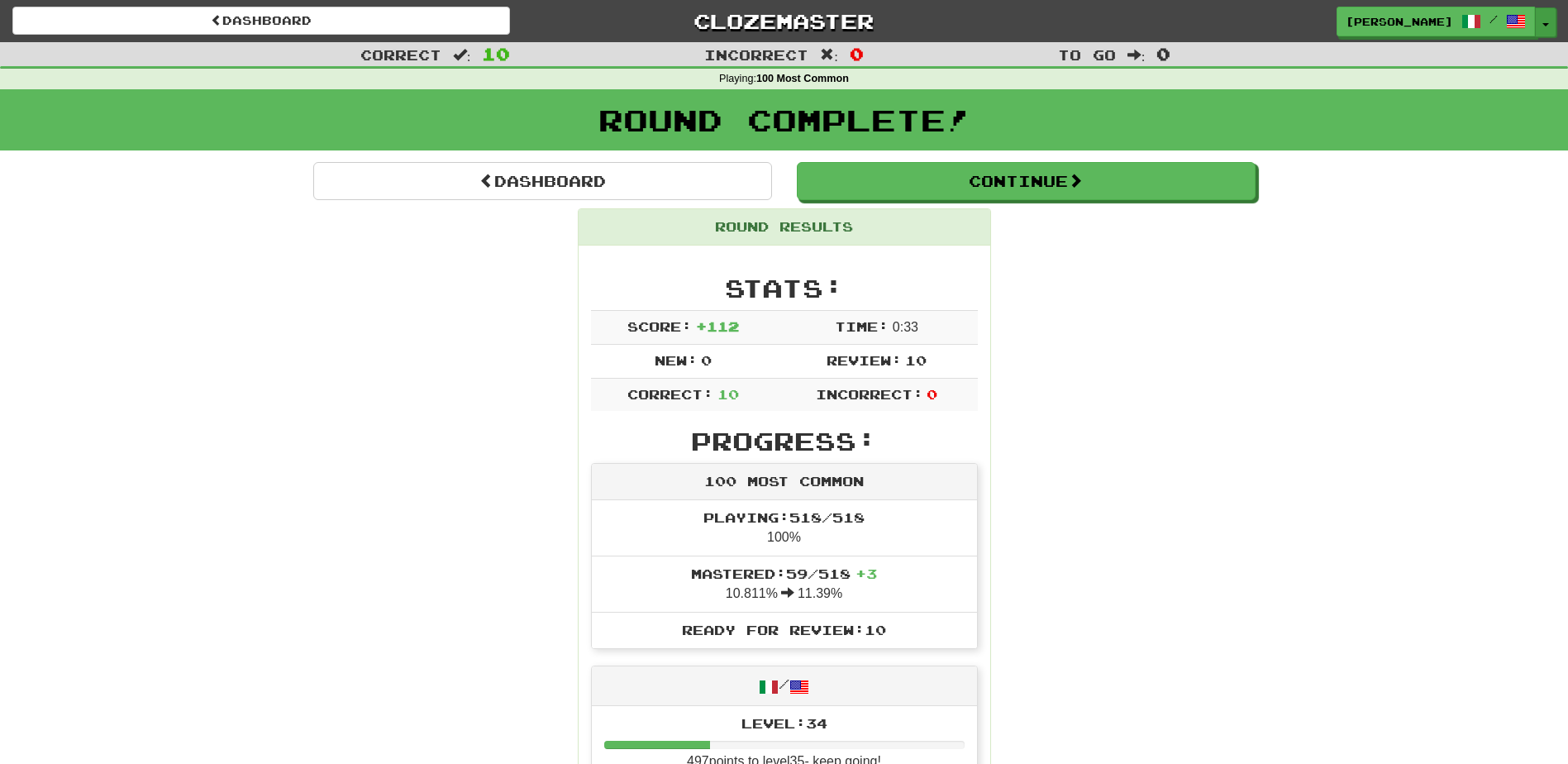
click at [1544, 20] on button "Toggle Dropdown" at bounding box center [1545, 22] width 21 height 29
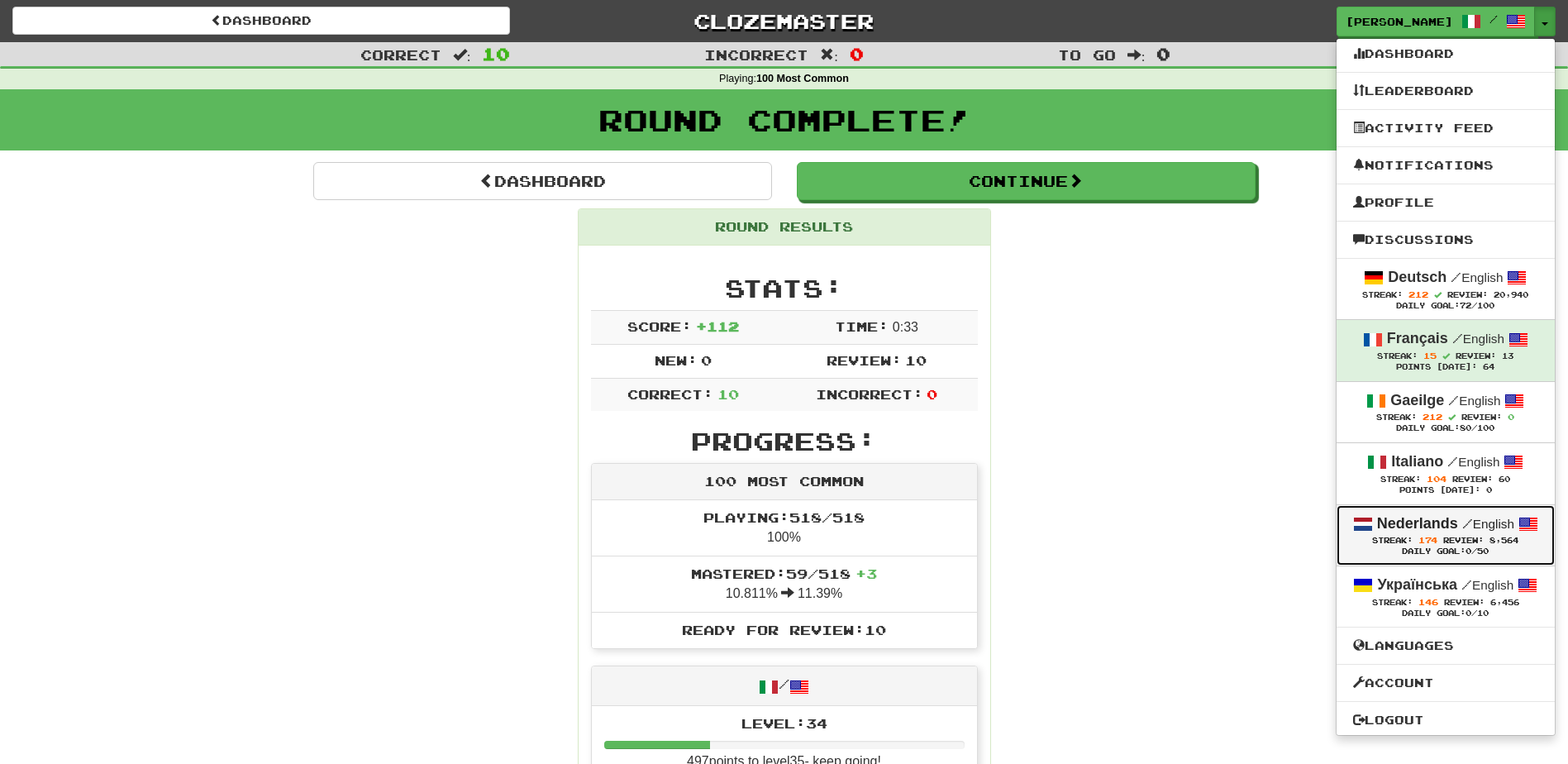
click at [1417, 523] on strong "Nederlands" at bounding box center [1417, 523] width 81 height 17
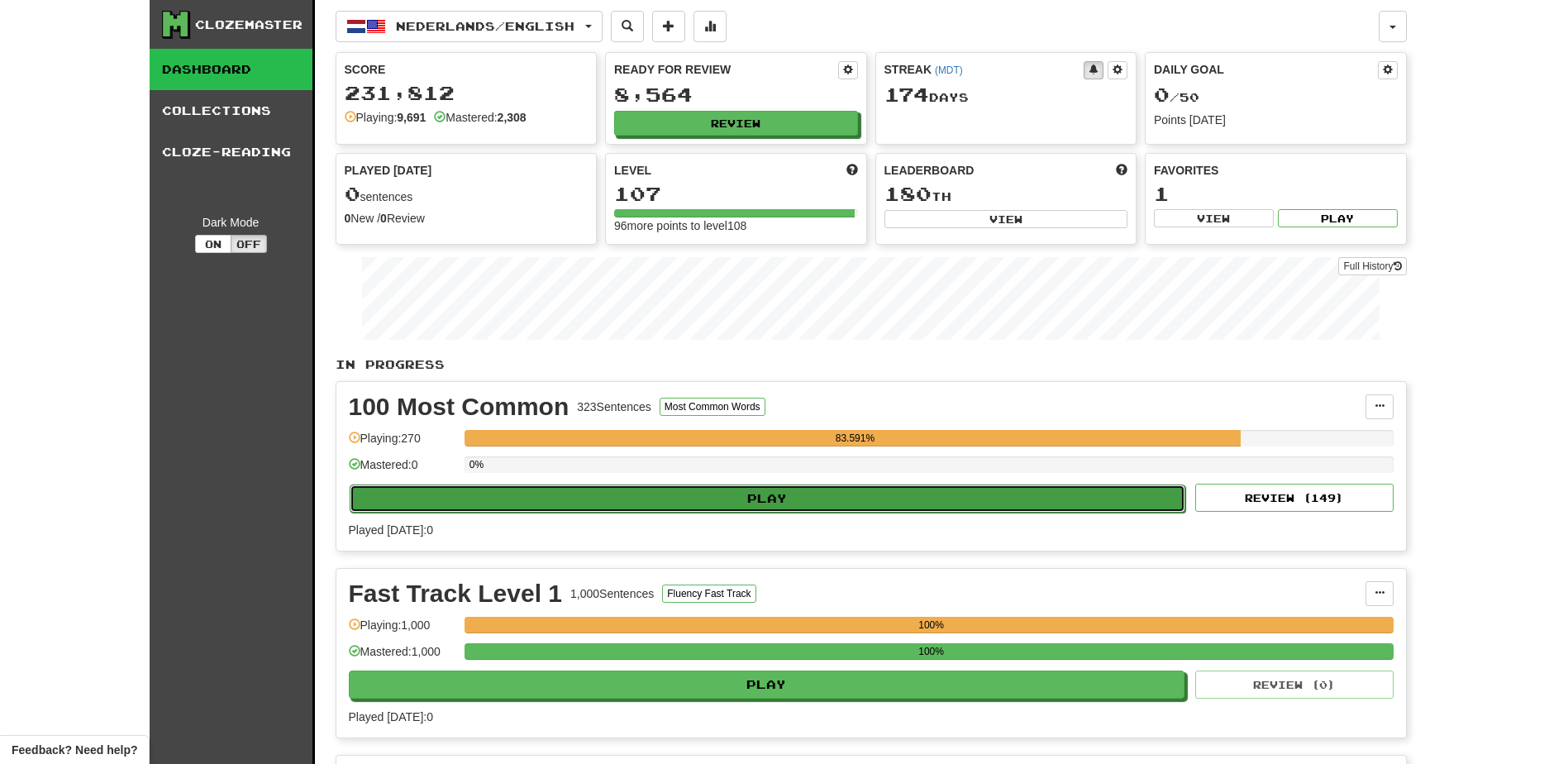
click at [774, 493] on button "Play" at bounding box center [768, 498] width 837 height 28
select select "**"
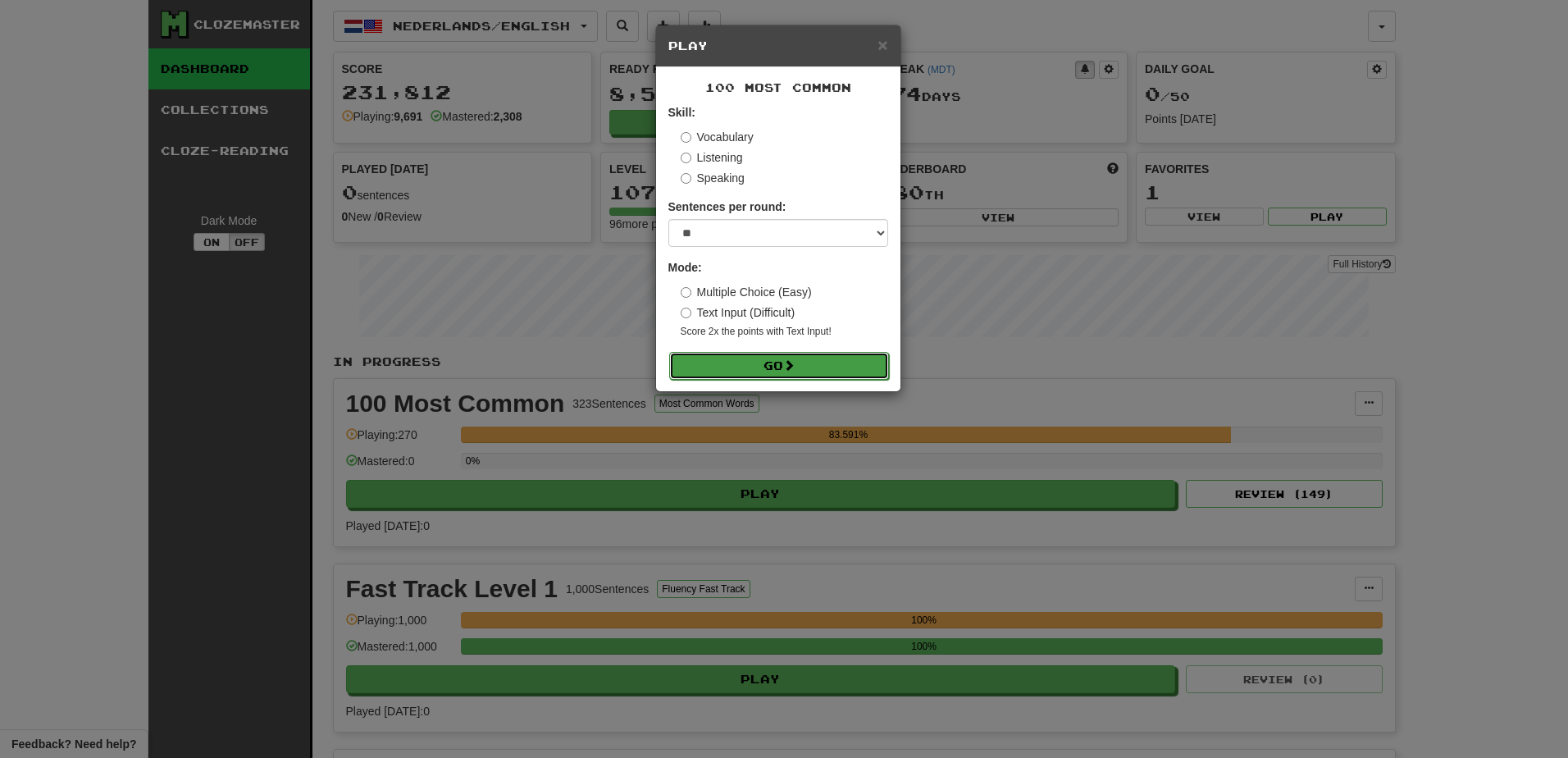
click at [804, 367] on button "Go" at bounding box center [778, 365] width 220 height 28
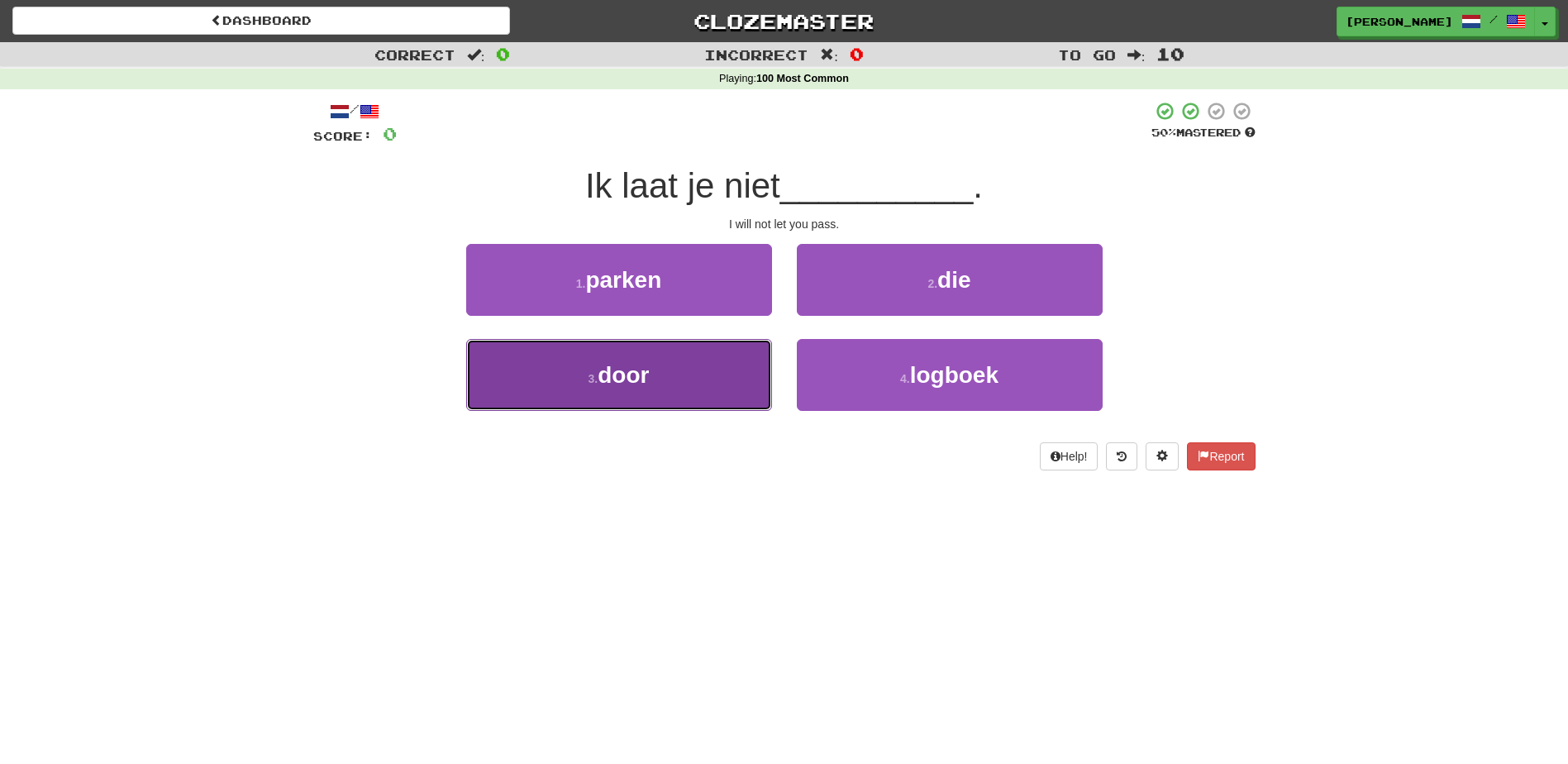
click at [756, 382] on button "3 . door" at bounding box center [619, 375] width 306 height 72
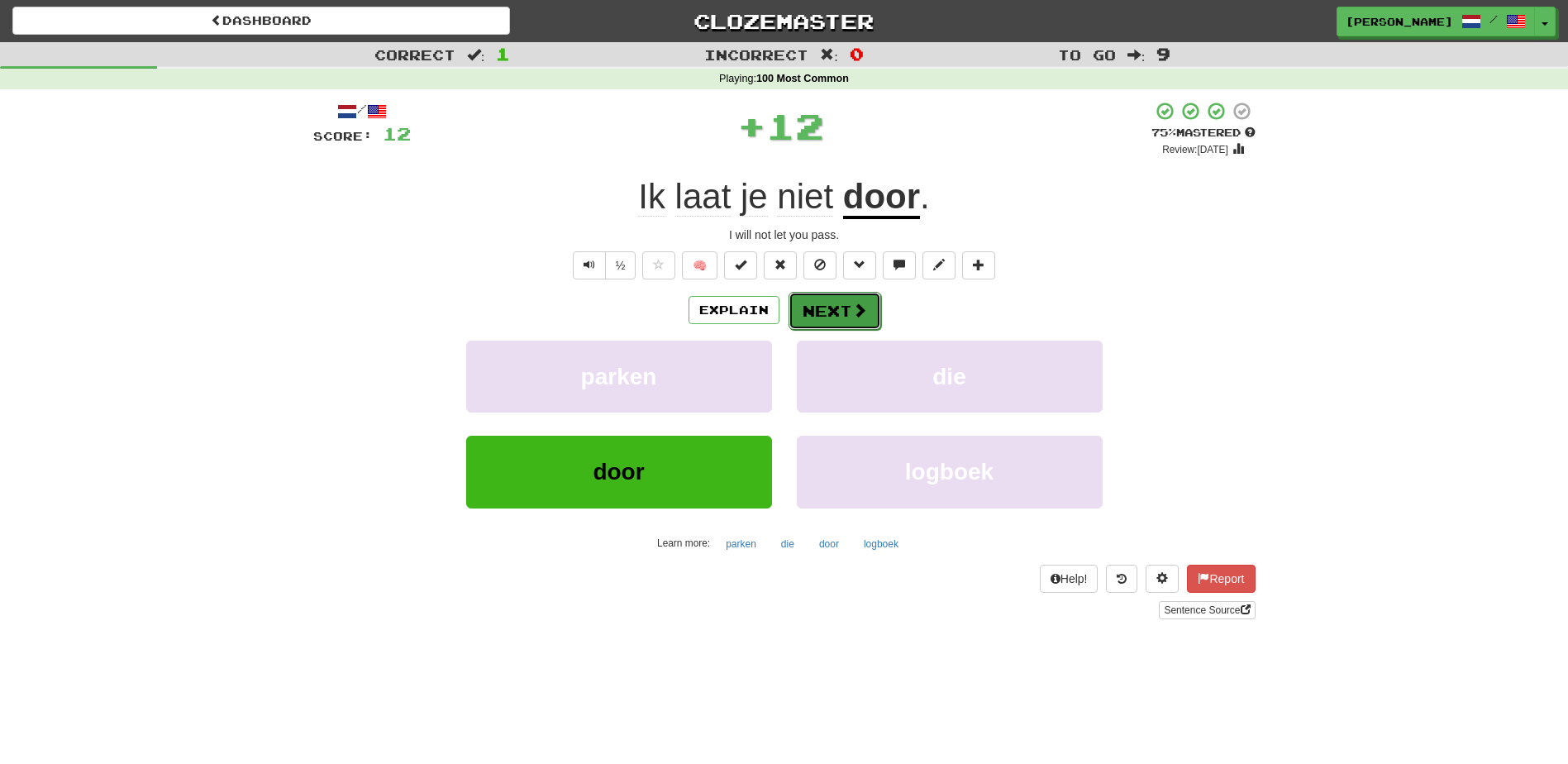
click at [847, 314] on button "Next" at bounding box center [835, 310] width 93 height 38
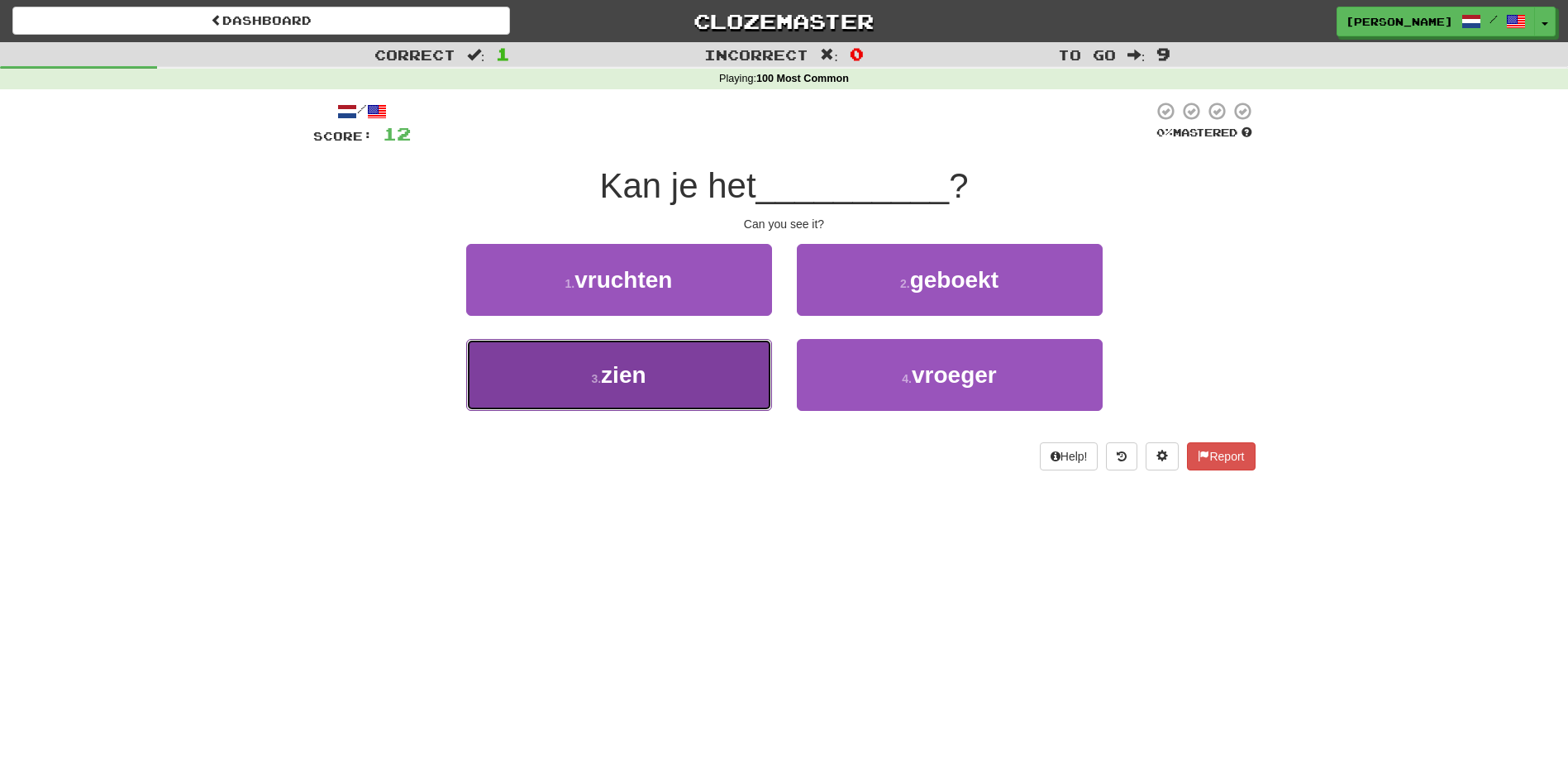
drag, startPoint x: 714, startPoint y: 385, endPoint x: 722, endPoint y: 376, distance: 12.0
click at [715, 383] on button "3 . zien" at bounding box center [619, 375] width 306 height 72
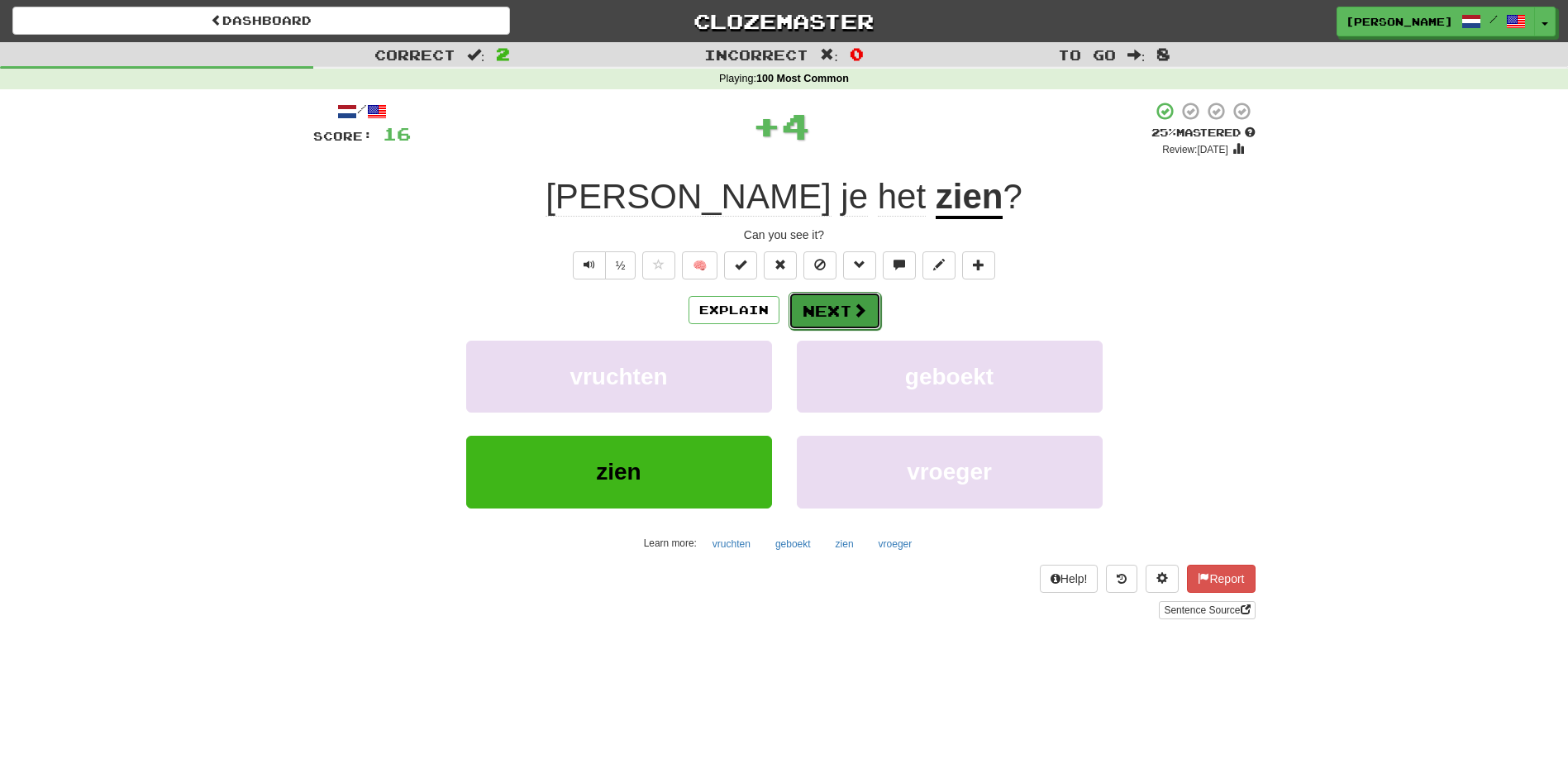
click at [819, 304] on button "Next" at bounding box center [835, 310] width 93 height 38
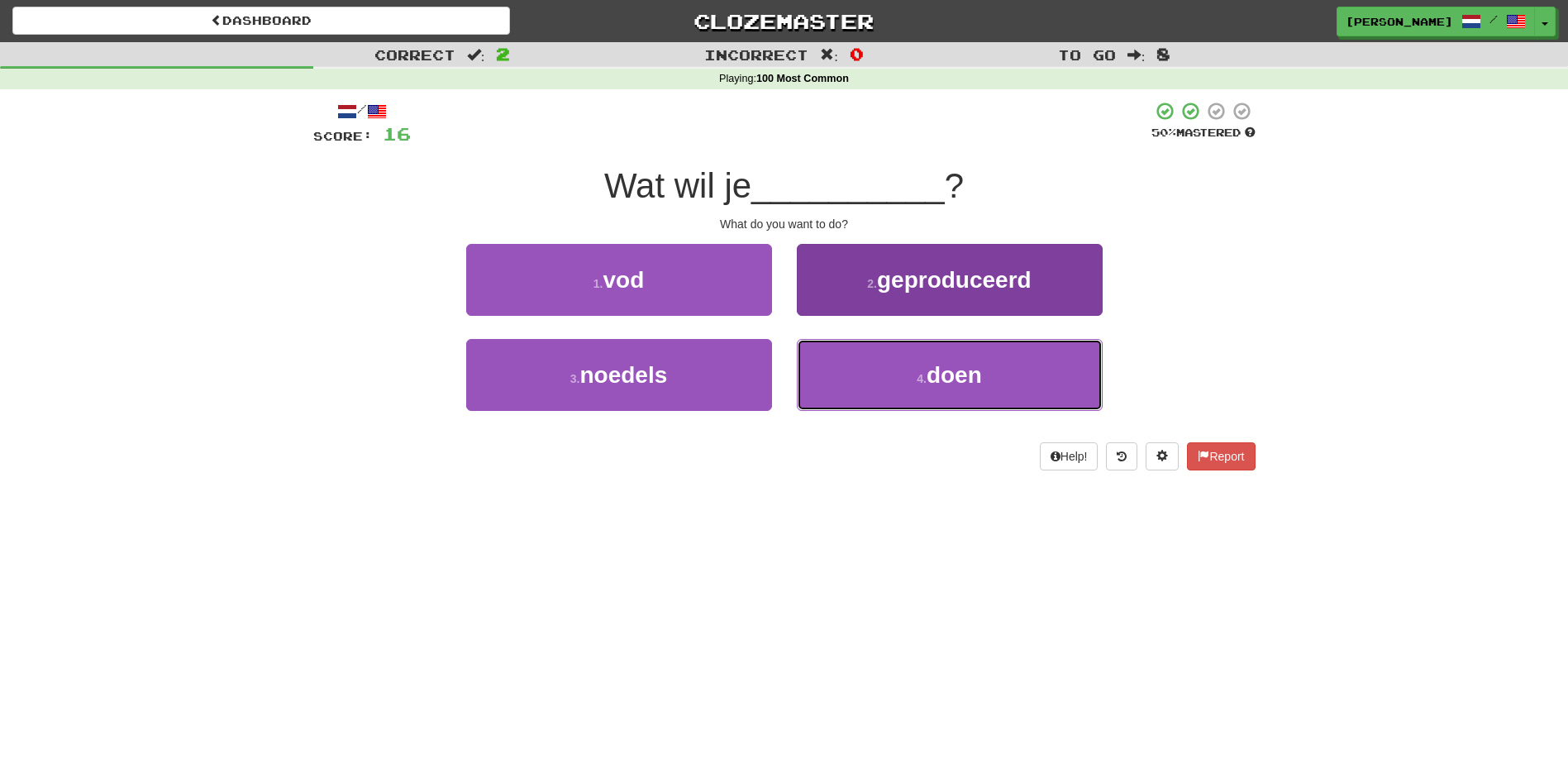
click at [874, 376] on button "4 . doen" at bounding box center [950, 375] width 306 height 72
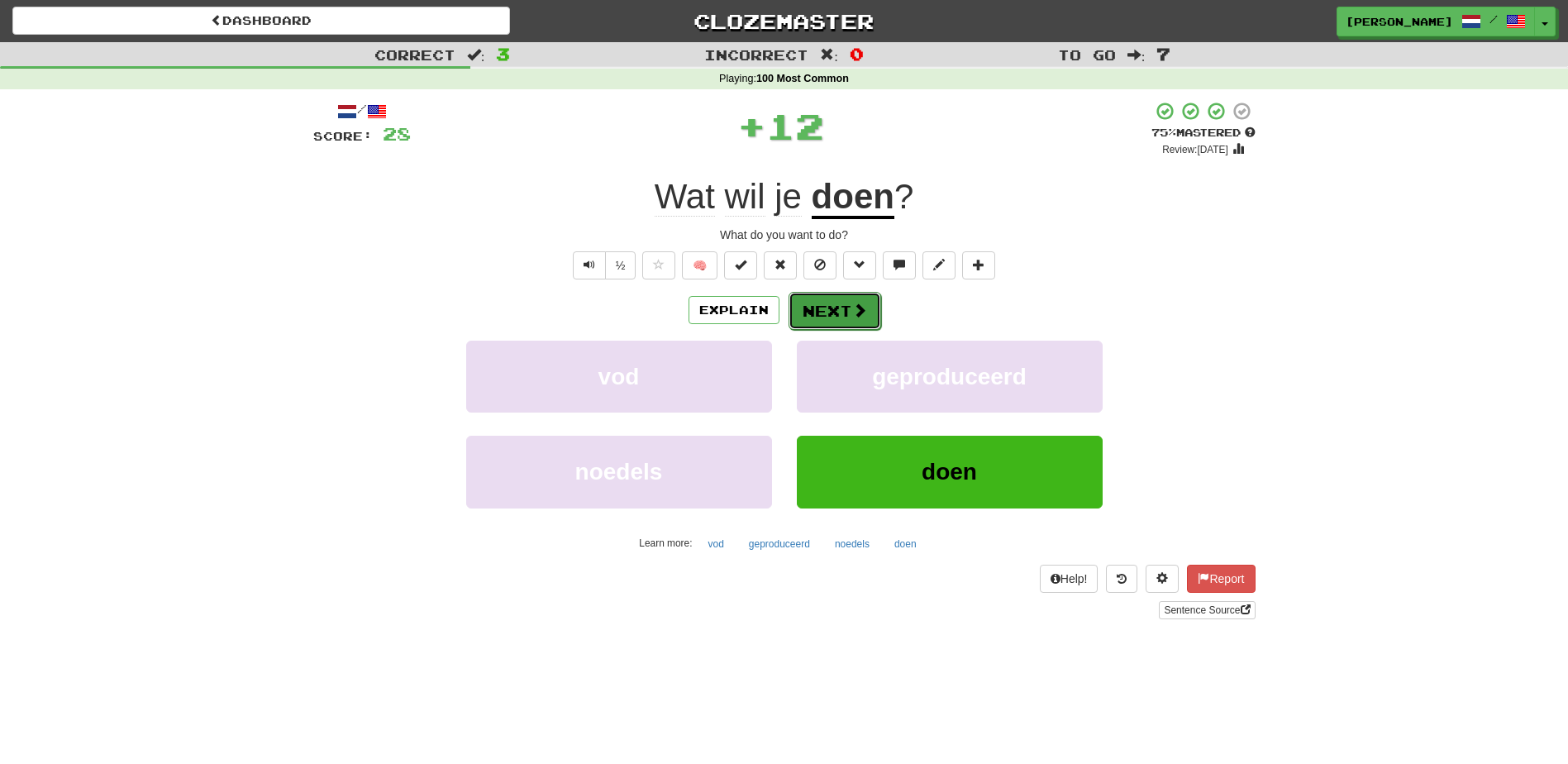
click at [836, 308] on button "Next" at bounding box center [835, 310] width 93 height 38
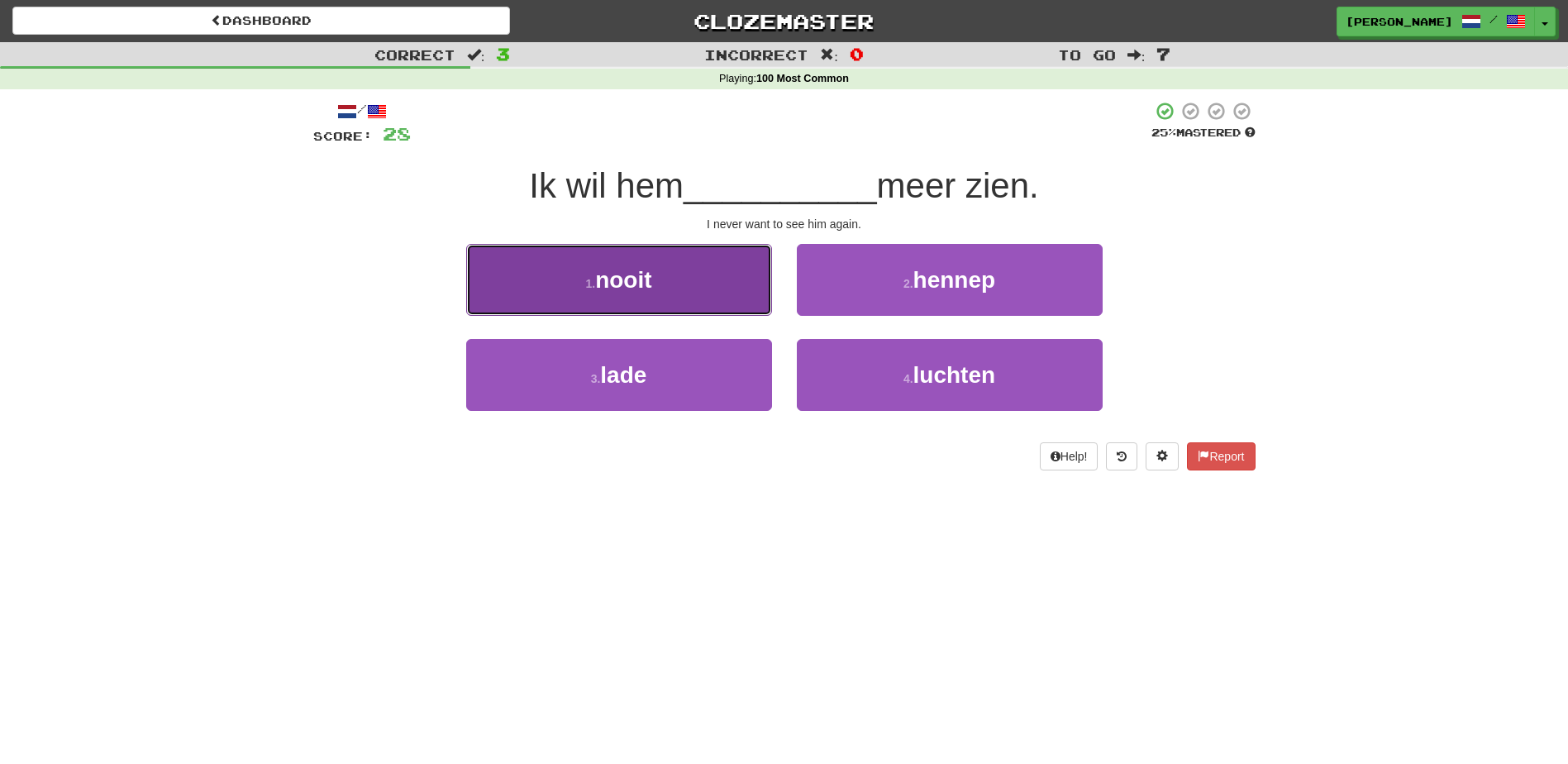
click at [754, 302] on button "1 . nooit" at bounding box center [619, 279] width 306 height 72
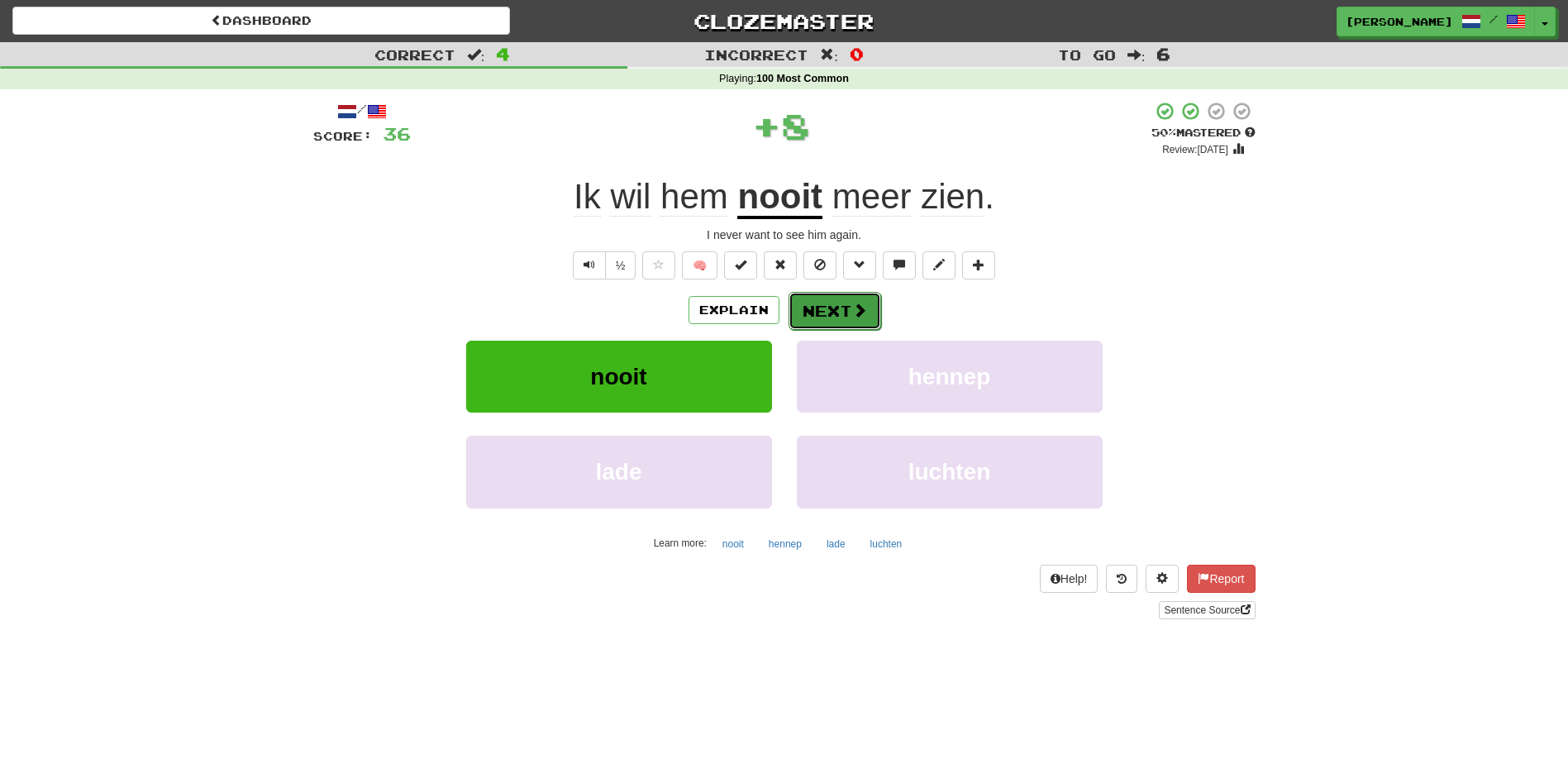
click at [815, 304] on button "Next" at bounding box center [835, 310] width 93 height 38
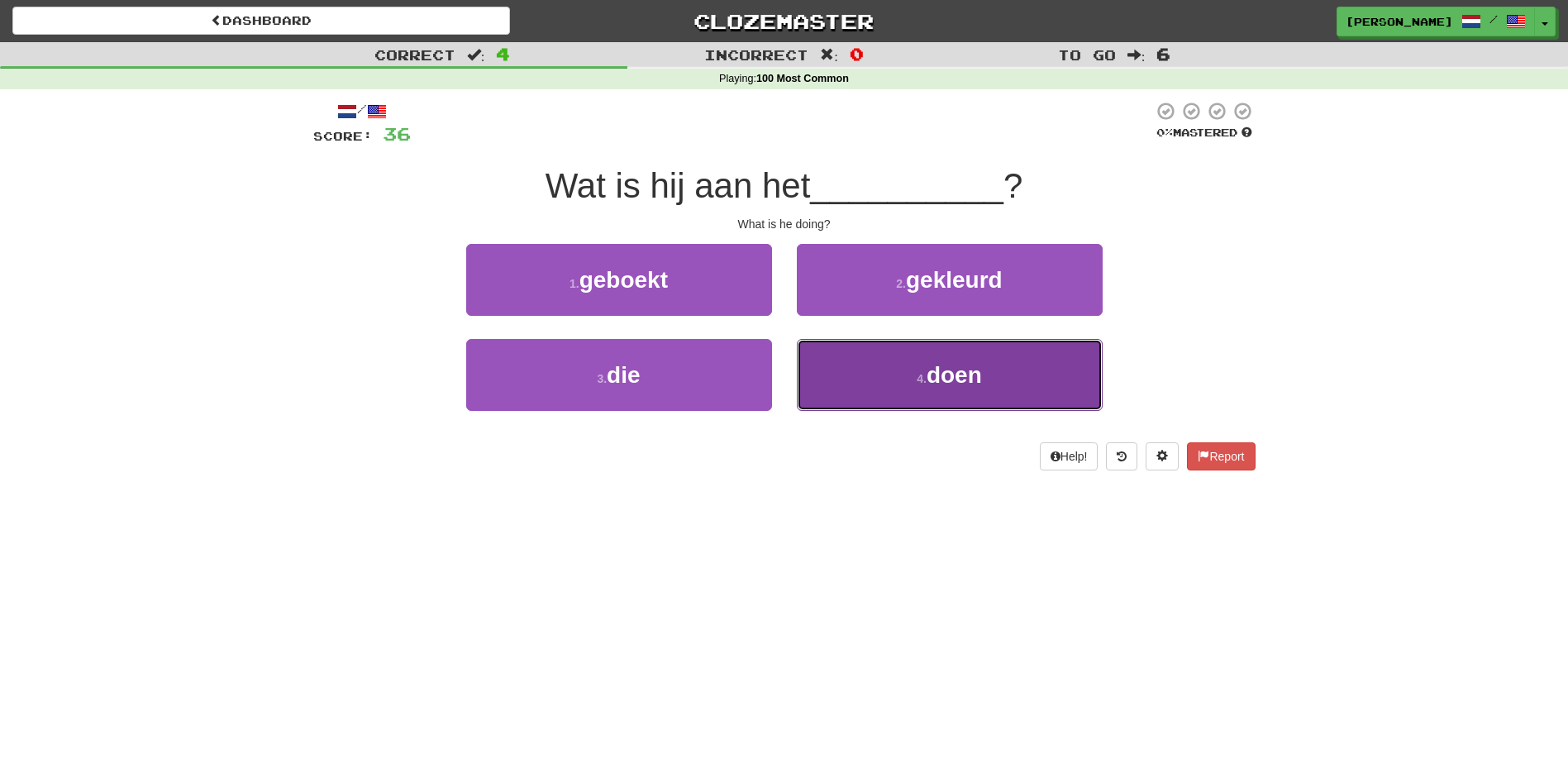
click at [887, 391] on button "4 . doen" at bounding box center [950, 375] width 306 height 72
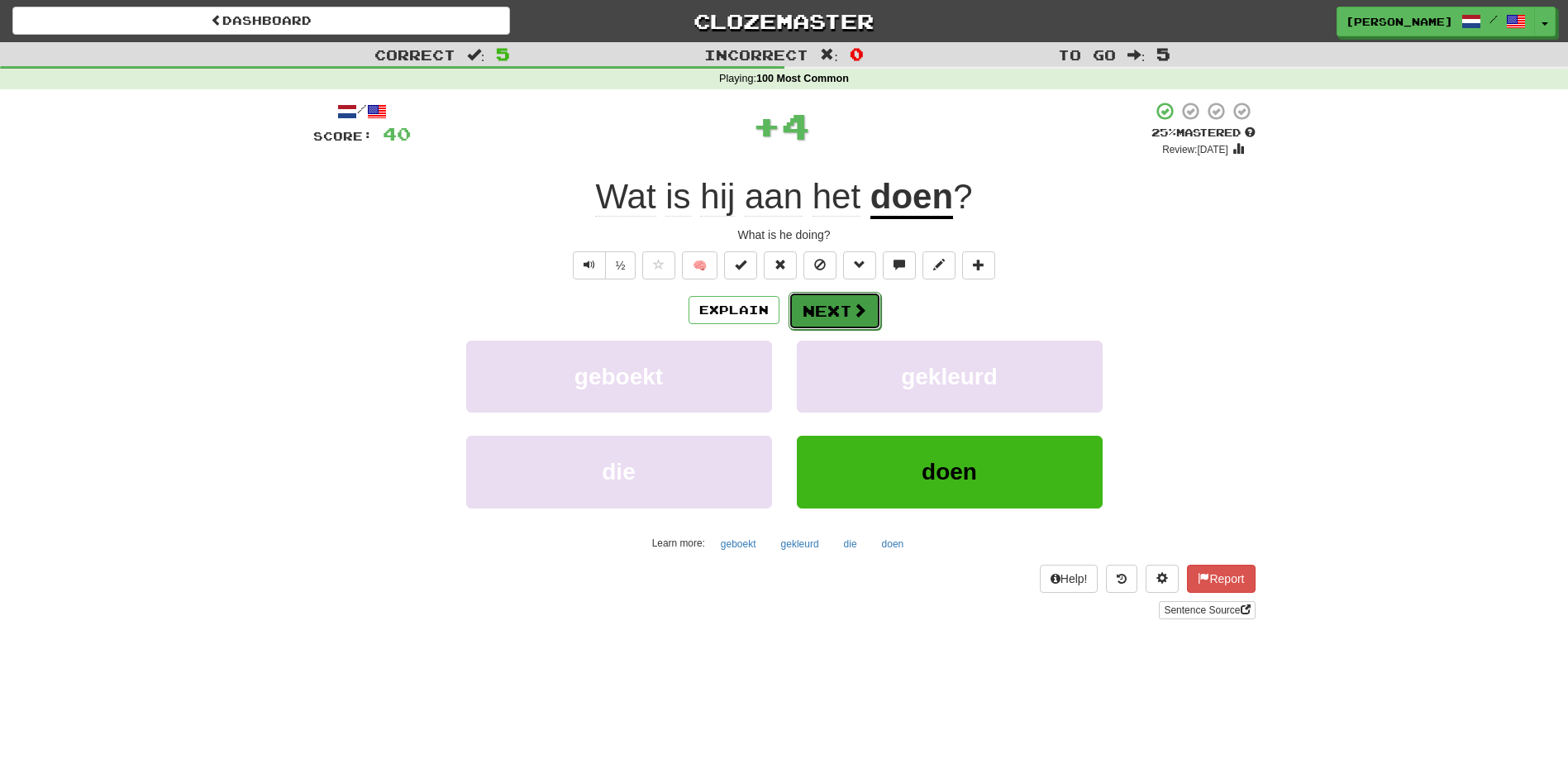
click at [834, 309] on button "Next" at bounding box center [835, 310] width 93 height 38
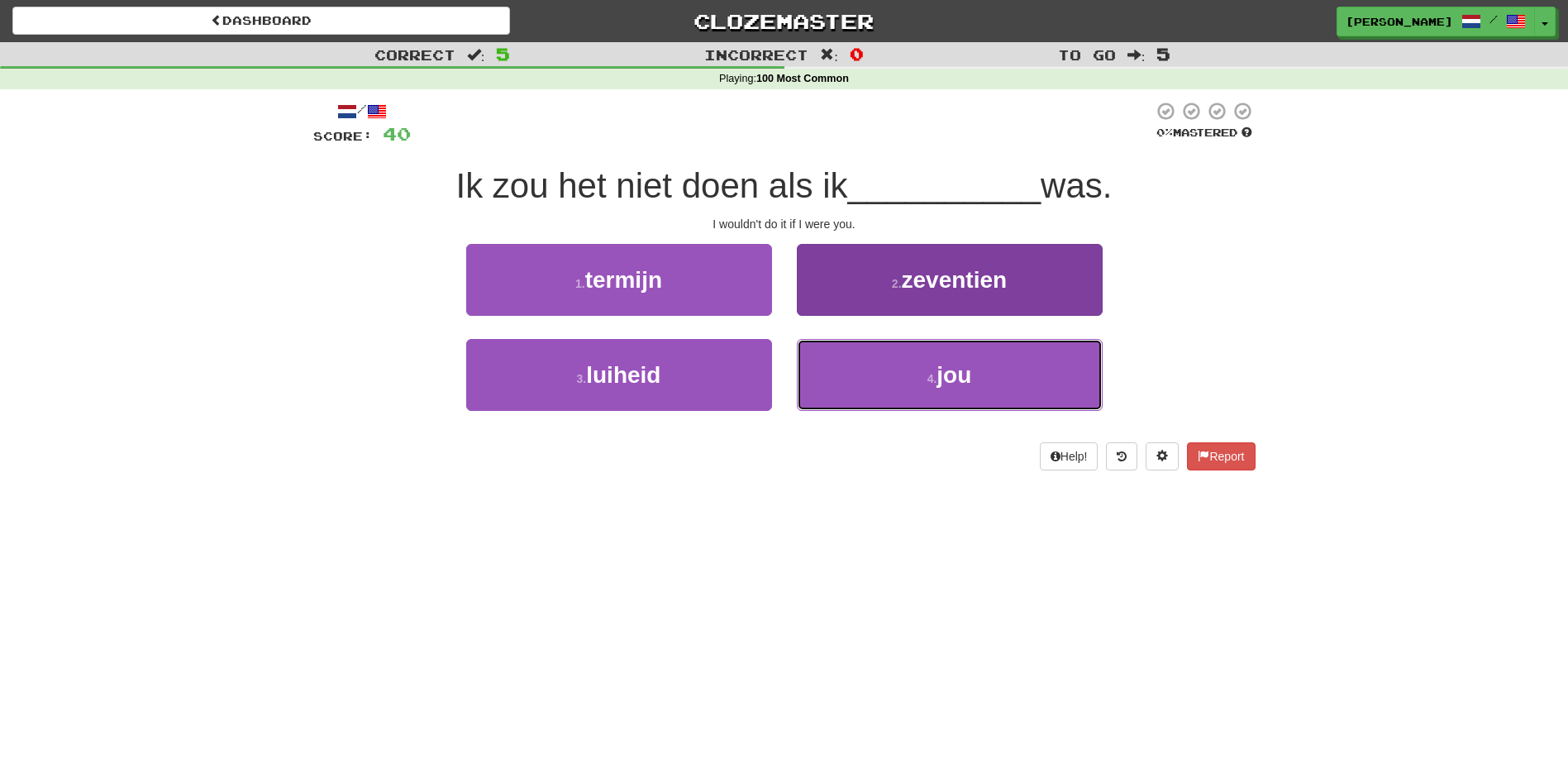
click at [909, 377] on button "4 . jou" at bounding box center [950, 375] width 306 height 72
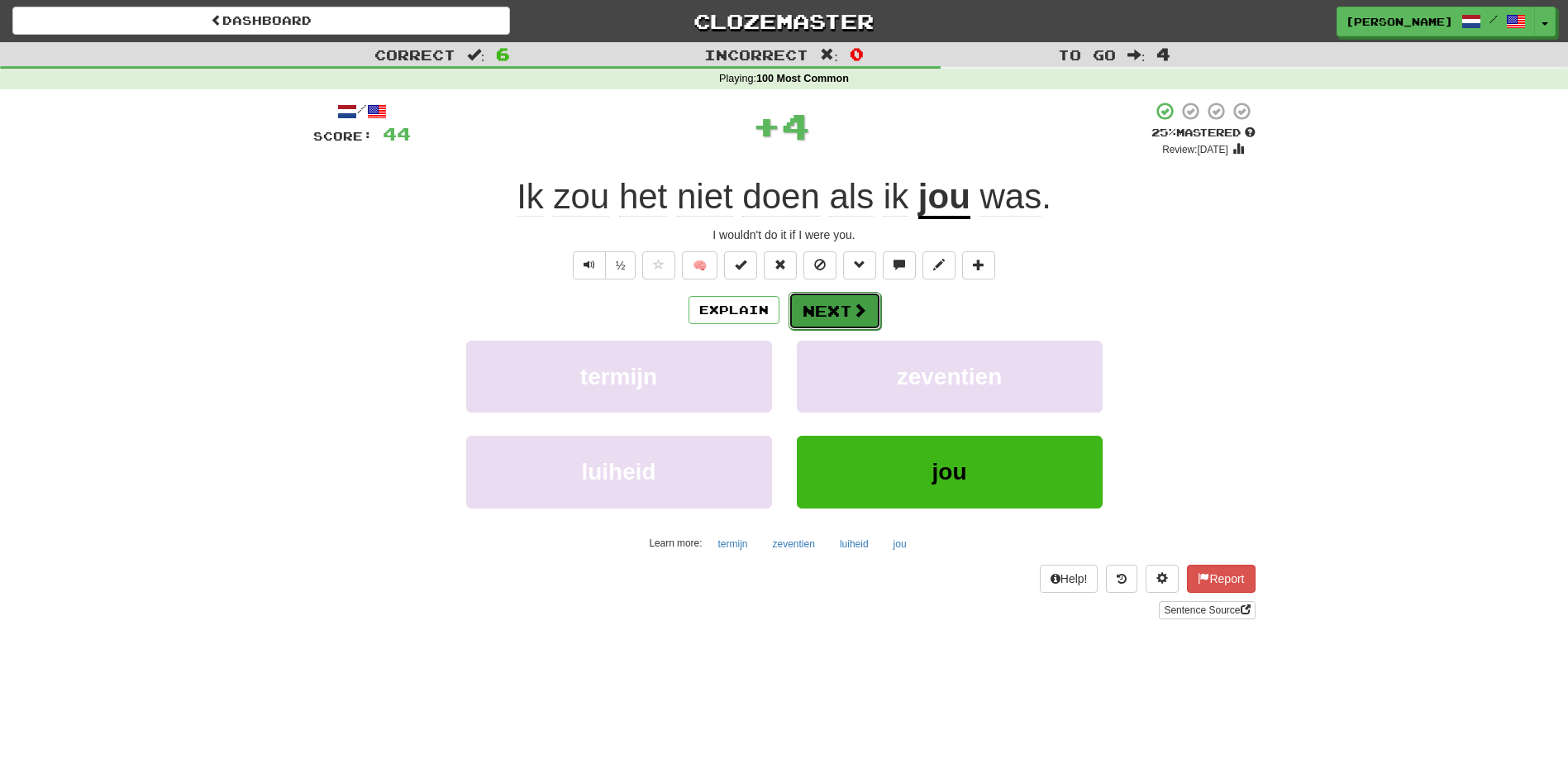
click at [815, 306] on button "Next" at bounding box center [835, 310] width 93 height 38
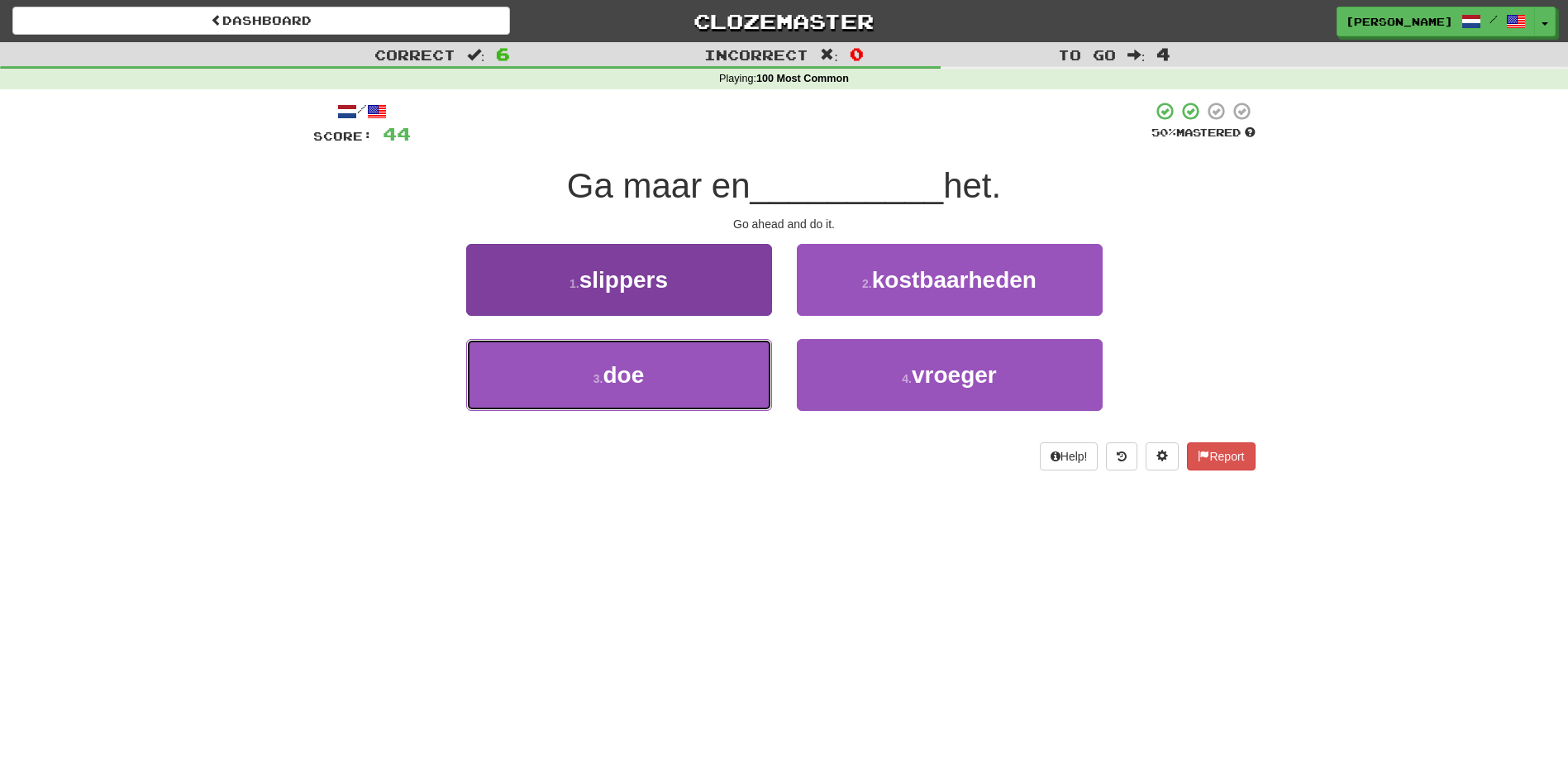
drag, startPoint x: 754, startPoint y: 396, endPoint x: 761, endPoint y: 383, distance: 14.8
click at [761, 386] on button "3 . doe" at bounding box center [619, 375] width 306 height 72
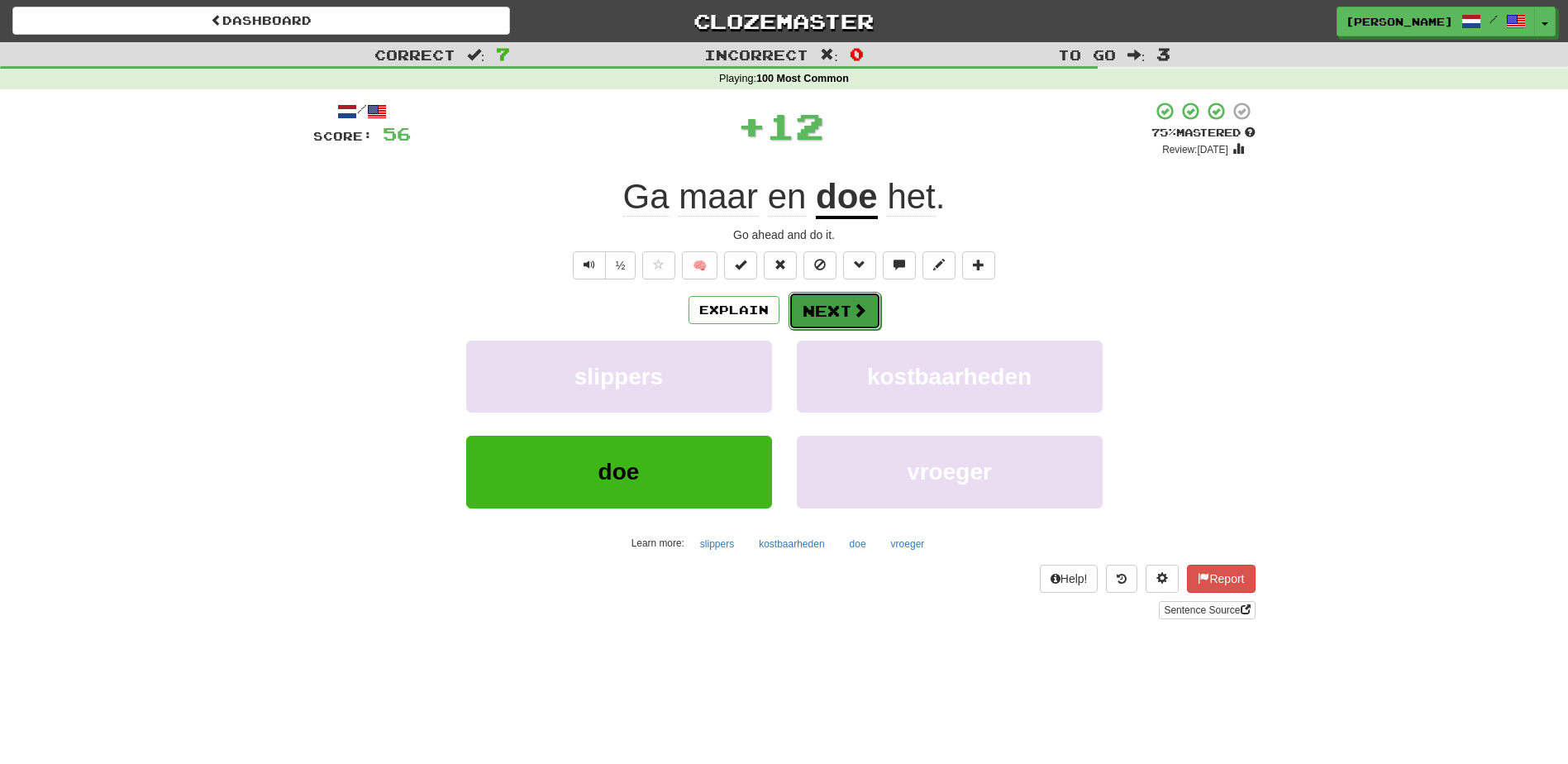
click at [829, 312] on button "Next" at bounding box center [835, 310] width 93 height 38
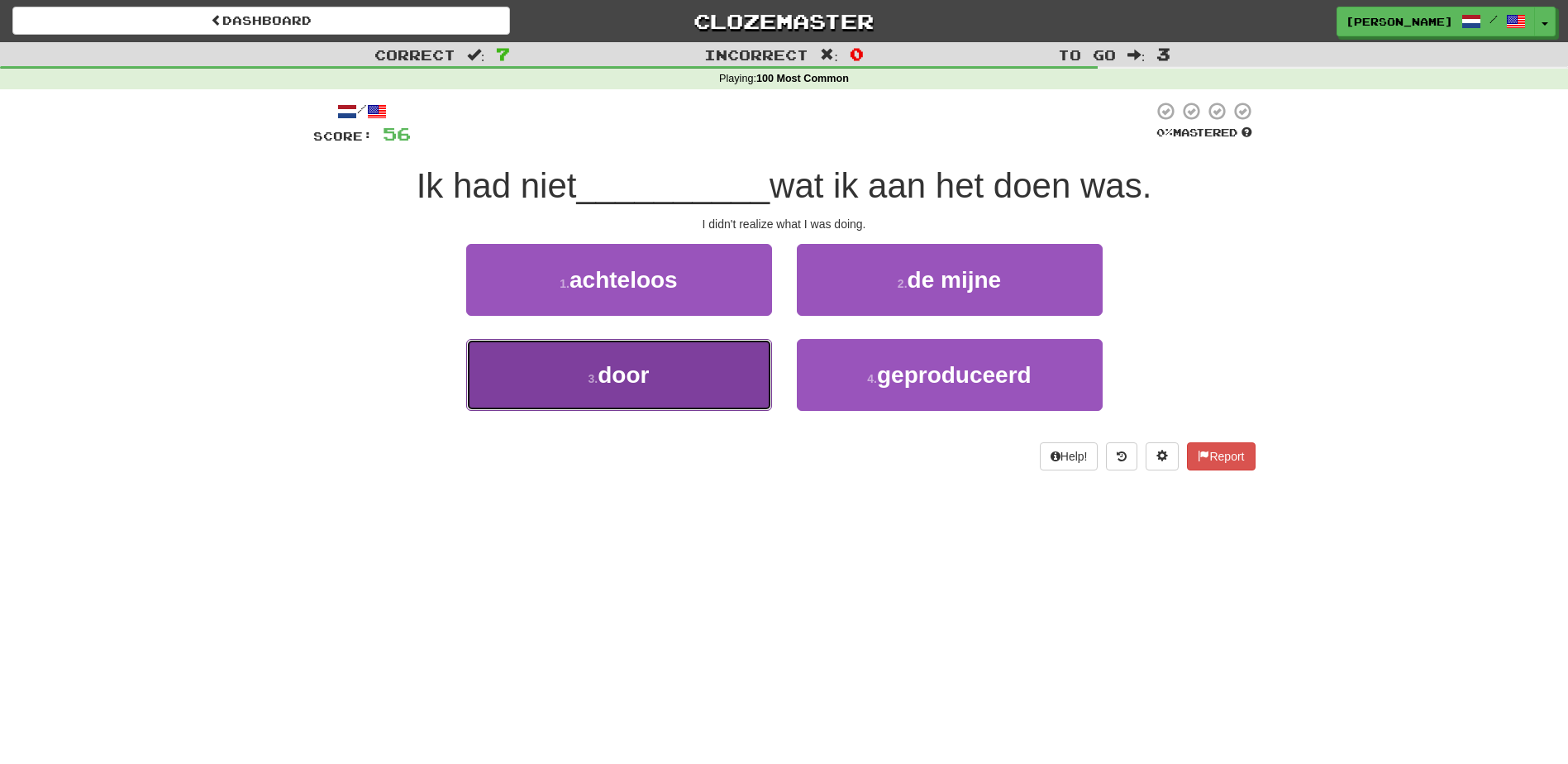
click at [757, 374] on button "3 . door" at bounding box center [619, 375] width 306 height 72
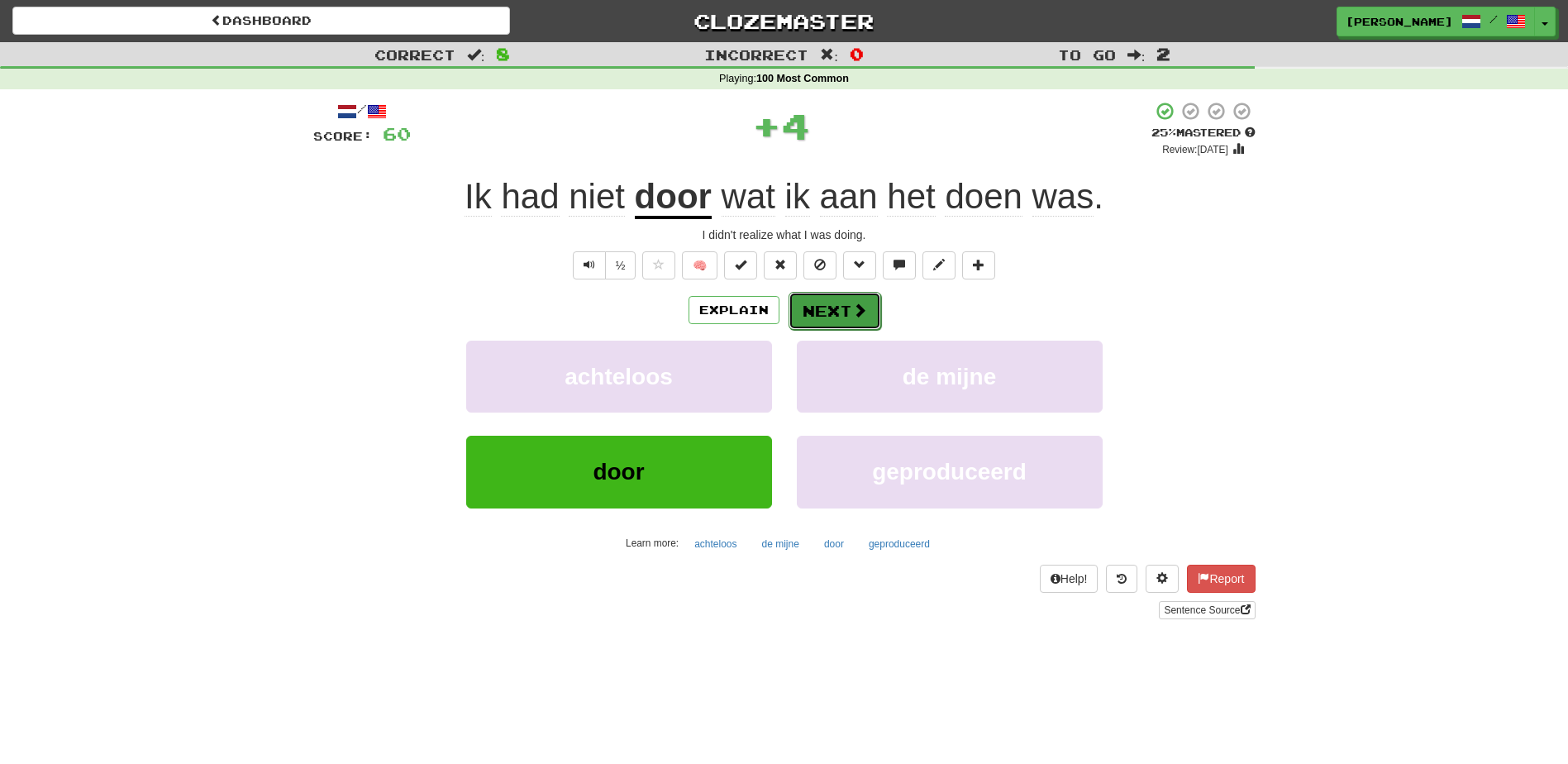
click at [832, 309] on button "Next" at bounding box center [835, 310] width 93 height 38
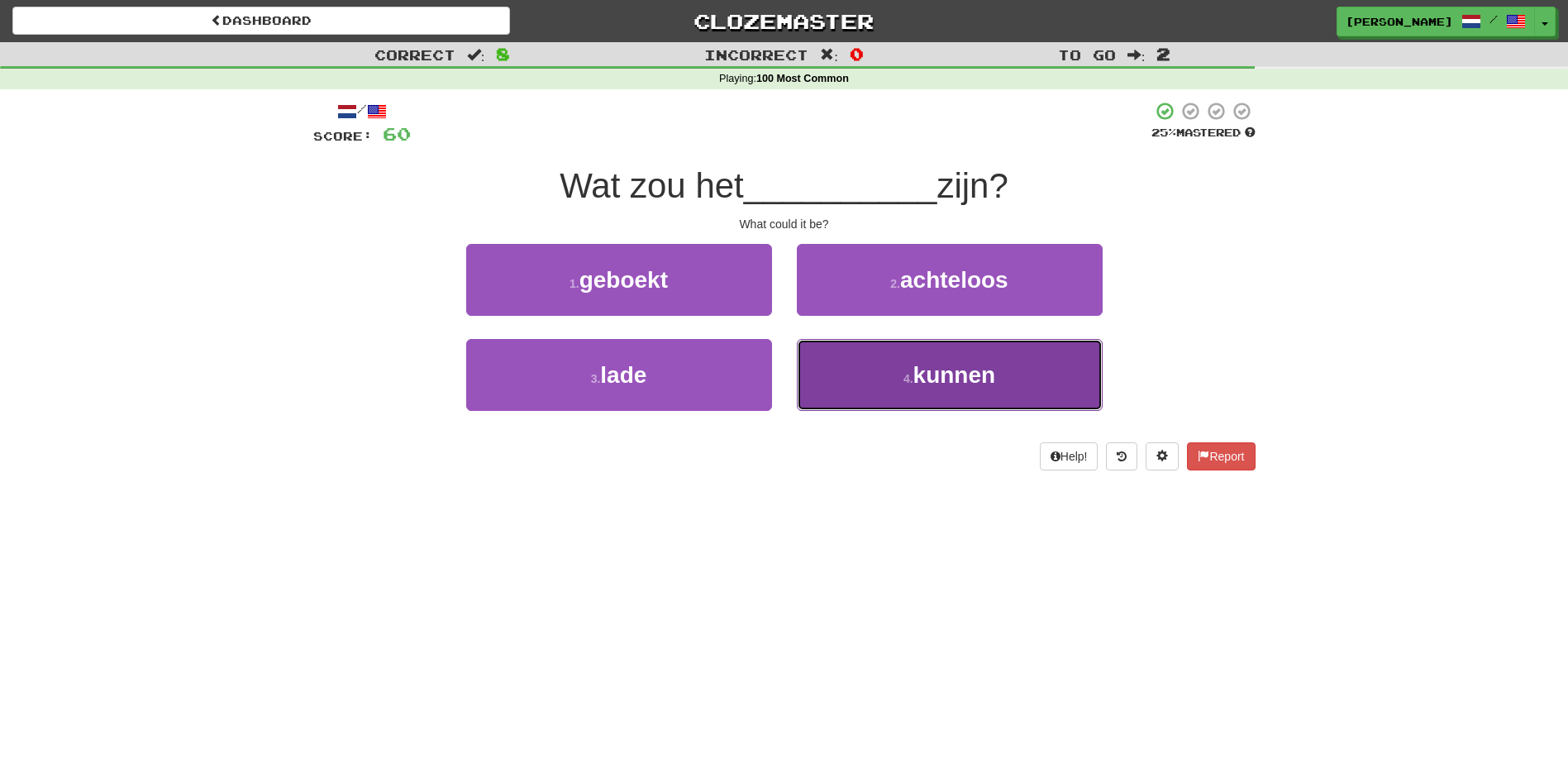
click at [864, 389] on button "4 . kunnen" at bounding box center [950, 375] width 306 height 72
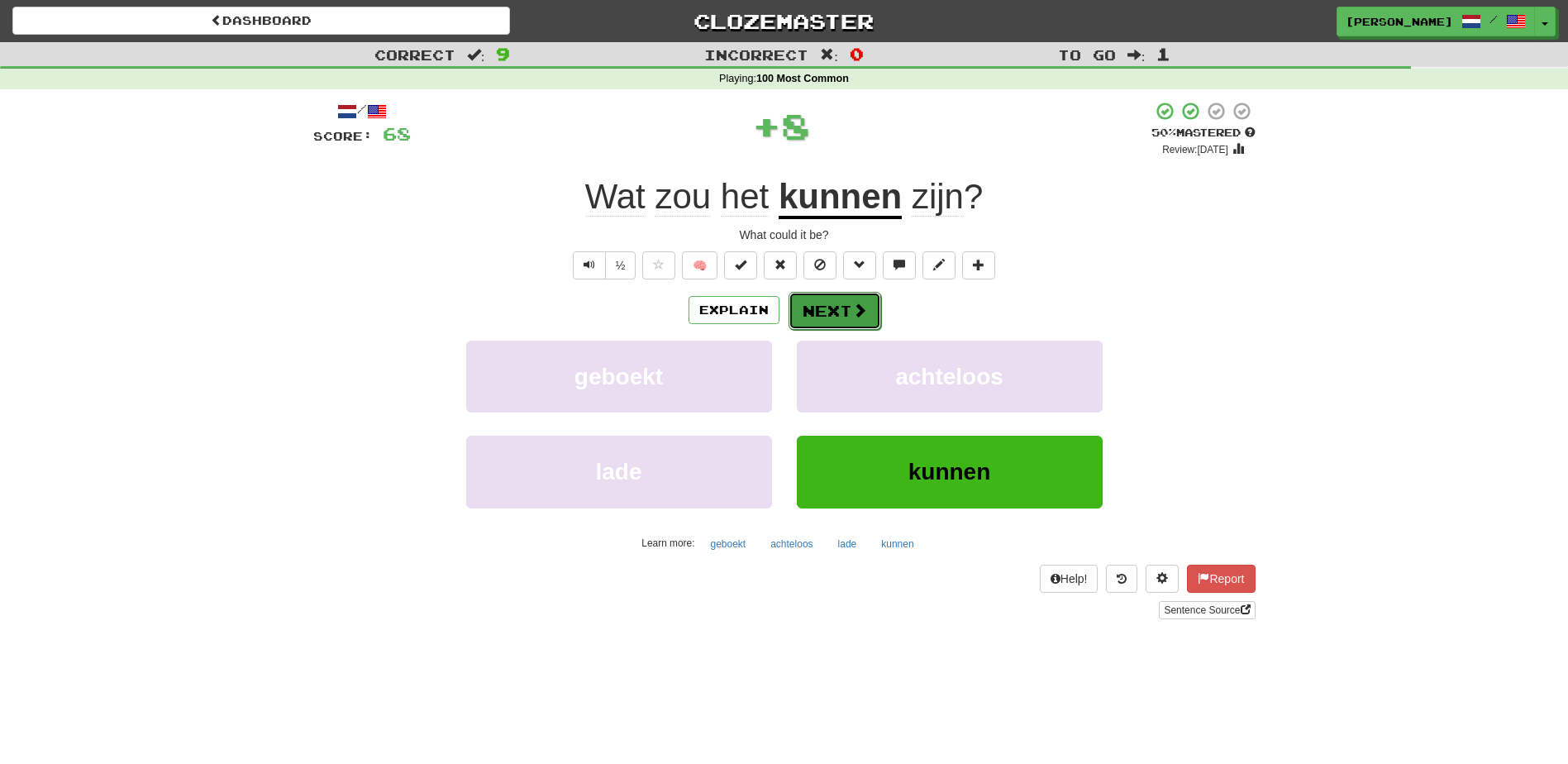
click at [833, 306] on button "Next" at bounding box center [835, 310] width 93 height 38
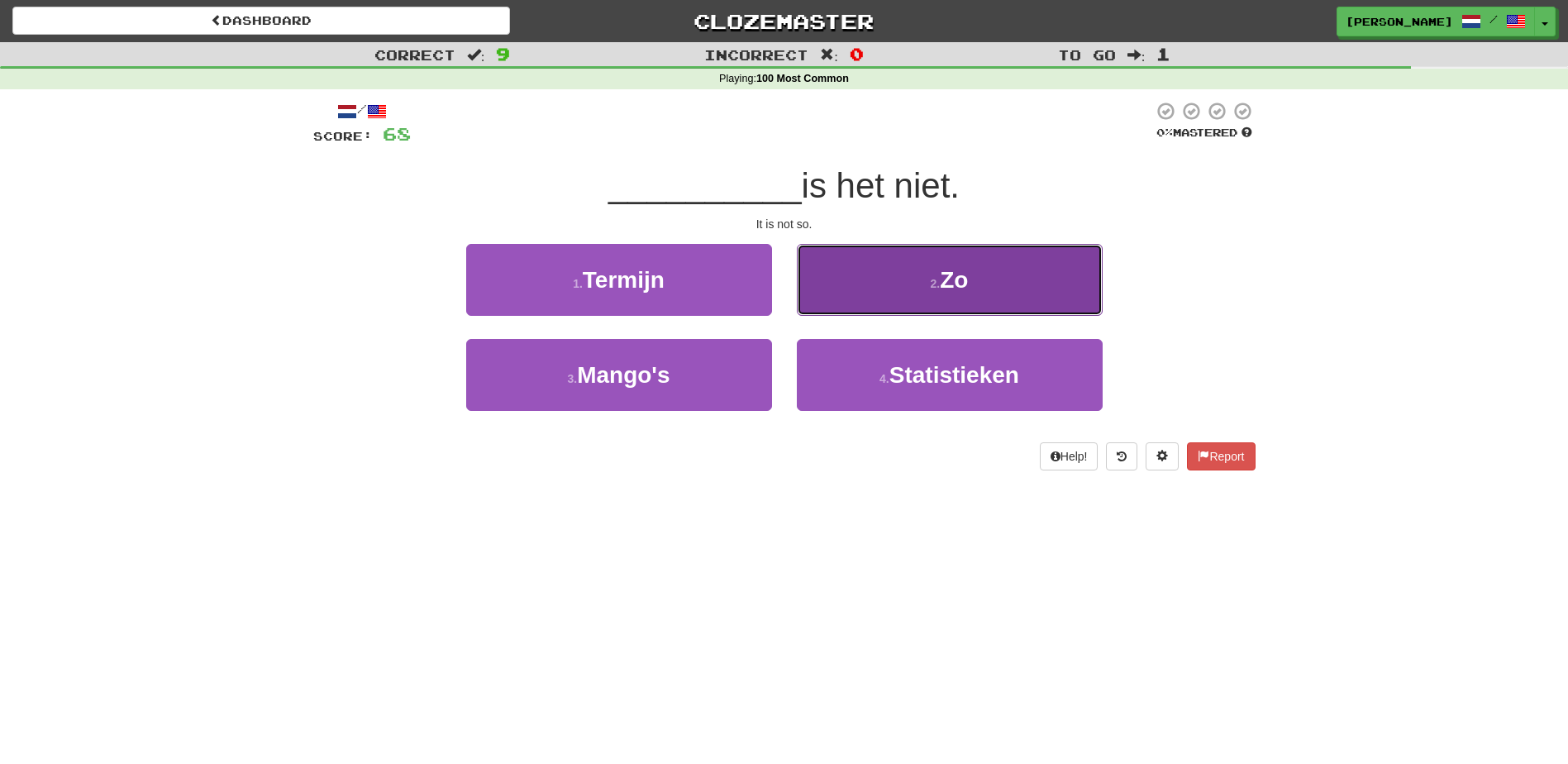
click at [859, 310] on button "2 . Zo" at bounding box center [950, 279] width 306 height 72
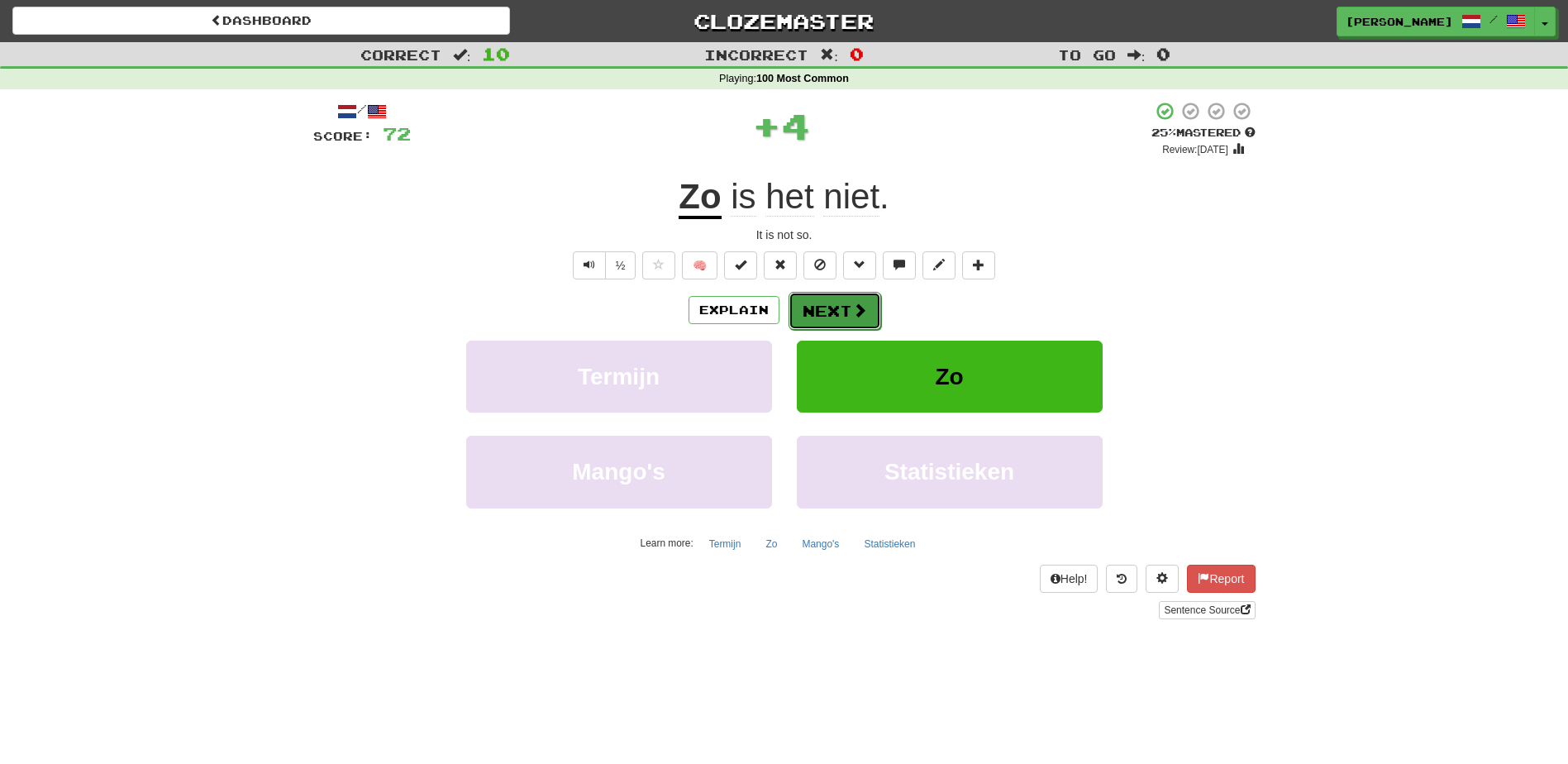
click at [844, 312] on button "Next" at bounding box center [835, 310] width 93 height 38
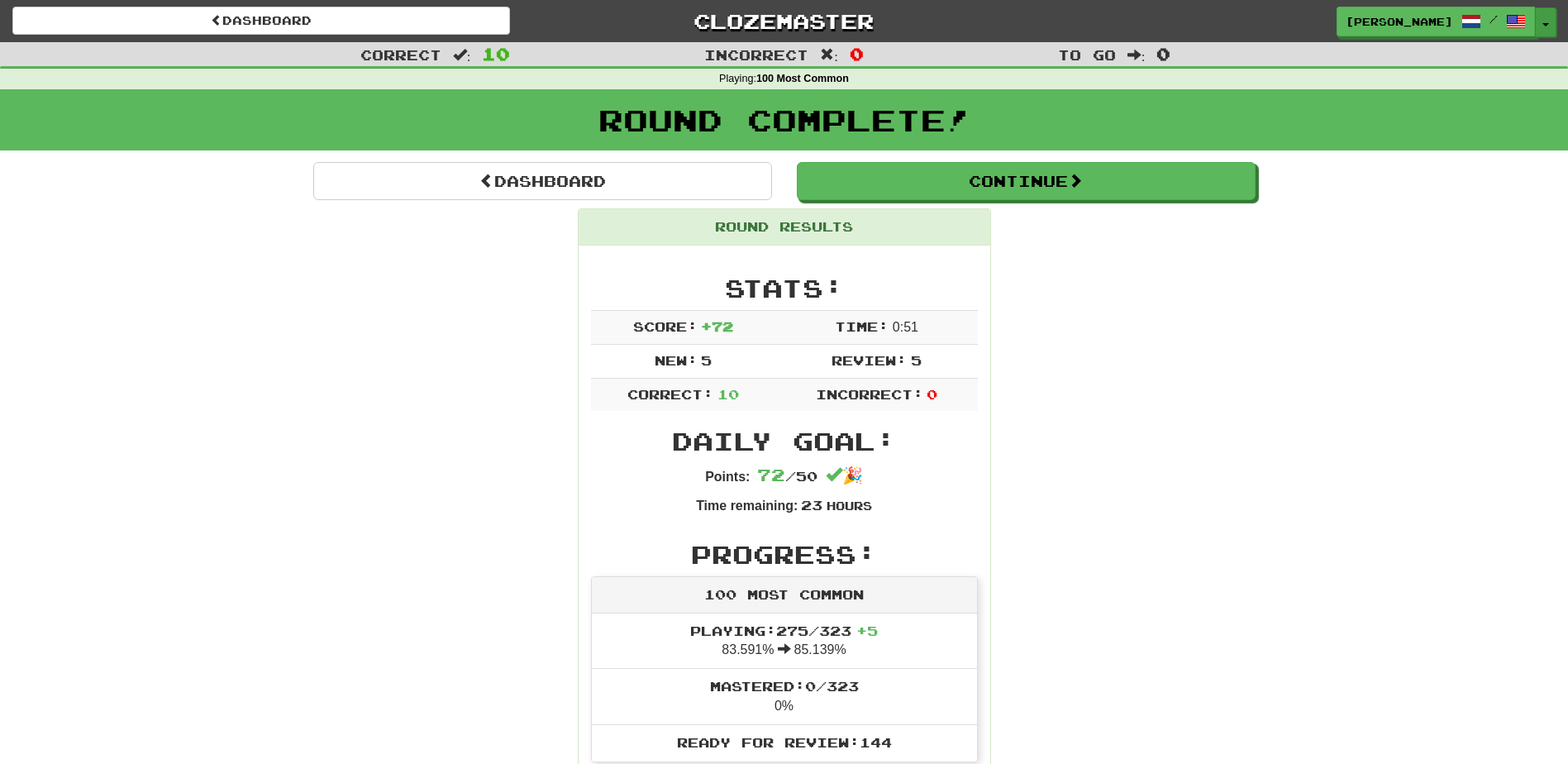
click at [1546, 17] on button "Toggle Dropdown" at bounding box center [1545, 22] width 21 height 29
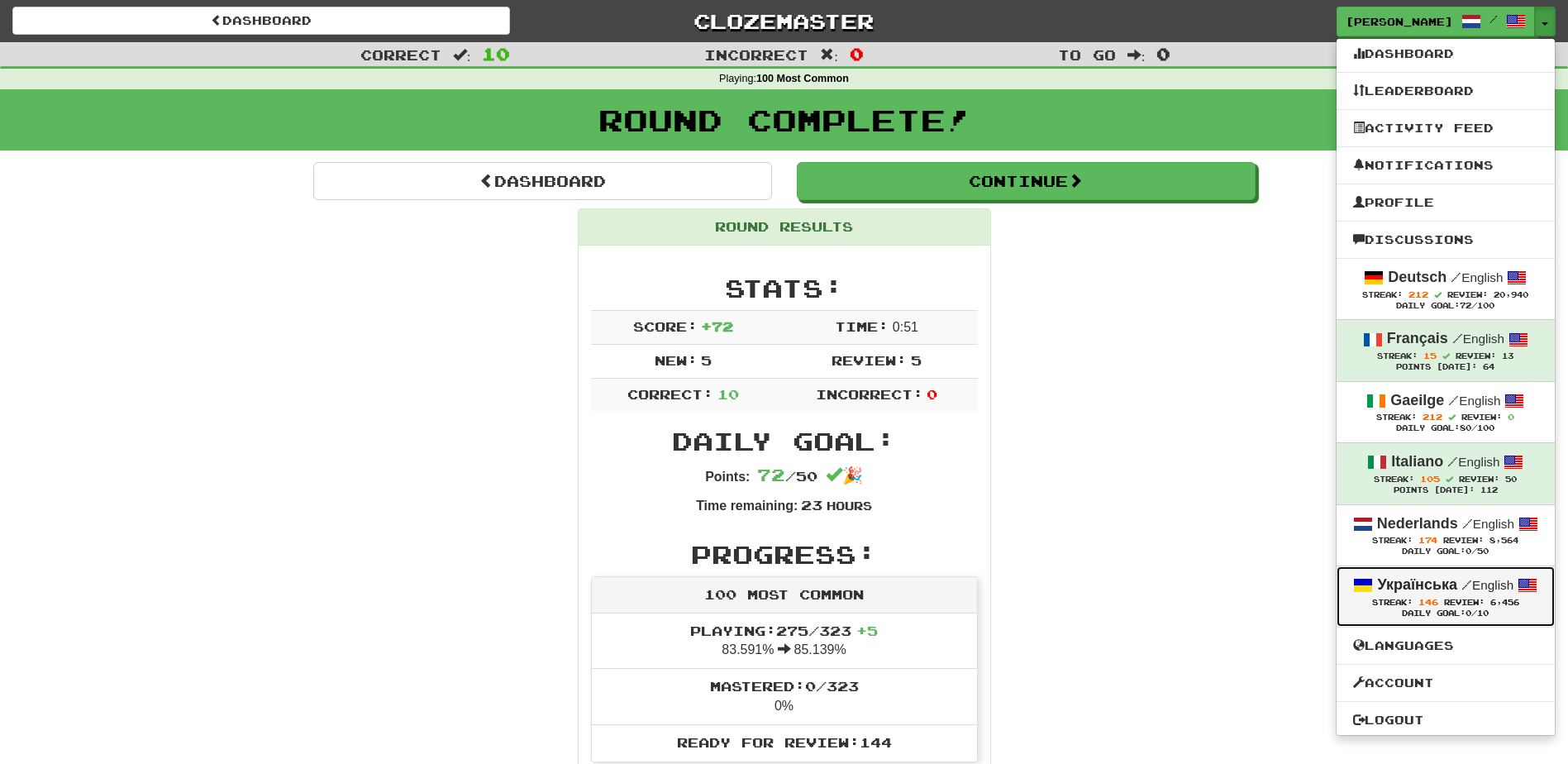
click at [1435, 588] on strong "Українська" at bounding box center [1416, 584] width 80 height 17
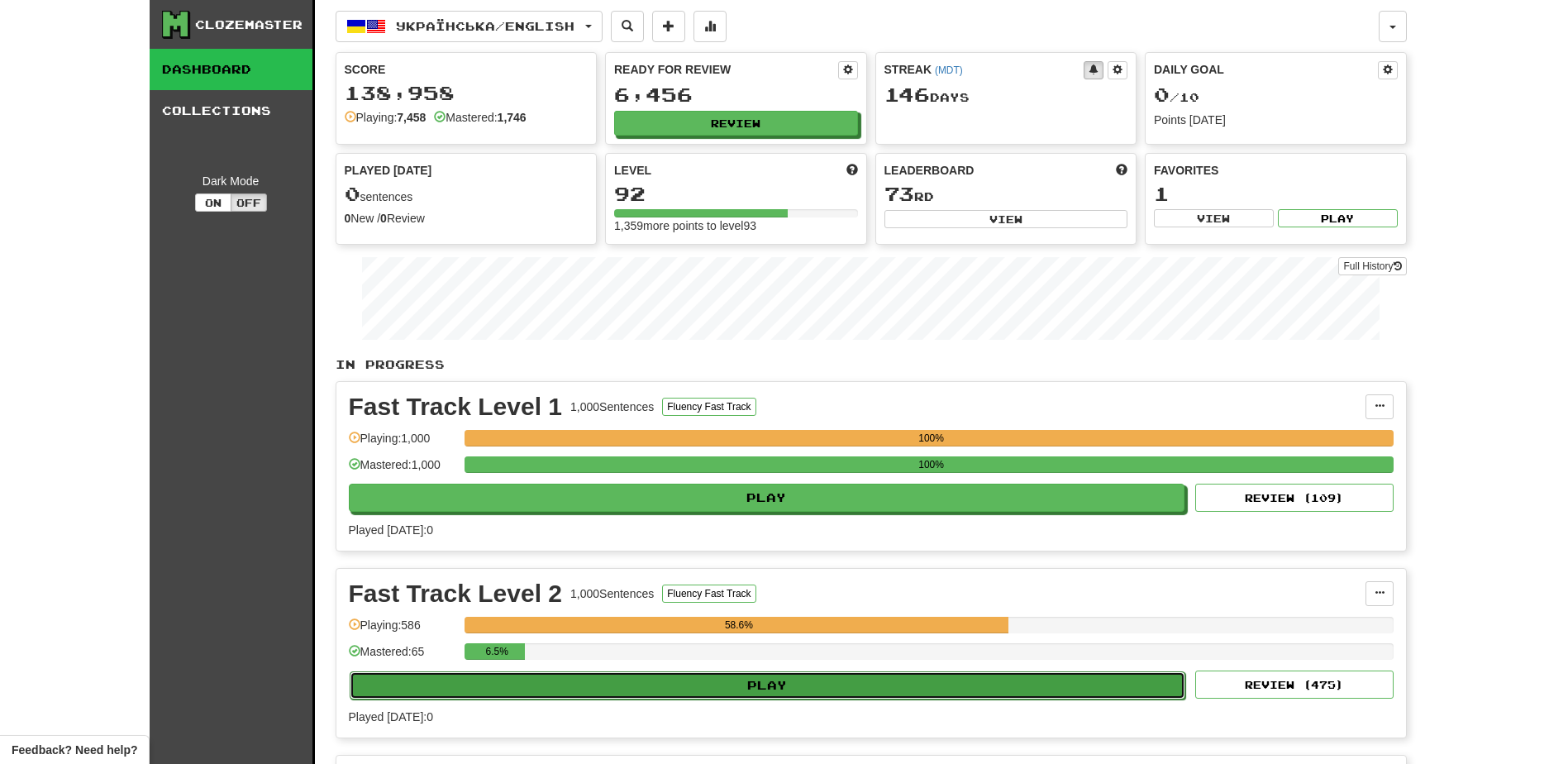
click at [839, 685] on button "Play" at bounding box center [768, 685] width 837 height 28
select select "**"
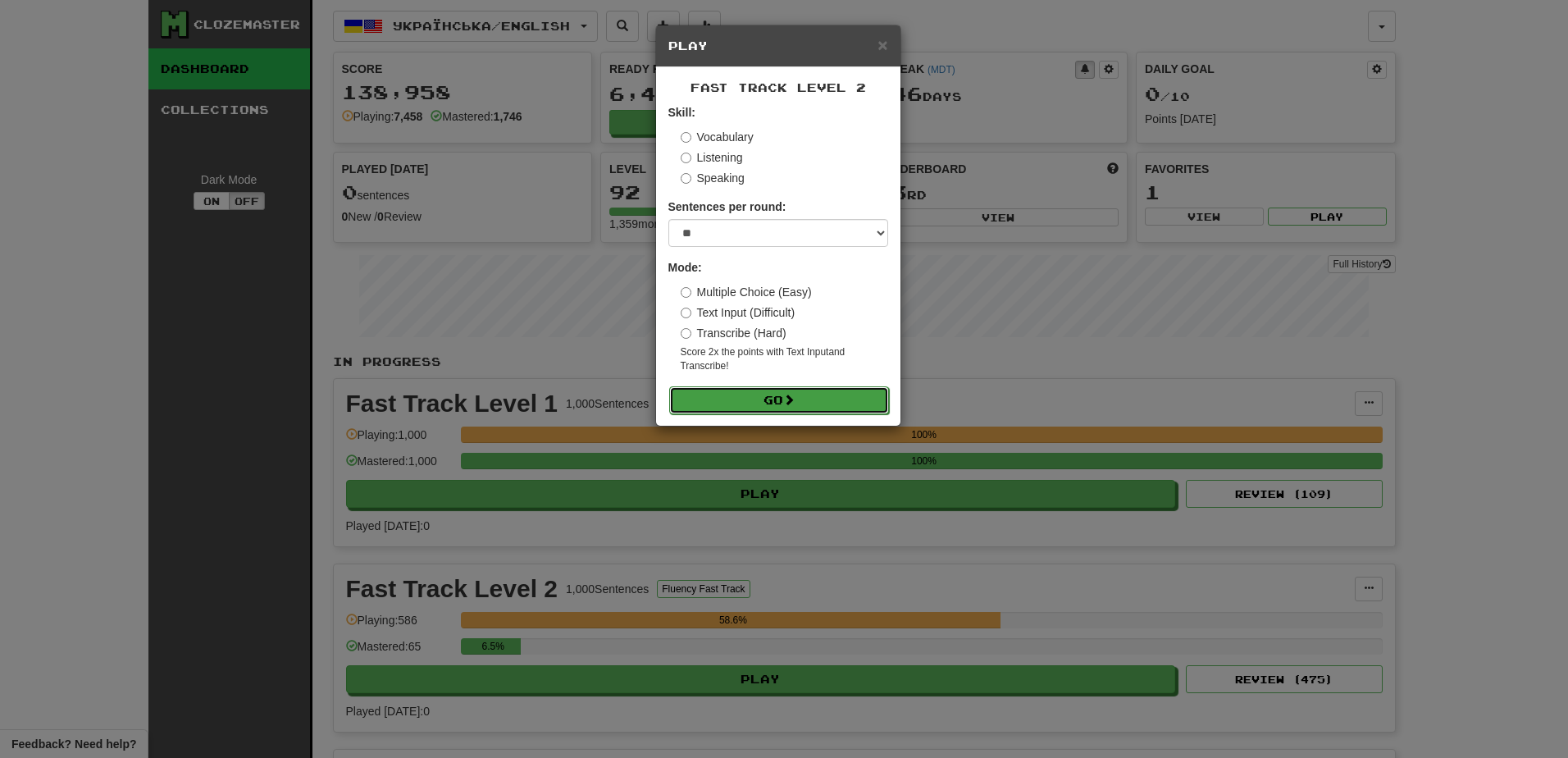
click at [773, 403] on button "Go" at bounding box center [778, 400] width 220 height 28
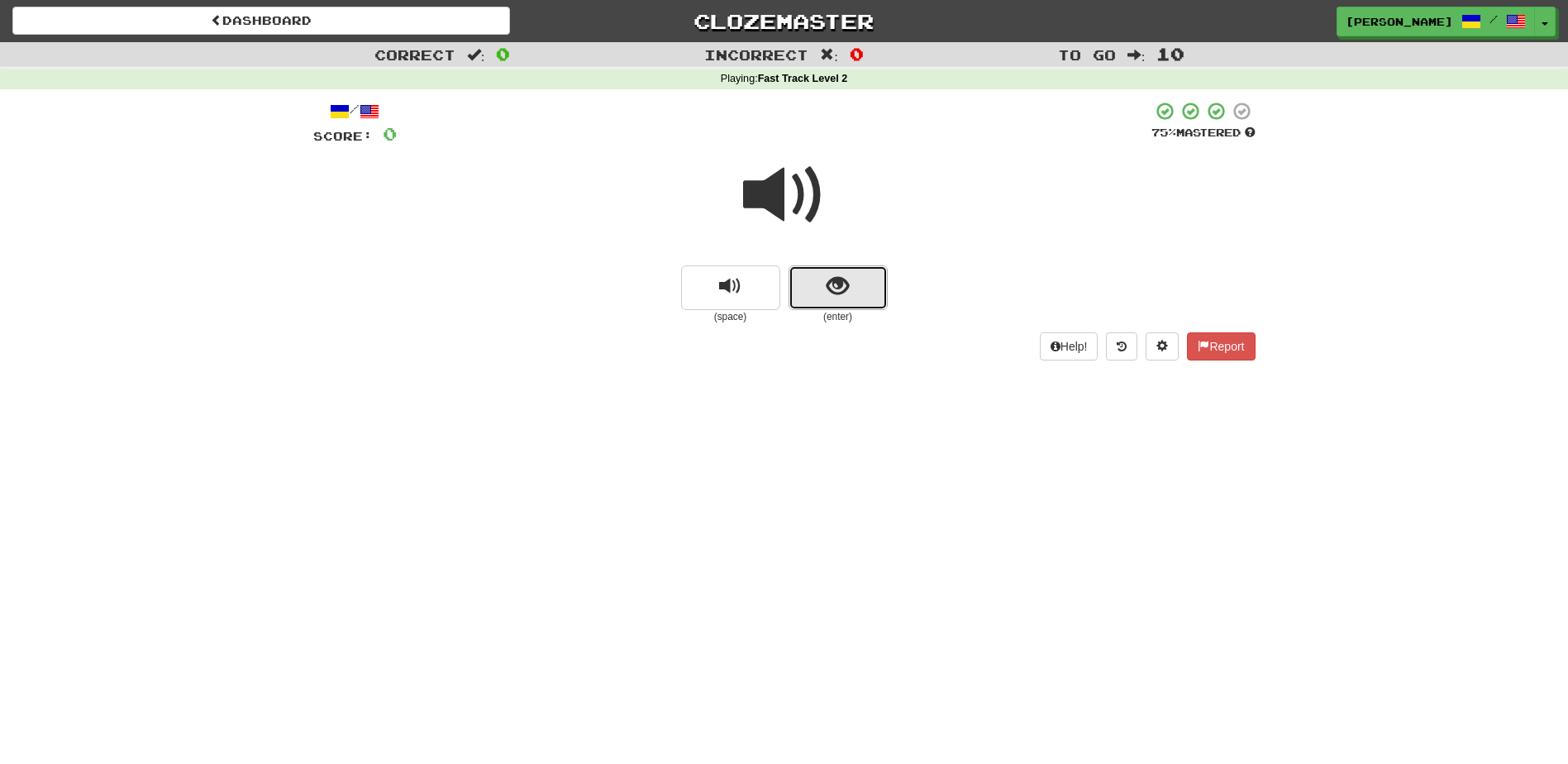
click at [818, 286] on button "show sentence" at bounding box center [839, 287] width 99 height 45
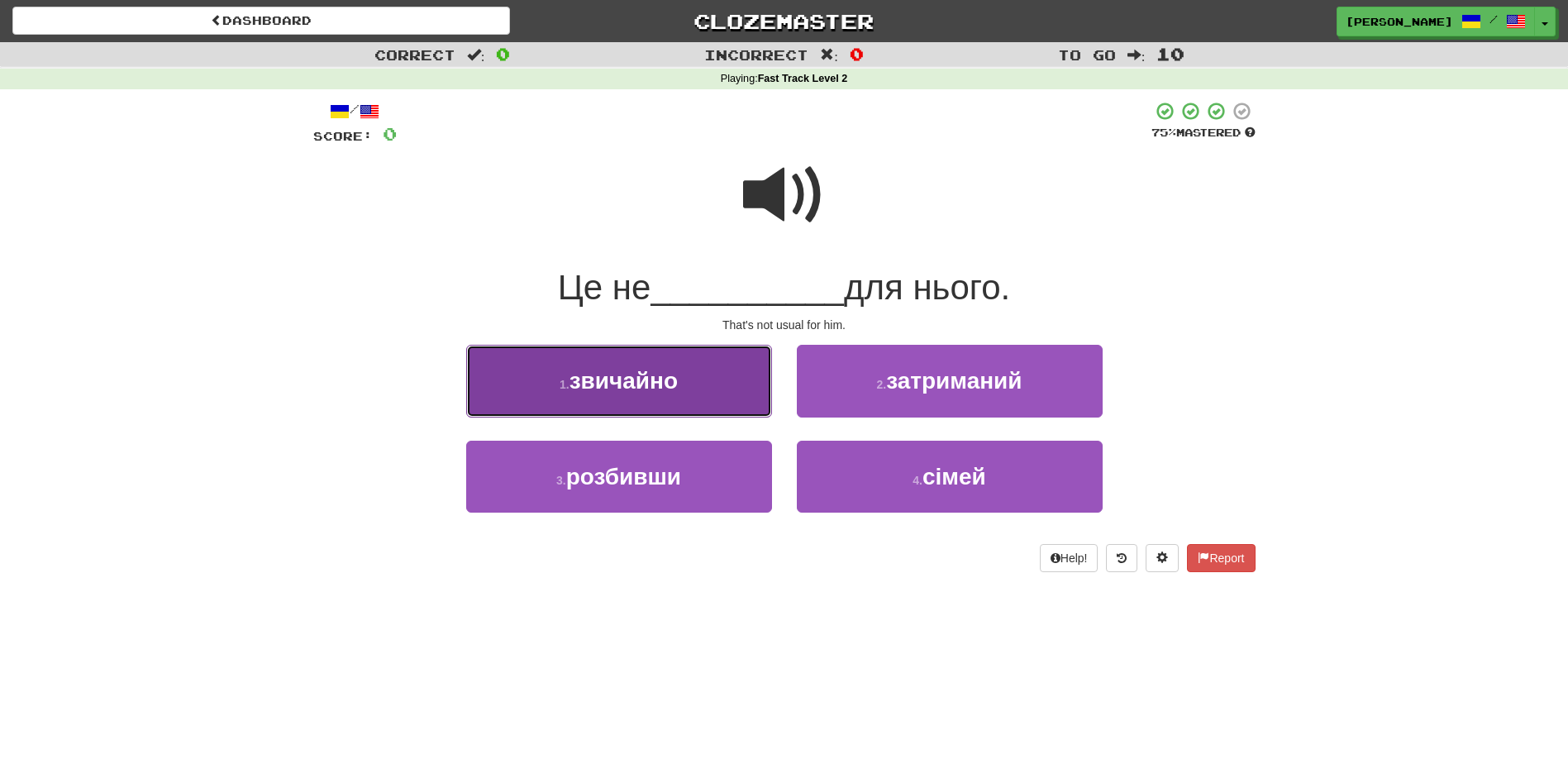
click at [705, 385] on button "1 . звичайно" at bounding box center [619, 380] width 306 height 72
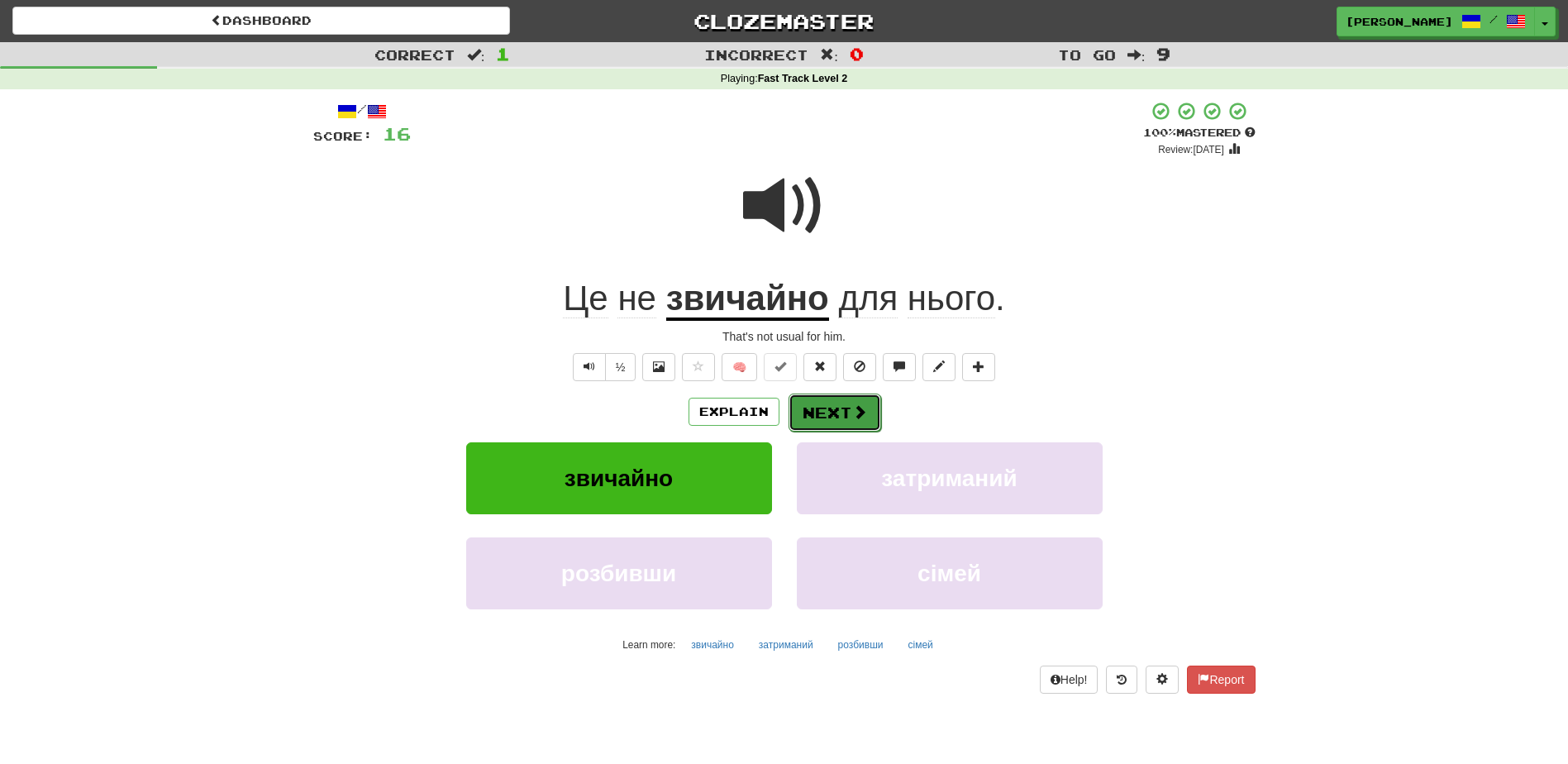
click at [851, 425] on button "Next" at bounding box center [835, 411] width 93 height 38
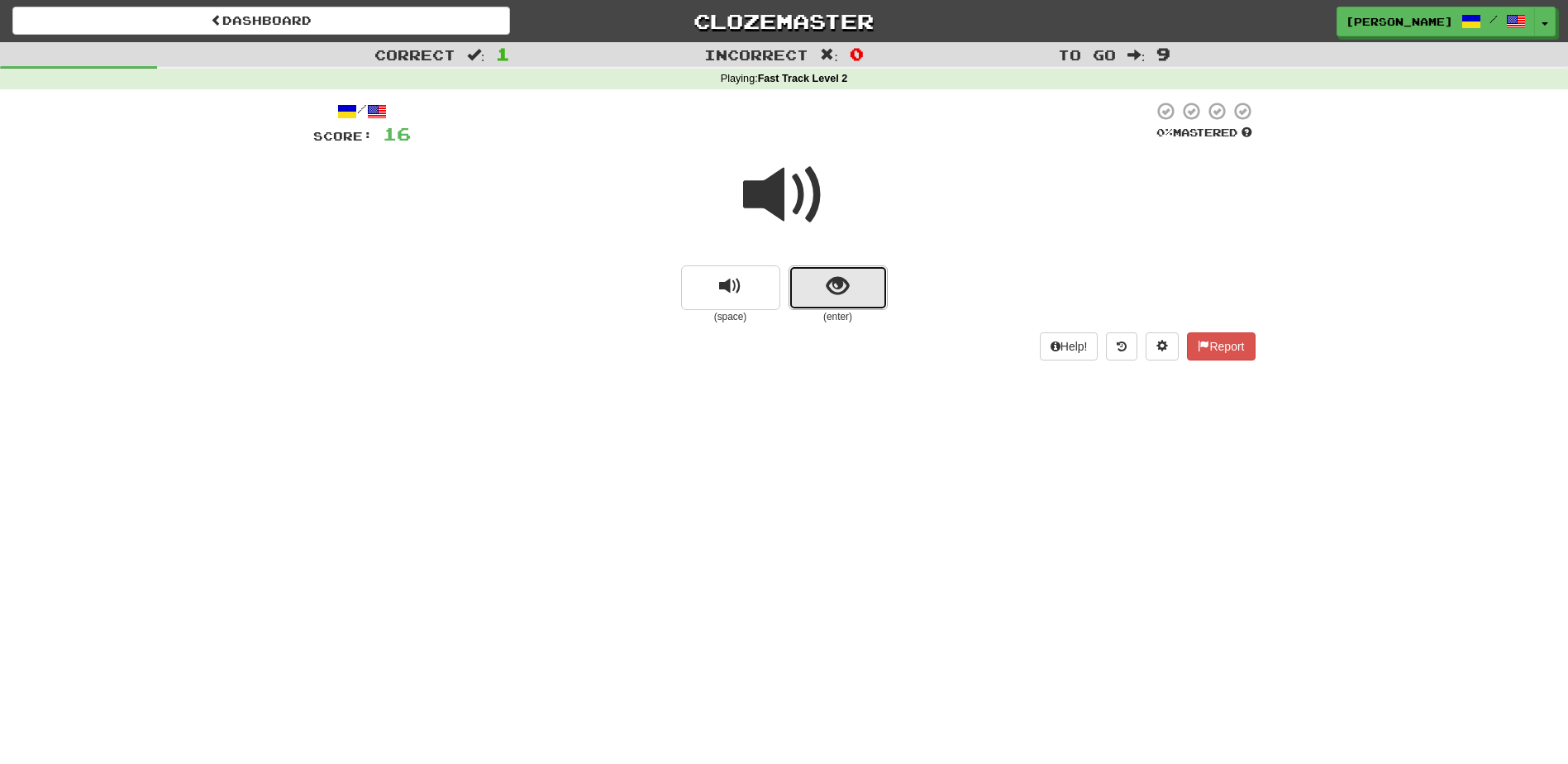
click at [821, 289] on button "show sentence" at bounding box center [839, 287] width 99 height 45
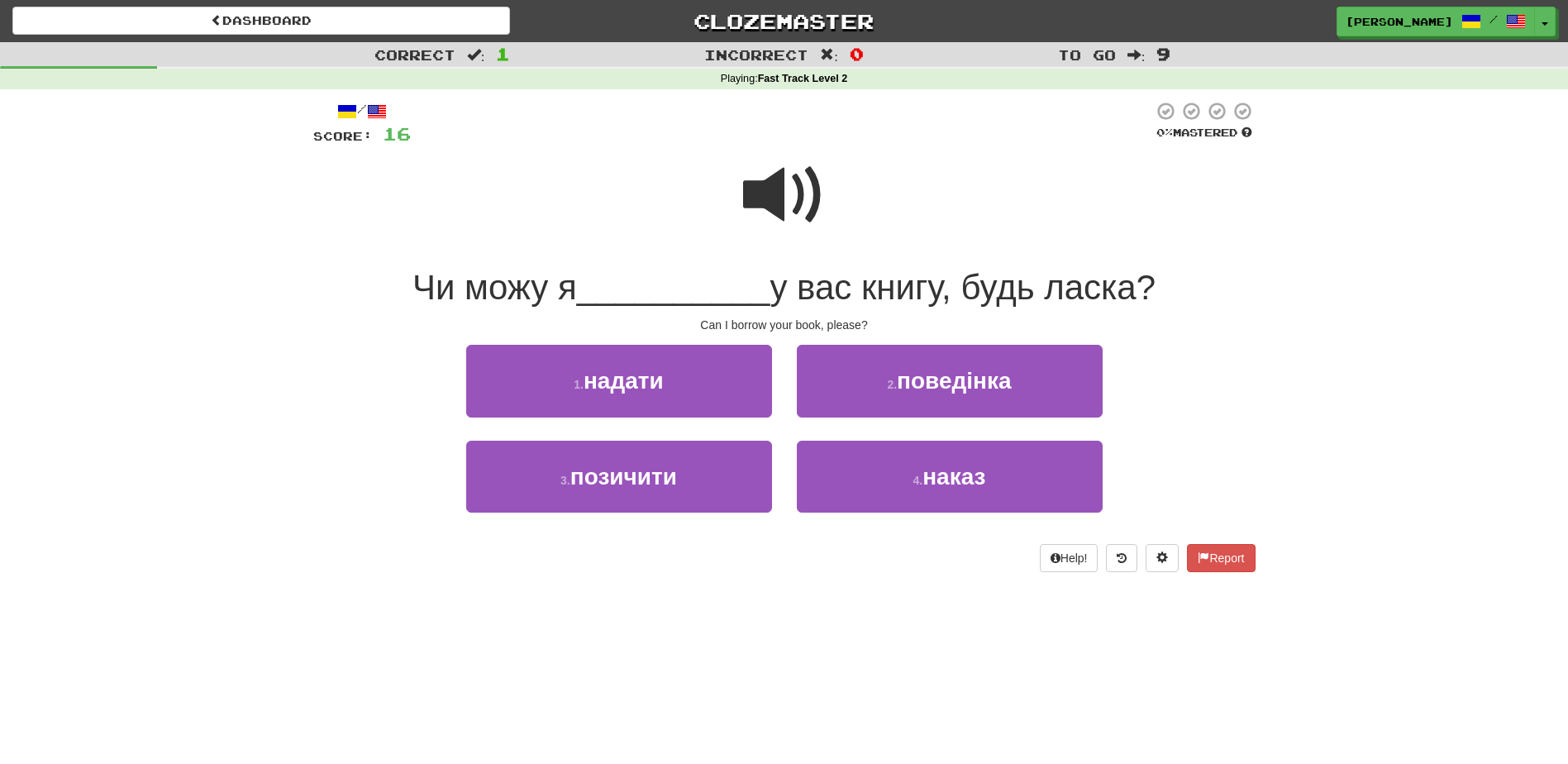
click at [776, 213] on span at bounding box center [784, 195] width 83 height 83
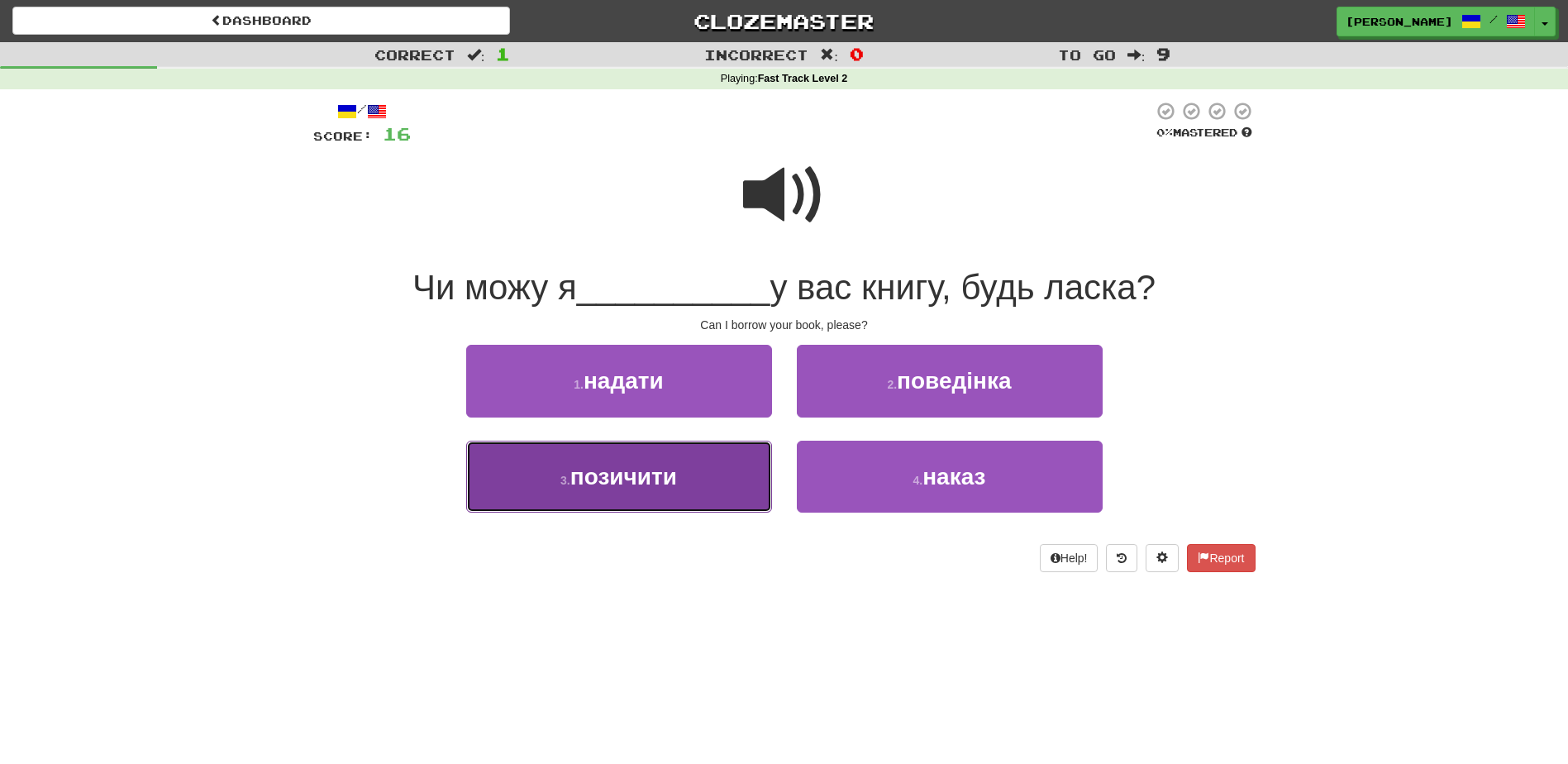
click at [676, 475] on span "позичити" at bounding box center [624, 477] width 107 height 26
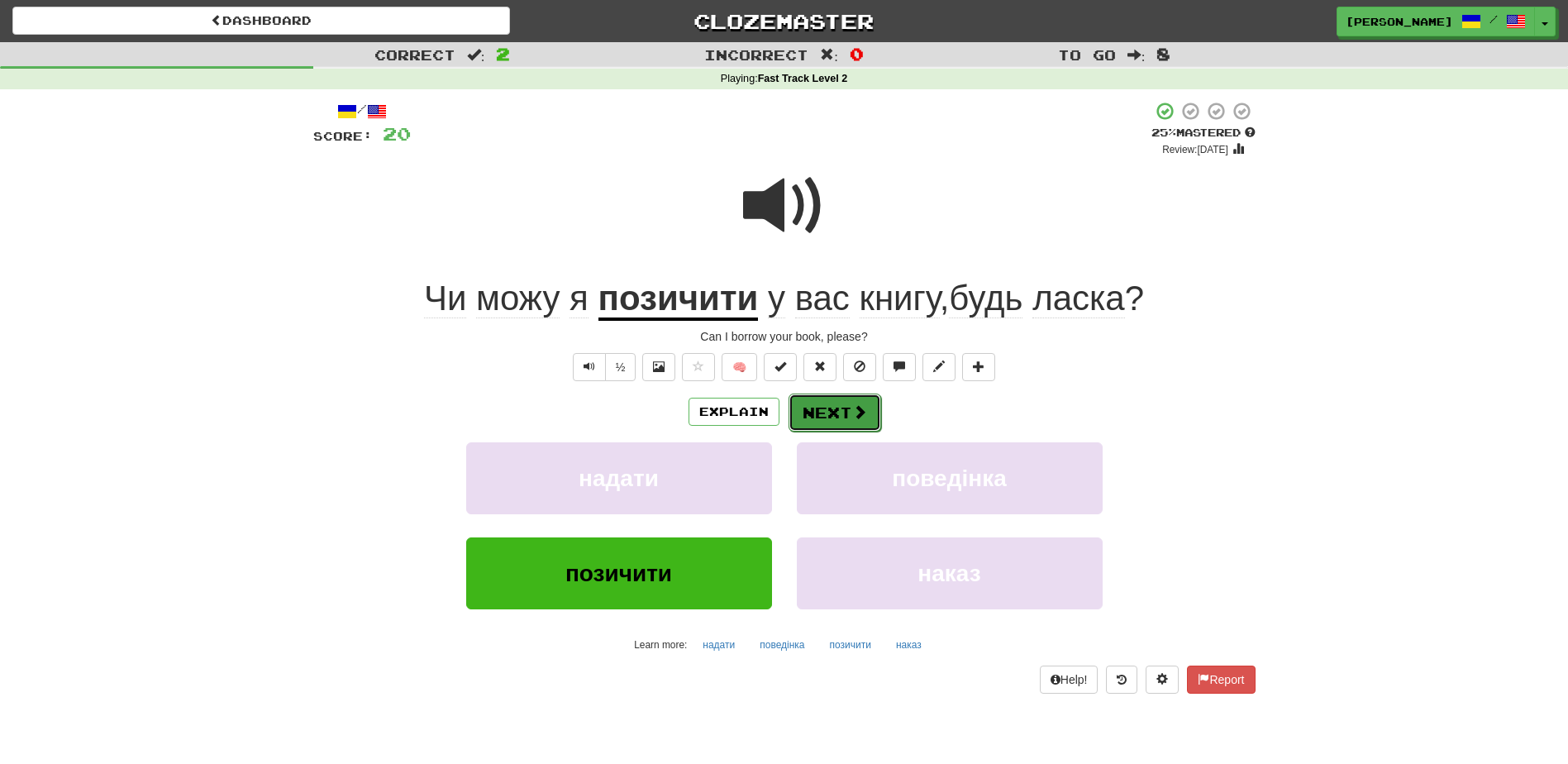
click at [810, 406] on button "Next" at bounding box center [835, 411] width 93 height 38
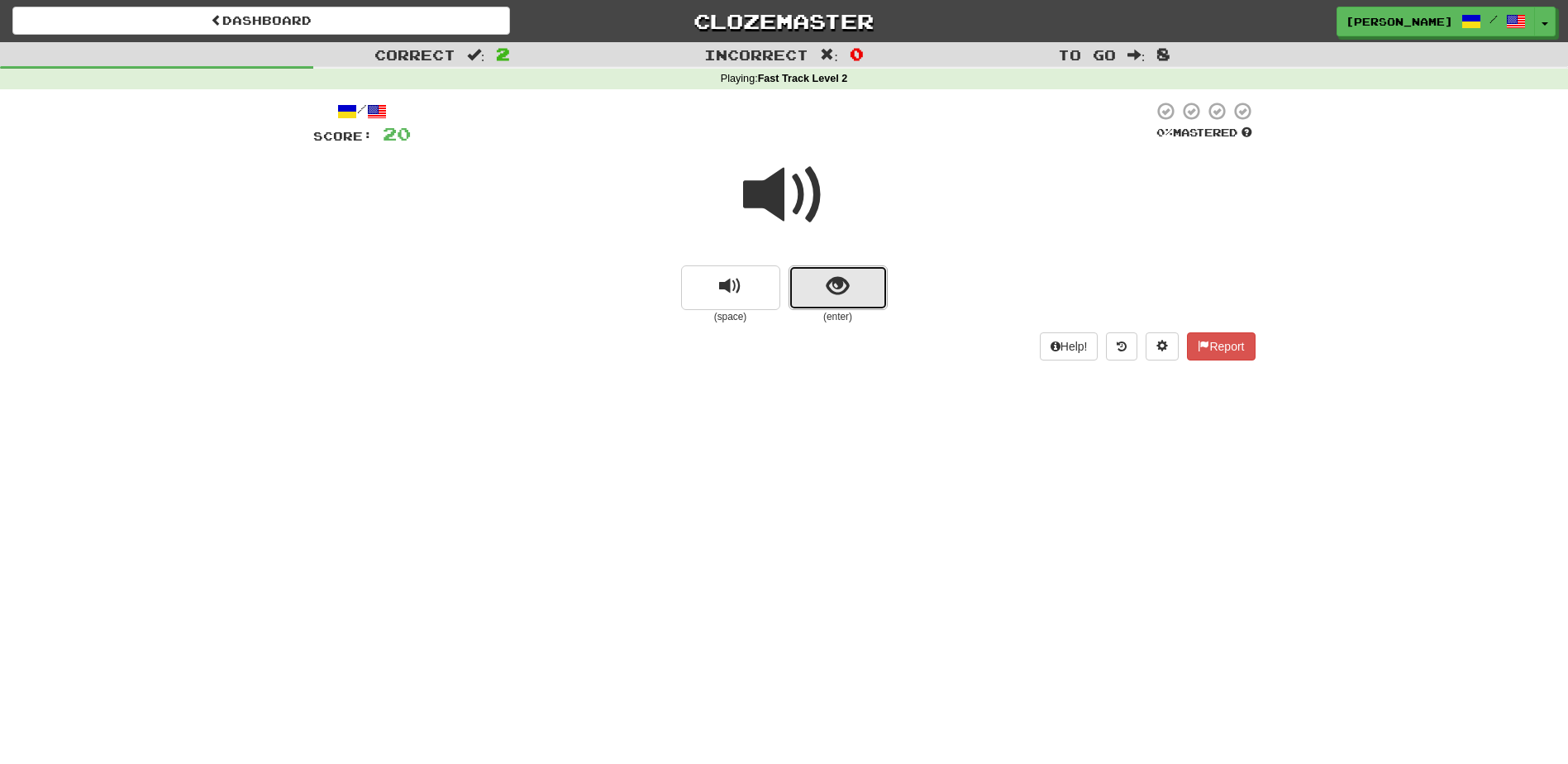
click at [854, 295] on button "show sentence" at bounding box center [839, 287] width 99 height 45
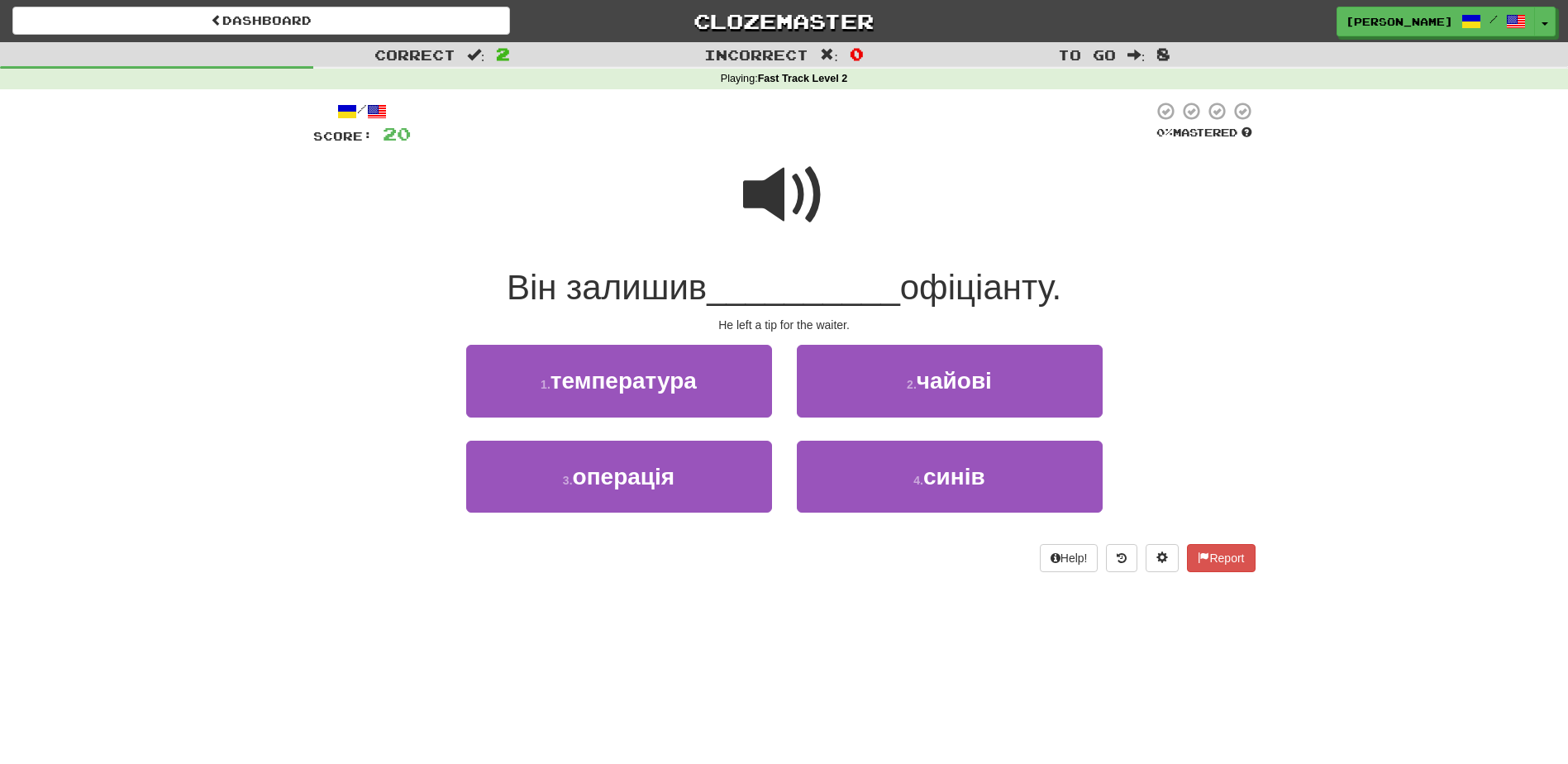
click at [772, 192] on span at bounding box center [784, 195] width 83 height 83
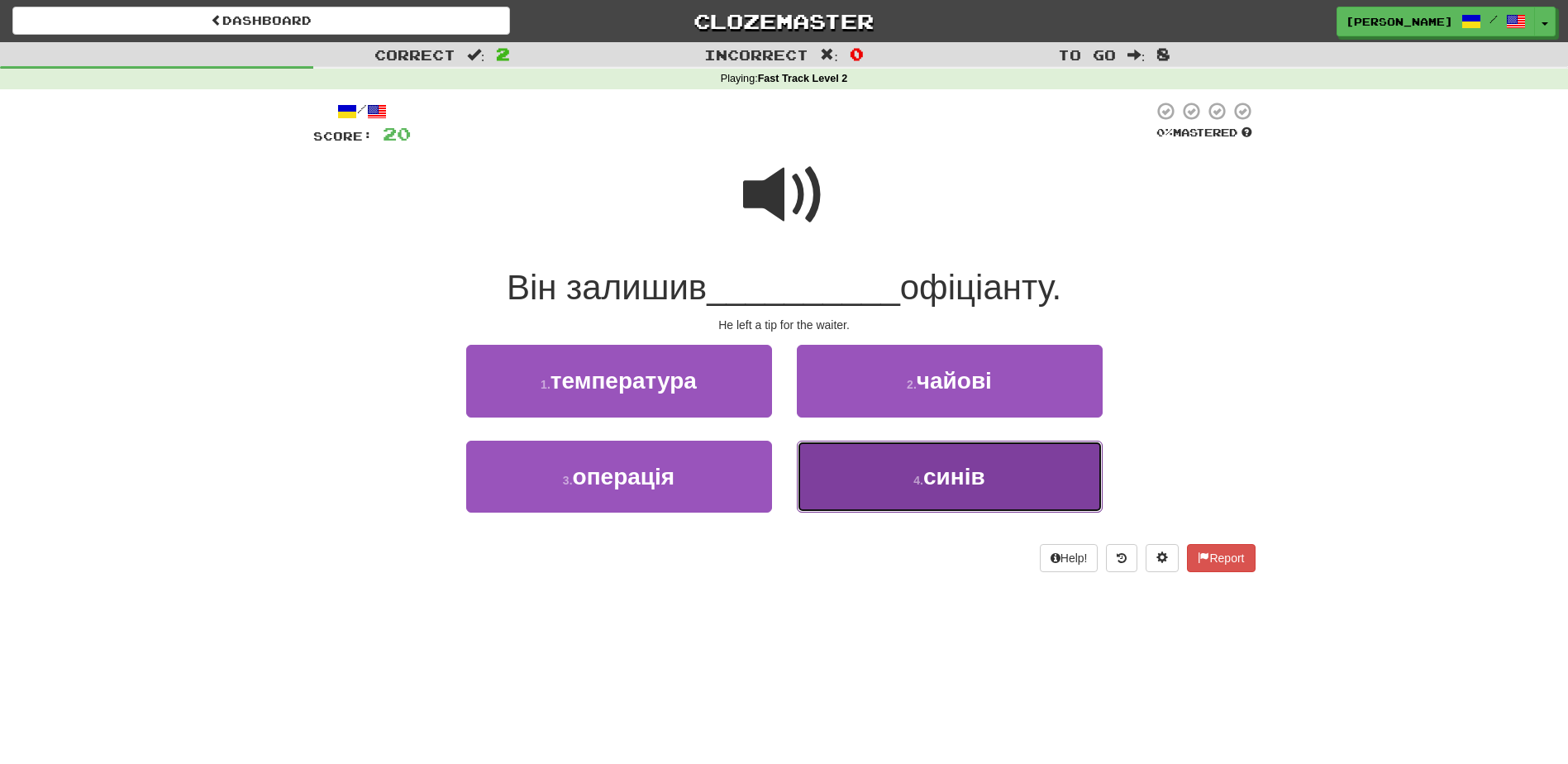
click at [942, 493] on button "4 . синів" at bounding box center [950, 477] width 306 height 72
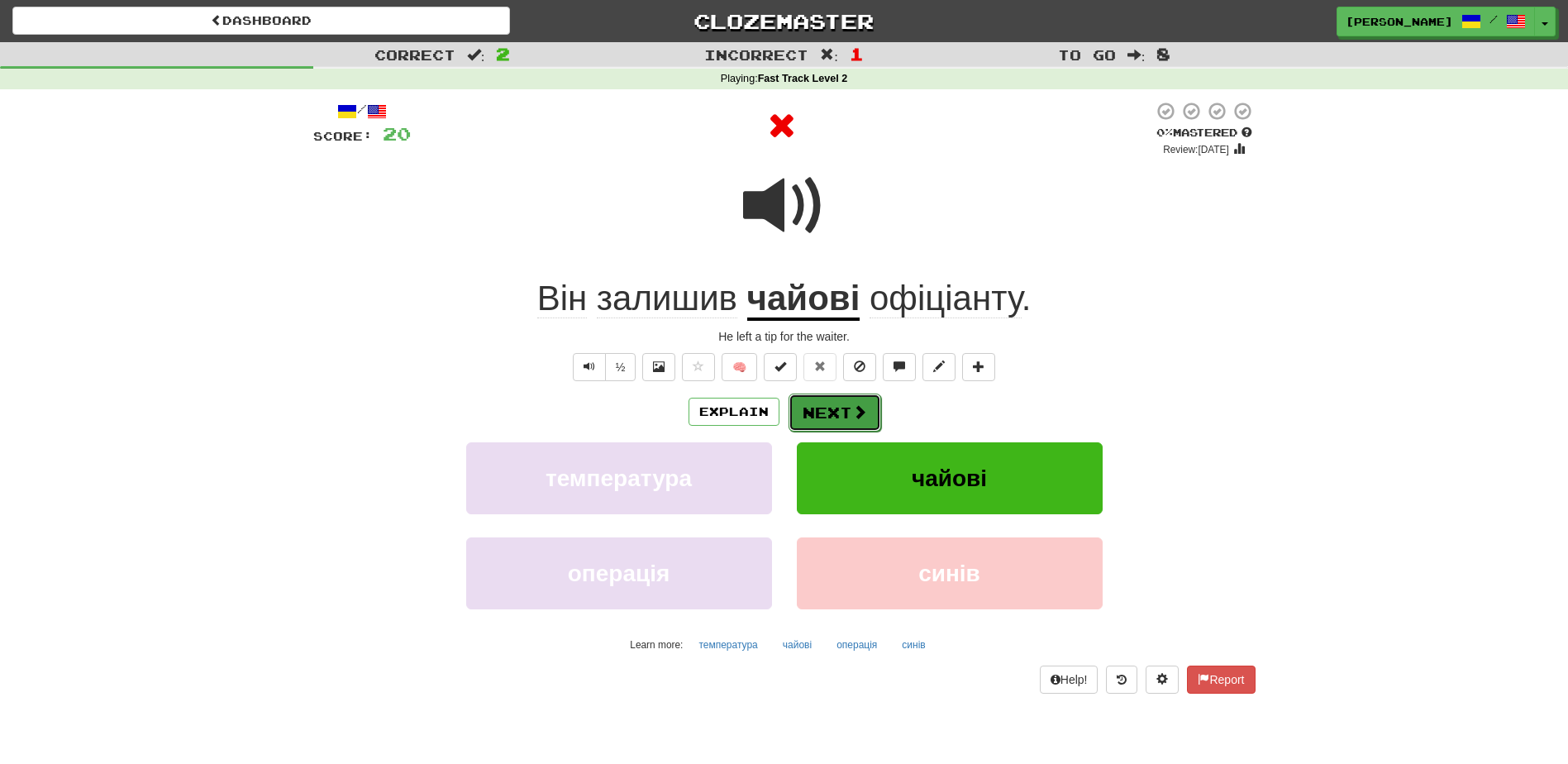
click at [854, 410] on span at bounding box center [860, 411] width 15 height 15
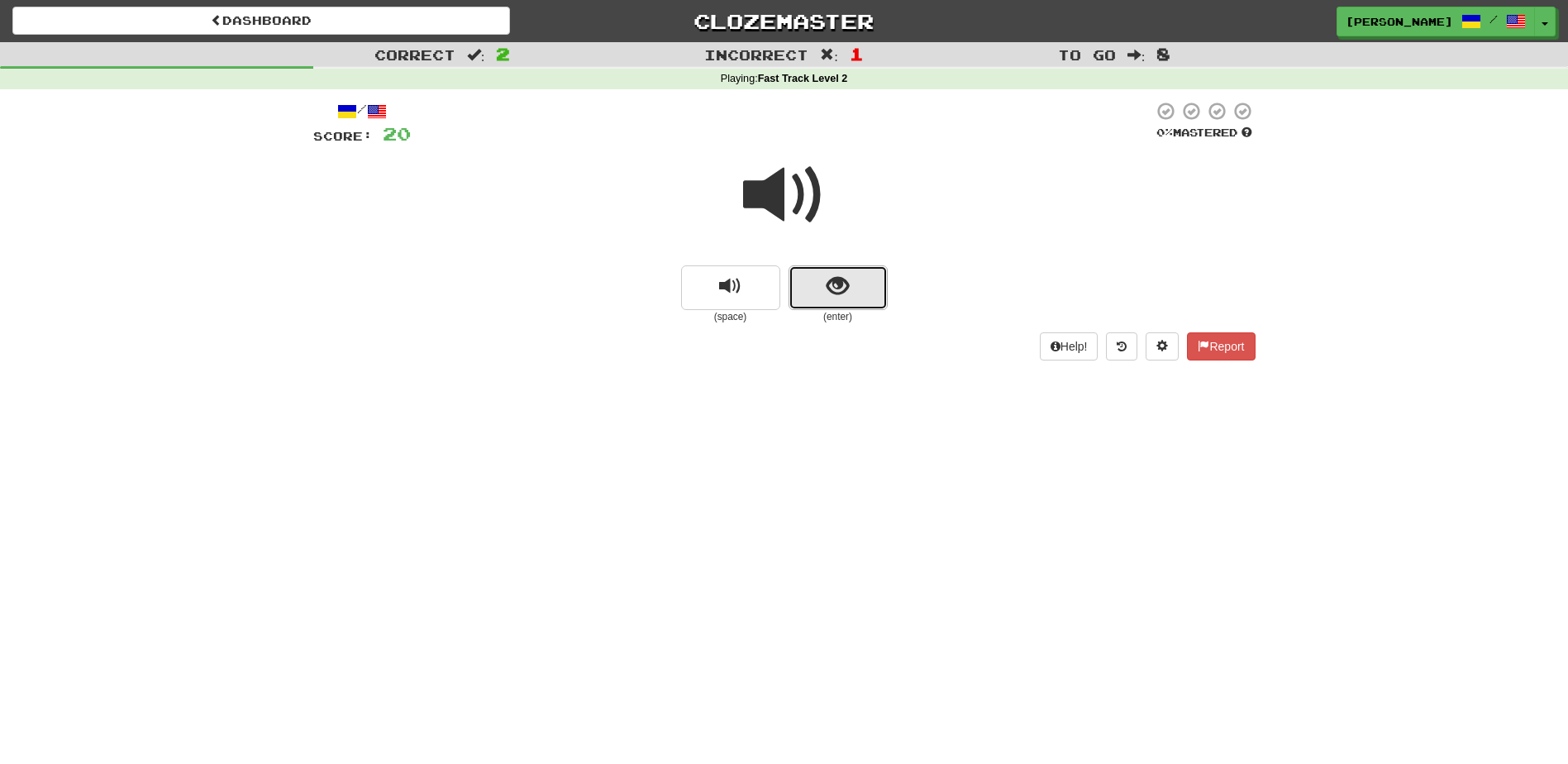
click at [836, 301] on button "show sentence" at bounding box center [839, 287] width 99 height 45
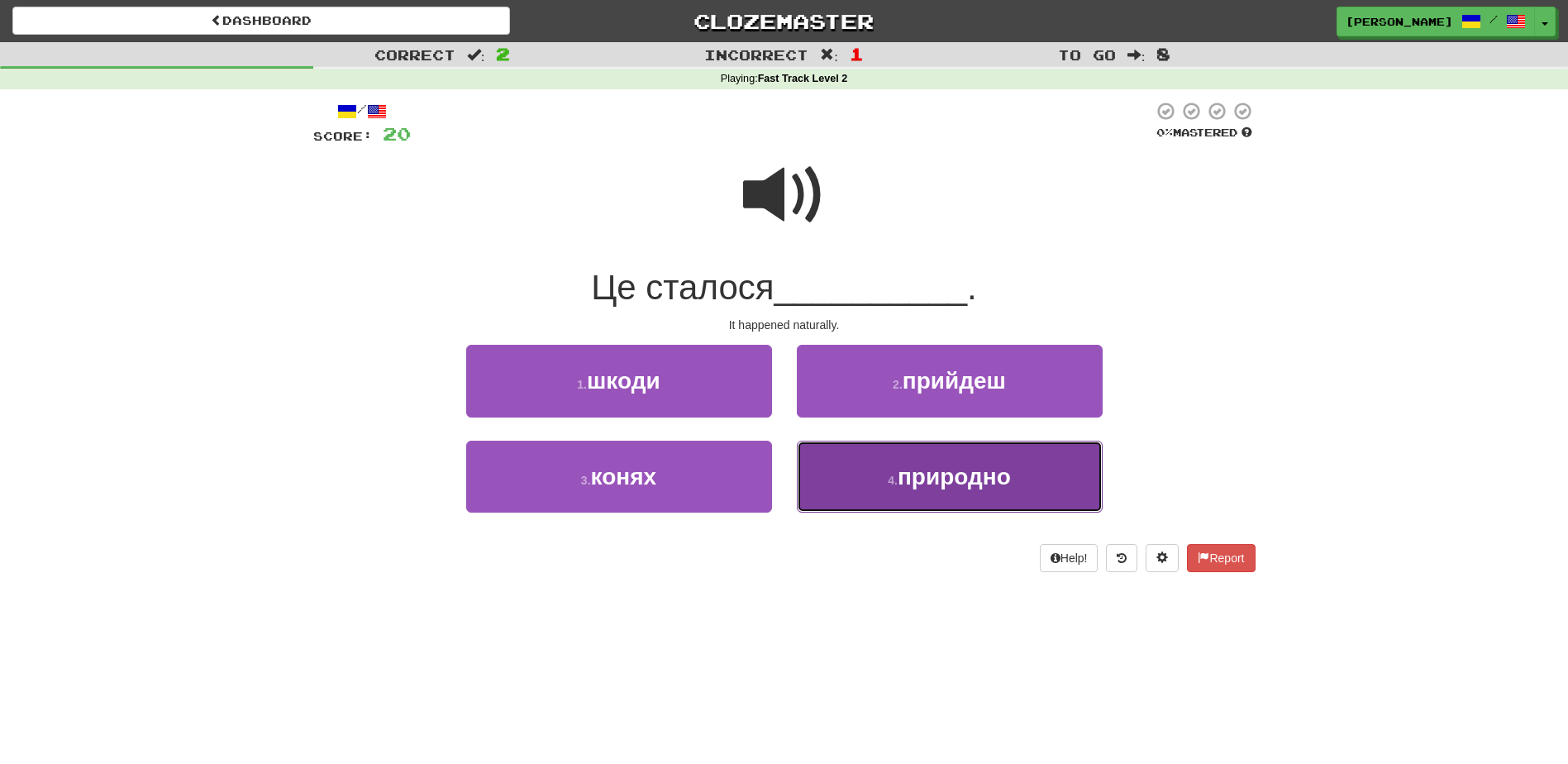
click at [822, 475] on button "4 . природно" at bounding box center [950, 477] width 306 height 72
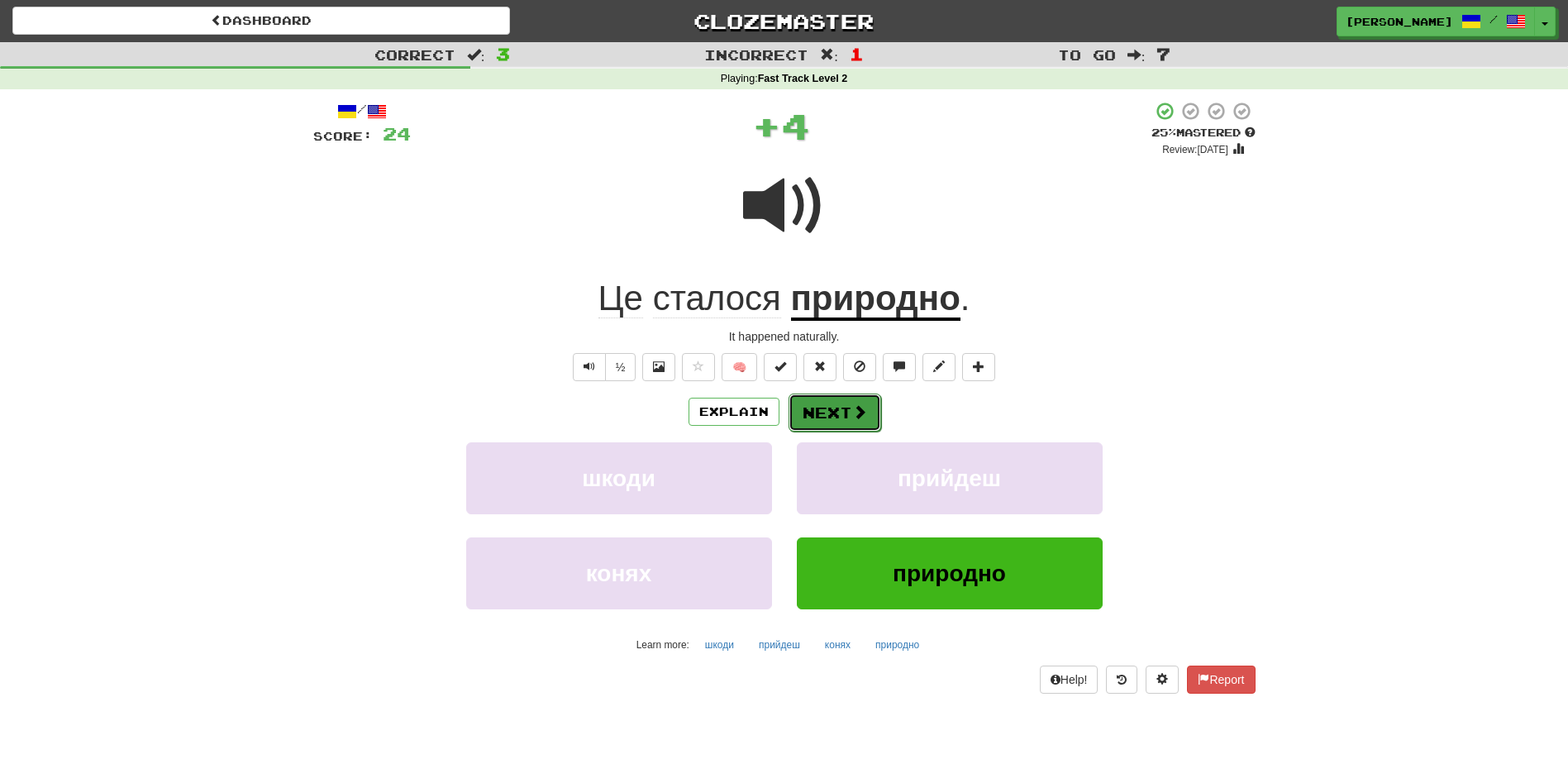
click at [852, 407] on span at bounding box center [860, 411] width 15 height 15
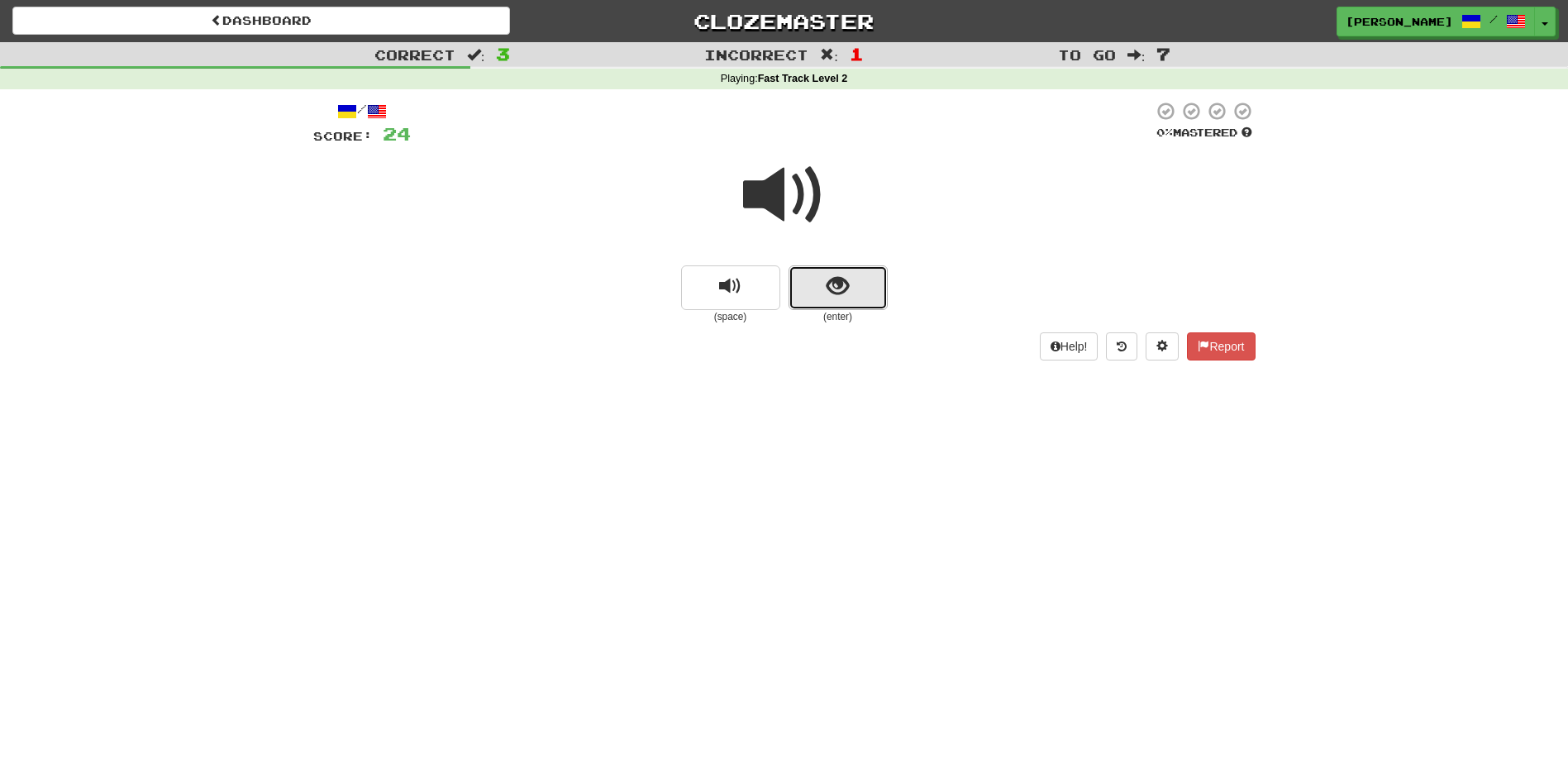
click at [841, 295] on span "show sentence" at bounding box center [838, 286] width 22 height 22
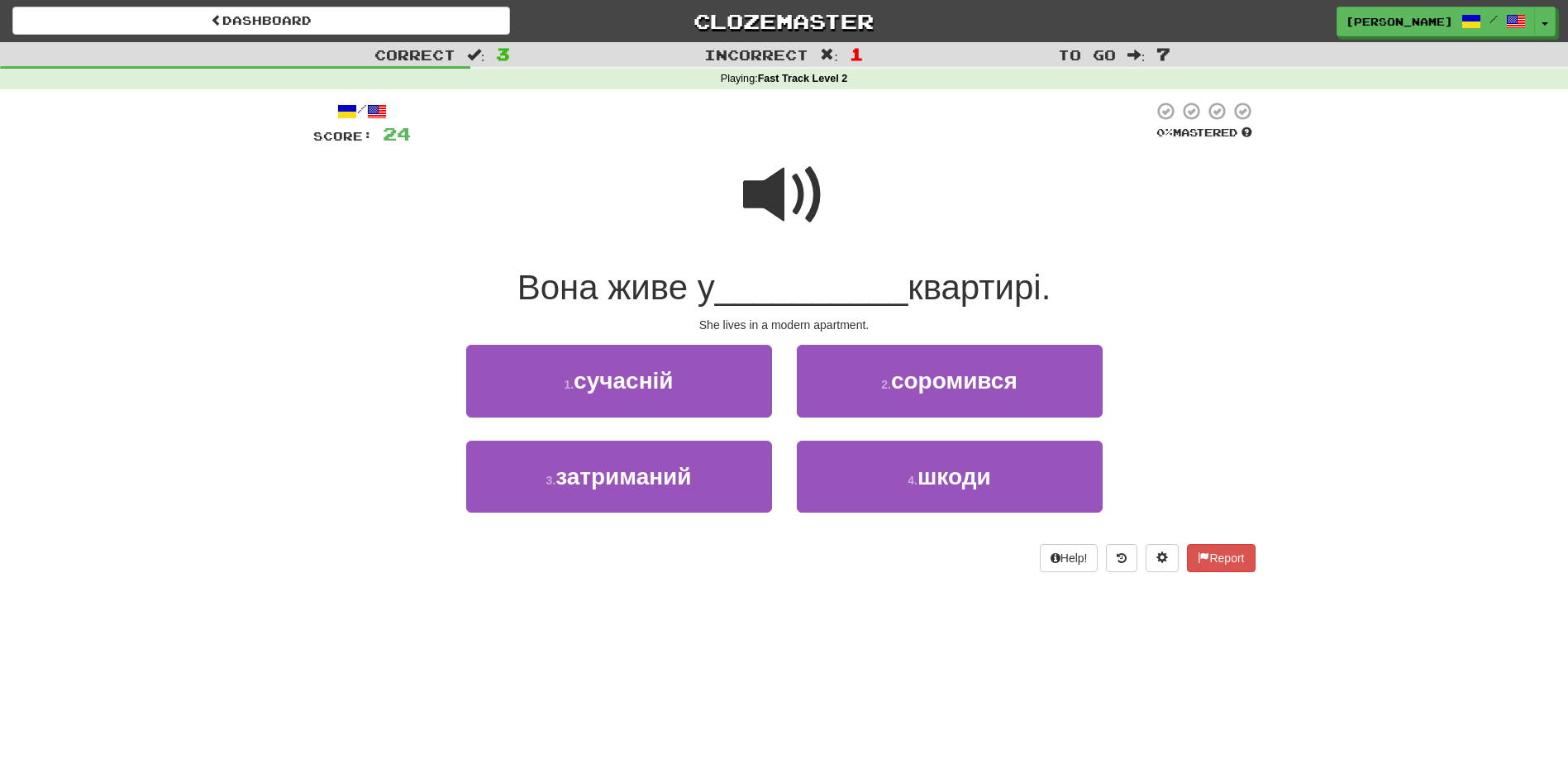
click at [784, 178] on span at bounding box center [784, 195] width 83 height 83
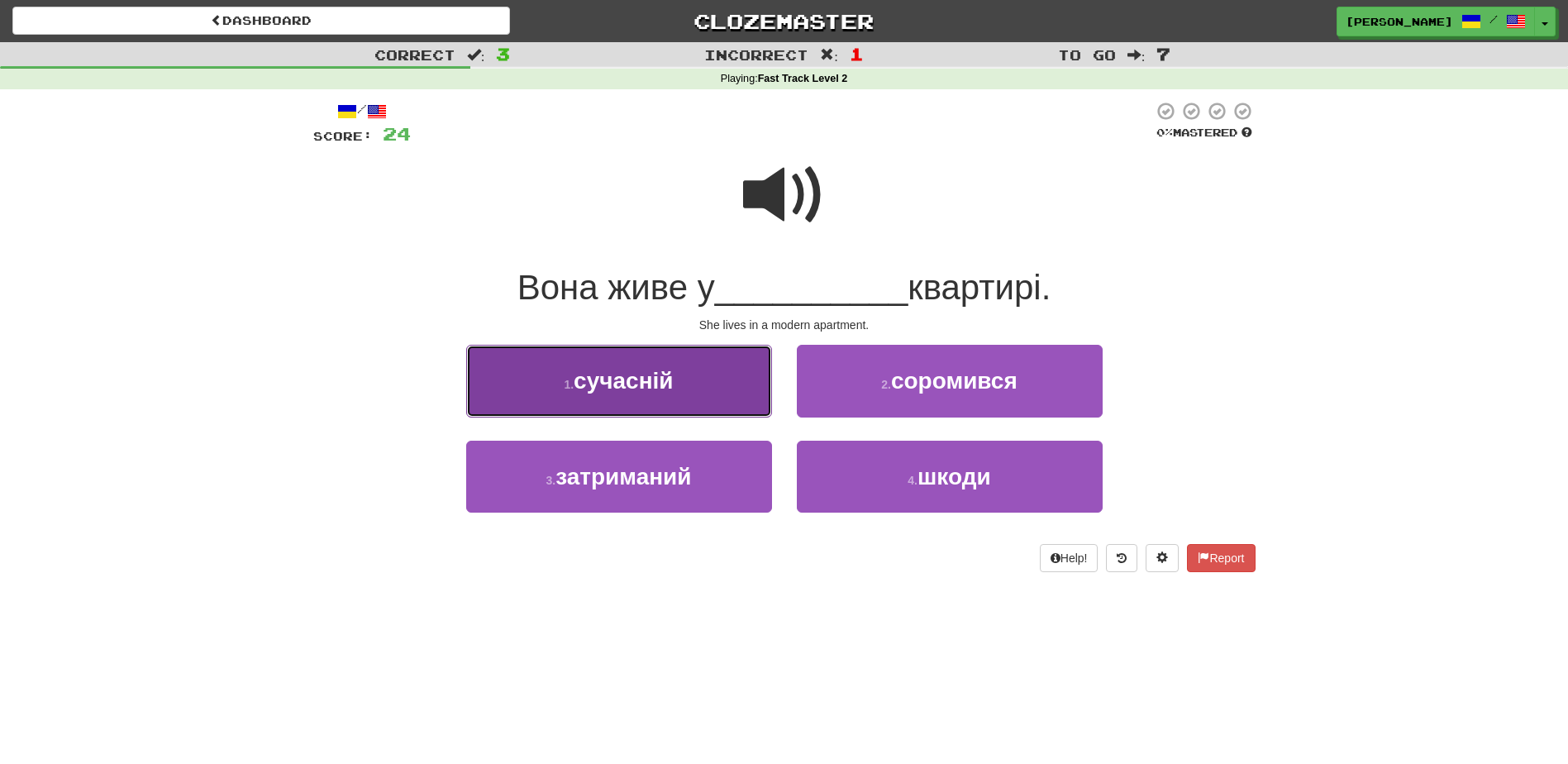
click at [706, 394] on button "1 . сучасній" at bounding box center [619, 380] width 306 height 72
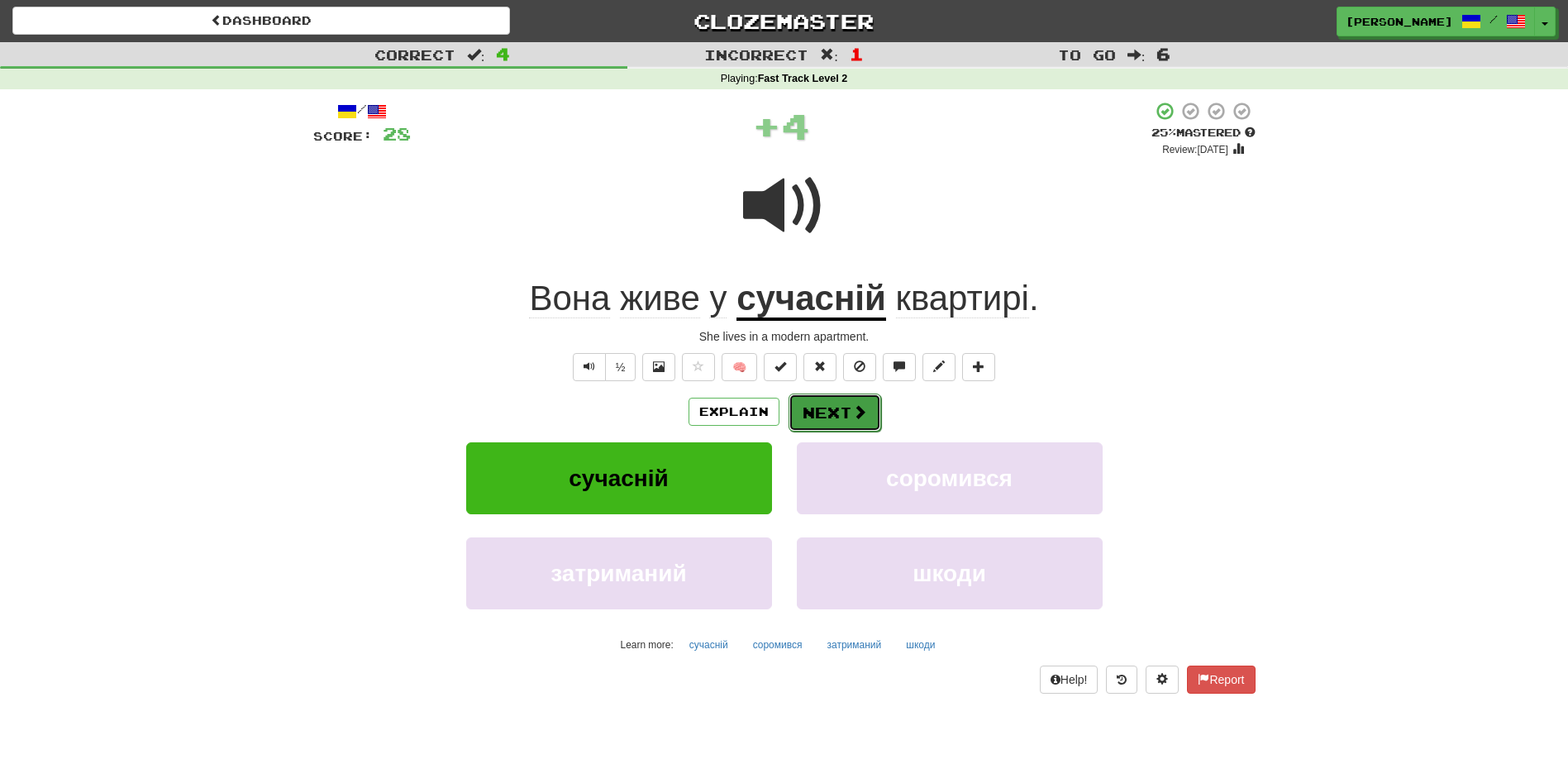
click at [821, 403] on button "Next" at bounding box center [835, 411] width 93 height 38
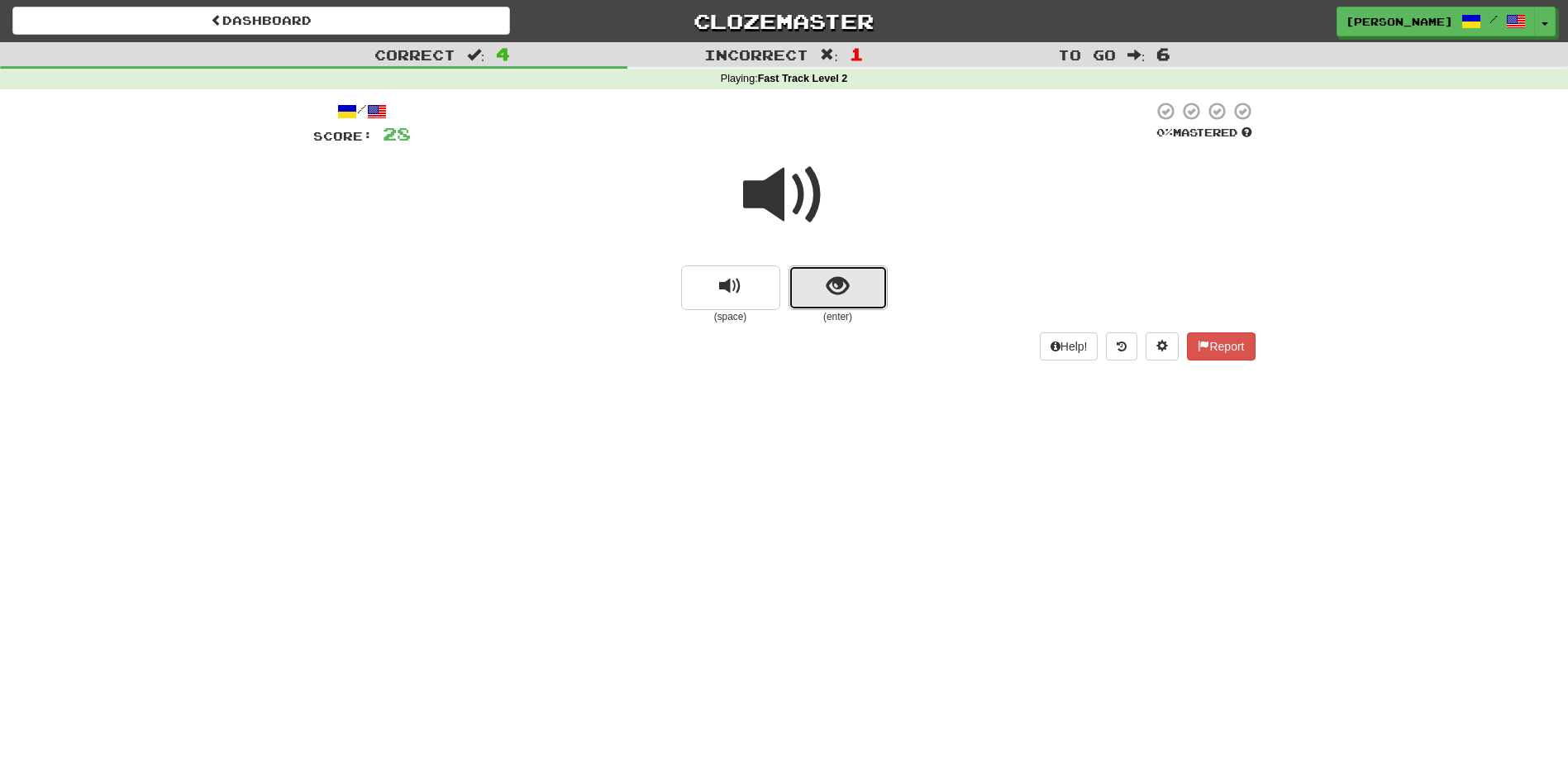
click at [844, 295] on span "show sentence" at bounding box center [838, 286] width 22 height 22
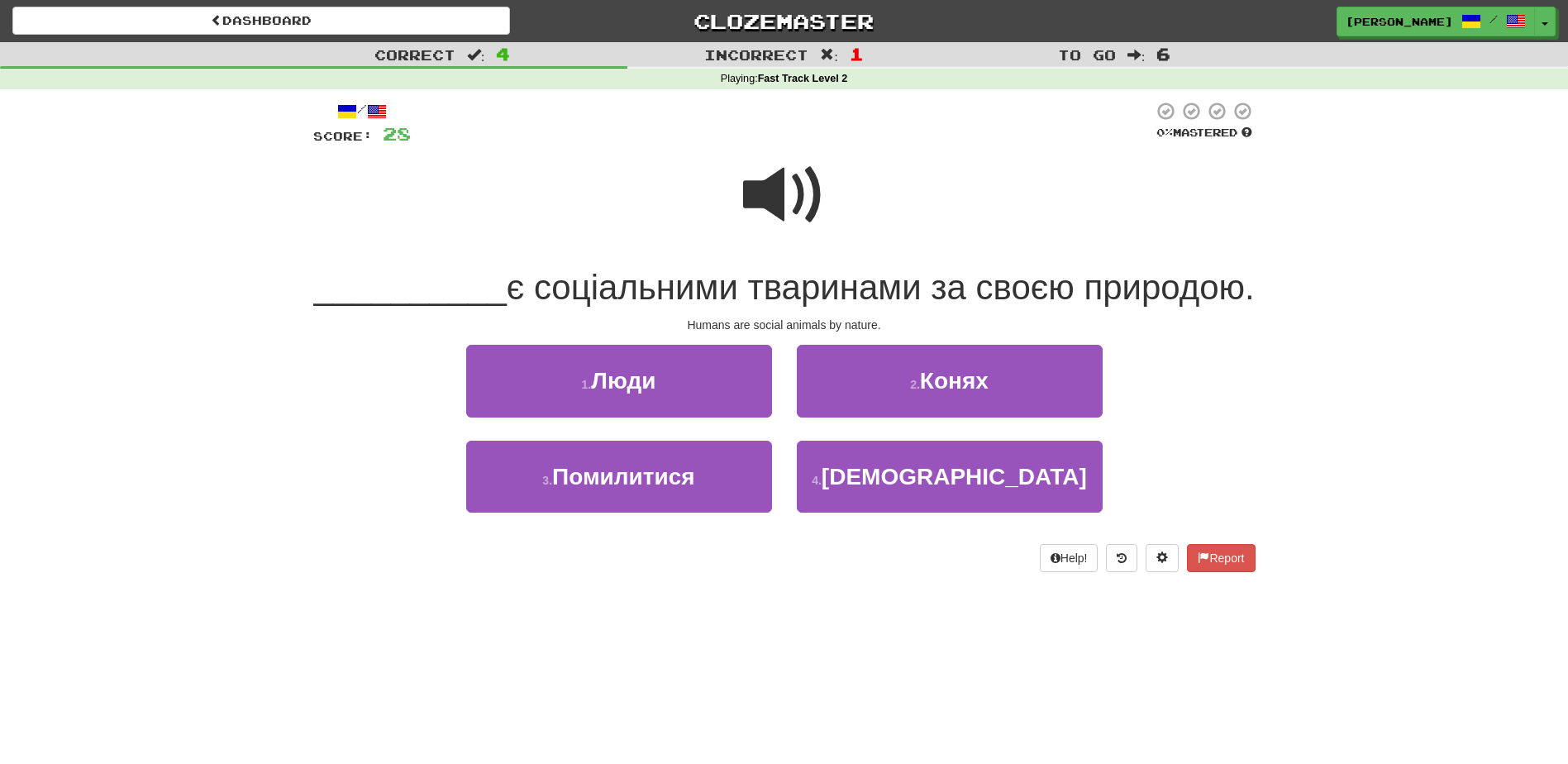
click at [756, 209] on span at bounding box center [784, 195] width 83 height 83
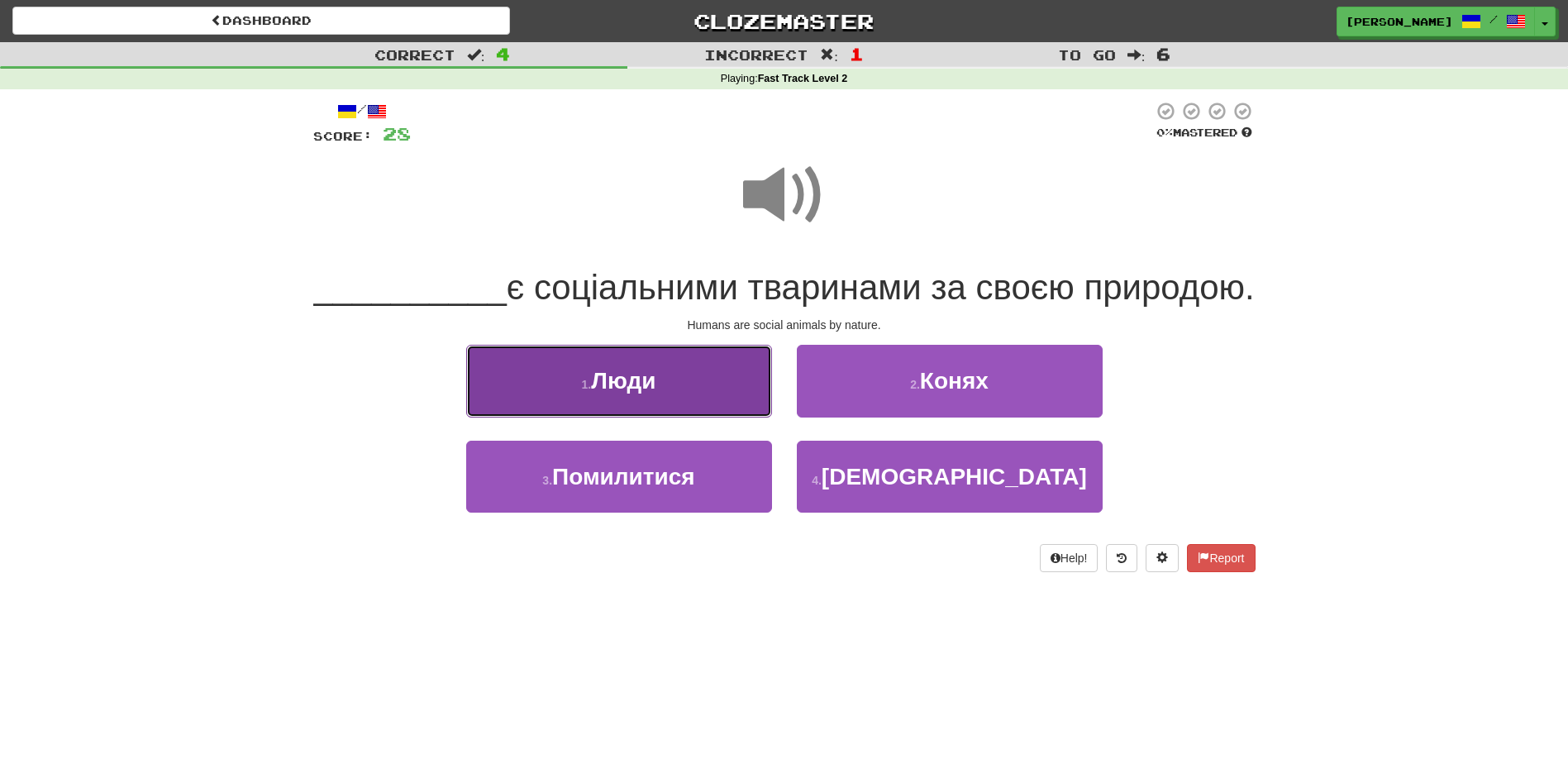
click at [686, 417] on button "1 . Люди" at bounding box center [619, 380] width 306 height 72
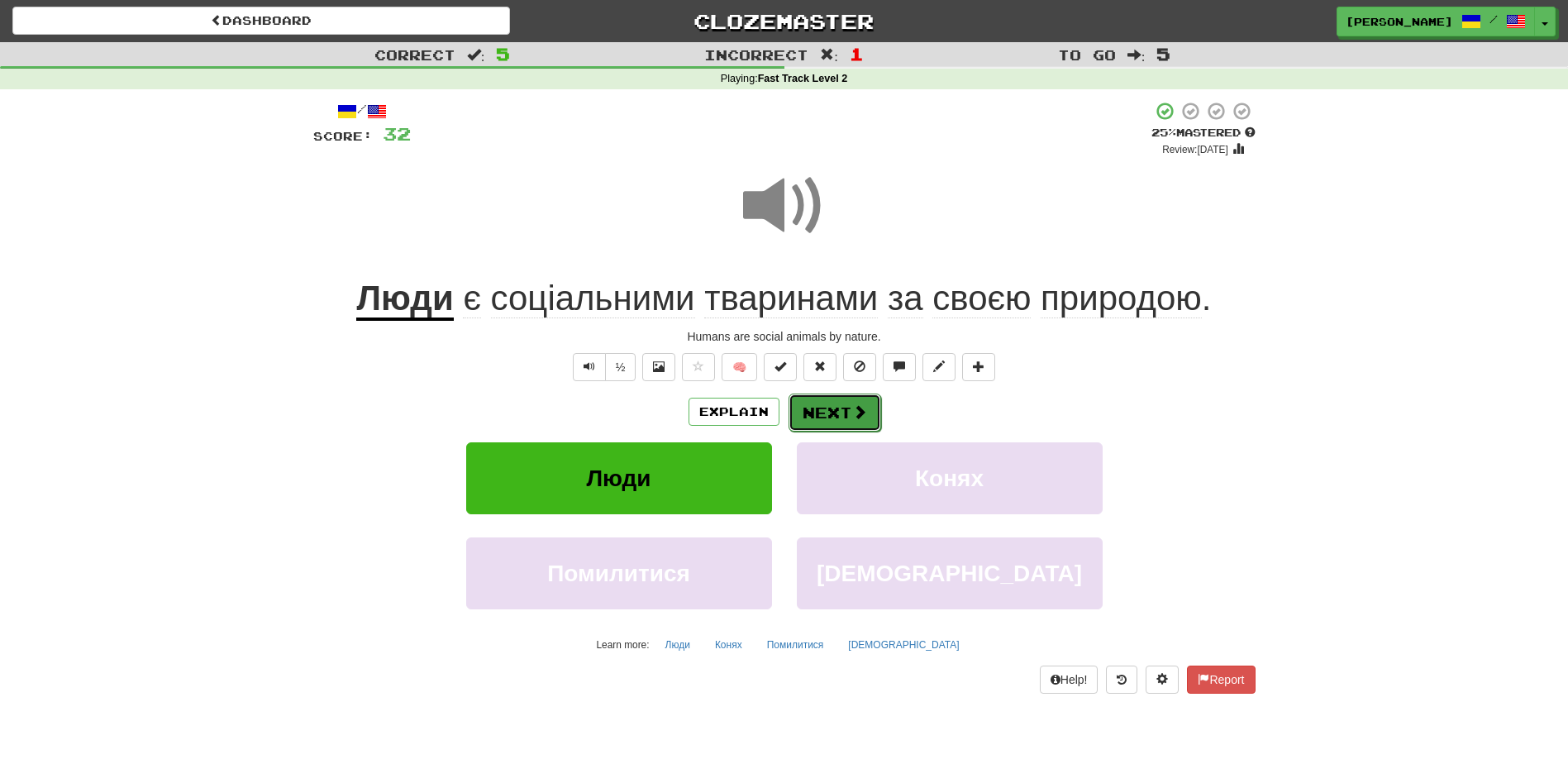
click at [822, 407] on button "Next" at bounding box center [835, 411] width 93 height 38
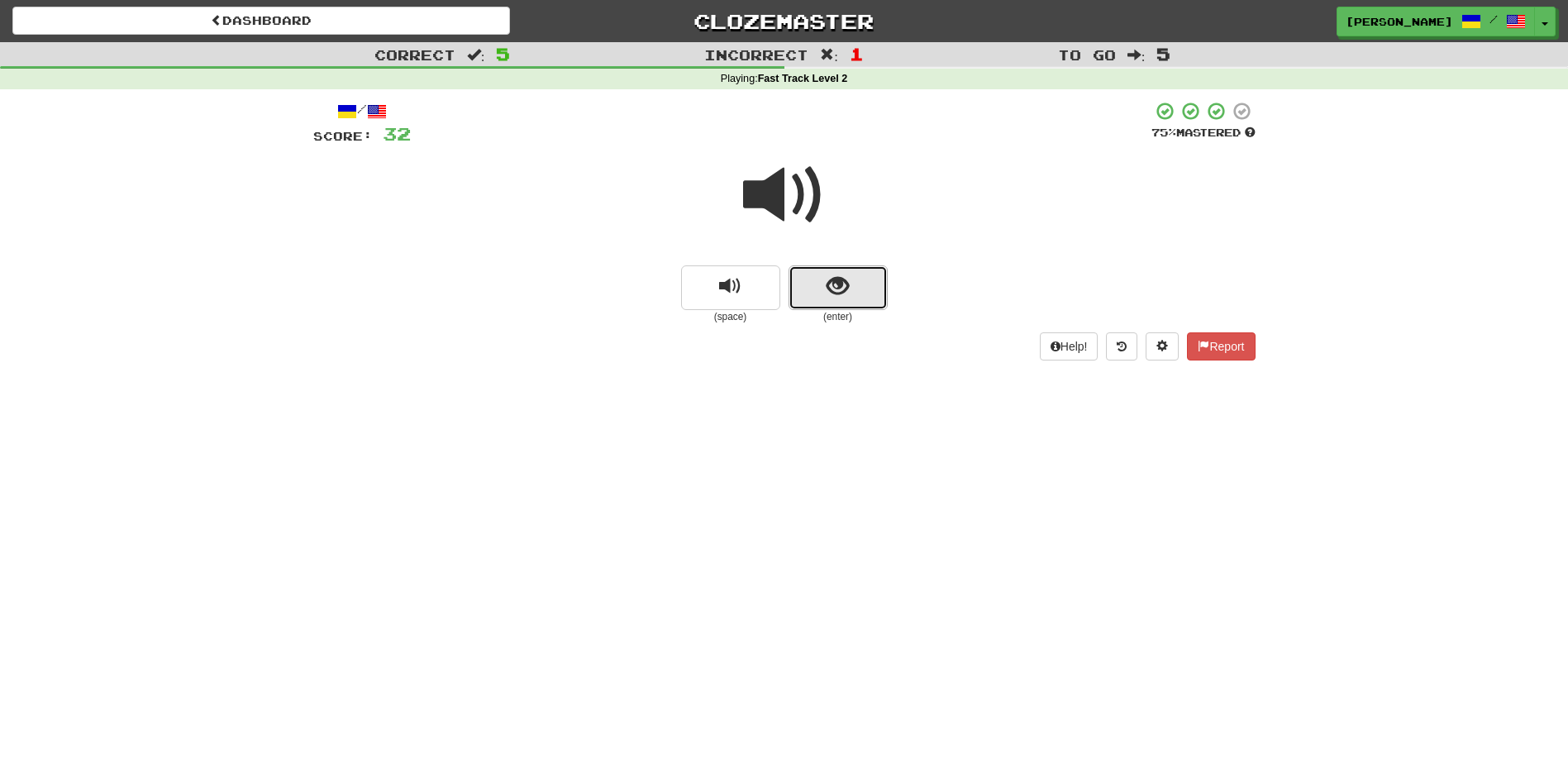
click at [833, 300] on button "show sentence" at bounding box center [839, 287] width 99 height 45
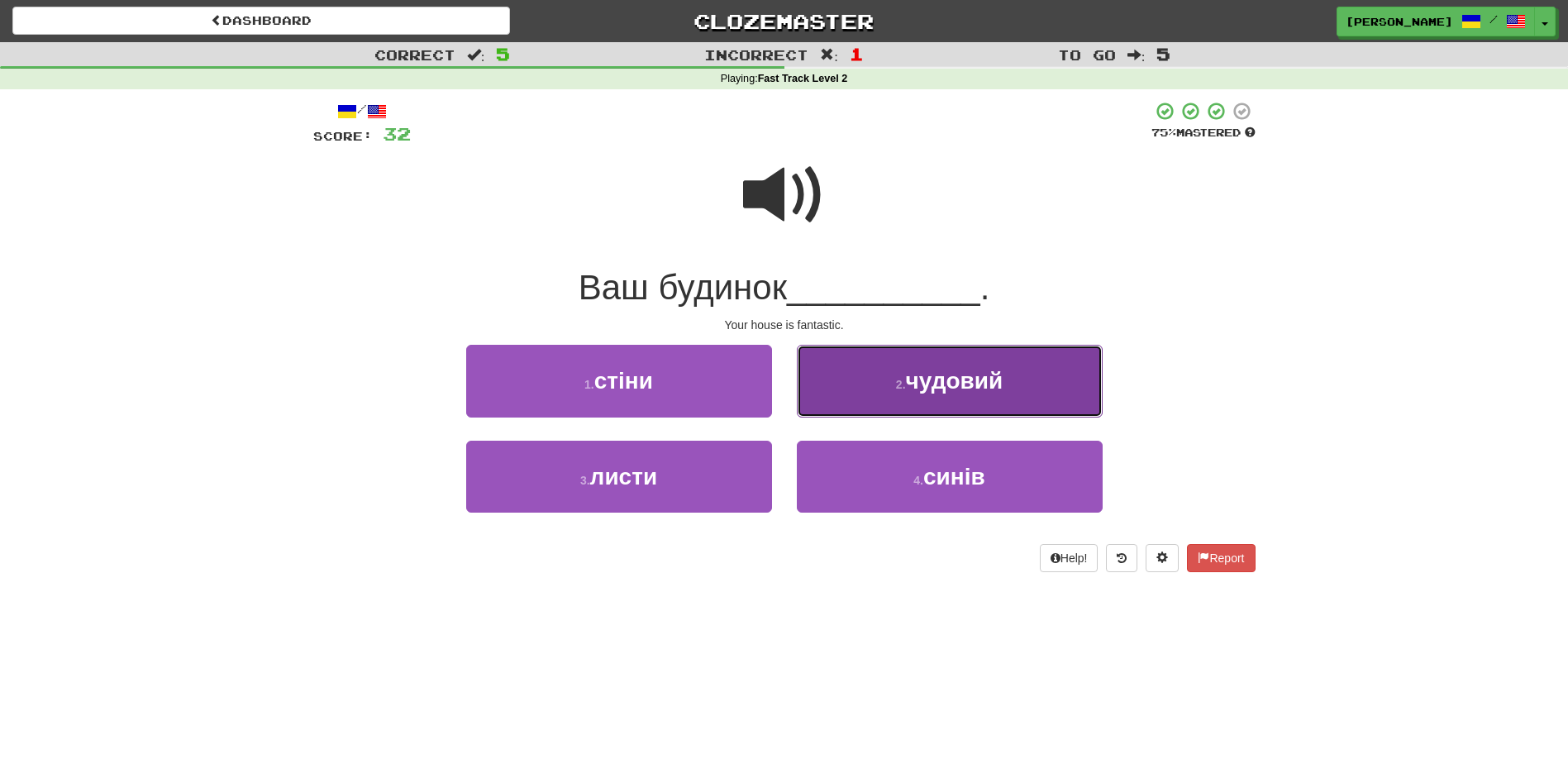
click at [886, 398] on button "2 . чудовий" at bounding box center [950, 380] width 306 height 72
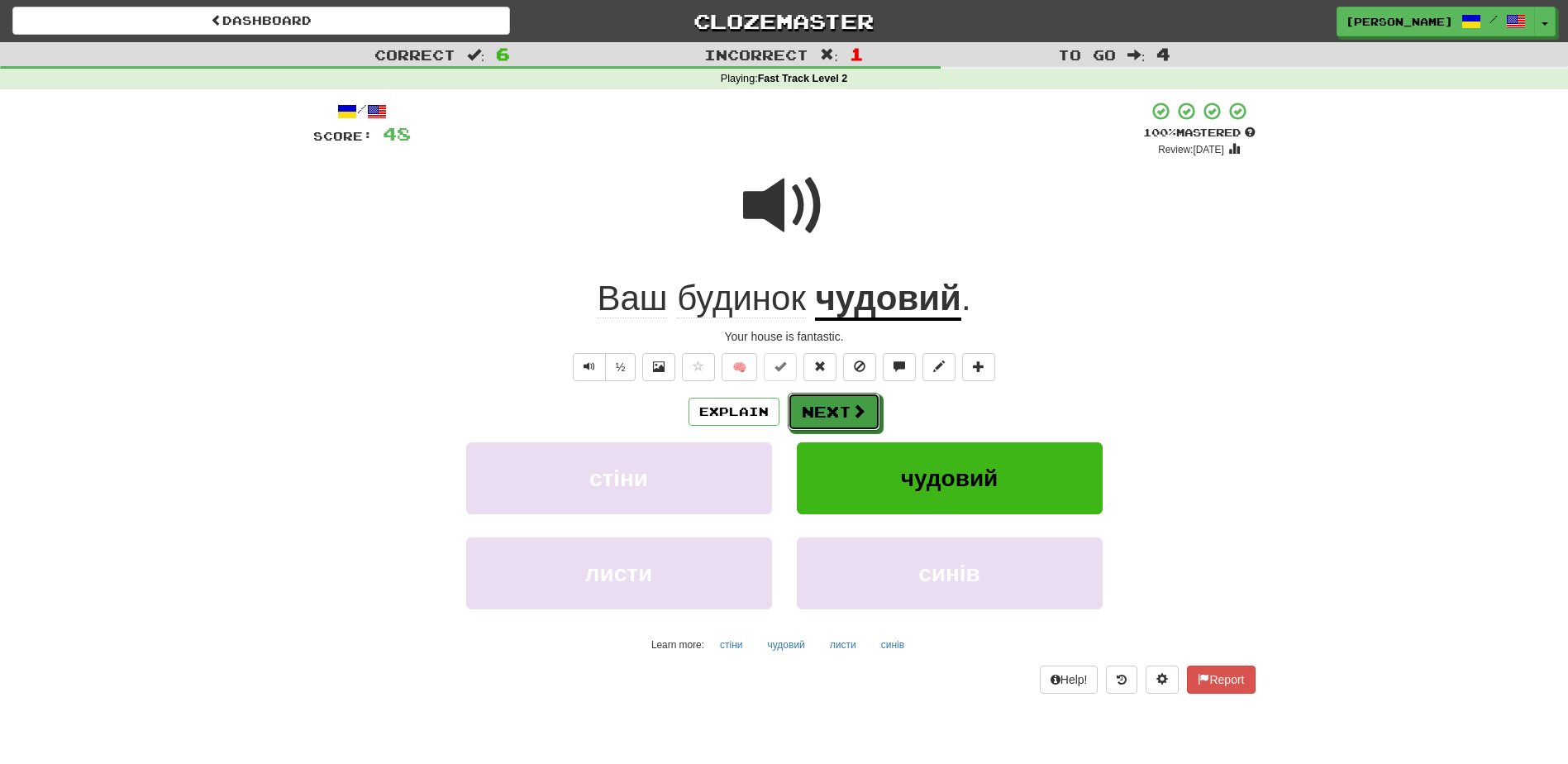
click at [818, 414] on button "Next" at bounding box center [834, 410] width 93 height 38
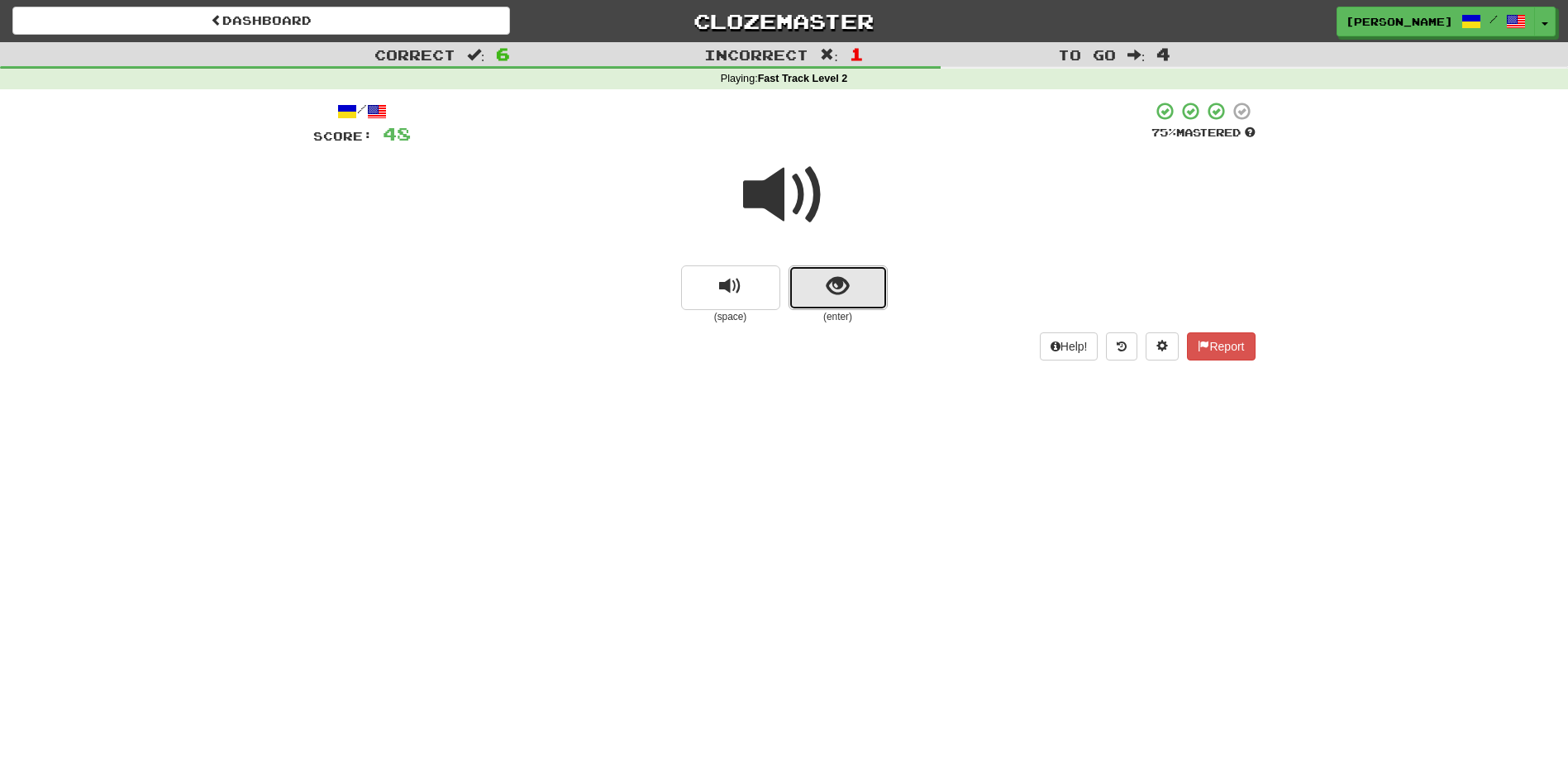
click at [863, 299] on button "show sentence" at bounding box center [839, 287] width 99 height 45
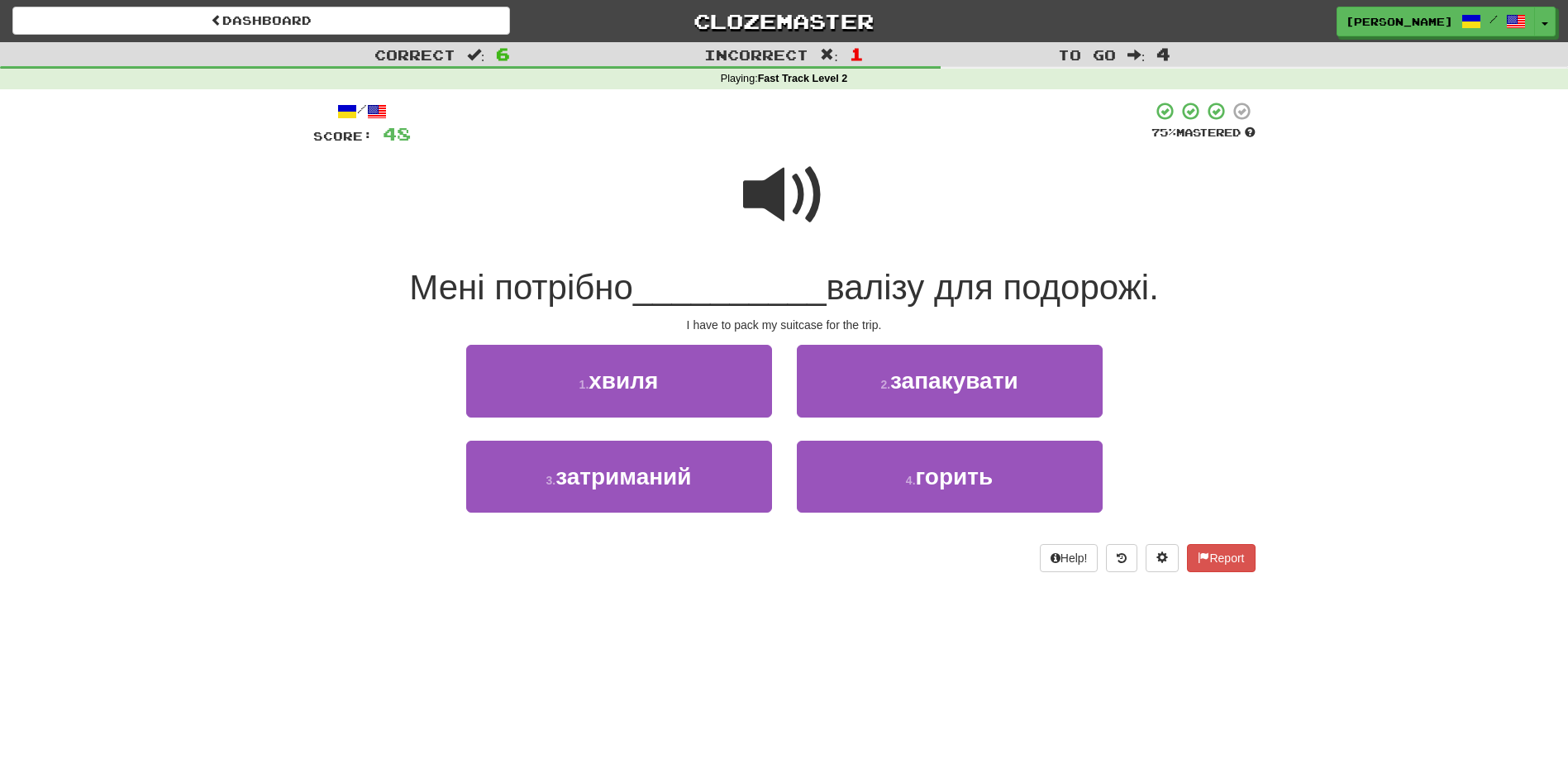
click at [764, 182] on span at bounding box center [784, 195] width 83 height 83
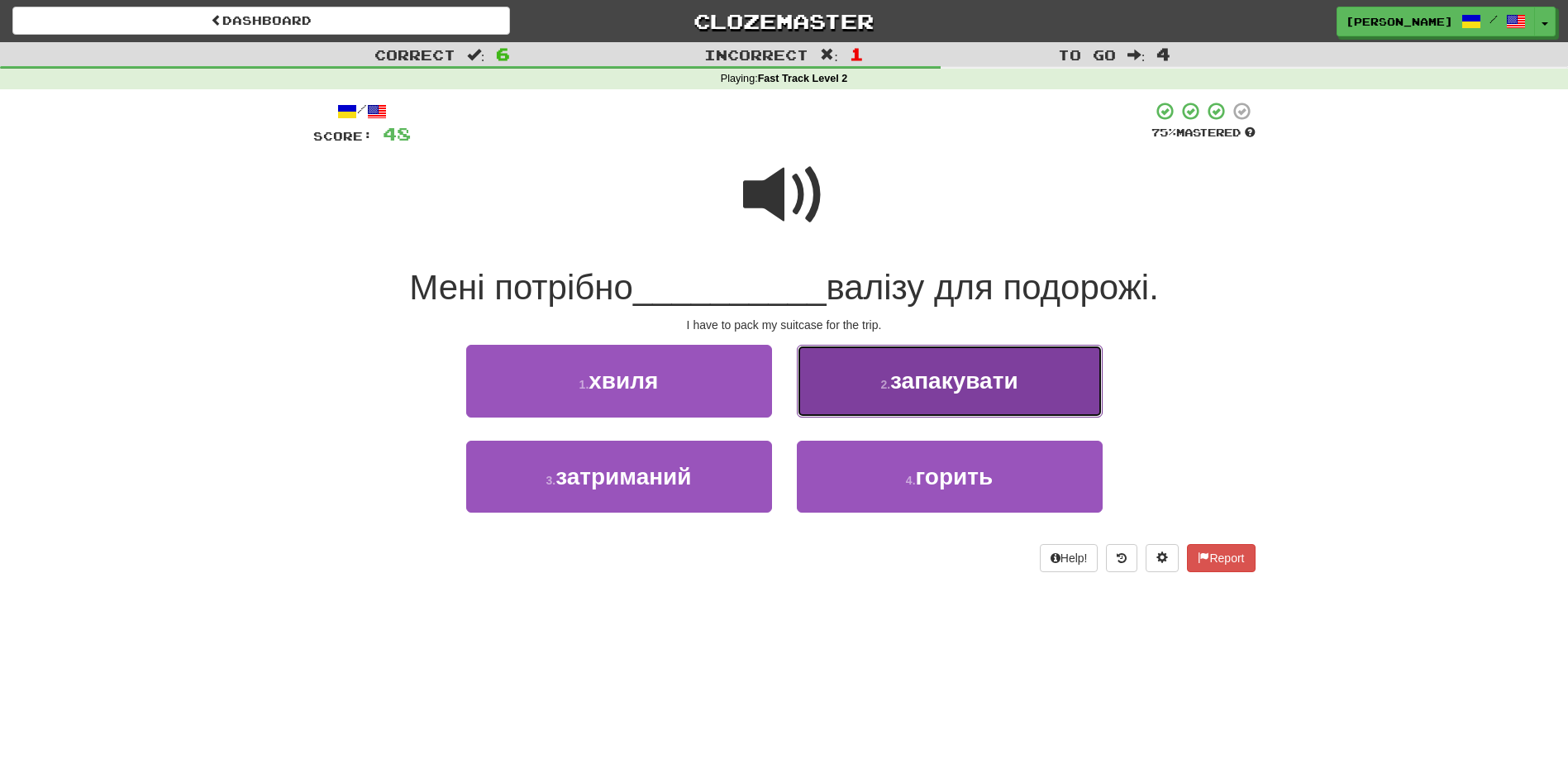
click at [893, 382] on span "запакувати" at bounding box center [953, 380] width 128 height 26
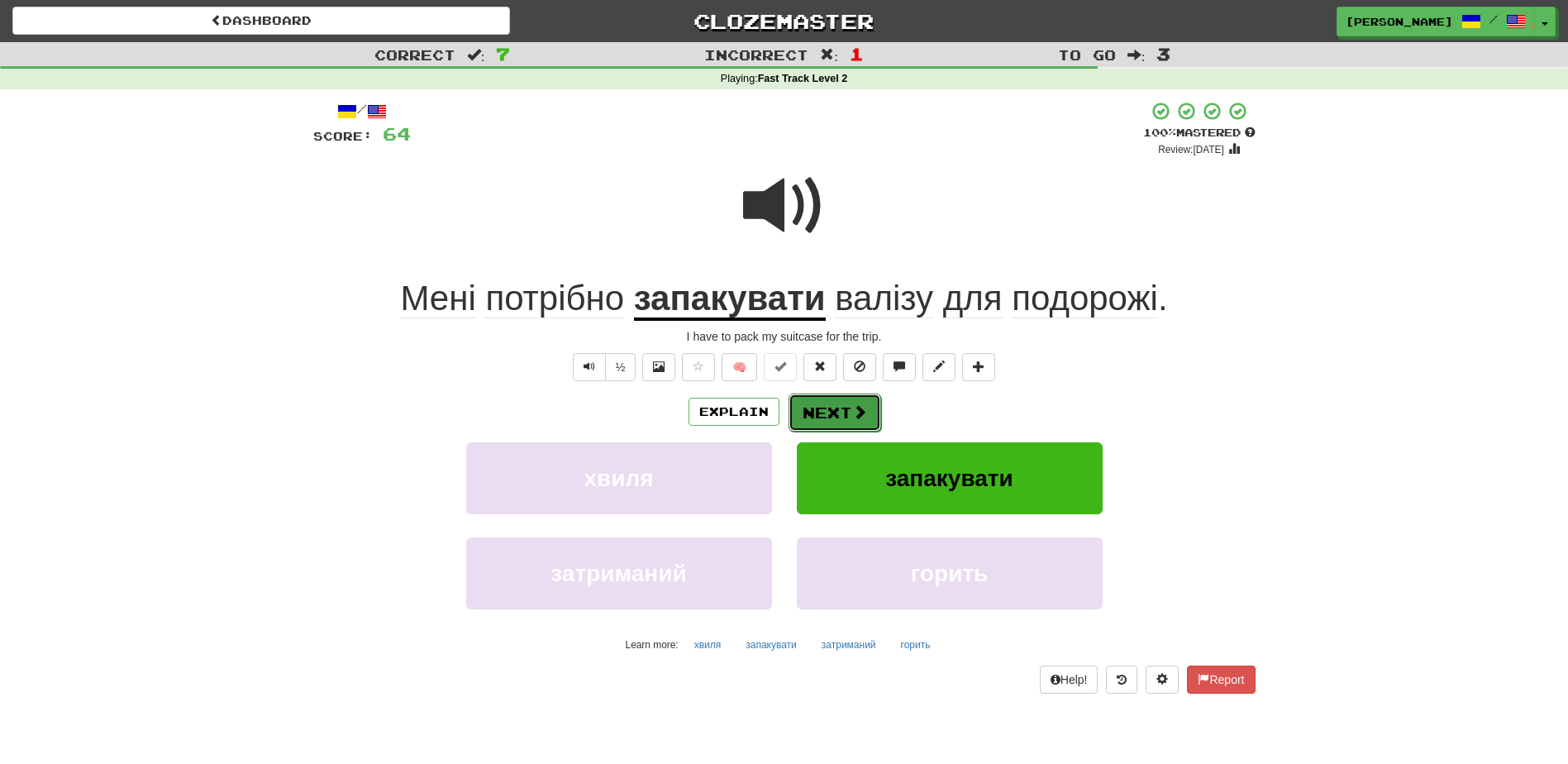
click at [833, 409] on button "Next" at bounding box center [835, 411] width 93 height 38
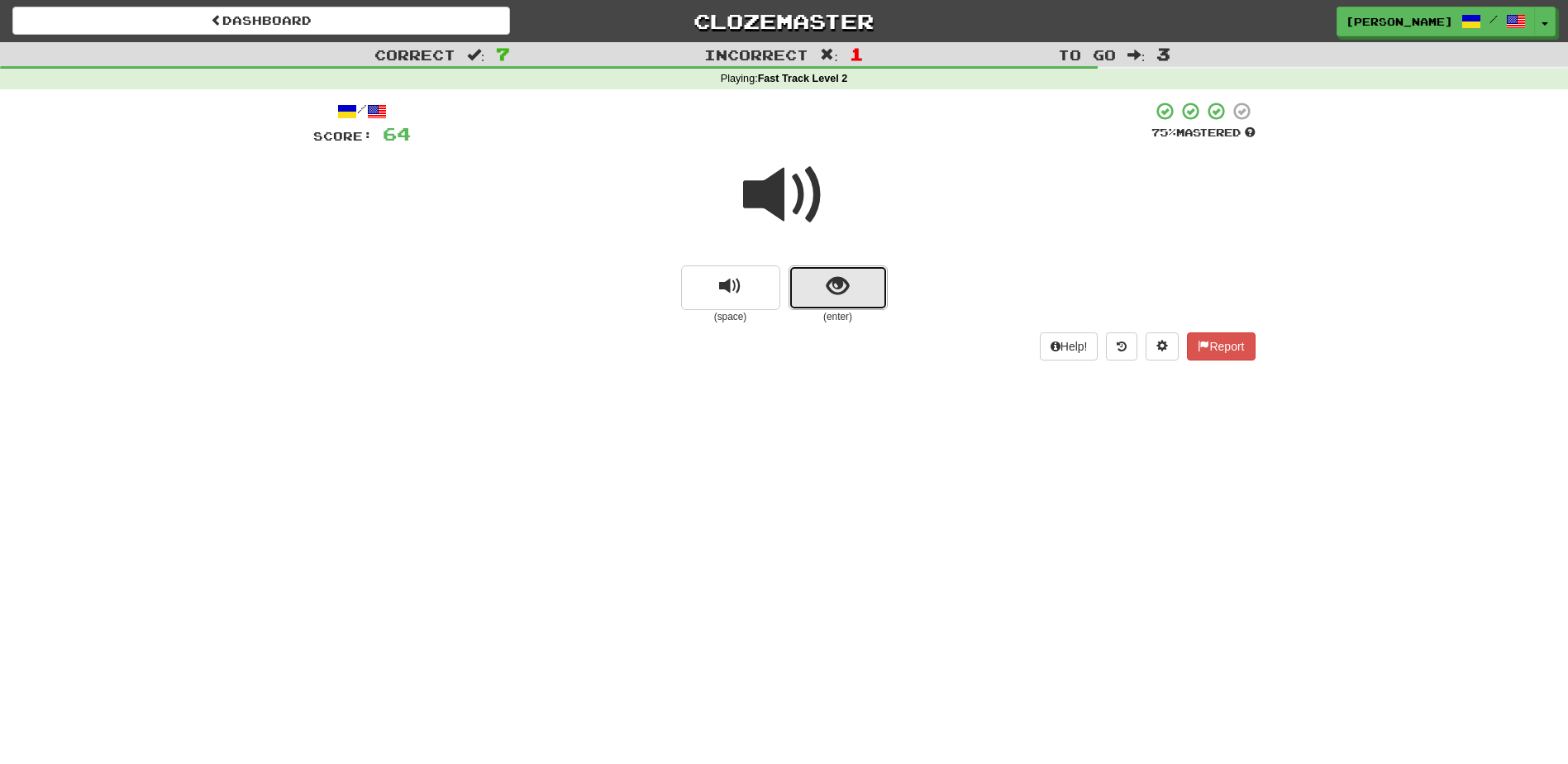
click at [836, 277] on span "show sentence" at bounding box center [838, 286] width 22 height 22
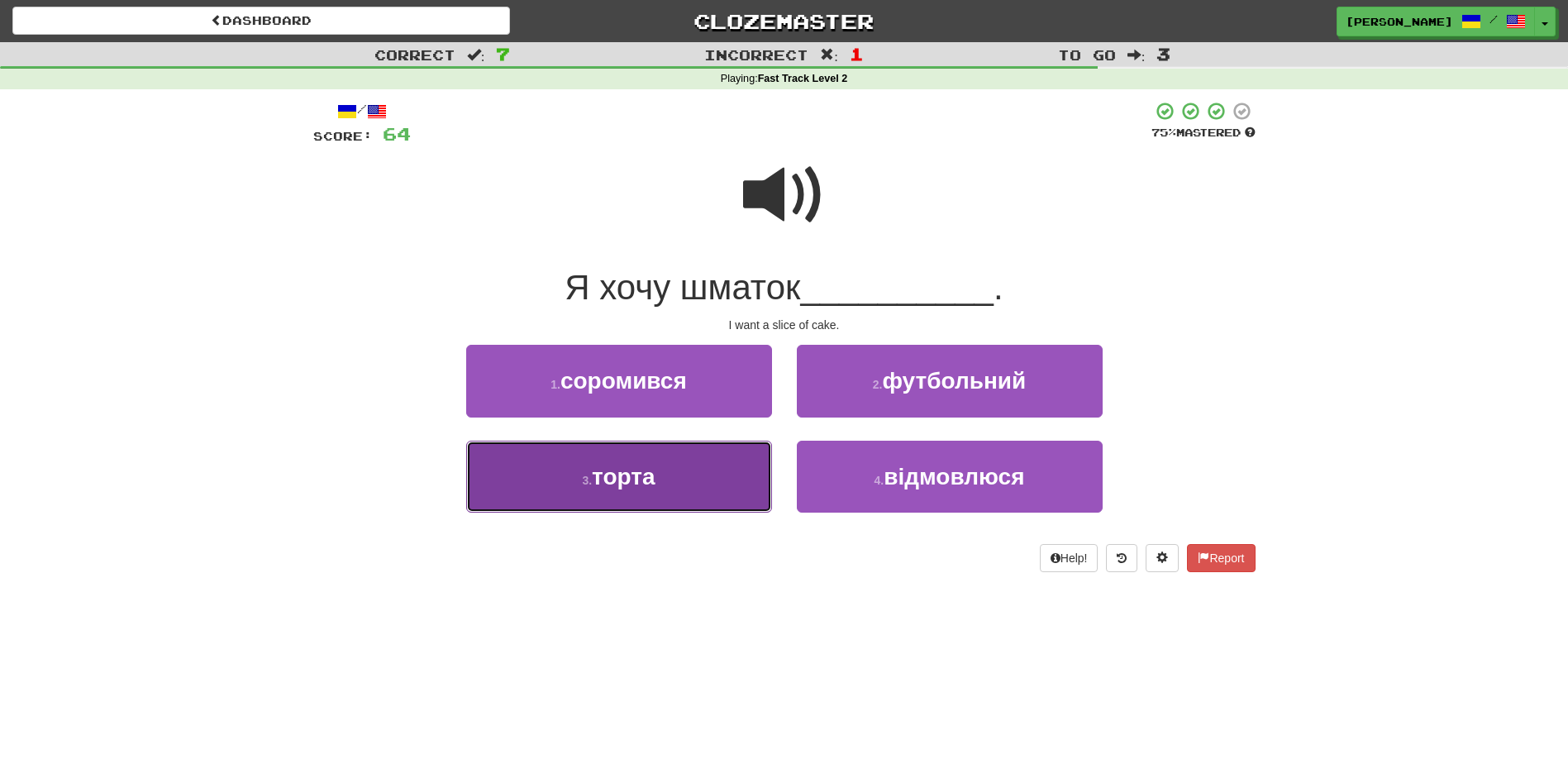
click at [674, 492] on button "3 . торта" at bounding box center [619, 477] width 306 height 72
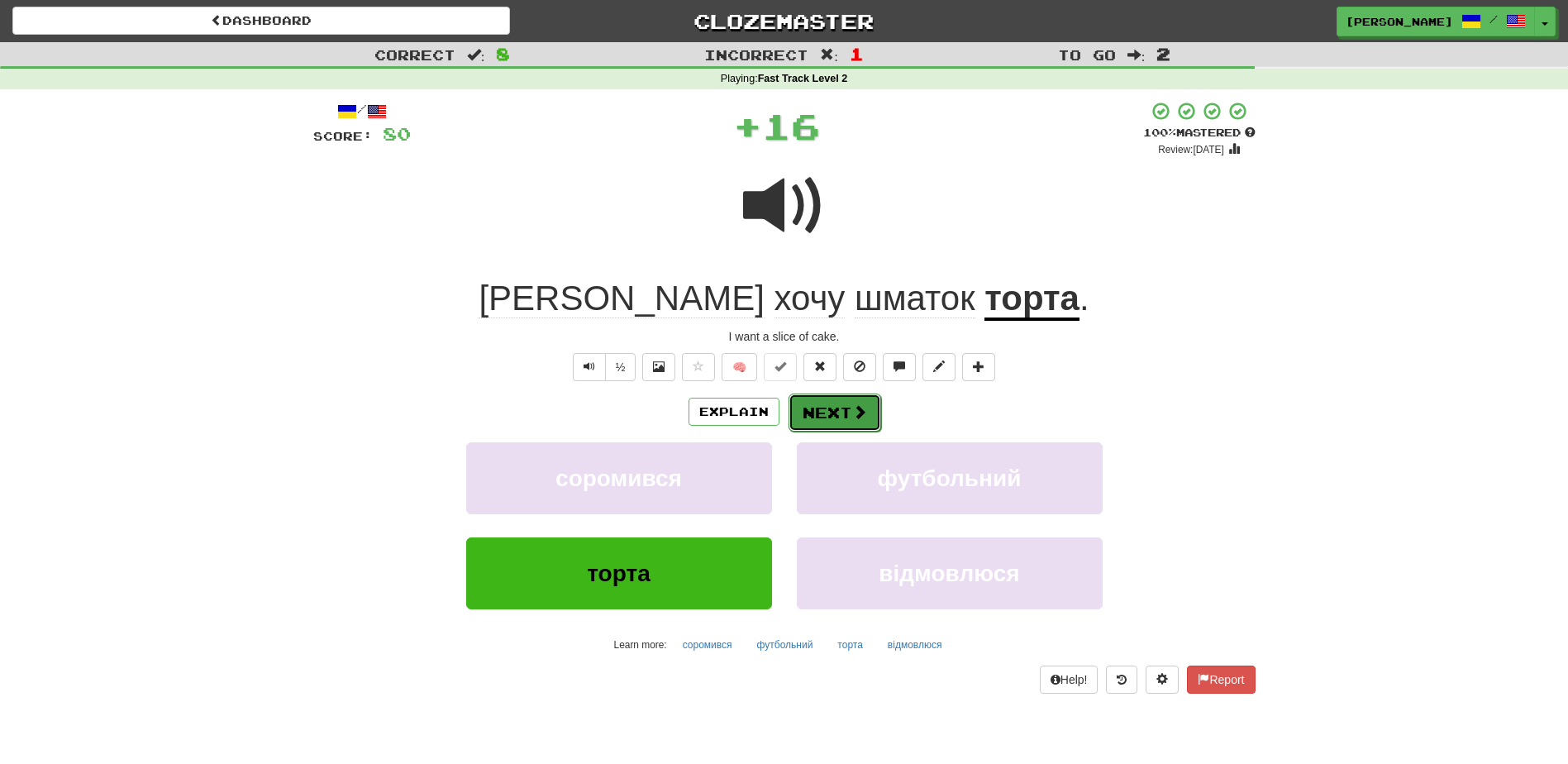
click at [815, 409] on button "Next" at bounding box center [835, 411] width 93 height 38
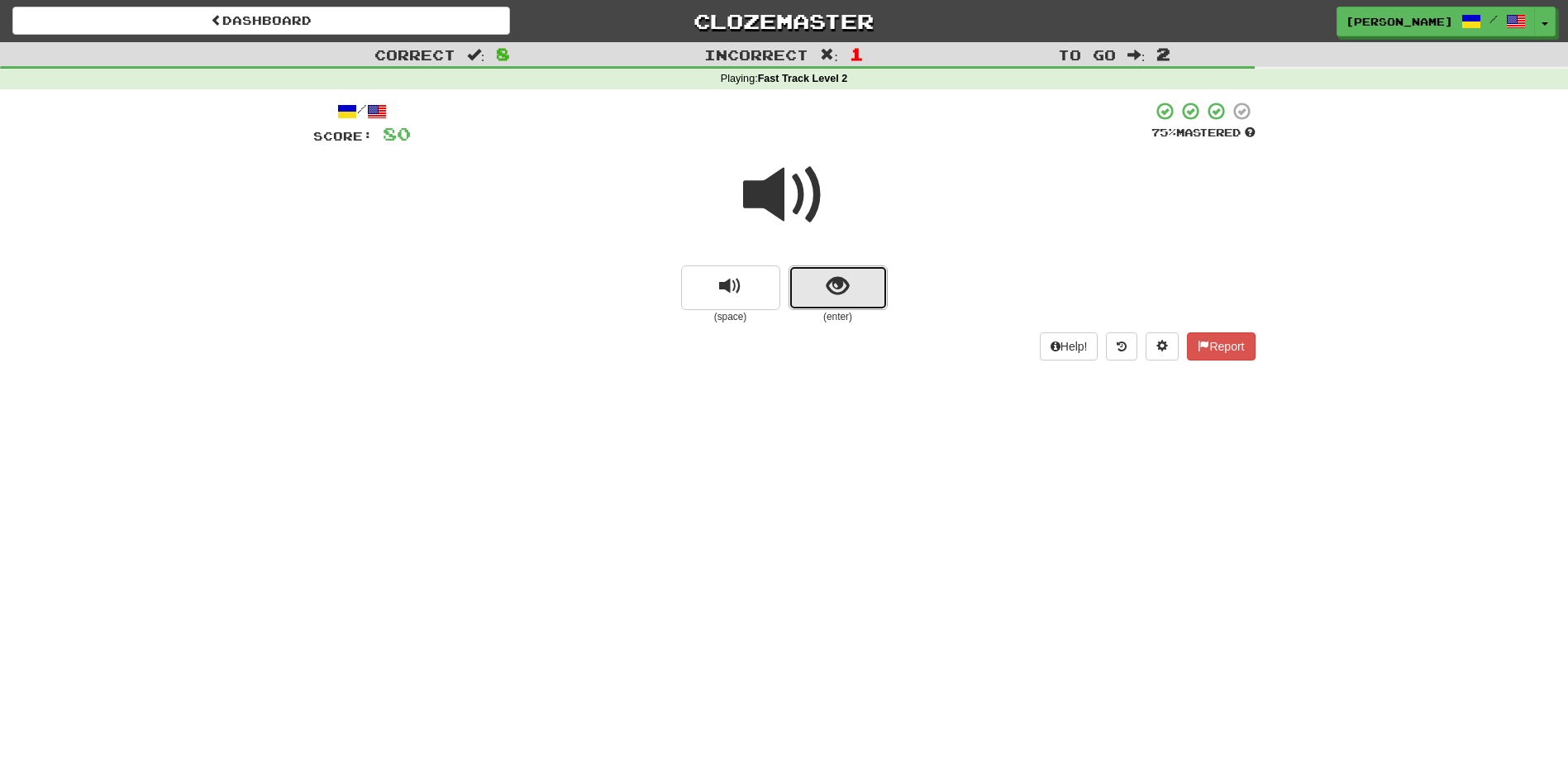
click at [816, 278] on button "show sentence" at bounding box center [839, 287] width 99 height 45
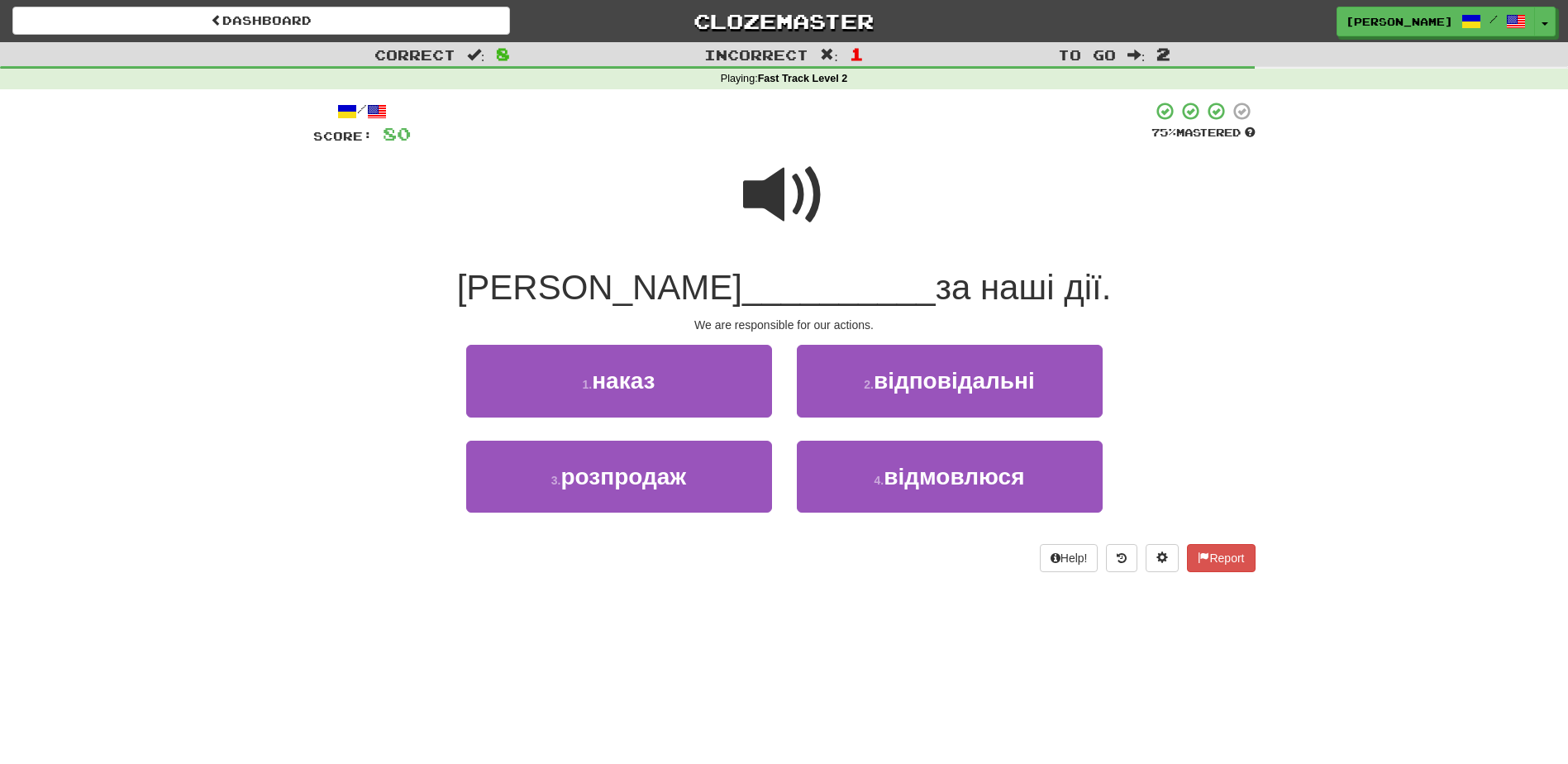
click at [790, 216] on span at bounding box center [784, 195] width 83 height 83
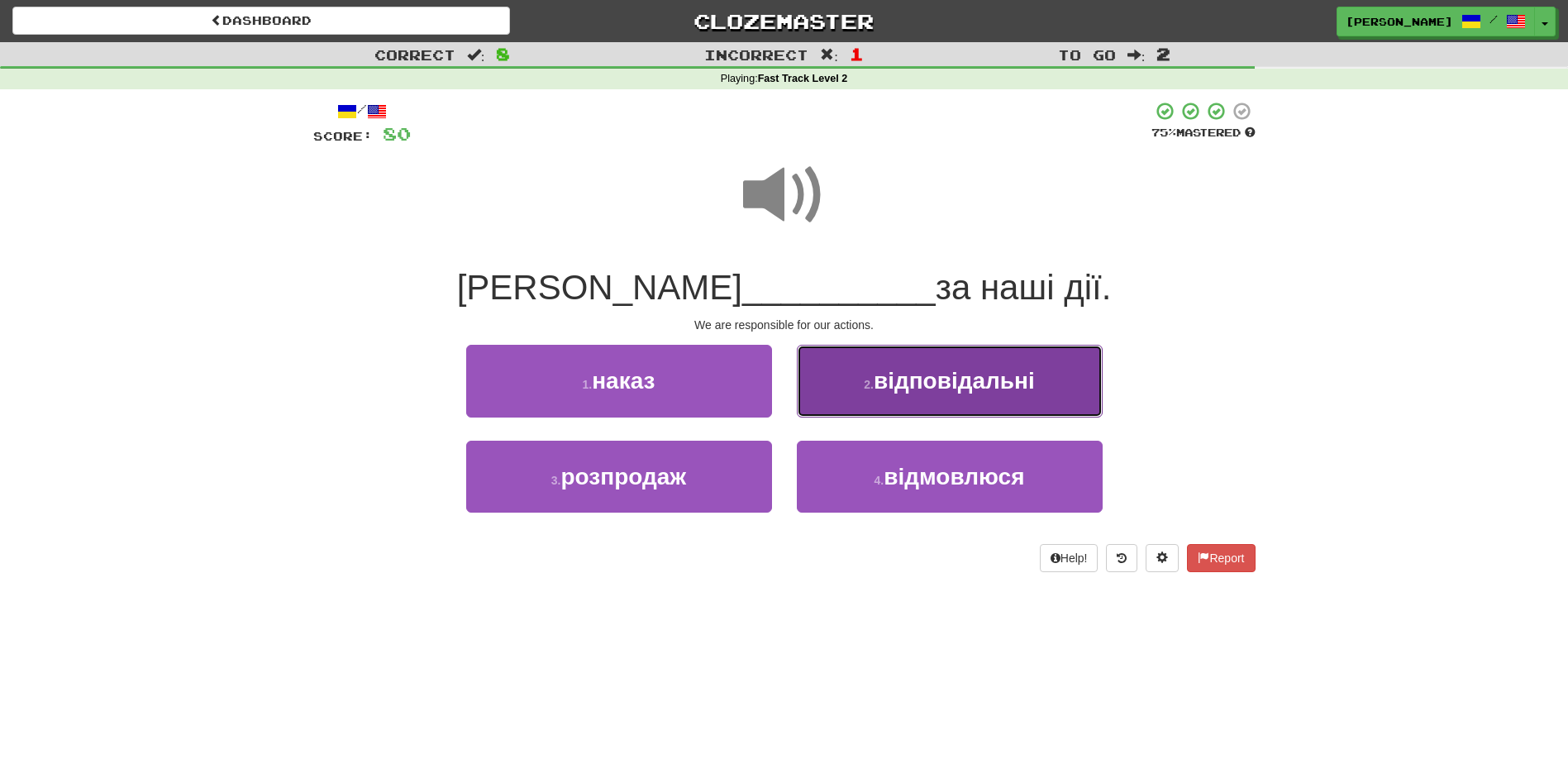
click at [920, 384] on span "відповідальні" at bounding box center [953, 380] width 161 height 26
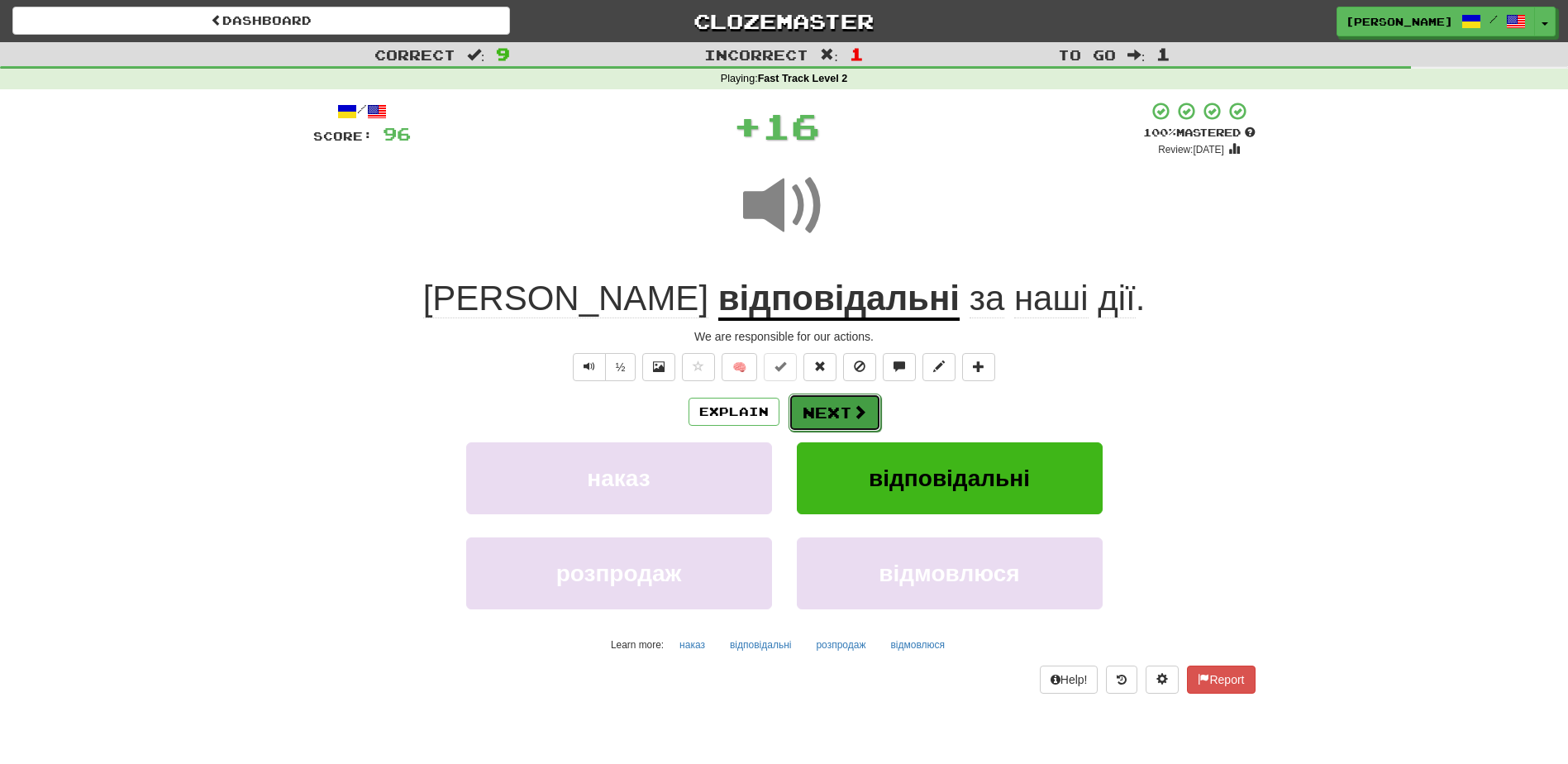
click at [846, 399] on button "Next" at bounding box center [835, 411] width 93 height 38
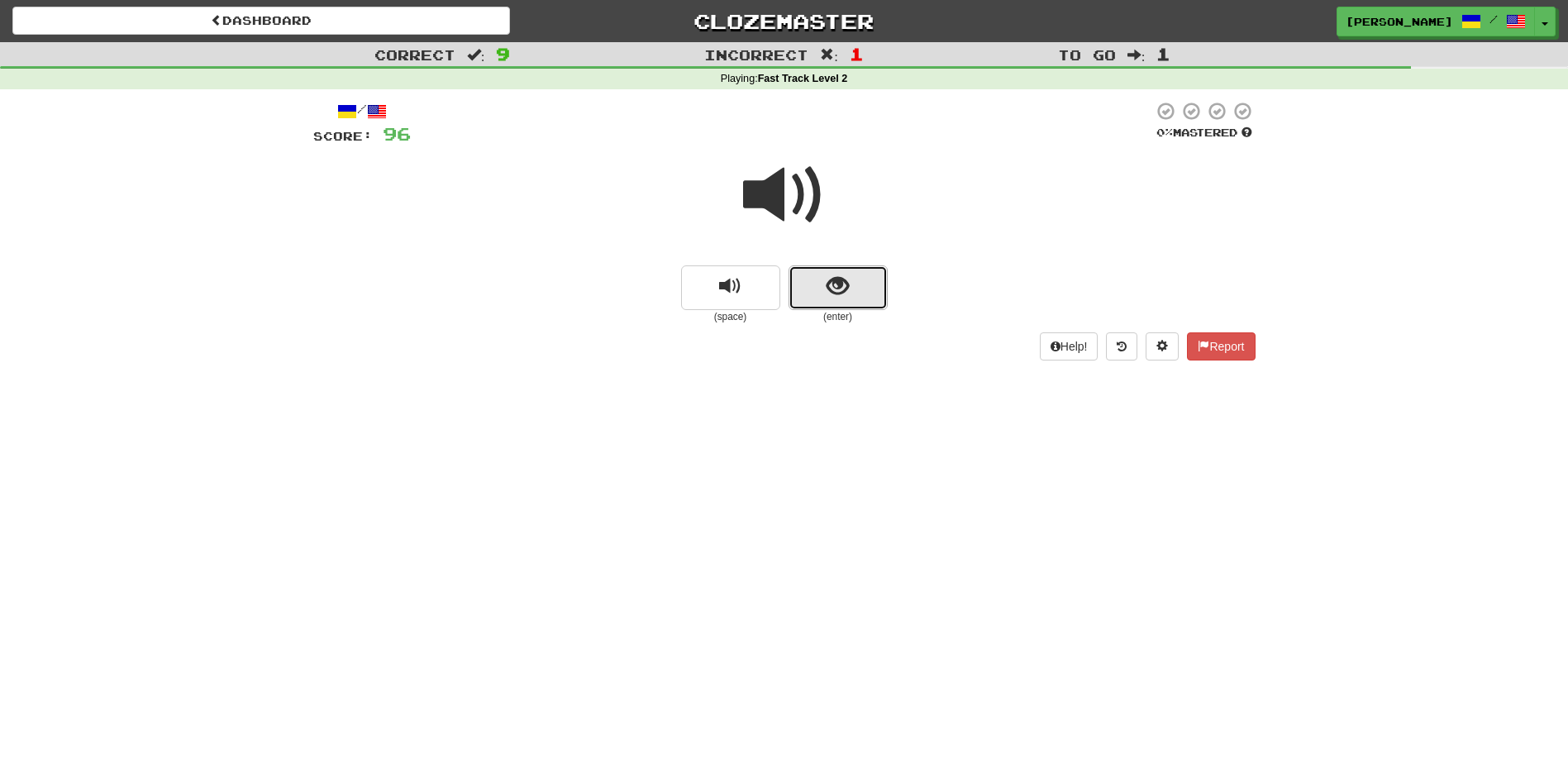
click at [819, 282] on button "show sentence" at bounding box center [839, 287] width 99 height 45
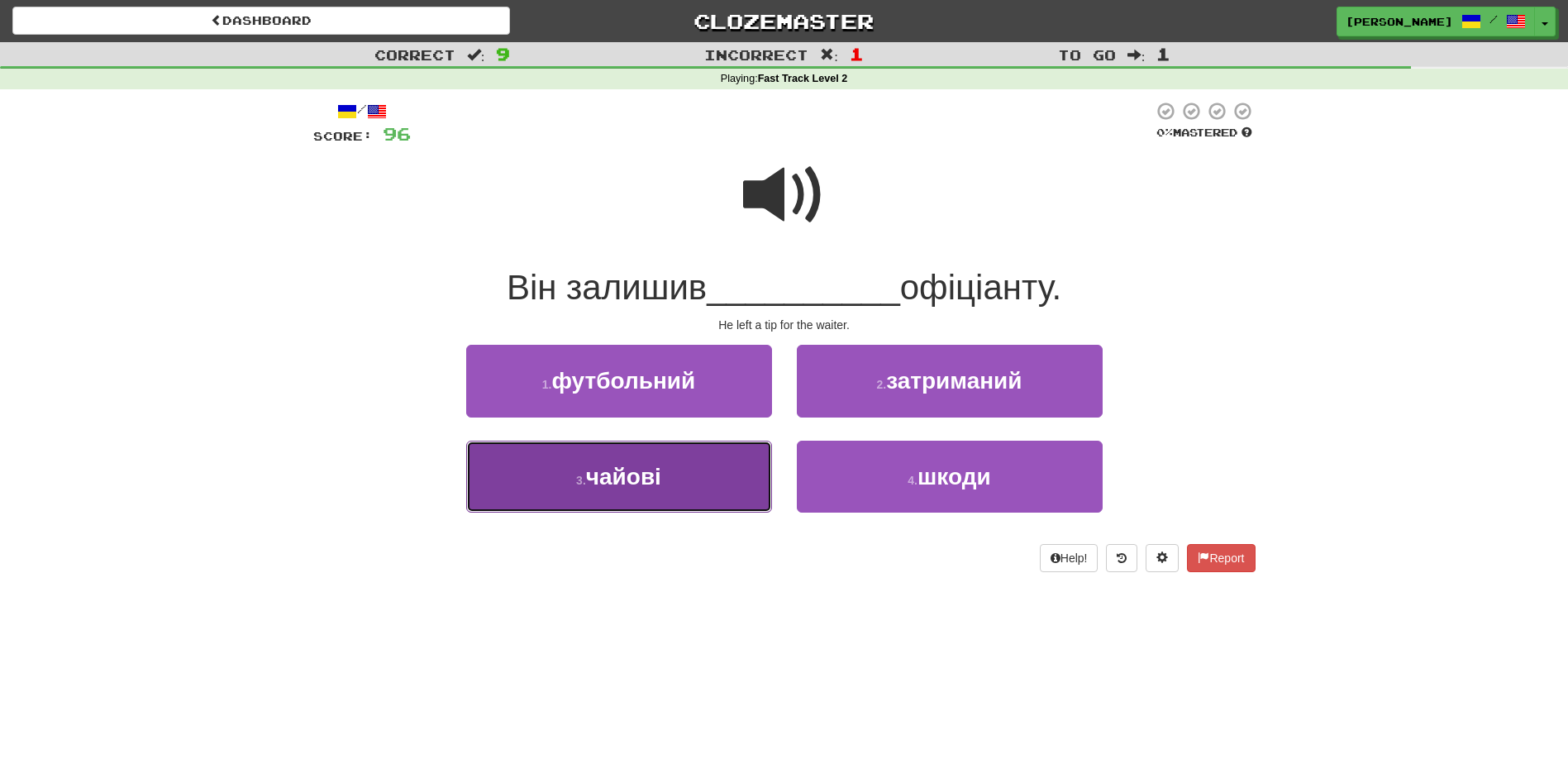
click at [706, 455] on button "3 . чайові" at bounding box center [619, 477] width 306 height 72
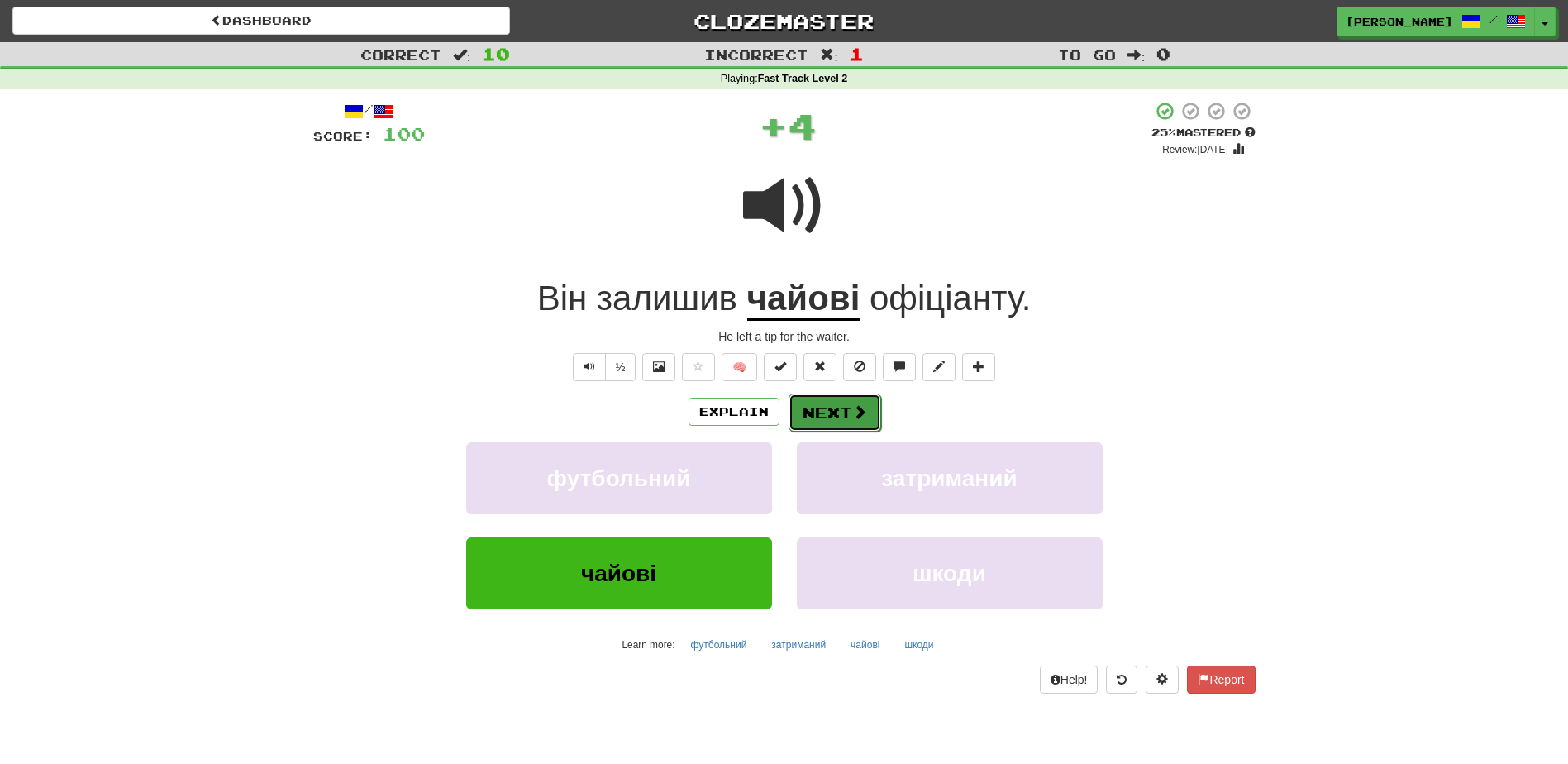
drag, startPoint x: 815, startPoint y: 404, endPoint x: 826, endPoint y: 385, distance: 22.0
click at [815, 405] on button "Next" at bounding box center [834, 410] width 93 height 38
